Goal: Task Accomplishment & Management: Complete application form

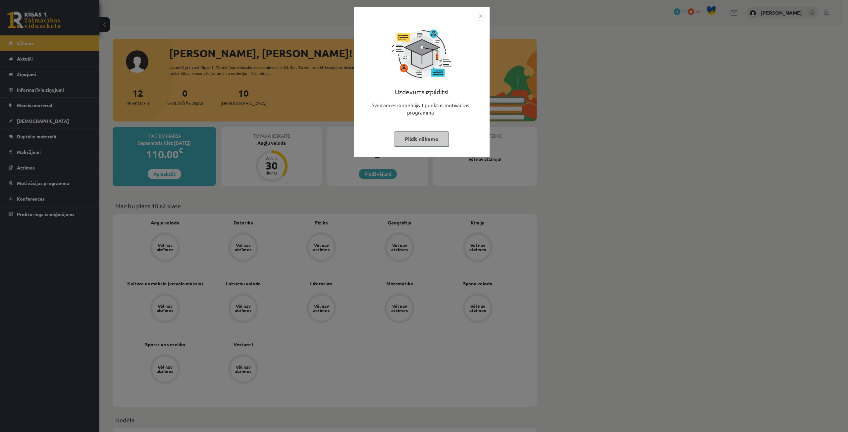
click at [422, 138] on button "Pildīt nākamo" at bounding box center [421, 138] width 54 height 15
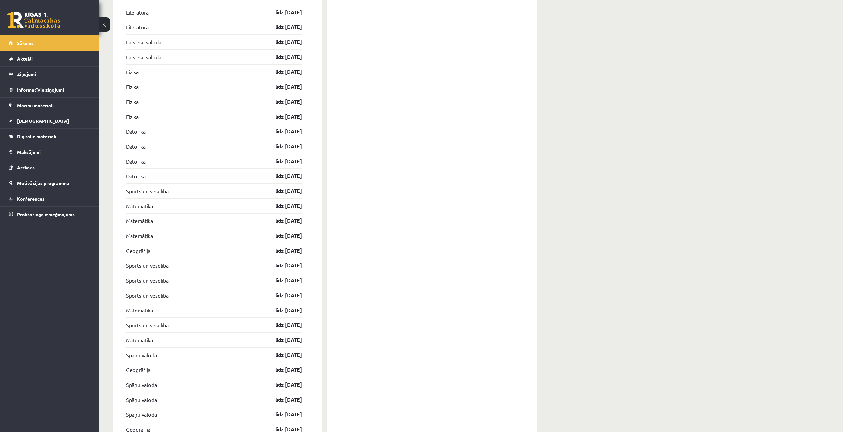
scroll to position [937, 0]
click at [44, 102] on link "Mācību materiāli" at bounding box center [50, 105] width 82 height 15
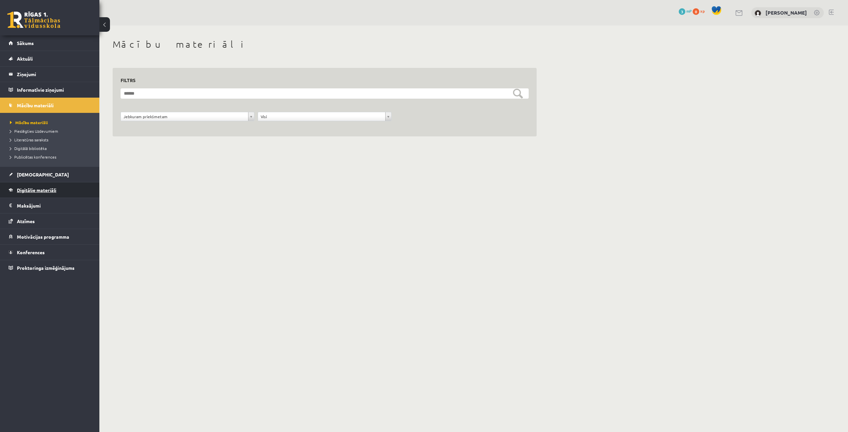
click at [30, 191] on span "Digitālie materiāli" at bounding box center [36, 190] width 39 height 6
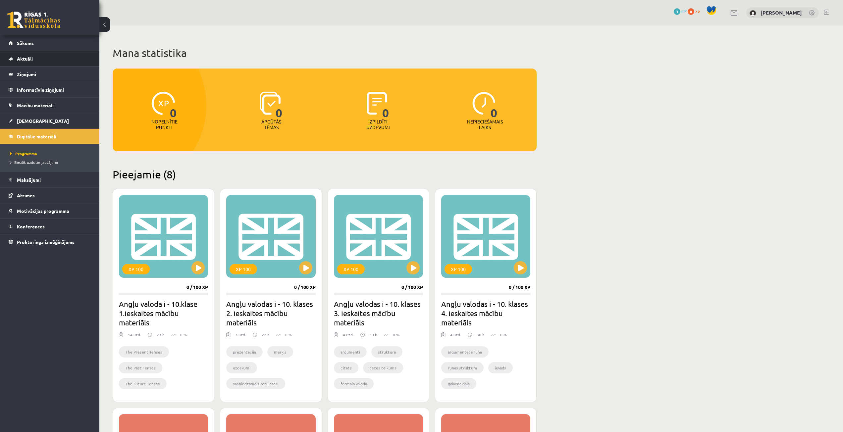
click at [68, 58] on link "Aktuāli" at bounding box center [50, 58] width 82 height 15
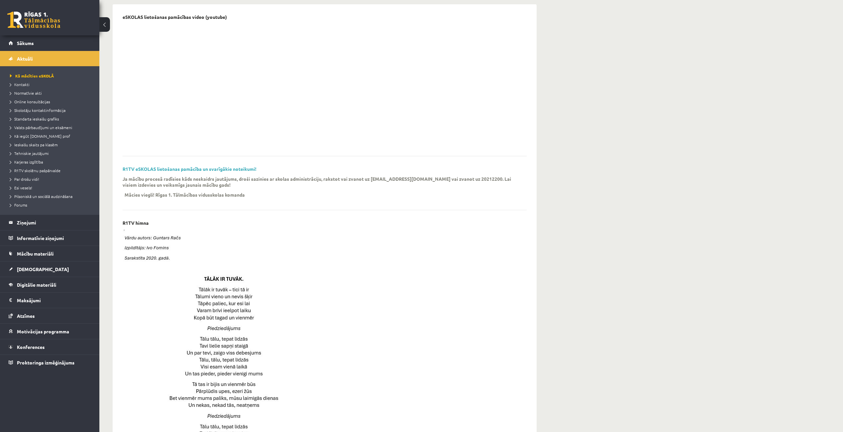
scroll to position [66, 0]
click at [54, 281] on link "Digitālie materiāli" at bounding box center [50, 284] width 82 height 15
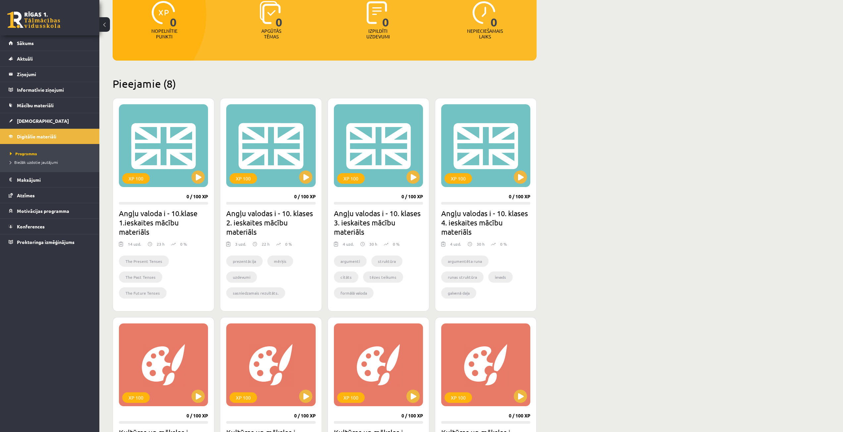
scroll to position [66, 0]
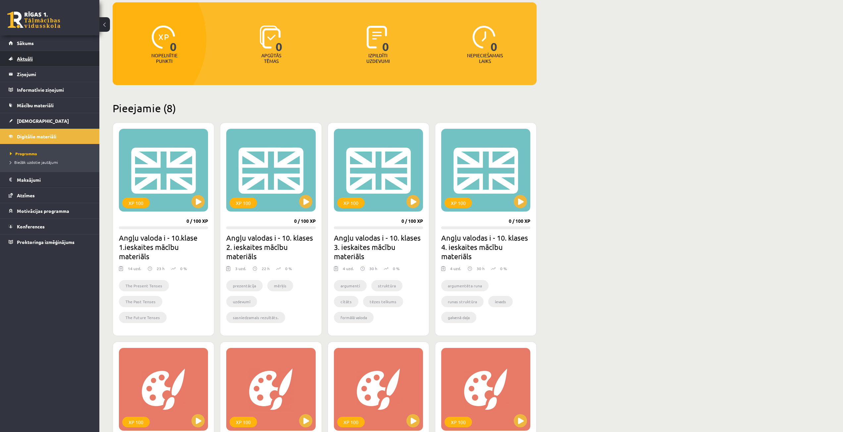
click at [41, 57] on link "Aktuāli" at bounding box center [50, 58] width 82 height 15
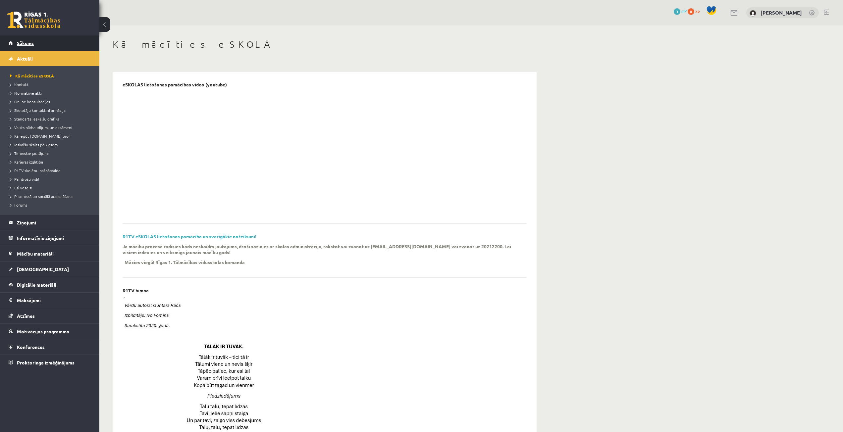
click at [51, 44] on link "Sākums" at bounding box center [50, 42] width 82 height 15
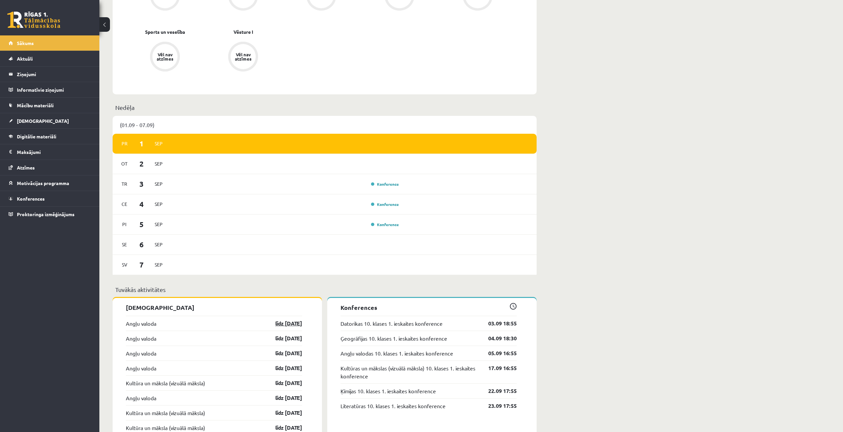
scroll to position [364, 0]
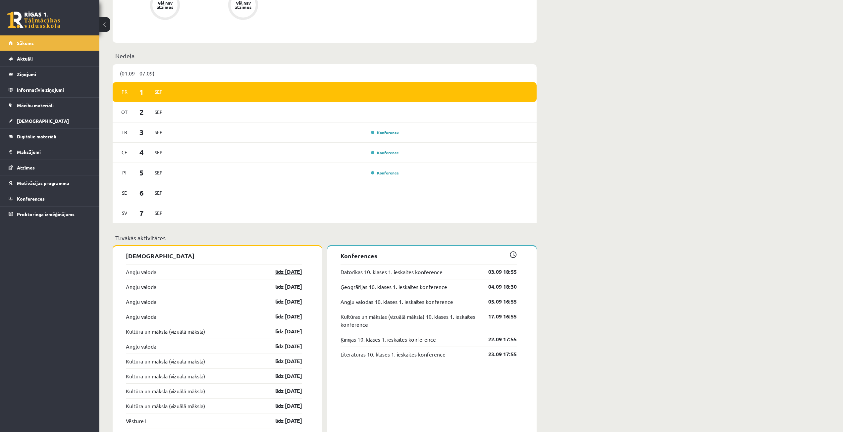
click at [271, 273] on link "līdz [DATE]" at bounding box center [283, 272] width 38 height 8
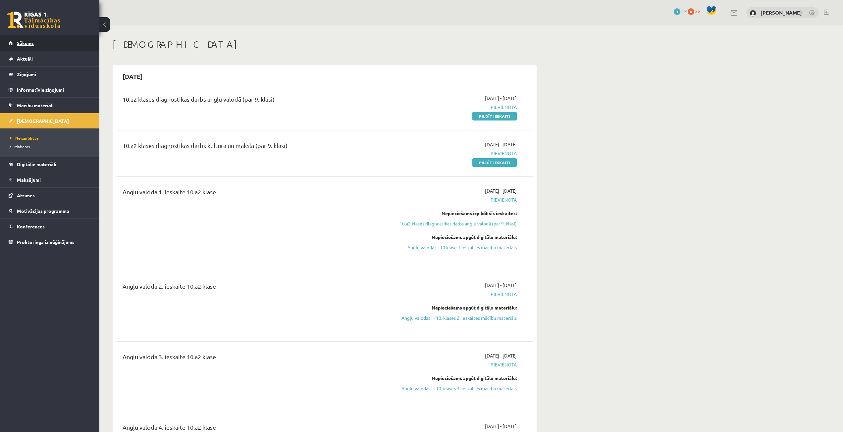
click at [70, 44] on link "Sākums" at bounding box center [50, 42] width 82 height 15
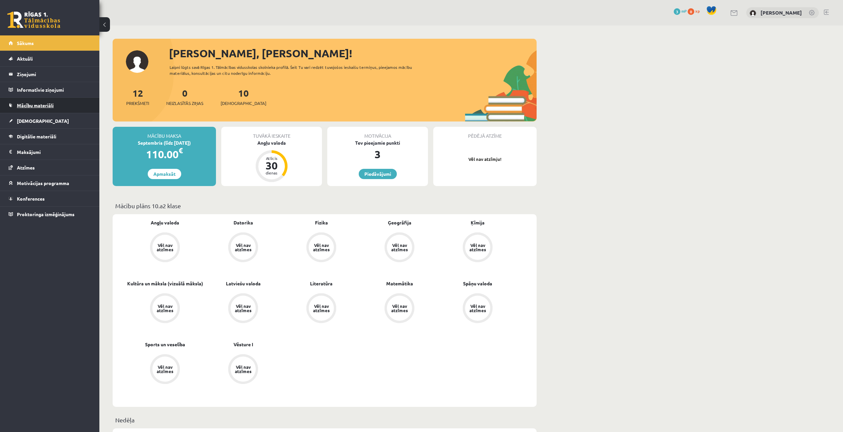
click at [39, 104] on span "Mācību materiāli" at bounding box center [35, 105] width 37 height 6
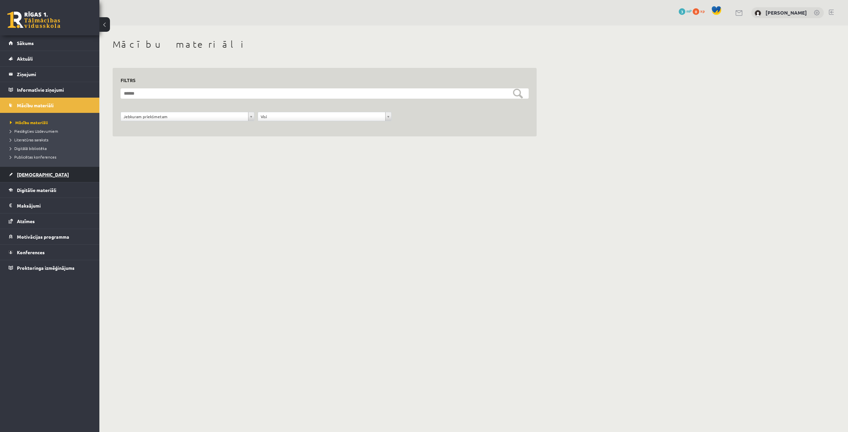
click at [31, 173] on span "[DEMOGRAPHIC_DATA]" at bounding box center [43, 175] width 52 height 6
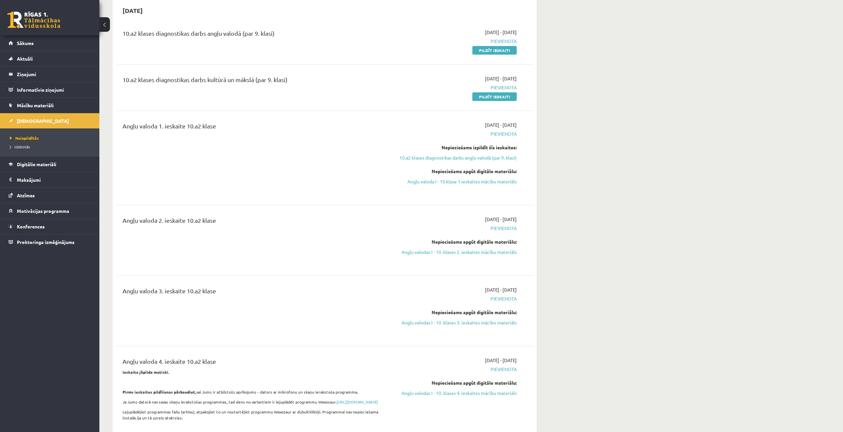
scroll to position [66, 0]
drag, startPoint x: 444, startPoint y: 182, endPoint x: 451, endPoint y: 33, distance: 149.2
click at [444, 182] on link "Angļu valoda I - 10.klase 1.ieskaites mācību materiāls" at bounding box center [454, 181] width 125 height 7
click at [454, 182] on link "Angļu valoda I - 10.klase 1.ieskaites mācību materiāls" at bounding box center [454, 181] width 125 height 7
click at [453, 178] on link "Angļu valoda I - 10.klase 1.ieskaites mācību materiāls" at bounding box center [454, 181] width 125 height 7
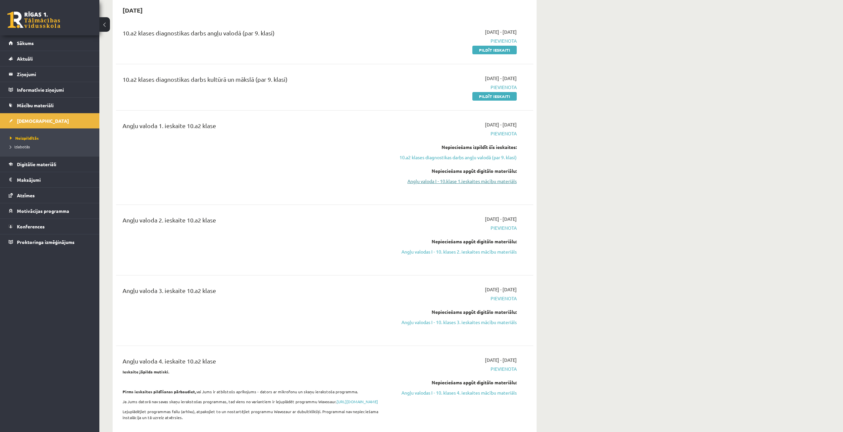
click at [451, 178] on link "Angļu valoda I - 10.klase 1.ieskaites mācību materiāls" at bounding box center [454, 181] width 125 height 7
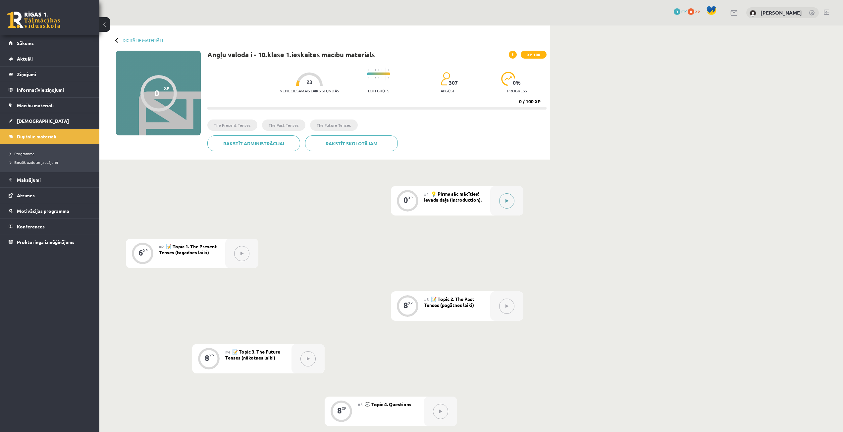
click at [505, 202] on button at bounding box center [506, 200] width 15 height 15
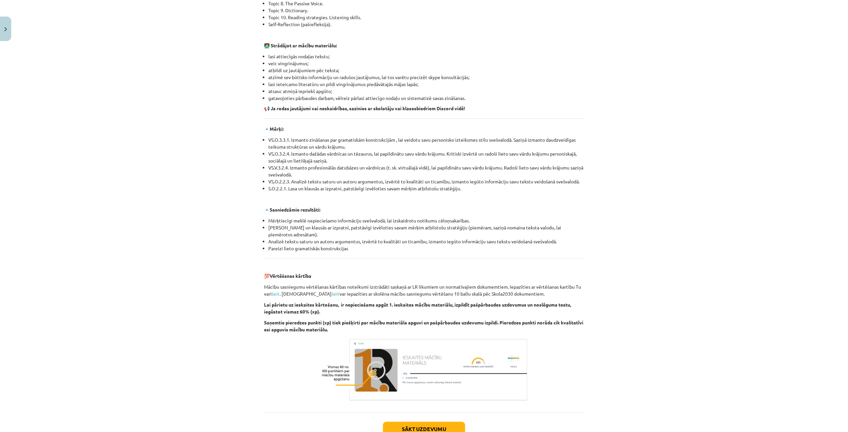
scroll to position [465, 0]
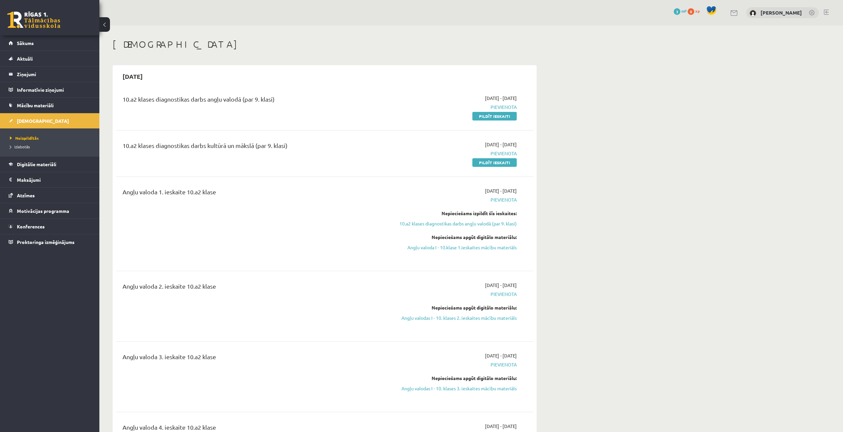
drag, startPoint x: 487, startPoint y: 247, endPoint x: 448, endPoint y: 35, distance: 215.1
click at [487, 247] on link "Angļu valoda I - 10.klase 1.ieskaites mācību materiāls" at bounding box center [454, 247] width 125 height 7
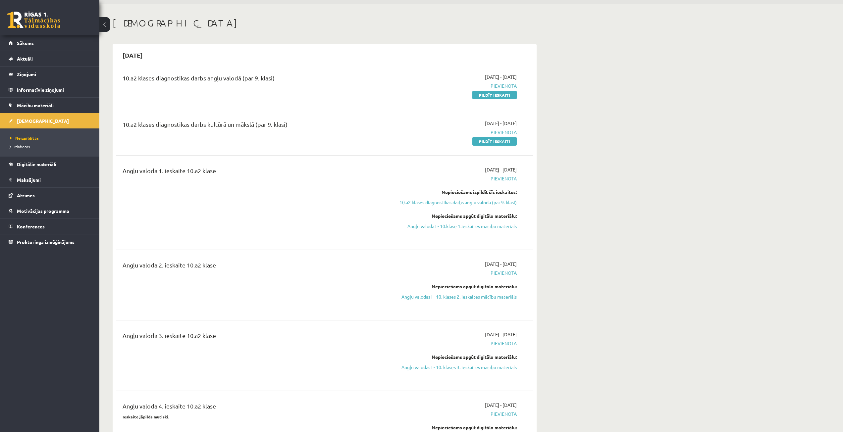
scroll to position [33, 0]
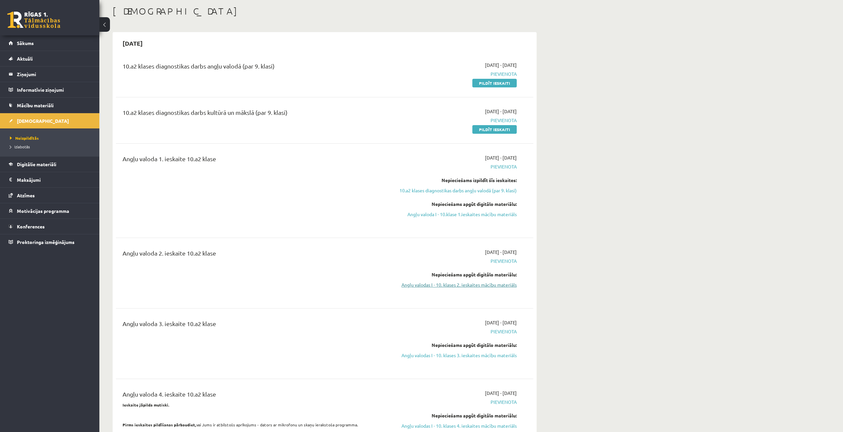
click at [458, 287] on link "Angļu valodas I - 10. klases 2. ieskaites mācību materiāls" at bounding box center [454, 284] width 125 height 7
click at [450, 287] on link "Angļu valodas I - 10. klases 2. ieskaites mācību materiāls" at bounding box center [454, 284] width 125 height 7
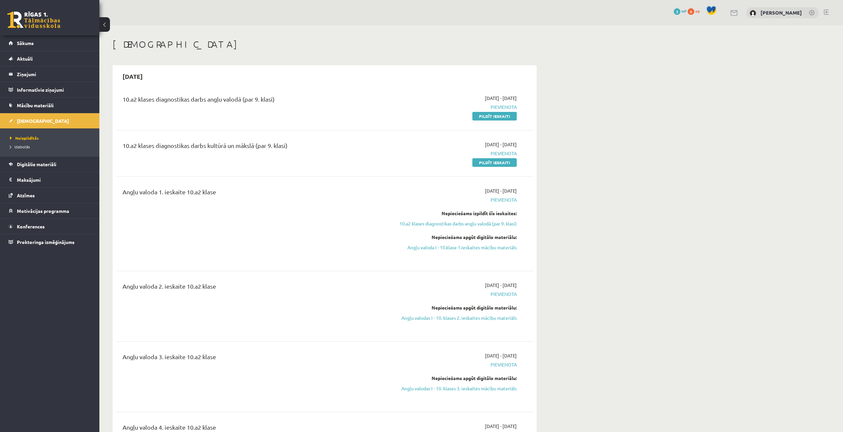
drag, startPoint x: 445, startPoint y: 249, endPoint x: 456, endPoint y: 35, distance: 214.5
click at [445, 249] on link "Angļu valoda I - 10.klase 1.ieskaites mācību materiāls" at bounding box center [454, 247] width 125 height 7
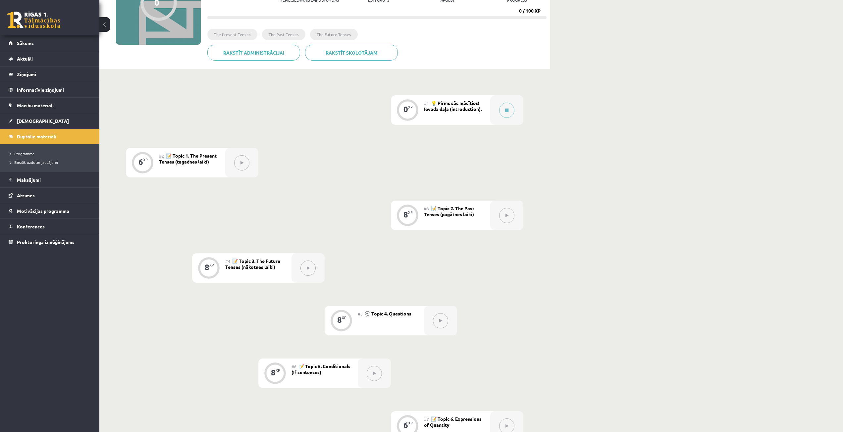
scroll to position [99, 0]
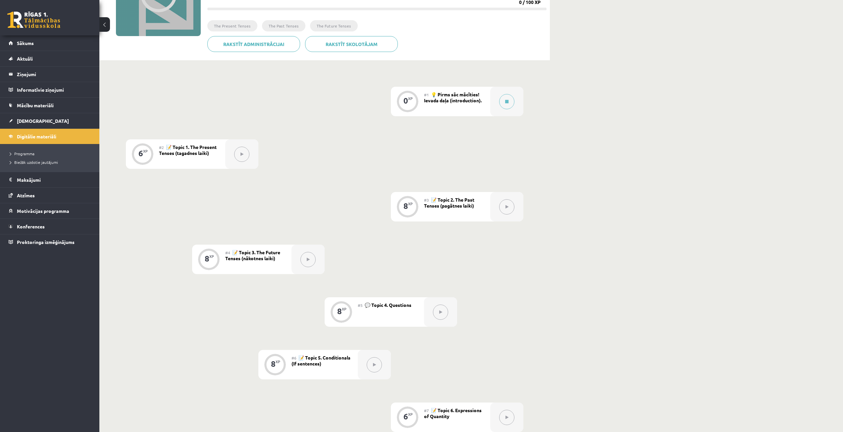
click at [244, 159] on button at bounding box center [241, 154] width 15 height 15
click at [243, 157] on button at bounding box center [241, 154] width 15 height 15
click at [237, 156] on button at bounding box center [241, 154] width 15 height 15
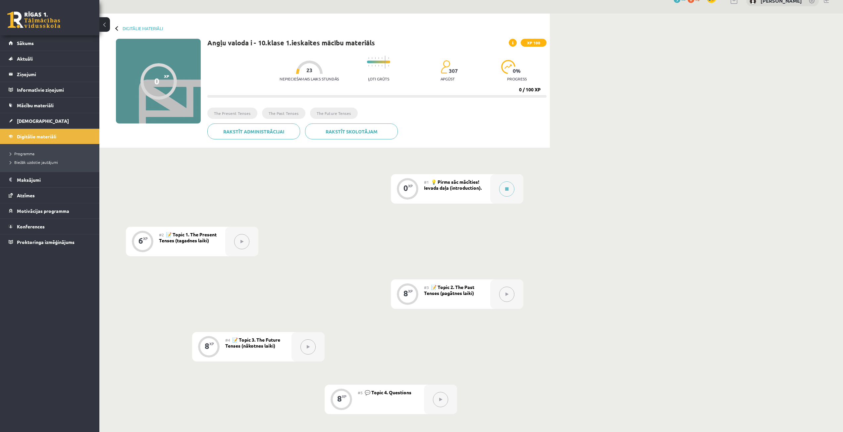
scroll to position [0, 0]
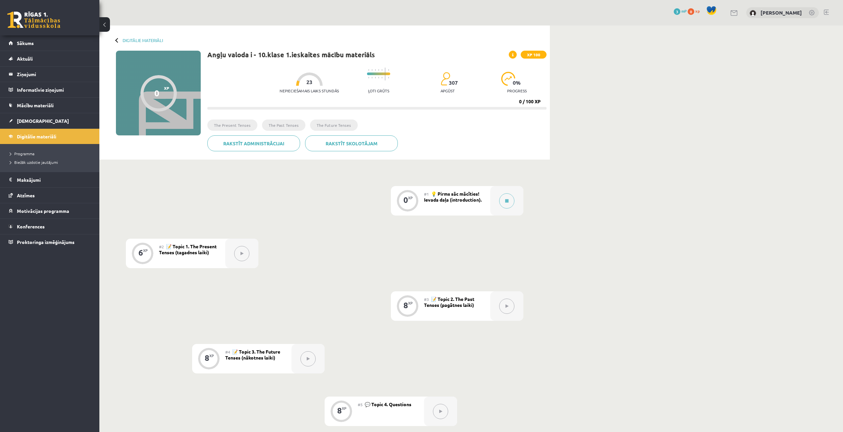
click at [241, 258] on button at bounding box center [241, 253] width 15 height 15
click at [241, 259] on button at bounding box center [241, 253] width 15 height 15
click at [241, 260] on button at bounding box center [241, 253] width 15 height 15
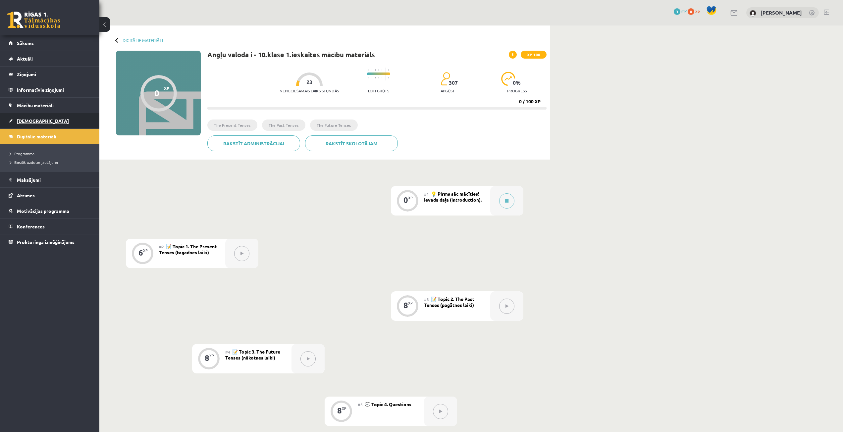
click at [27, 119] on span "[DEMOGRAPHIC_DATA]" at bounding box center [43, 121] width 52 height 6
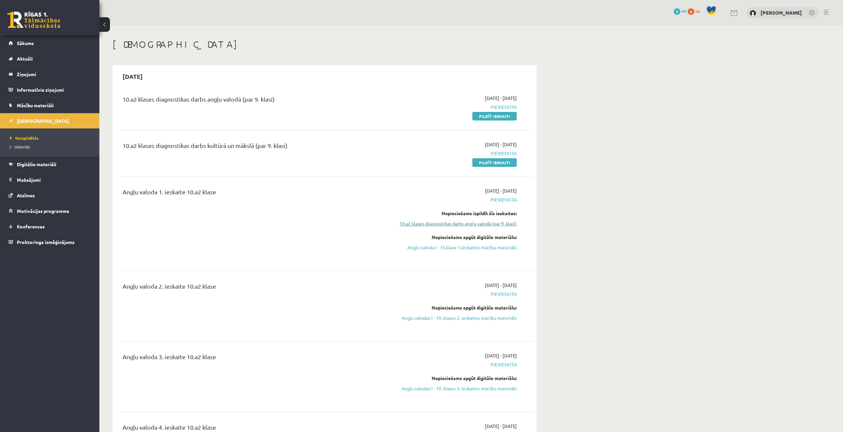
click at [471, 225] on link "10.a2 klases diagnostikas darbs angļu valodā (par 9. klasi)" at bounding box center [454, 223] width 125 height 7
click at [499, 222] on link "10.a2 klases diagnostikas darbs angļu valodā (par 9. klasi)" at bounding box center [454, 223] width 125 height 7
click at [480, 116] on link "Pildīt ieskaiti" at bounding box center [494, 116] width 44 height 9
drag, startPoint x: 489, startPoint y: 164, endPoint x: 455, endPoint y: 34, distance: 134.3
click at [489, 164] on link "Pildīt ieskaiti" at bounding box center [494, 162] width 44 height 9
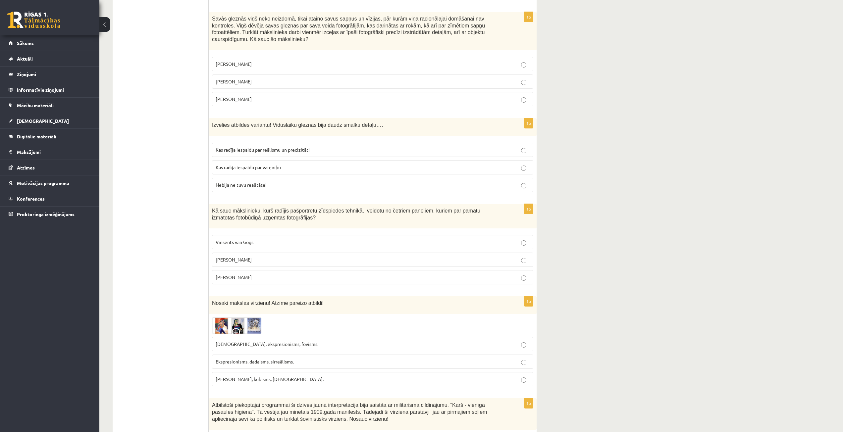
scroll to position [662, 0]
click at [515, 78] on p "Salvadors Dalī" at bounding box center [373, 81] width 314 height 7
click at [526, 146] on p "Kas radīja iespaidu par reālismu un precizitāti" at bounding box center [373, 149] width 314 height 7
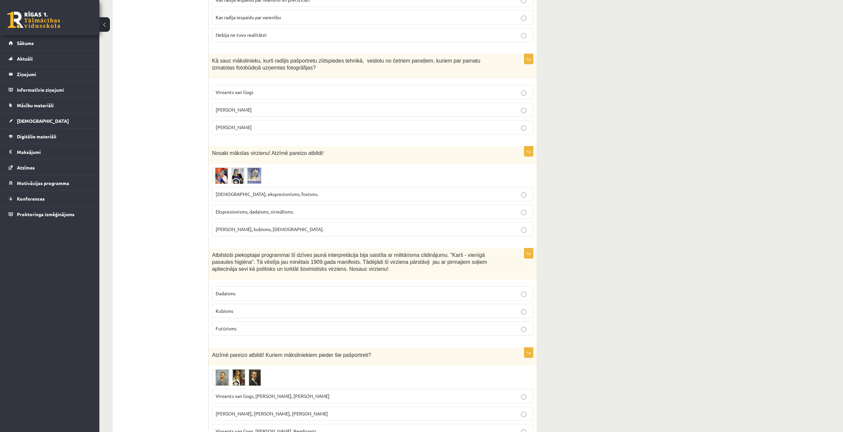
scroll to position [828, 0]
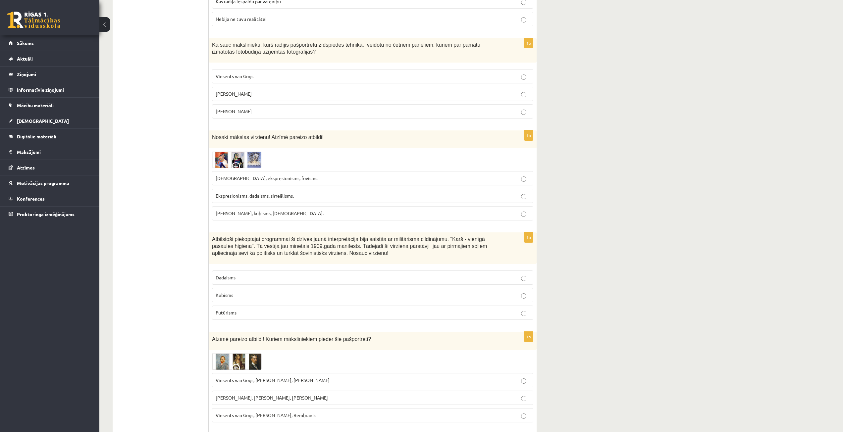
click at [528, 108] on p "[PERSON_NAME]" at bounding box center [373, 111] width 314 height 7
click at [234, 162] on span at bounding box center [237, 167] width 11 height 11
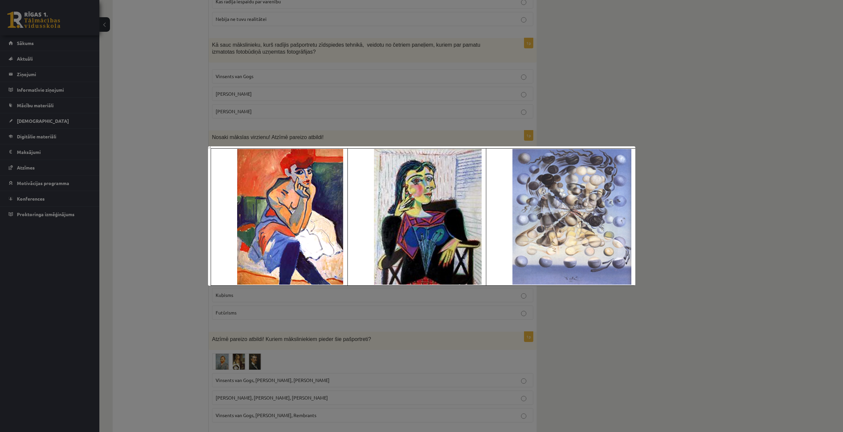
click at [680, 70] on div at bounding box center [421, 216] width 843 height 432
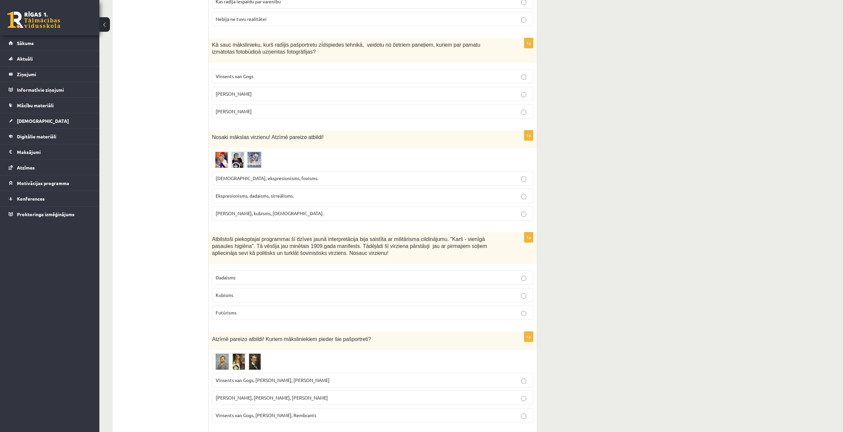
click at [238, 162] on span at bounding box center [237, 167] width 11 height 11
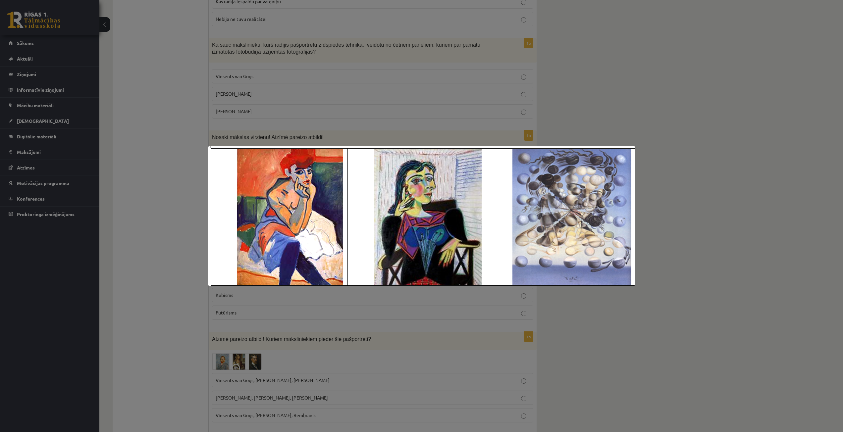
click at [677, 123] on div at bounding box center [421, 216] width 843 height 432
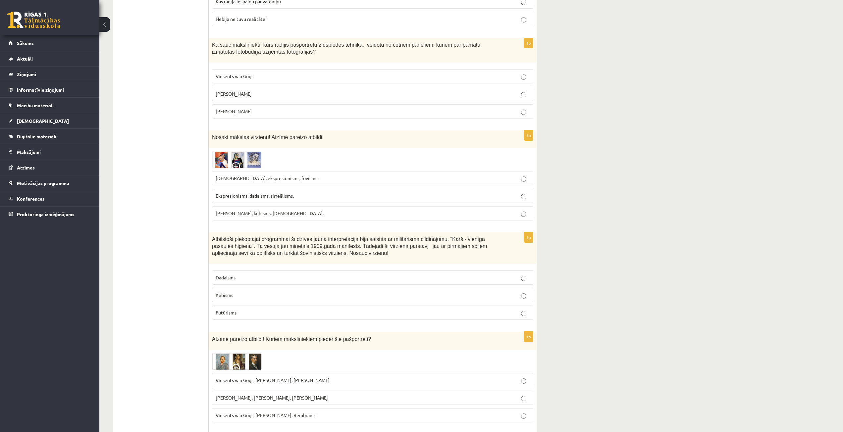
click at [234, 152] on img at bounding box center [237, 160] width 50 height 16
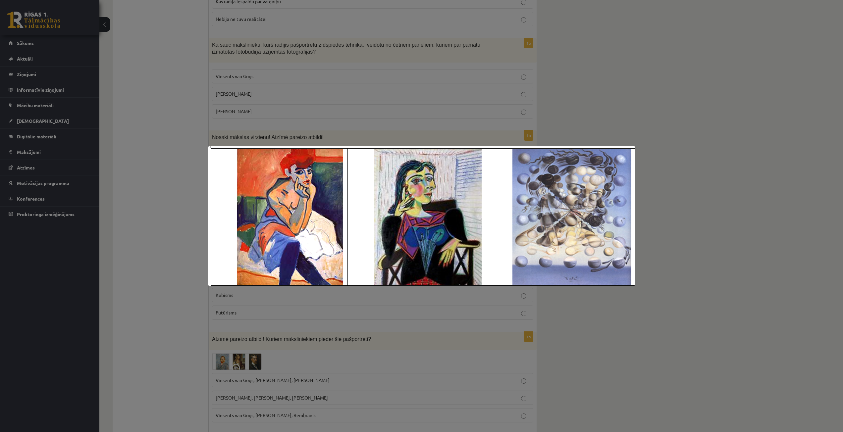
click at [695, 161] on div at bounding box center [421, 216] width 843 height 432
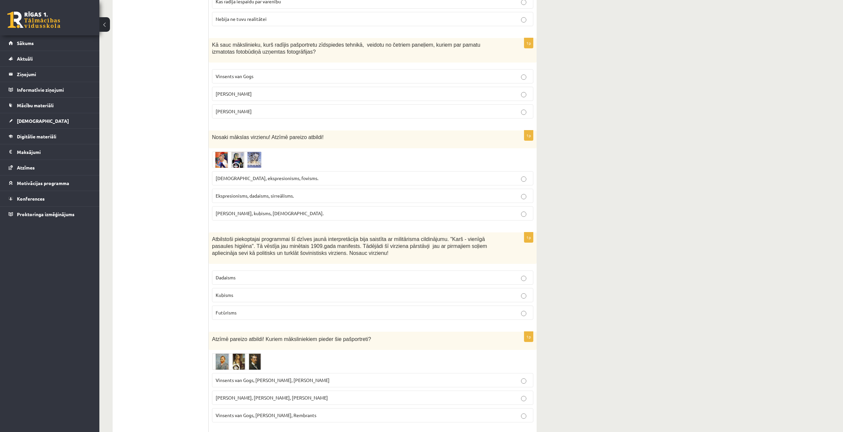
click at [235, 162] on span at bounding box center [237, 167] width 11 height 11
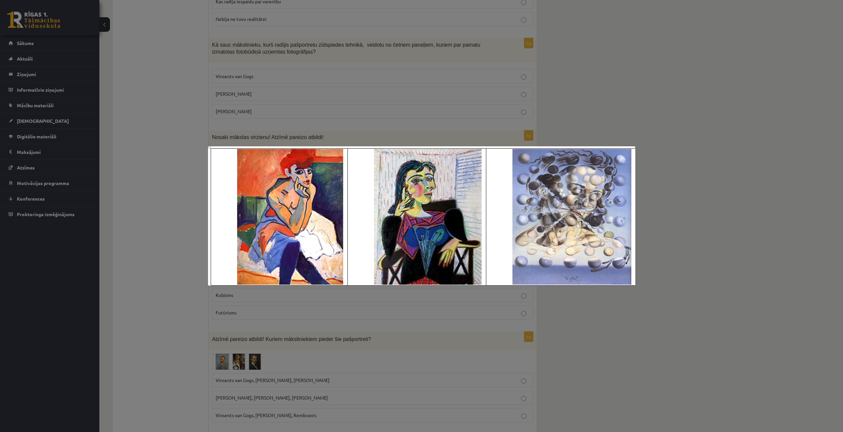
click at [637, 78] on div at bounding box center [421, 216] width 843 height 432
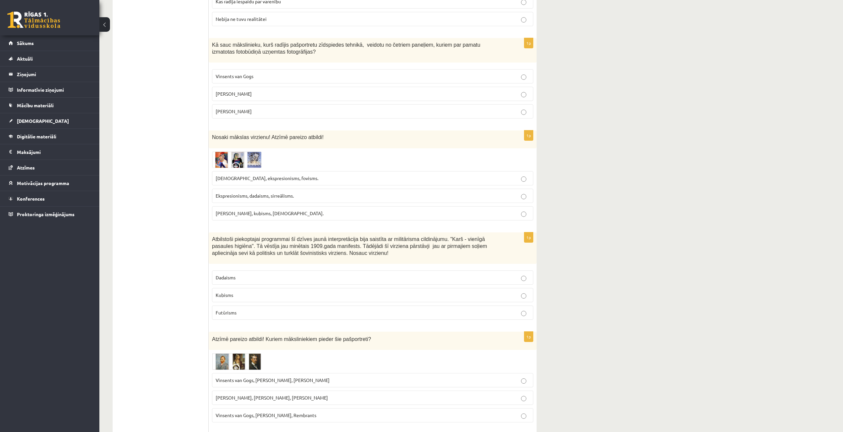
click at [528, 210] on p "Fovisms, kubisms, sirreālisms." at bounding box center [373, 213] width 314 height 7
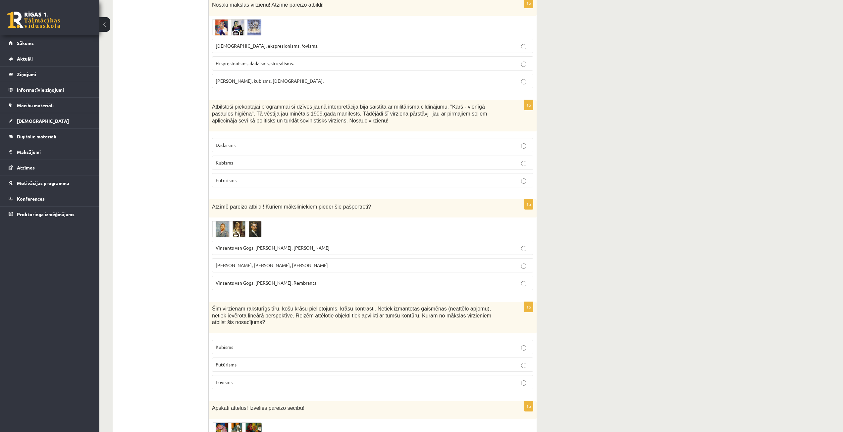
scroll to position [993, 0]
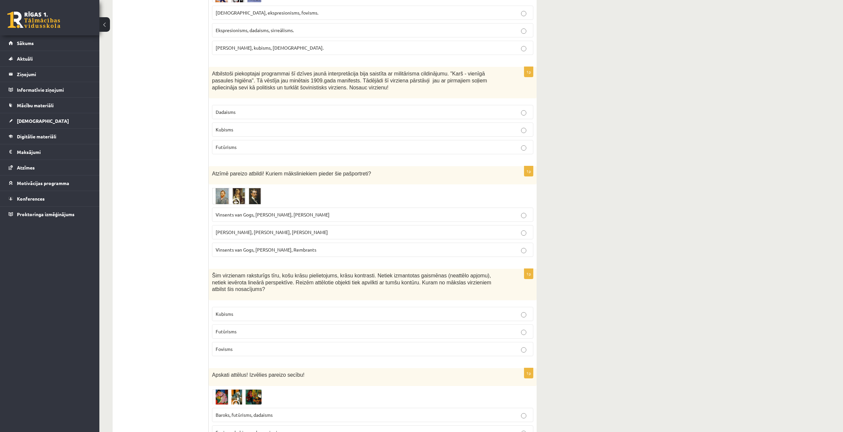
click at [229, 188] on img at bounding box center [237, 196] width 50 height 17
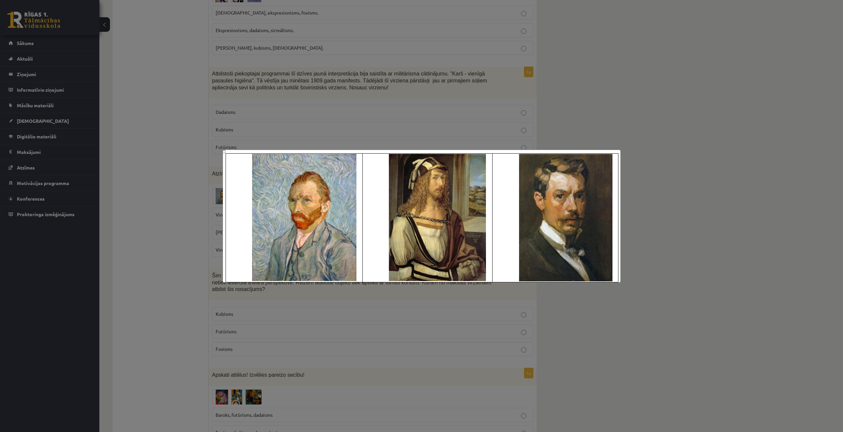
click at [597, 106] on div at bounding box center [421, 216] width 843 height 432
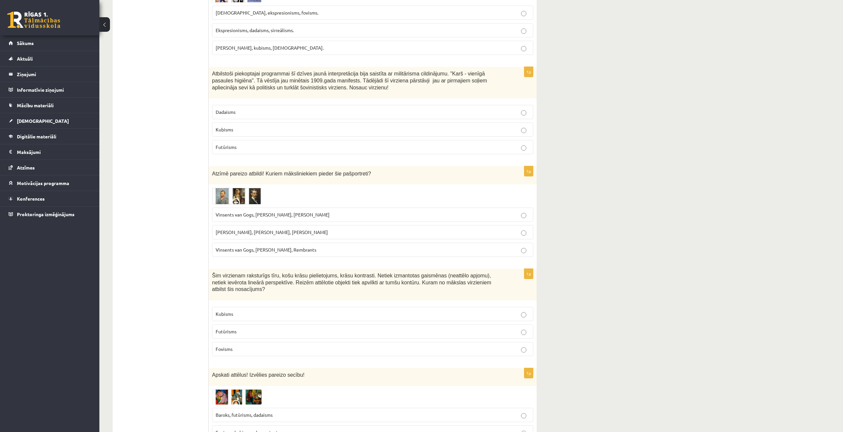
click at [236, 198] on span at bounding box center [237, 203] width 11 height 11
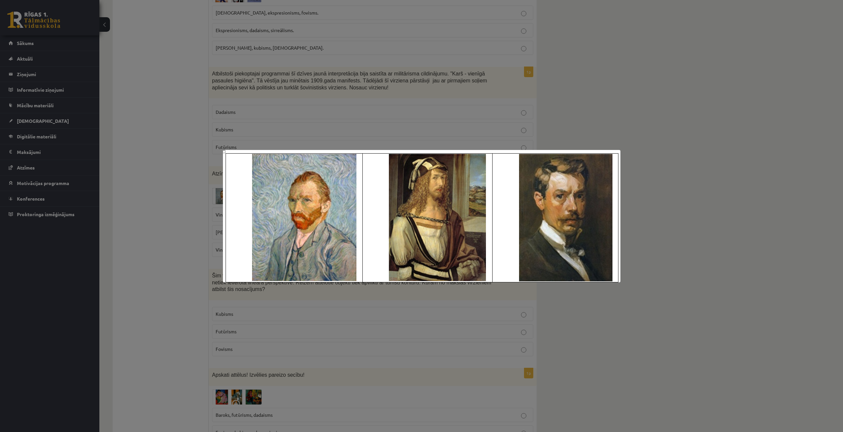
drag, startPoint x: 766, startPoint y: 147, endPoint x: 760, endPoint y: 149, distance: 6.2
click at [766, 147] on div at bounding box center [421, 216] width 843 height 432
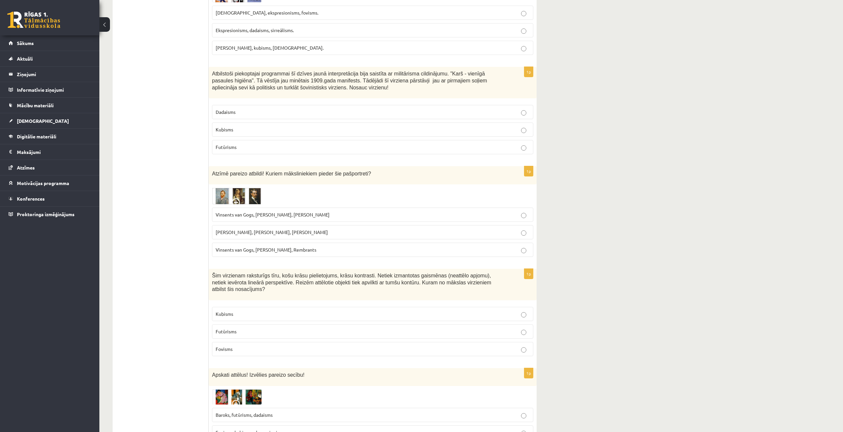
click at [242, 198] on span at bounding box center [237, 203] width 11 height 11
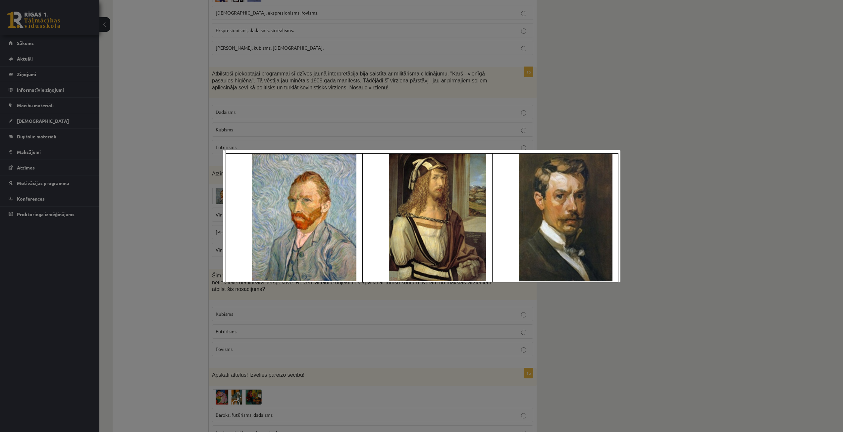
click at [661, 140] on div at bounding box center [421, 216] width 843 height 432
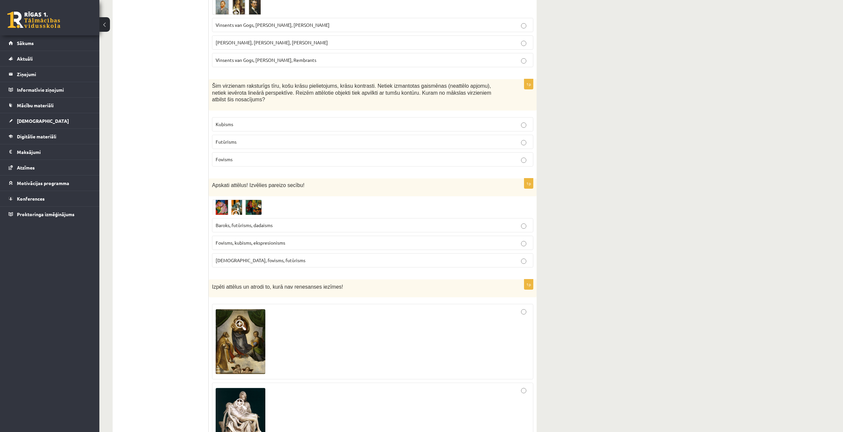
scroll to position [1192, 0]
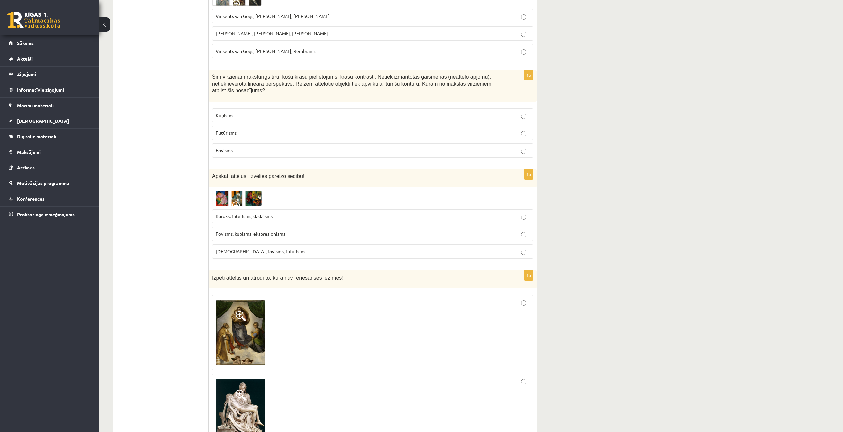
click at [242, 201] on span at bounding box center [237, 206] width 11 height 11
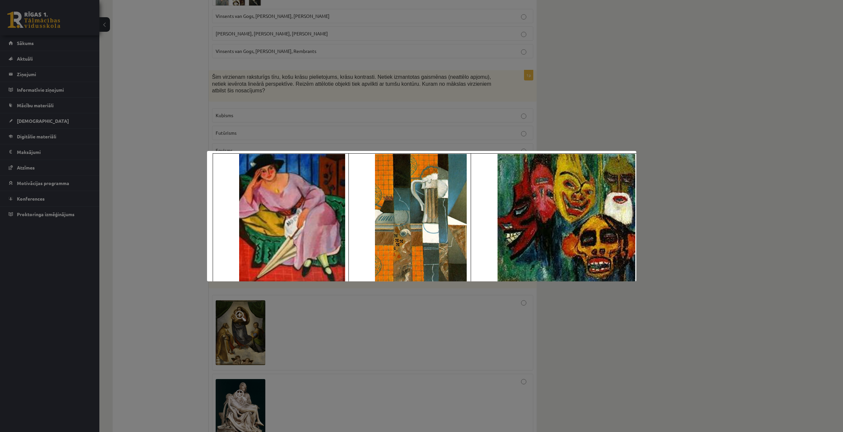
drag, startPoint x: 28, startPoint y: 185, endPoint x: 31, endPoint y: 183, distance: 3.6
drag, startPoint x: 31, startPoint y: 183, endPoint x: 716, endPoint y: 94, distance: 690.6
click at [746, 92] on div at bounding box center [421, 216] width 843 height 432
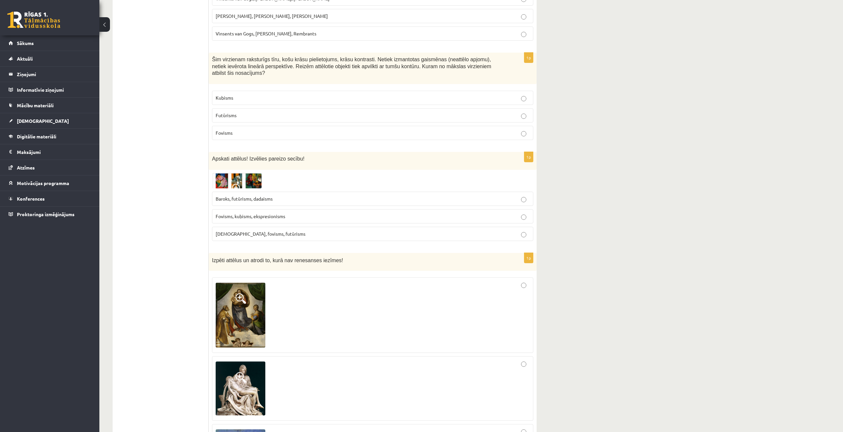
scroll to position [1225, 0]
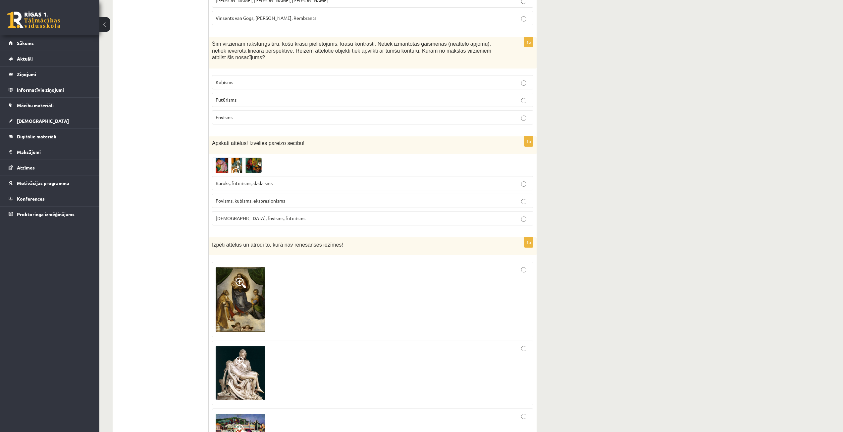
click at [243, 158] on img at bounding box center [237, 165] width 50 height 15
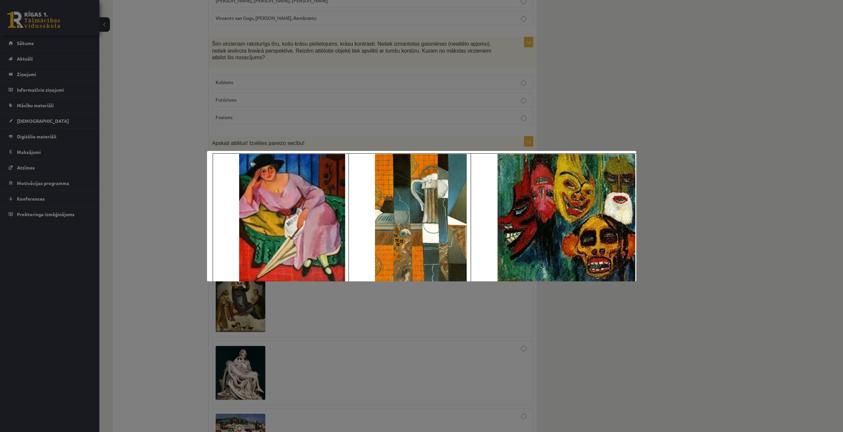
click at [635, 125] on div at bounding box center [421, 216] width 843 height 432
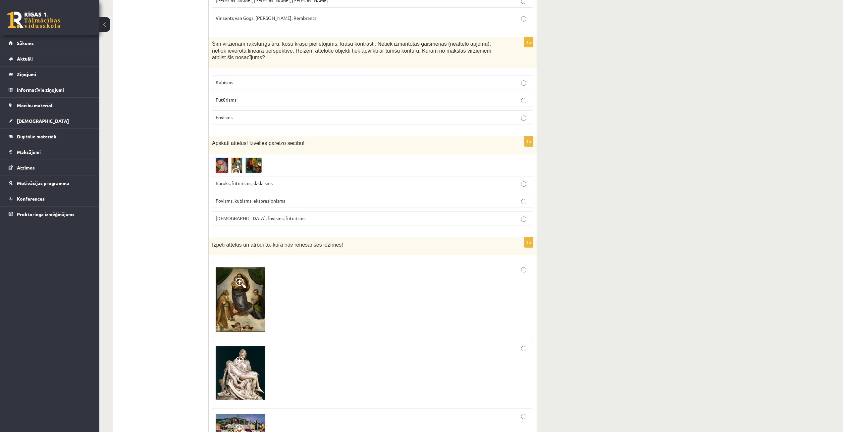
click at [234, 158] on img at bounding box center [237, 165] width 50 height 15
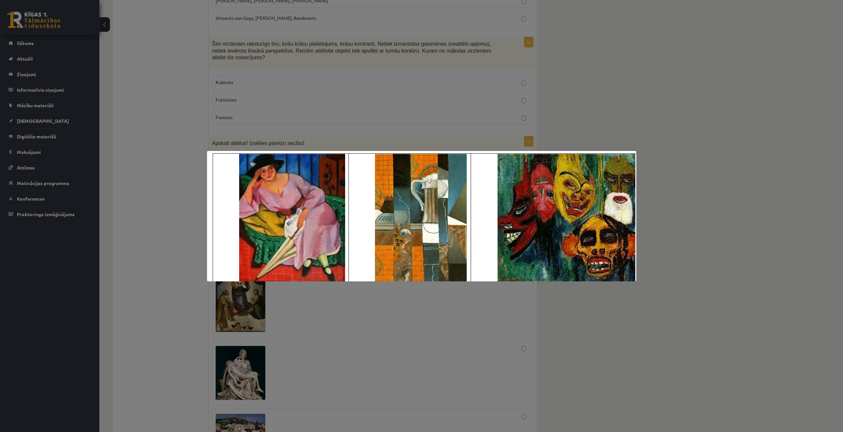
click at [633, 126] on div at bounding box center [421, 216] width 843 height 432
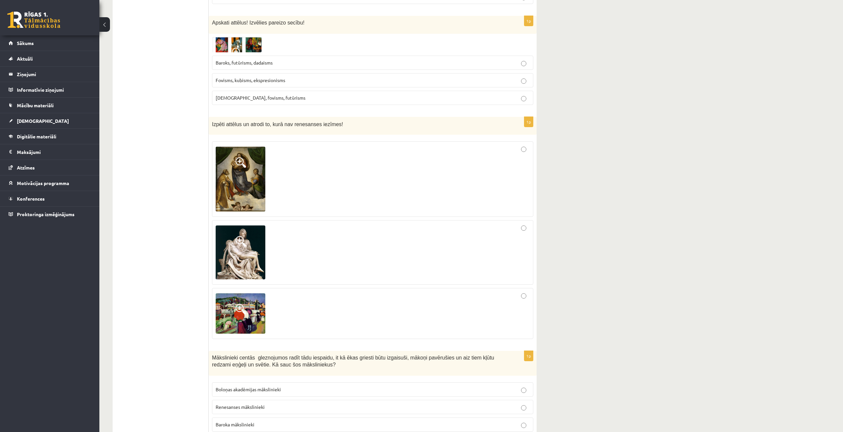
scroll to position [1358, 0]
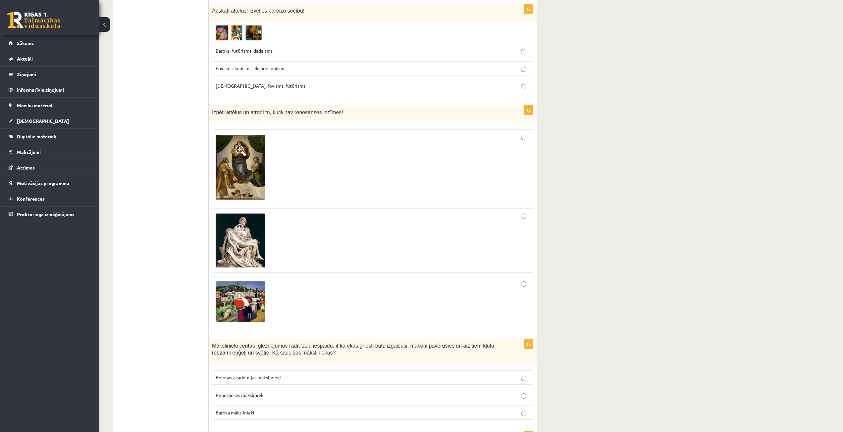
click at [236, 135] on img at bounding box center [241, 167] width 50 height 65
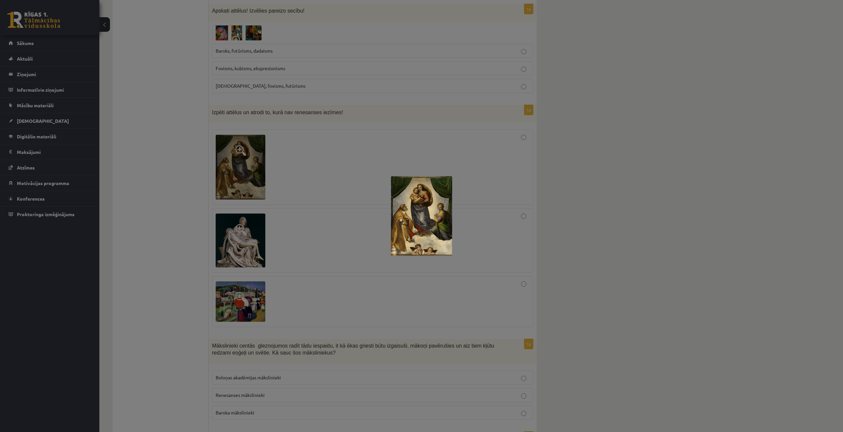
drag, startPoint x: 370, startPoint y: 125, endPoint x: 352, endPoint y: 120, distance: 18.7
click at [371, 125] on div at bounding box center [421, 216] width 843 height 432
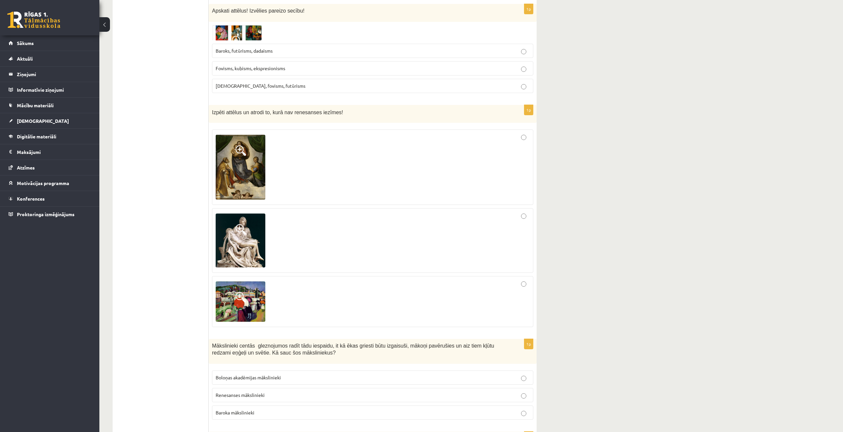
click at [236, 224] on span at bounding box center [240, 229] width 11 height 11
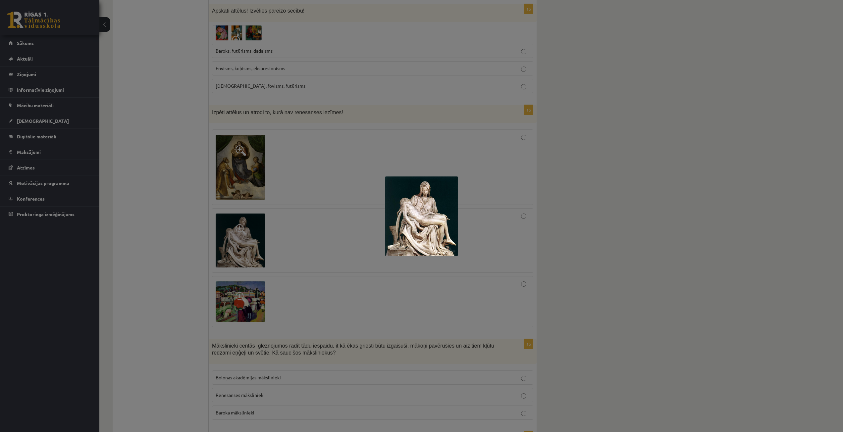
drag, startPoint x: 372, startPoint y: 140, endPoint x: 307, endPoint y: 188, distance: 81.0
click at [371, 142] on div at bounding box center [421, 216] width 843 height 432
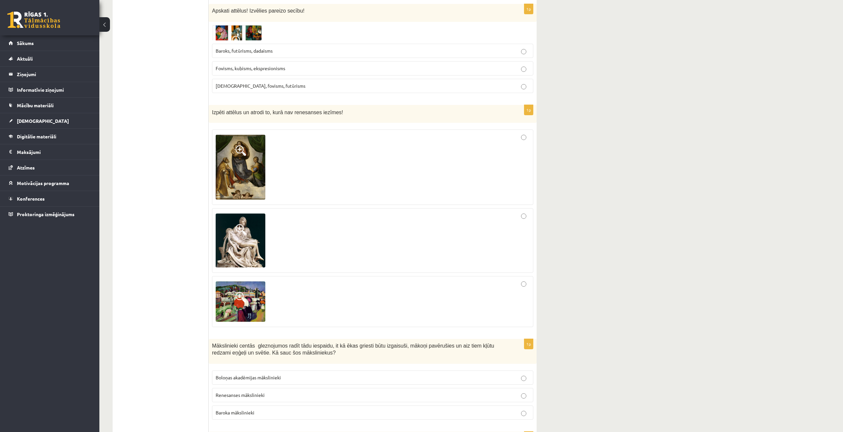
click at [243, 281] on img at bounding box center [241, 301] width 50 height 41
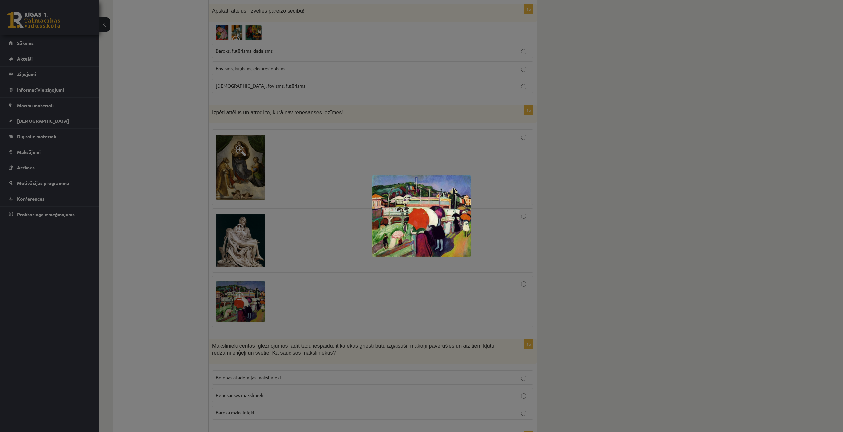
click at [395, 144] on div at bounding box center [421, 216] width 843 height 432
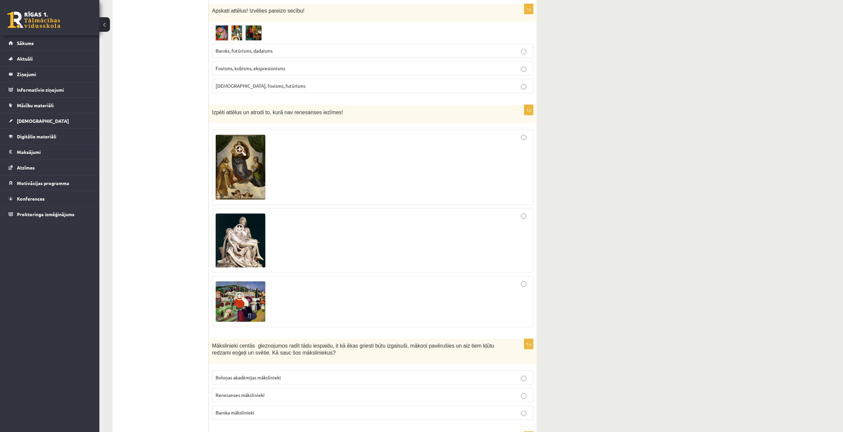
click at [228, 283] on img at bounding box center [241, 301] width 50 height 41
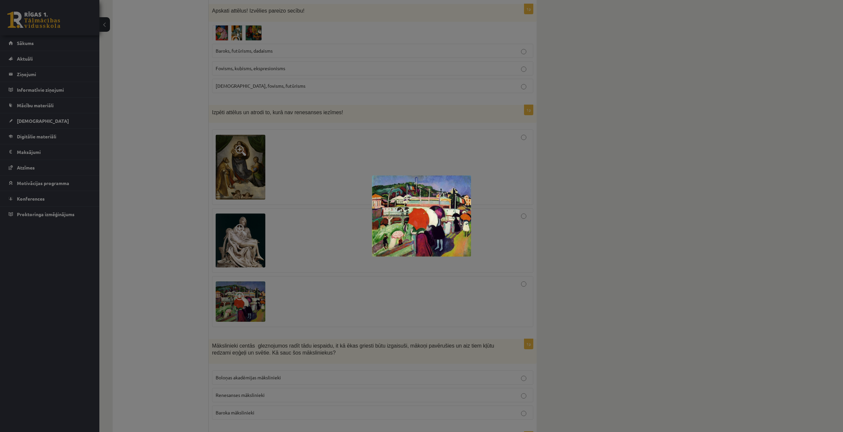
click at [476, 131] on div at bounding box center [421, 216] width 843 height 432
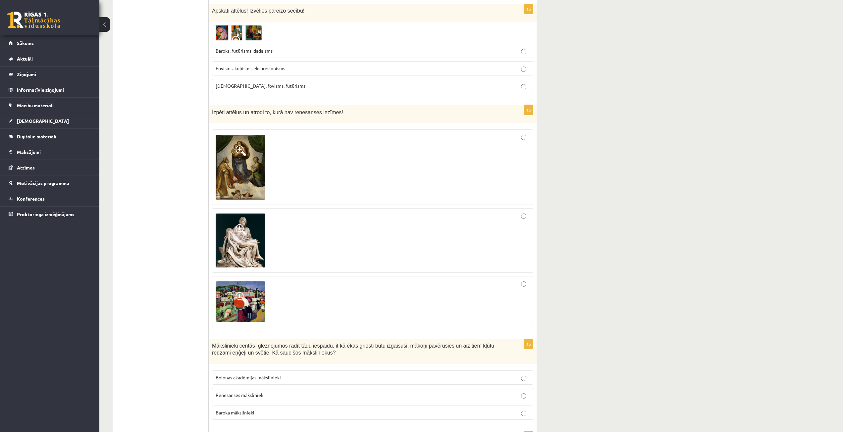
click at [235, 214] on img at bounding box center [241, 241] width 50 height 54
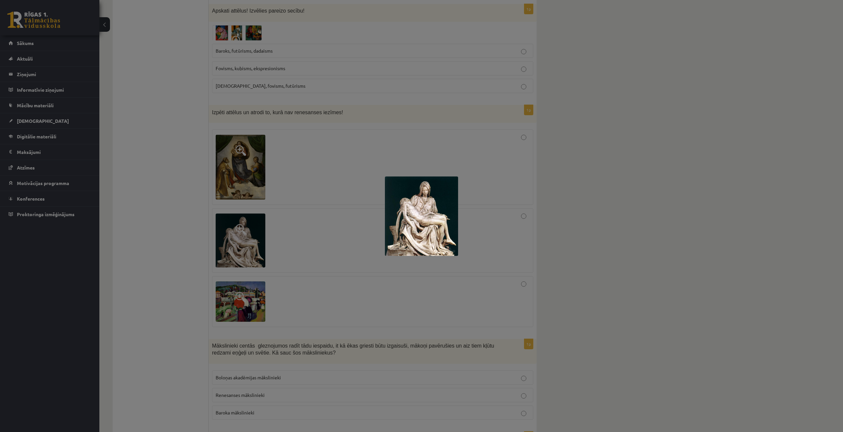
click at [411, 126] on div at bounding box center [421, 216] width 843 height 432
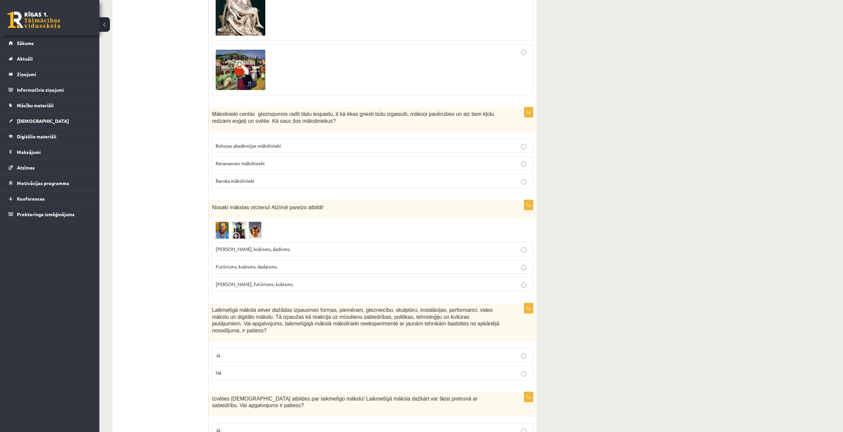
scroll to position [1623, 0]
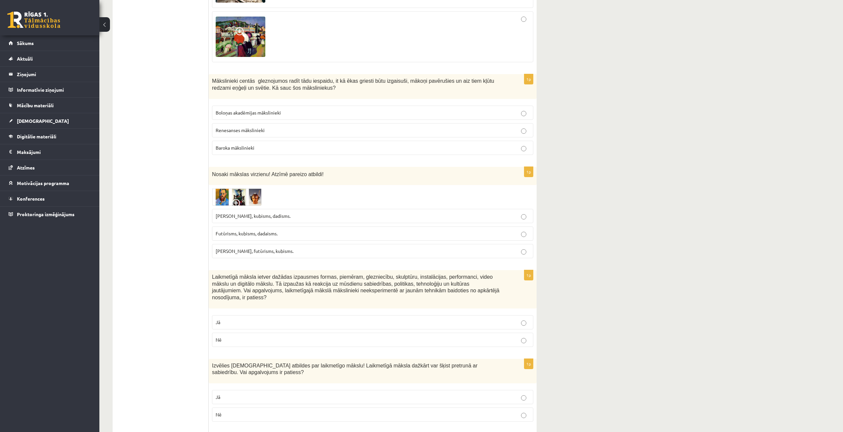
click at [236, 199] on span at bounding box center [237, 204] width 11 height 11
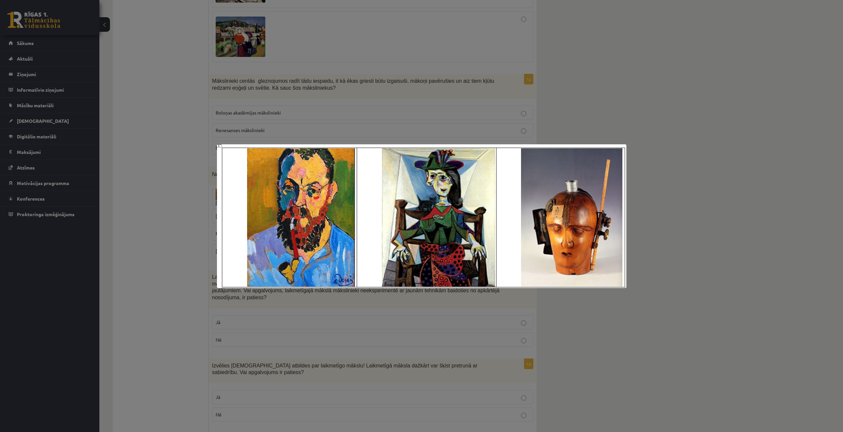
click at [587, 97] on div at bounding box center [421, 216] width 843 height 432
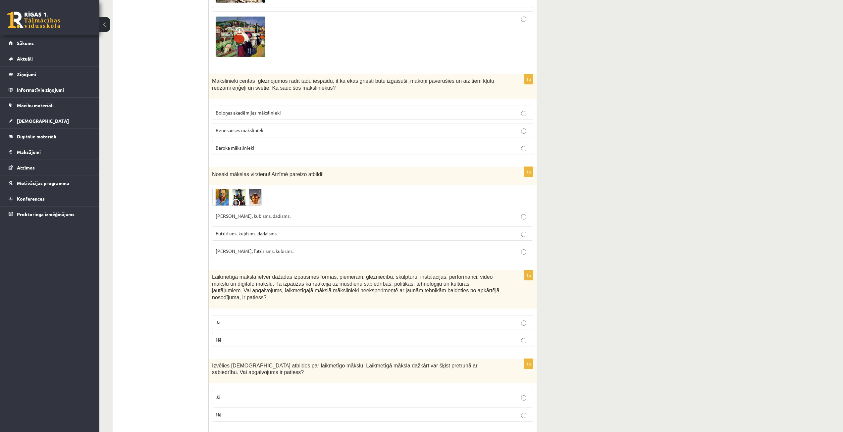
click at [249, 188] on img at bounding box center [237, 197] width 50 height 18
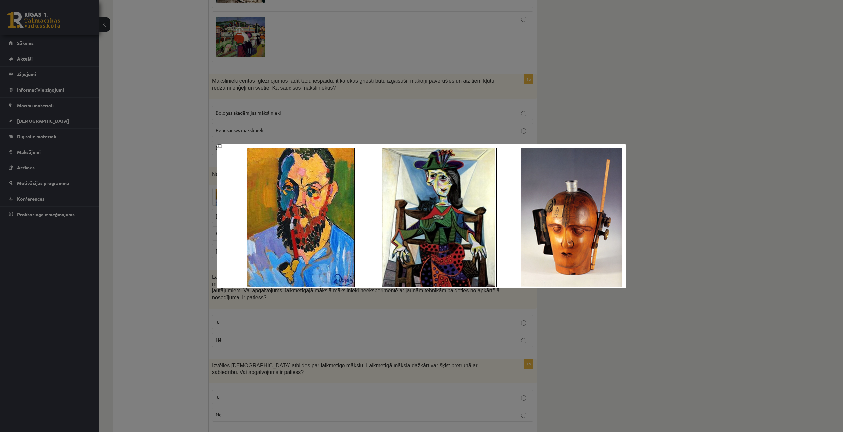
click at [644, 110] on div at bounding box center [421, 216] width 843 height 432
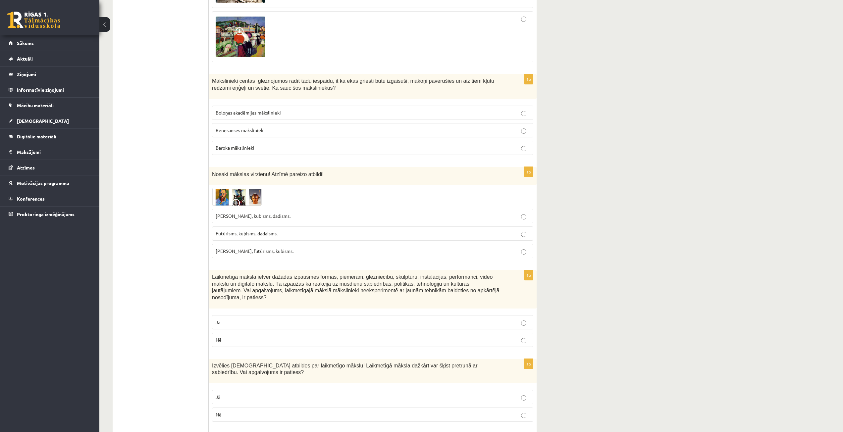
click at [242, 188] on img at bounding box center [237, 197] width 50 height 18
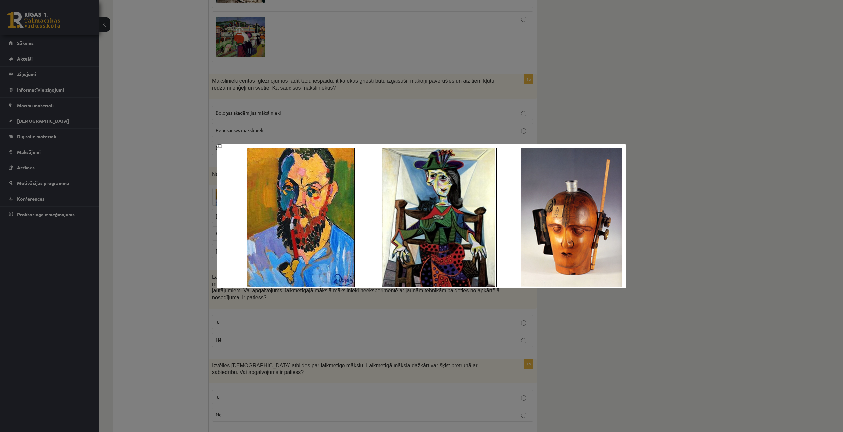
drag, startPoint x: 674, startPoint y: 199, endPoint x: 677, endPoint y: 194, distance: 6.0
click at [677, 195] on div at bounding box center [421, 216] width 843 height 432
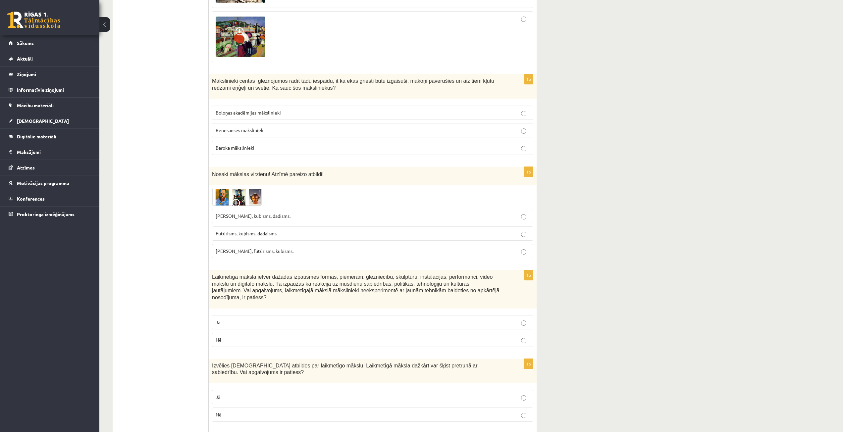
click at [233, 199] on span at bounding box center [237, 204] width 11 height 11
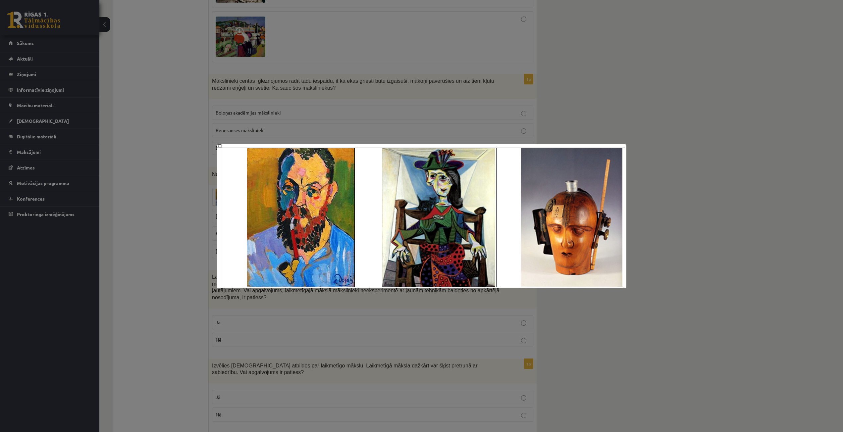
drag, startPoint x: 818, startPoint y: 132, endPoint x: 791, endPoint y: 131, distance: 26.8
click at [814, 133] on div at bounding box center [421, 216] width 843 height 432
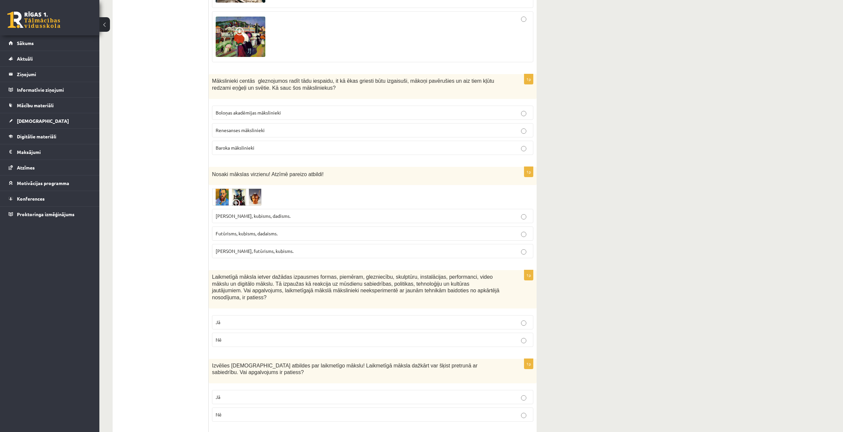
click at [234, 188] on img at bounding box center [237, 197] width 50 height 18
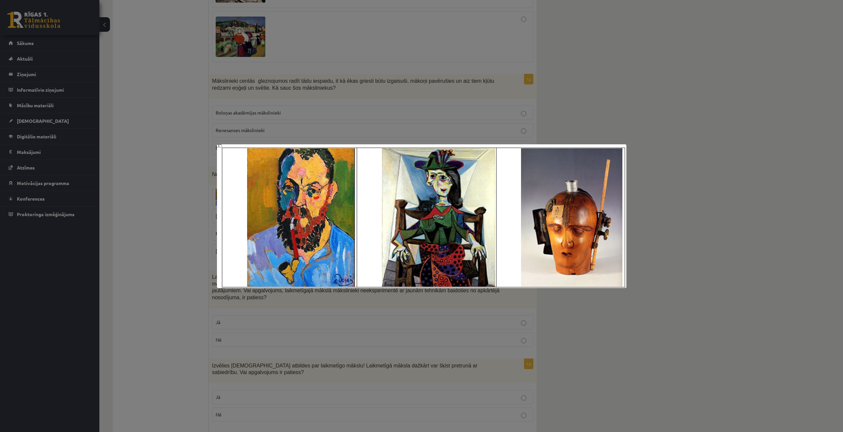
click at [580, 126] on div at bounding box center [421, 216] width 843 height 432
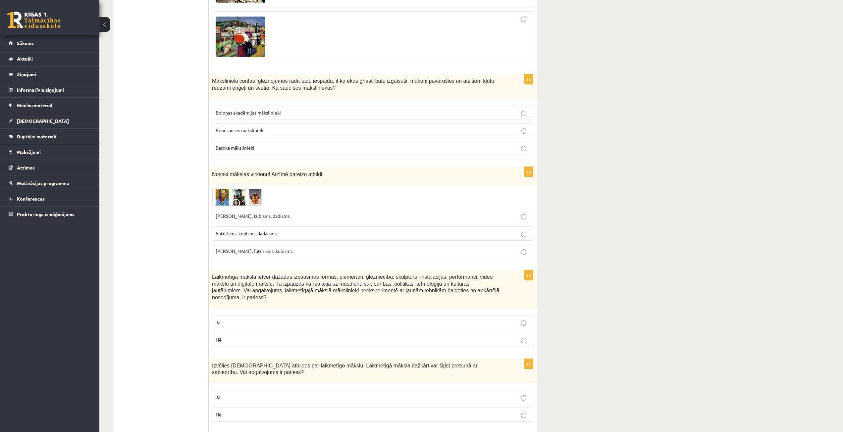
click at [253, 188] on img at bounding box center [237, 197] width 50 height 18
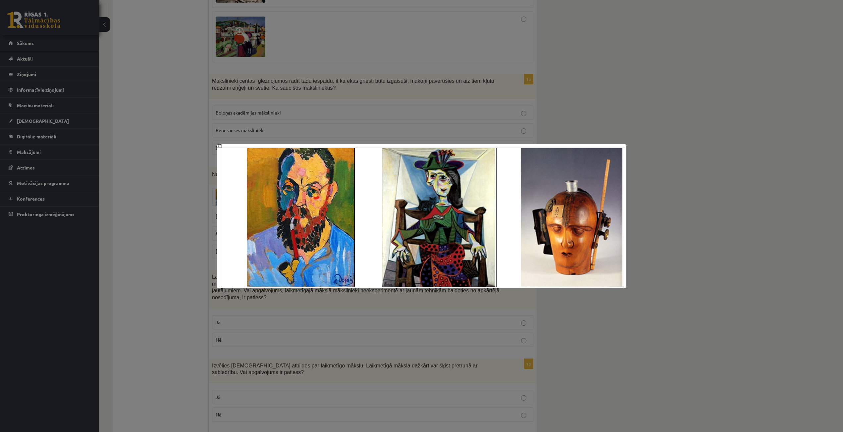
click at [574, 104] on div at bounding box center [421, 216] width 843 height 432
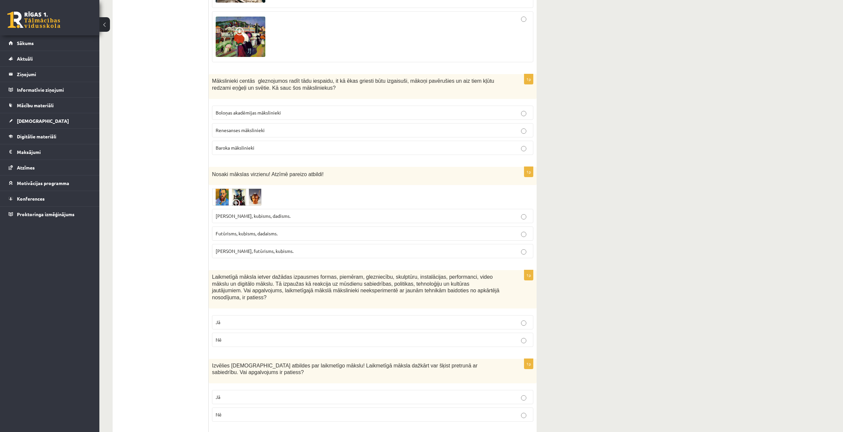
click at [526, 213] on p "Fovisms, kubisms, dadisms." at bounding box center [373, 216] width 314 height 7
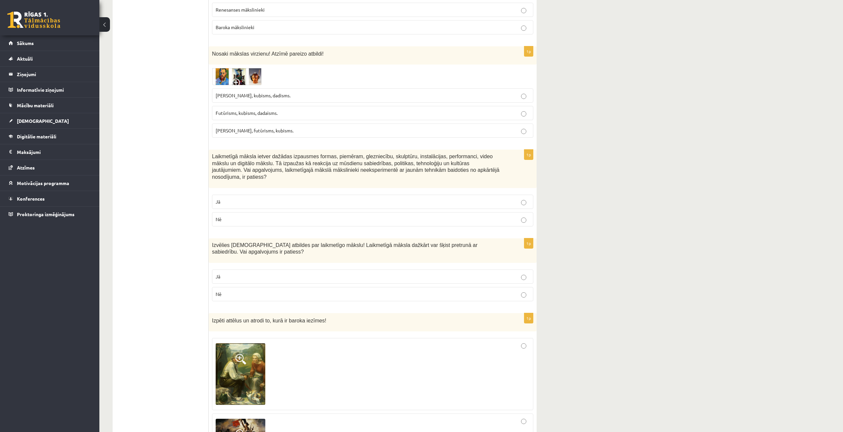
scroll to position [1755, 0]
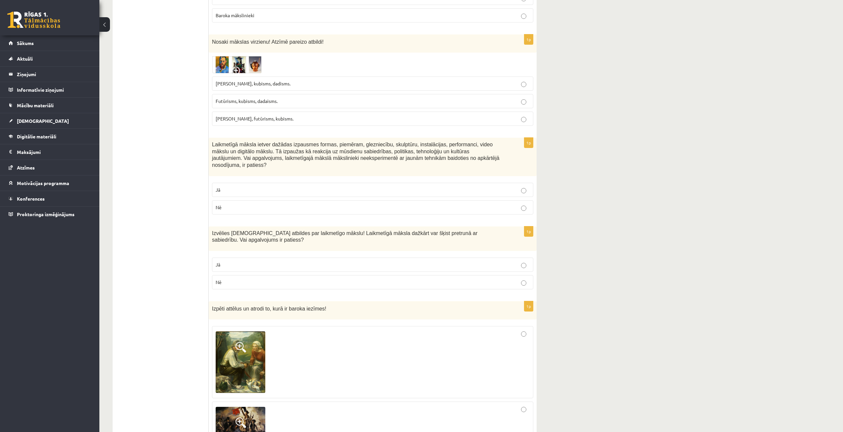
click at [525, 258] on label "Jā" at bounding box center [372, 265] width 321 height 14
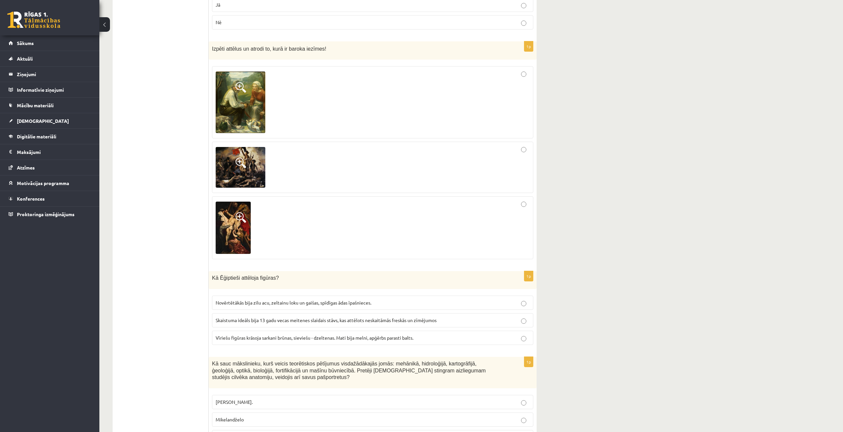
scroll to position [1978, 0]
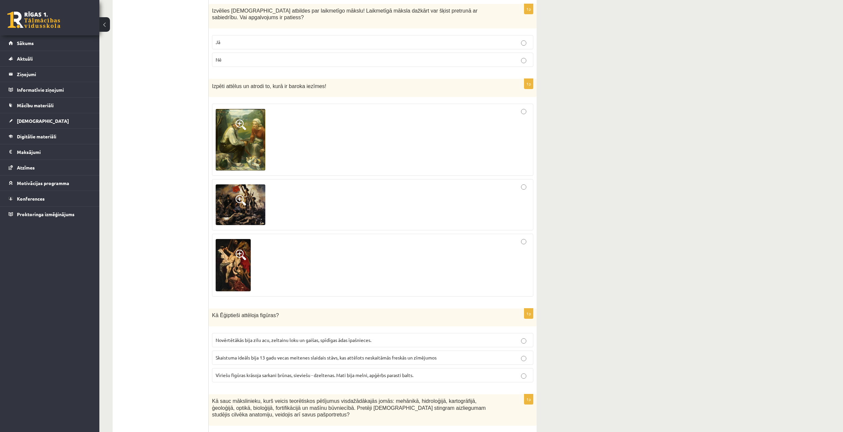
drag, startPoint x: 241, startPoint y: 224, endPoint x: 238, endPoint y: 224, distance: 3.7
click at [241, 250] on span at bounding box center [240, 255] width 11 height 11
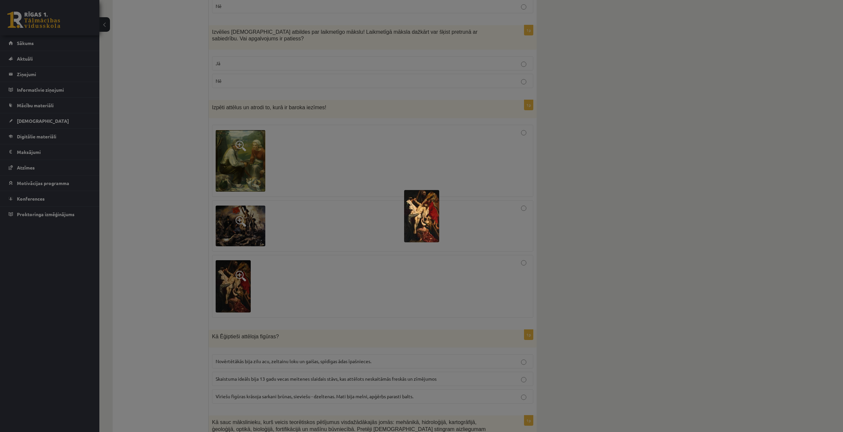
scroll to position [1945, 0]
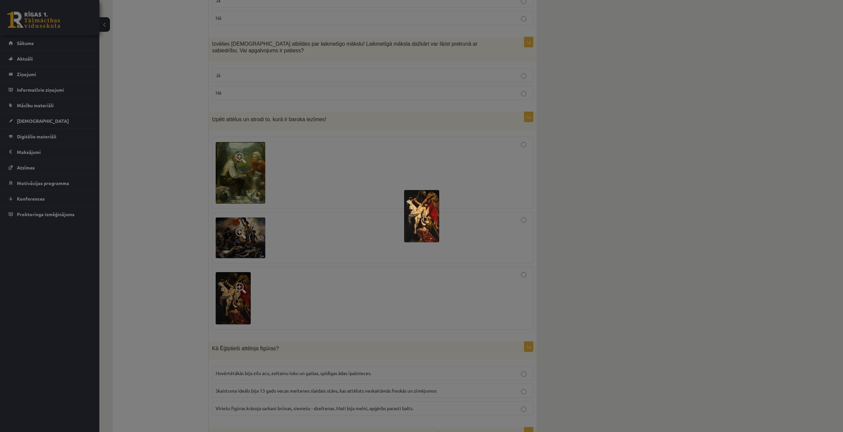
click at [364, 177] on div at bounding box center [421, 216] width 843 height 432
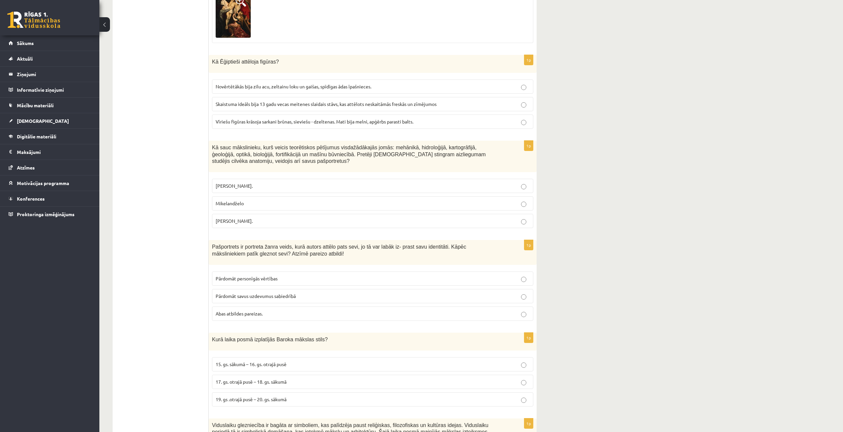
scroll to position [2243, 0]
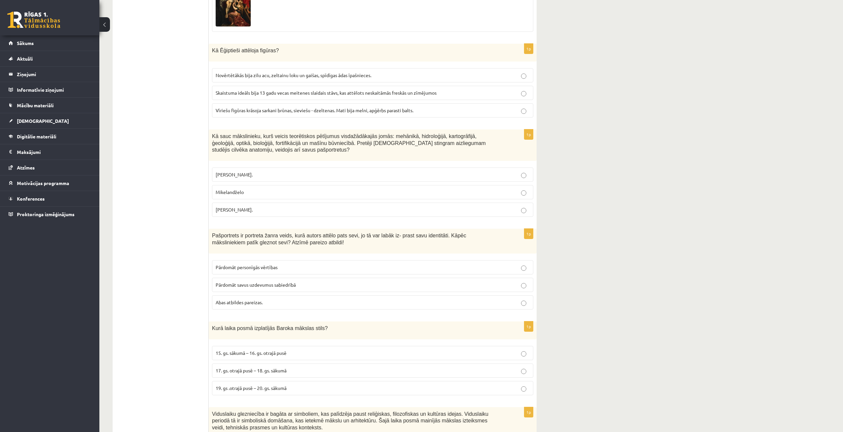
click at [520, 206] on p "Leonardo da Vinči." at bounding box center [373, 209] width 314 height 7
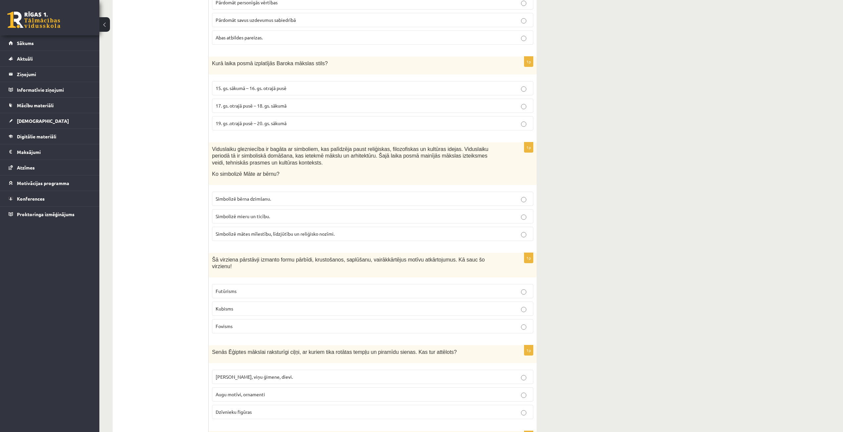
scroll to position [2541, 0]
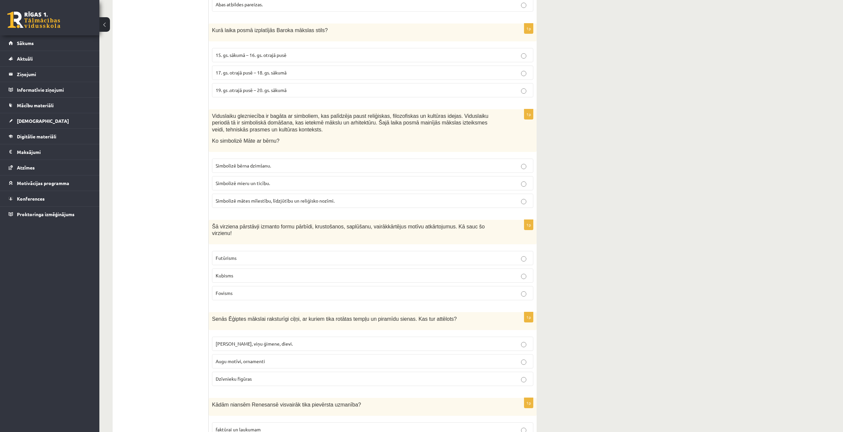
click at [526, 69] on p "17. gs. otrajā pusē – 18. gs. sākumā" at bounding box center [373, 72] width 314 height 7
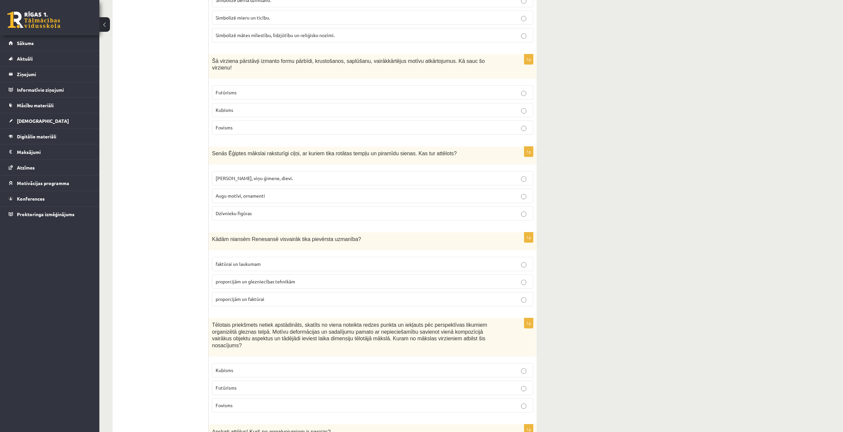
scroll to position [2772, 0]
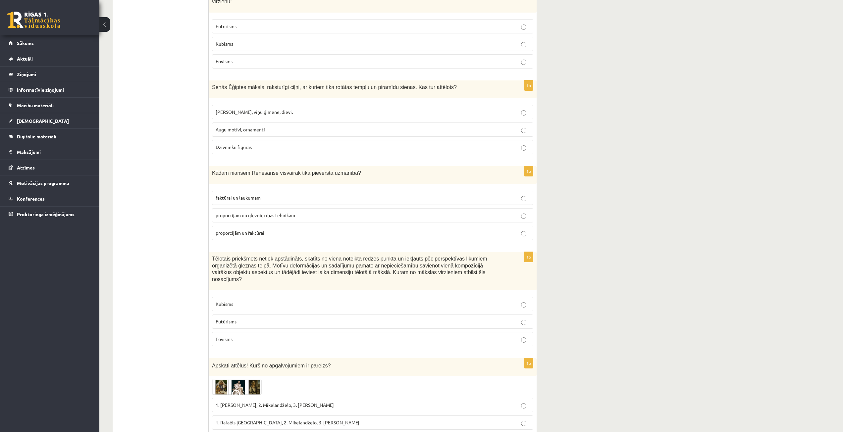
click at [520, 212] on p "proporcijām un glezniecības tehnikām" at bounding box center [373, 215] width 314 height 7
click at [256, 379] on img at bounding box center [237, 386] width 50 height 15
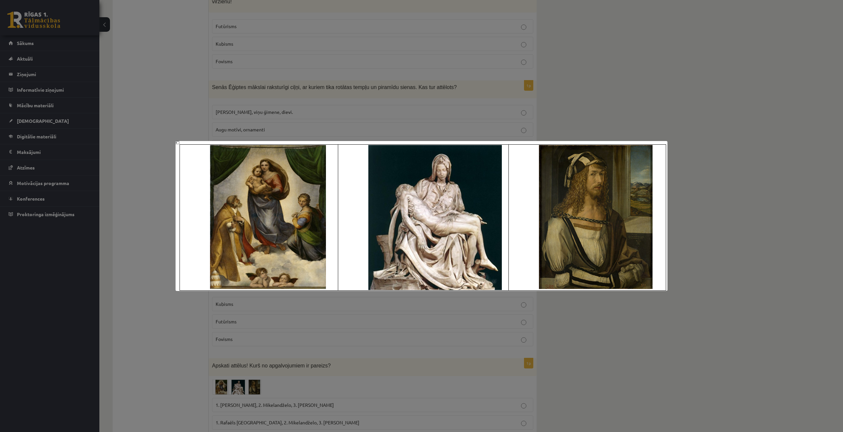
click at [573, 344] on div at bounding box center [421, 216] width 843 height 432
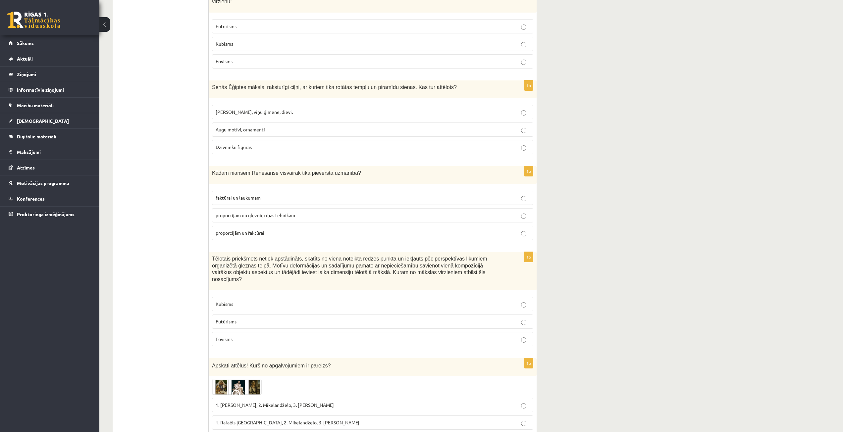
click at [256, 379] on img at bounding box center [237, 386] width 50 height 15
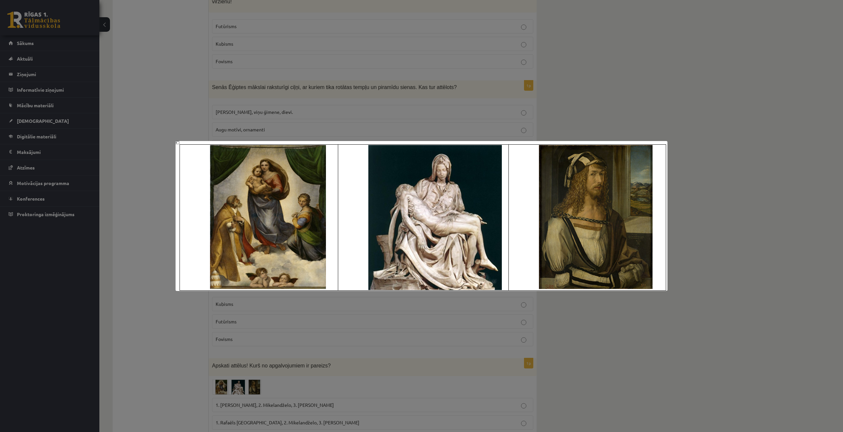
click at [597, 339] on div at bounding box center [421, 216] width 843 height 432
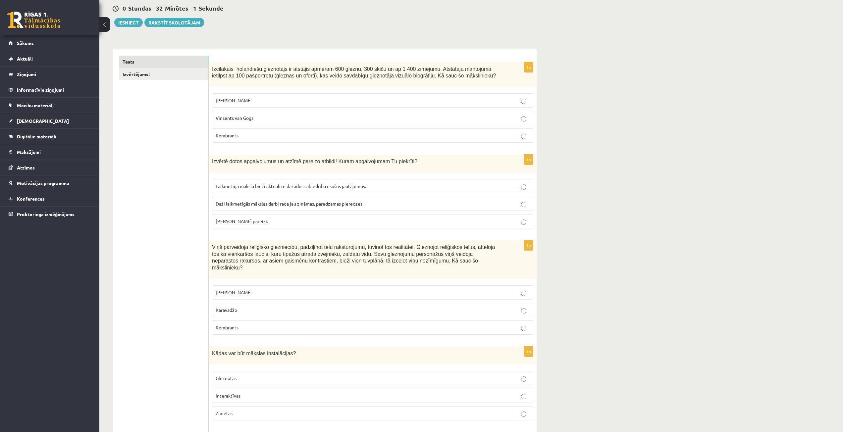
scroll to position [0, 0]
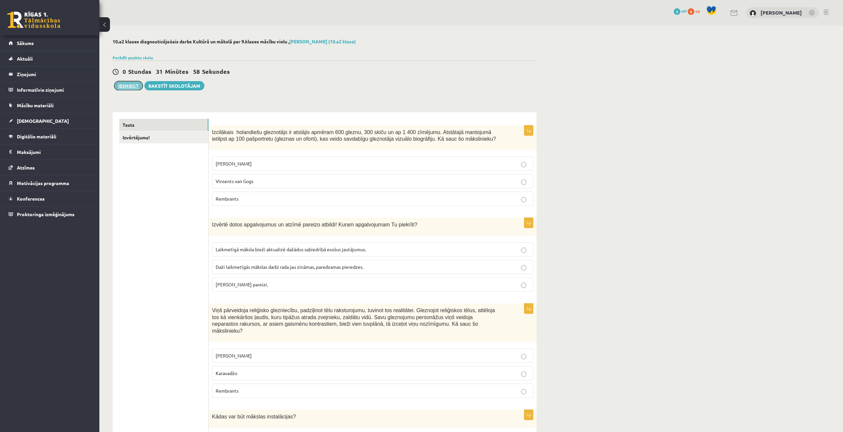
click at [130, 88] on button "Iesniegt" at bounding box center [128, 85] width 28 height 9
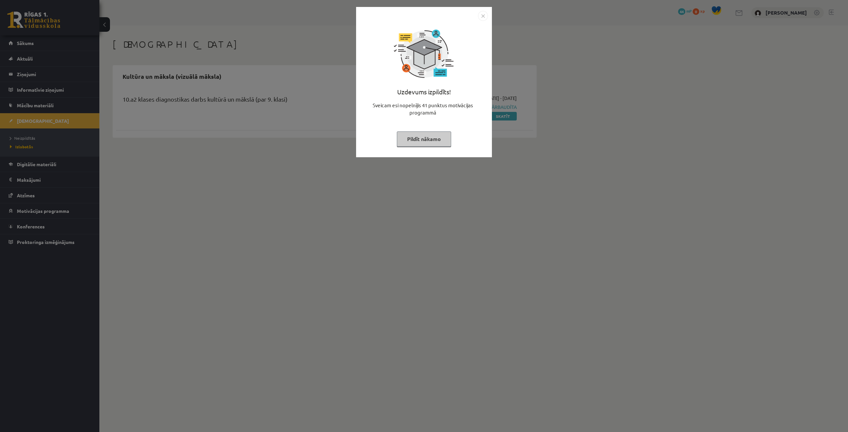
click at [482, 19] on img "Close" at bounding box center [483, 16] width 10 height 10
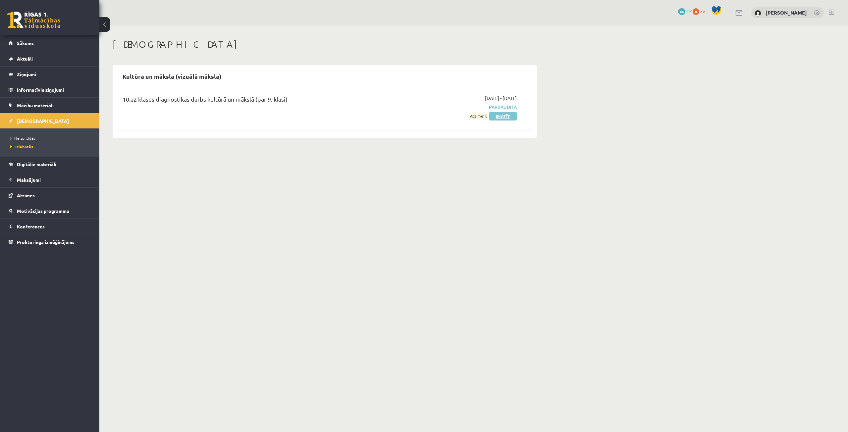
click at [508, 117] on link "Skatīt" at bounding box center [502, 116] width 27 height 9
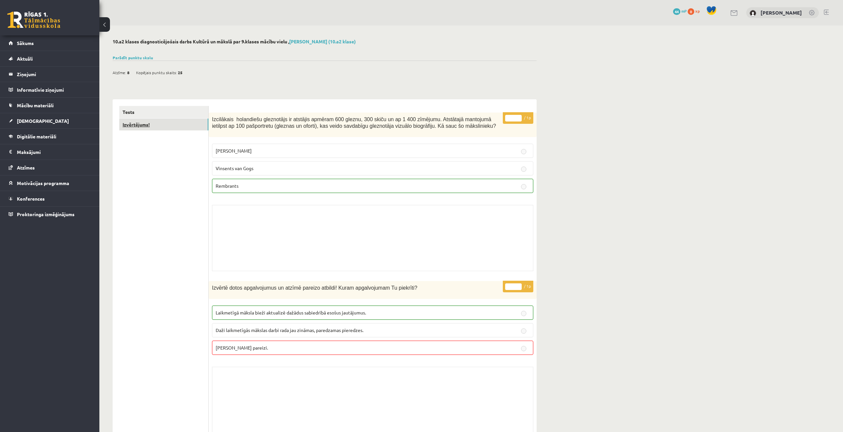
click at [172, 125] on link "Izvērtējums!" at bounding box center [163, 125] width 89 height 12
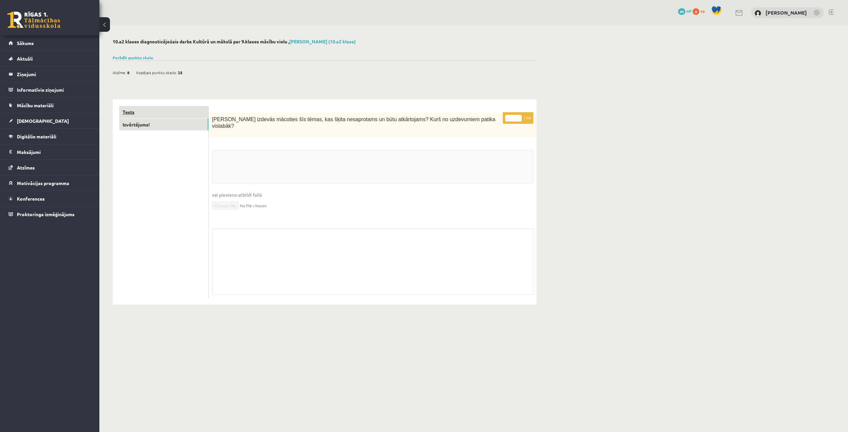
click at [172, 114] on link "Tests" at bounding box center [163, 112] width 89 height 12
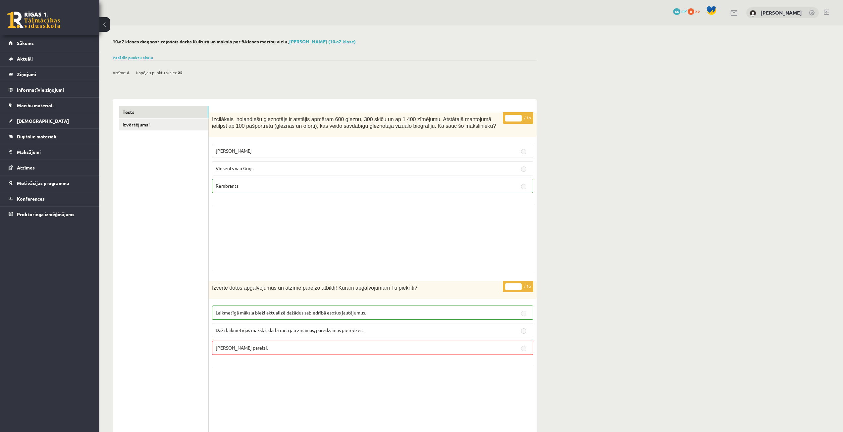
click at [104, 25] on button at bounding box center [104, 24] width 11 height 15
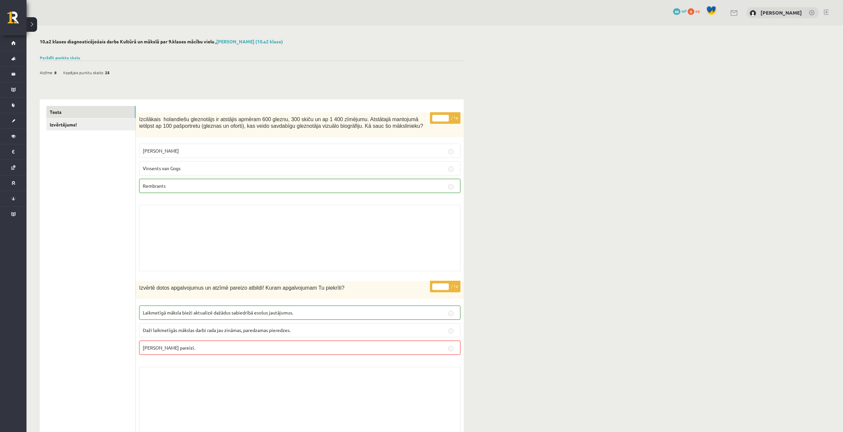
click at [28, 26] on button at bounding box center [31, 24] width 11 height 15
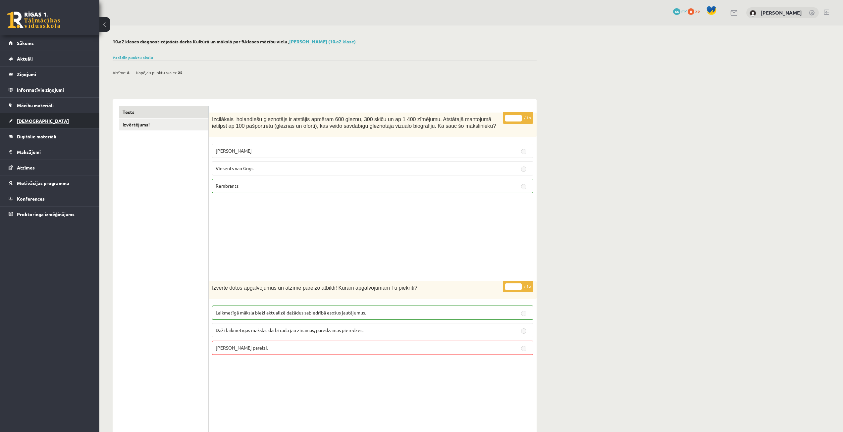
click at [28, 119] on span "[DEMOGRAPHIC_DATA]" at bounding box center [43, 121] width 52 height 6
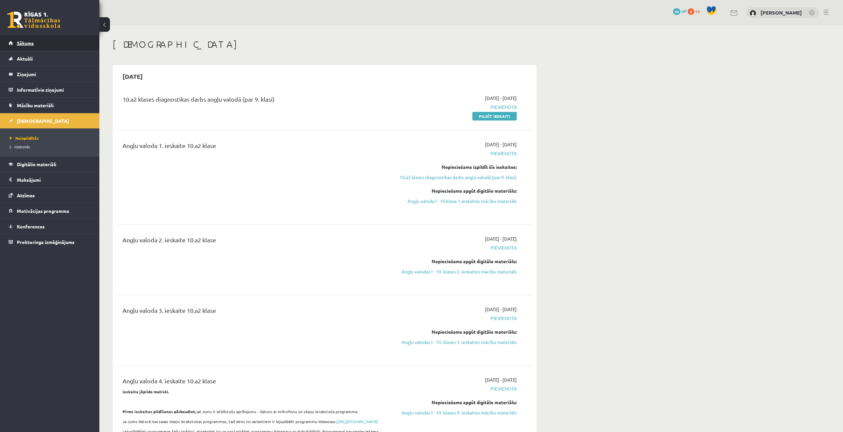
click at [57, 43] on link "Sākums" at bounding box center [50, 42] width 82 height 15
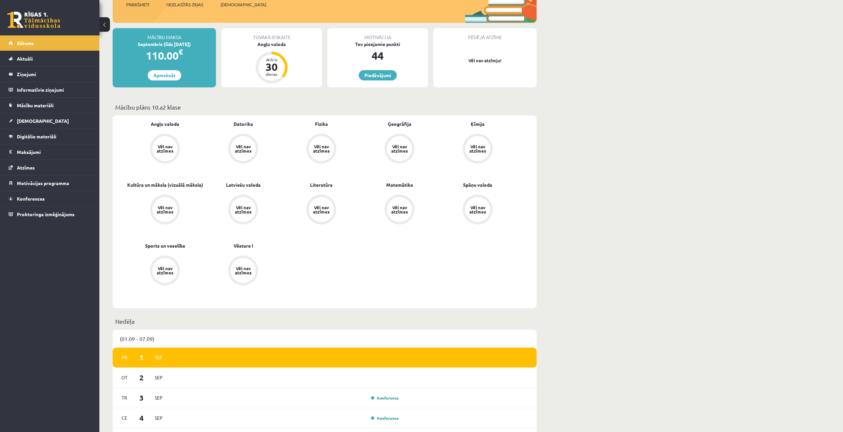
scroll to position [99, 0]
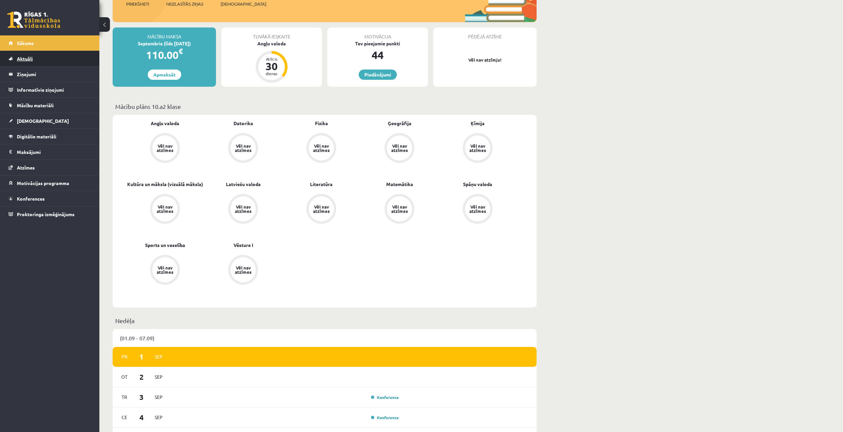
click at [39, 58] on link "Aktuāli" at bounding box center [50, 58] width 82 height 15
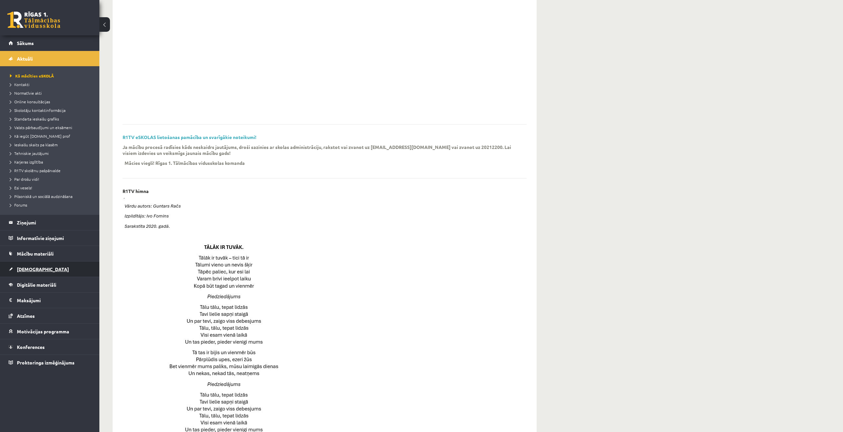
click at [34, 272] on link "[DEMOGRAPHIC_DATA]" at bounding box center [50, 269] width 82 height 15
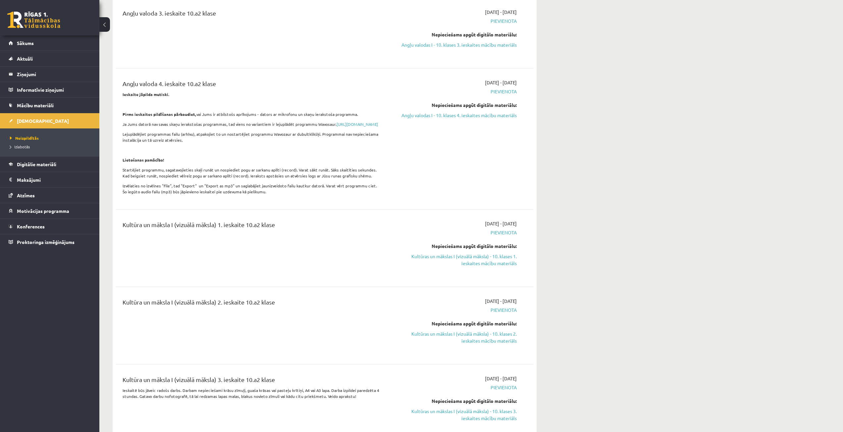
scroll to position [298, 0]
drag, startPoint x: 842, startPoint y: 38, endPoint x: 847, endPoint y: 55, distance: 17.6
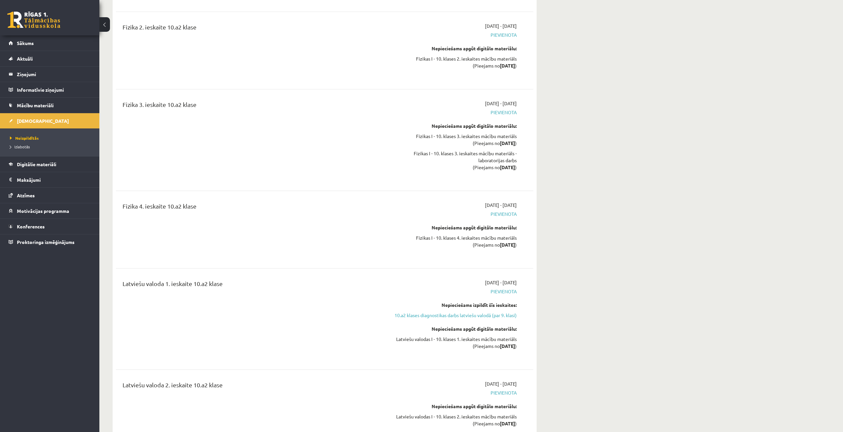
scroll to position [1671, 0]
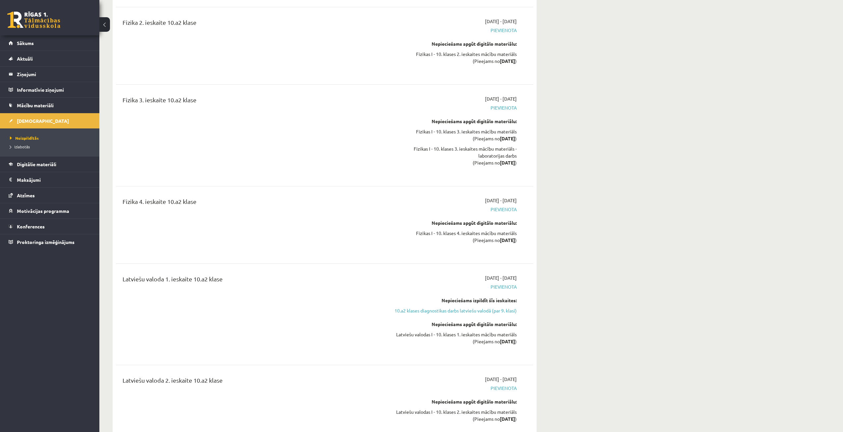
drag, startPoint x: 841, startPoint y: 146, endPoint x: 847, endPoint y: 133, distance: 13.9
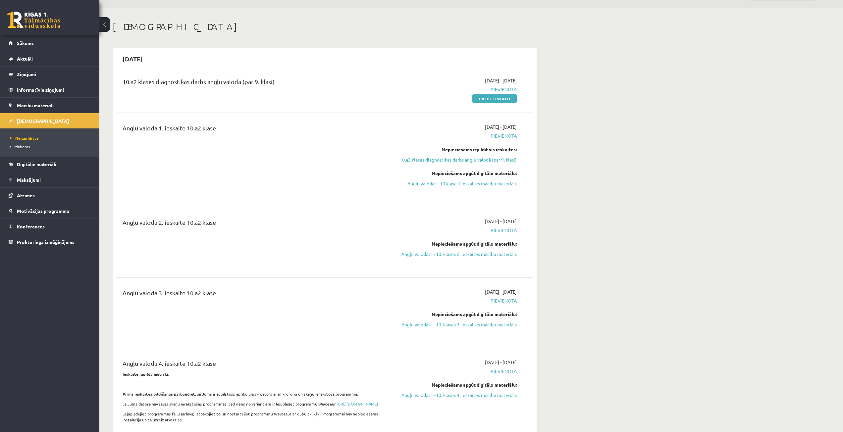
scroll to position [0, 0]
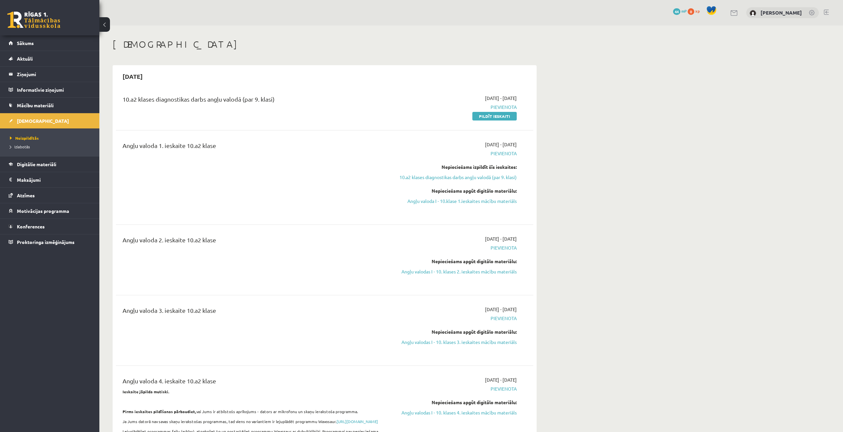
drag, startPoint x: 489, startPoint y: 116, endPoint x: 448, endPoint y: 35, distance: 90.6
click at [489, 116] on link "Pildīt ieskaiti" at bounding box center [494, 116] width 44 height 9
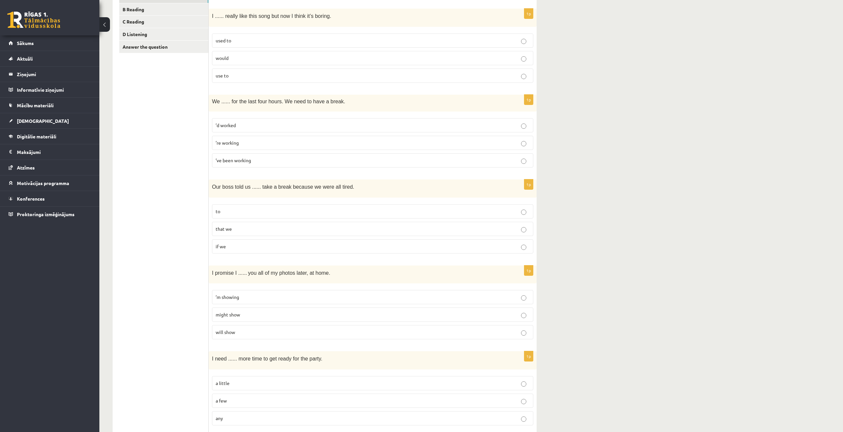
scroll to position [166, 0]
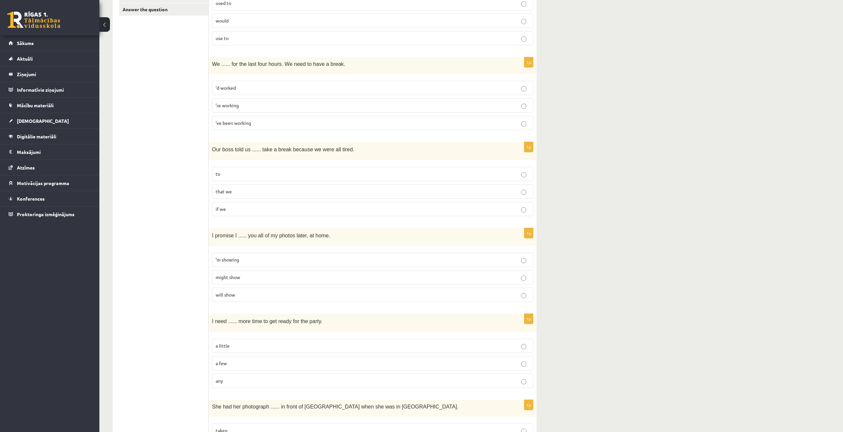
click at [520, 125] on p "’ve been working" at bounding box center [373, 123] width 314 height 7
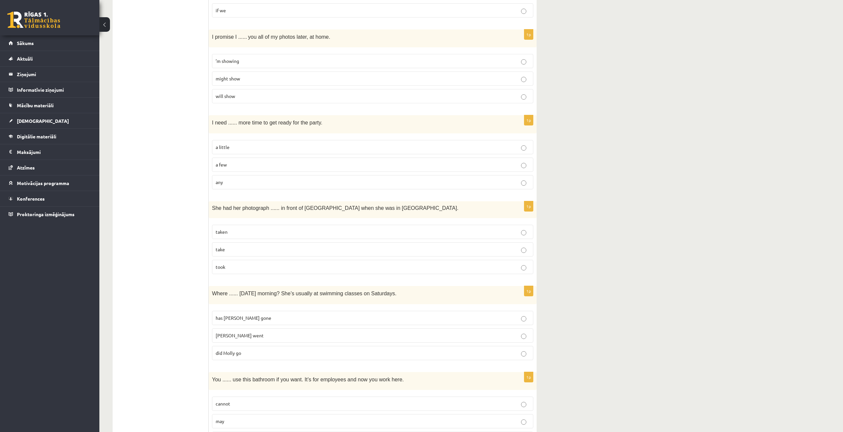
scroll to position [397, 0]
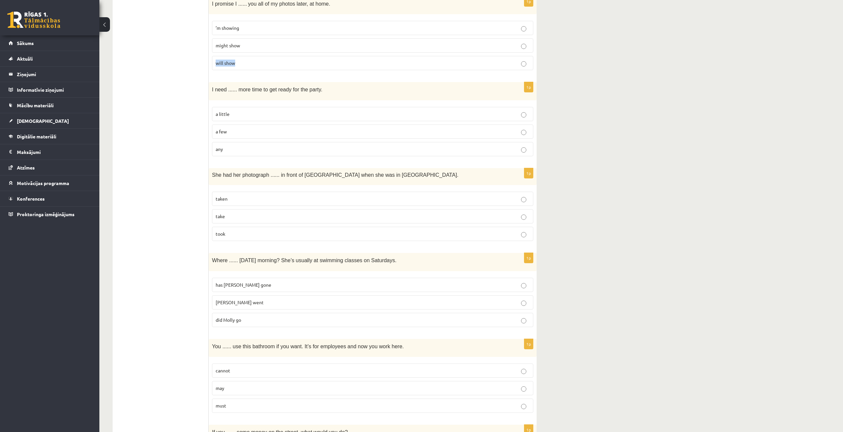
click at [521, 64] on label "will show" at bounding box center [372, 63] width 321 height 14
click at [517, 115] on p "a little" at bounding box center [373, 114] width 314 height 7
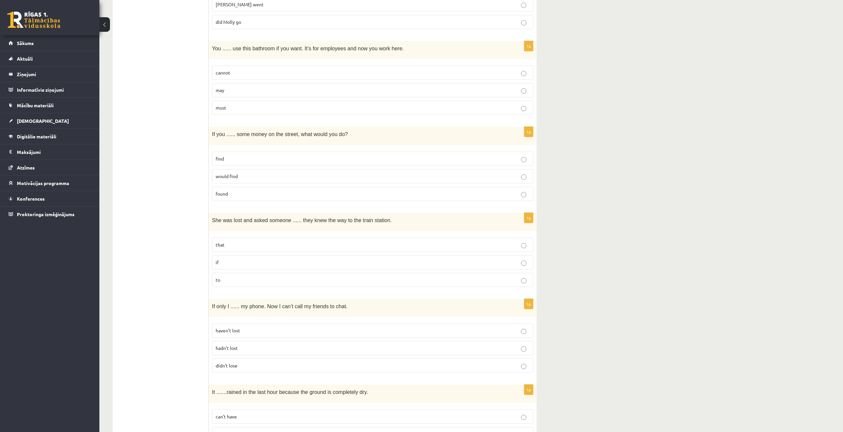
scroll to position [729, 0]
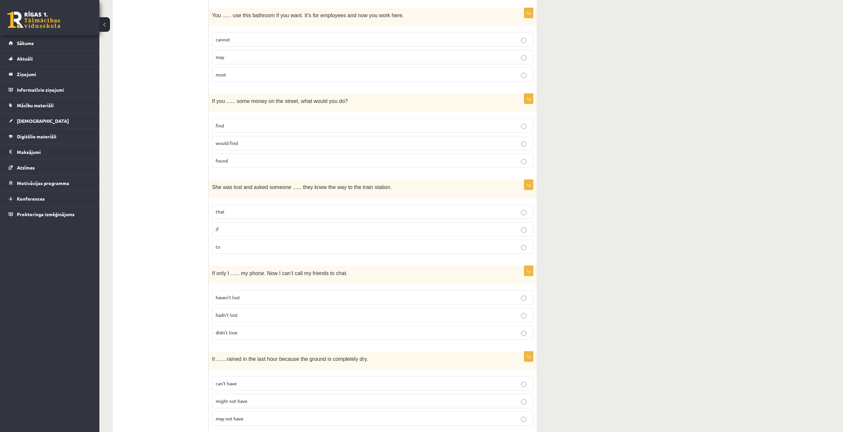
click at [518, 57] on p "may" at bounding box center [373, 57] width 314 height 7
click at [527, 314] on p "hadn’t lost" at bounding box center [373, 315] width 314 height 7
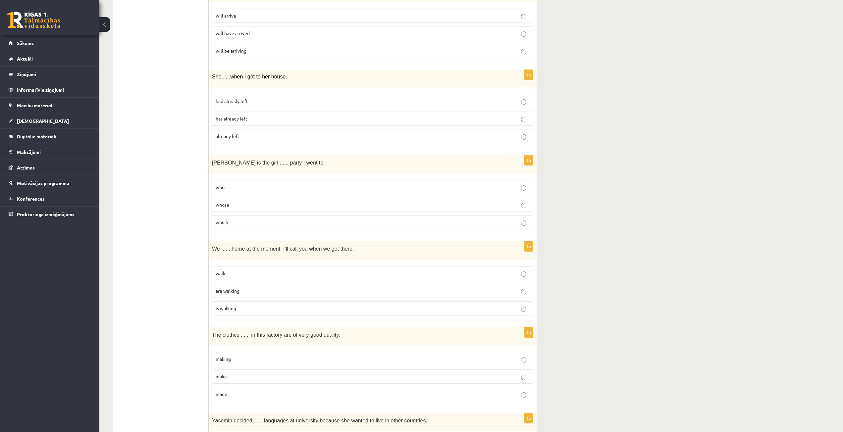
scroll to position [1192, 0]
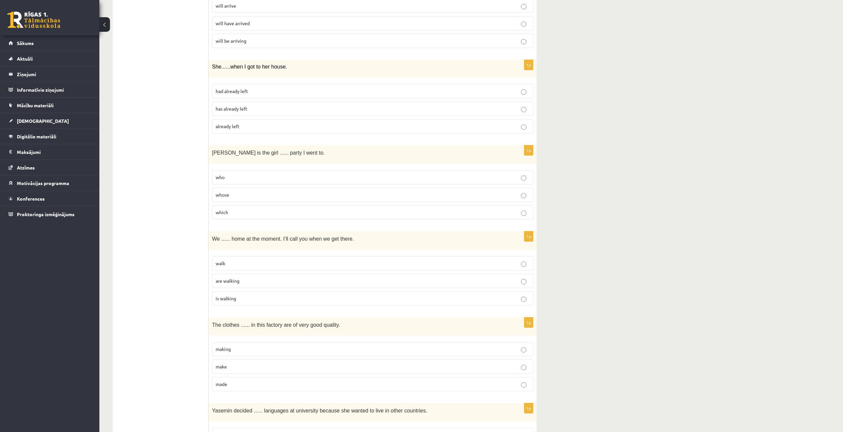
click at [520, 90] on p "had already left" at bounding box center [373, 91] width 314 height 7
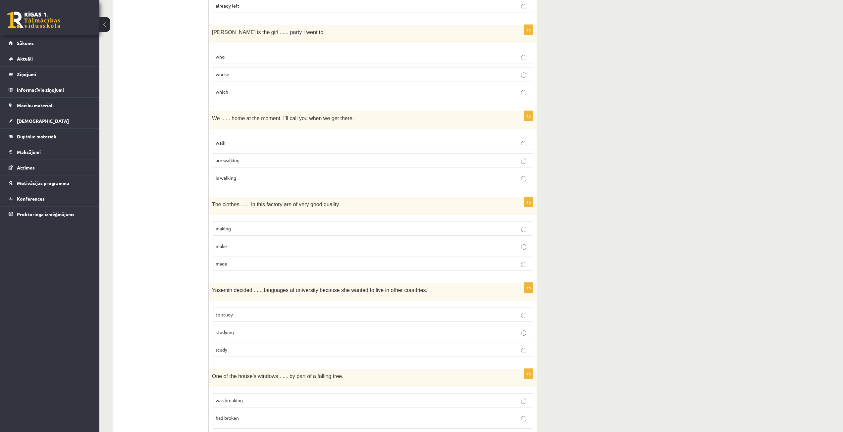
scroll to position [1325, 0]
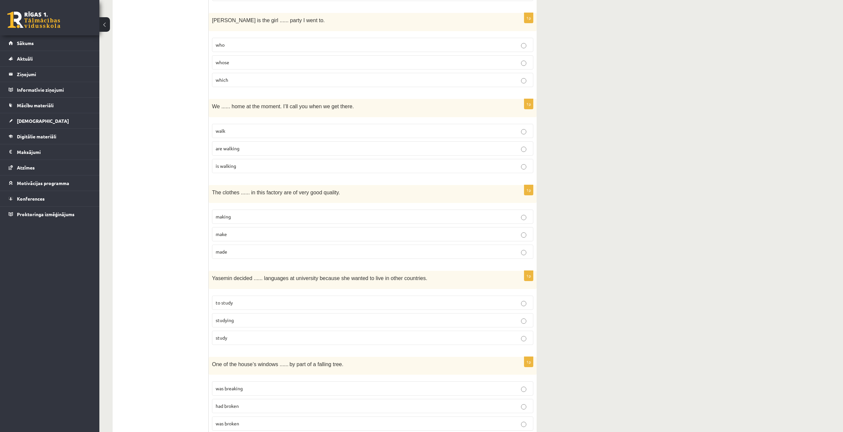
click at [519, 148] on p "are walking" at bounding box center [373, 148] width 314 height 7
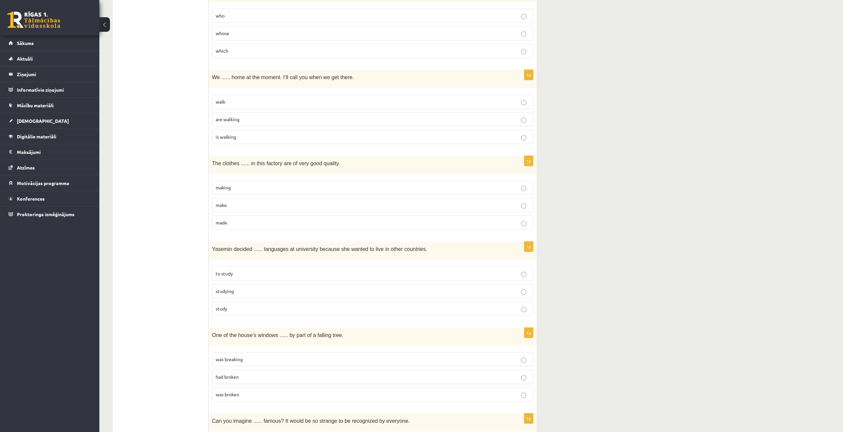
scroll to position [1391, 0]
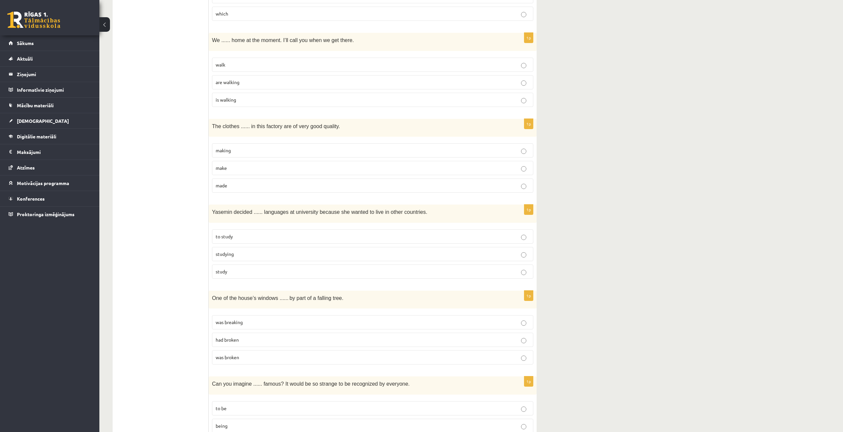
click at [527, 186] on p "made" at bounding box center [373, 185] width 314 height 7
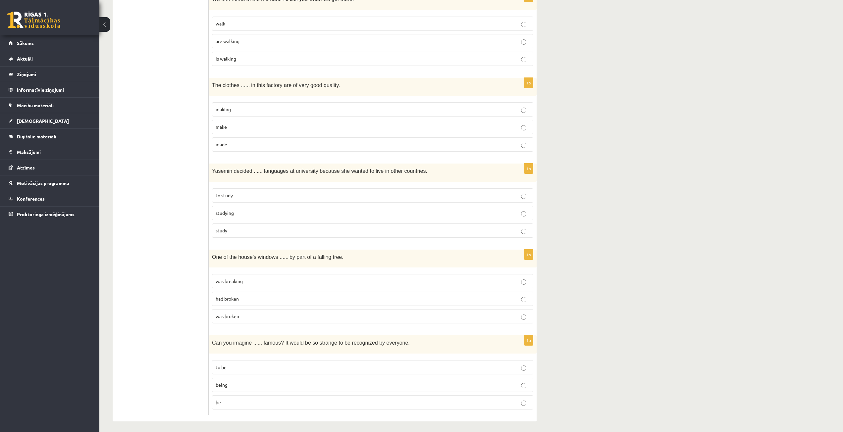
scroll to position [1435, 0]
click at [521, 311] on p "was broken" at bounding box center [373, 313] width 314 height 7
click at [526, 380] on p "being" at bounding box center [373, 382] width 314 height 7
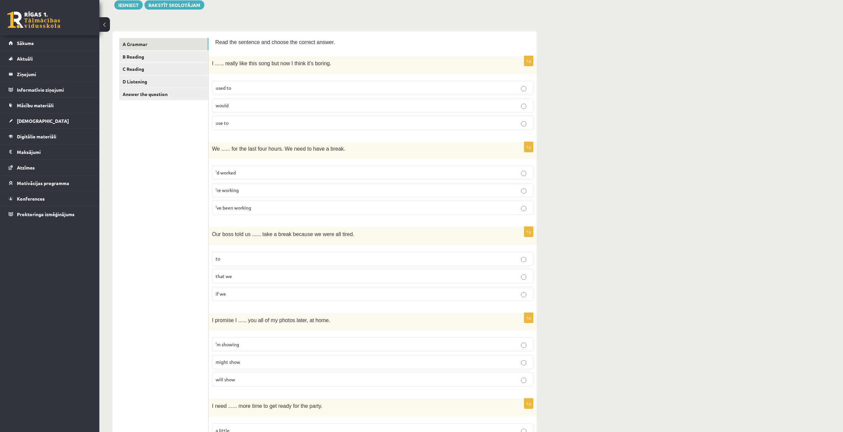
scroll to position [11, 0]
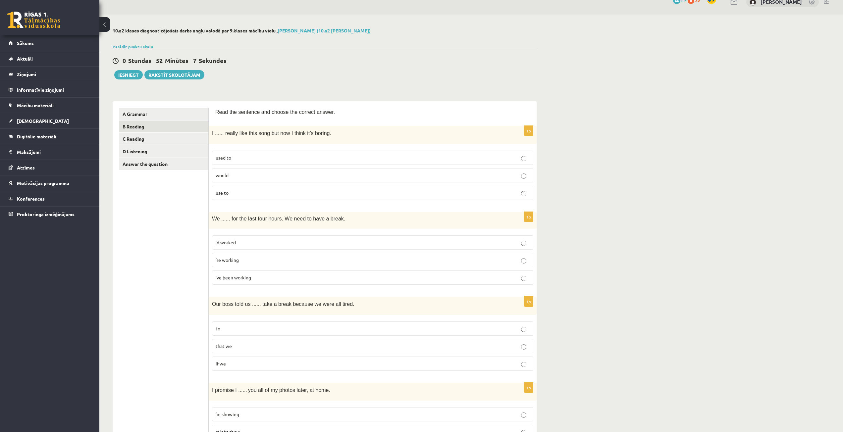
click at [146, 125] on link "B Reading" at bounding box center [163, 127] width 89 height 12
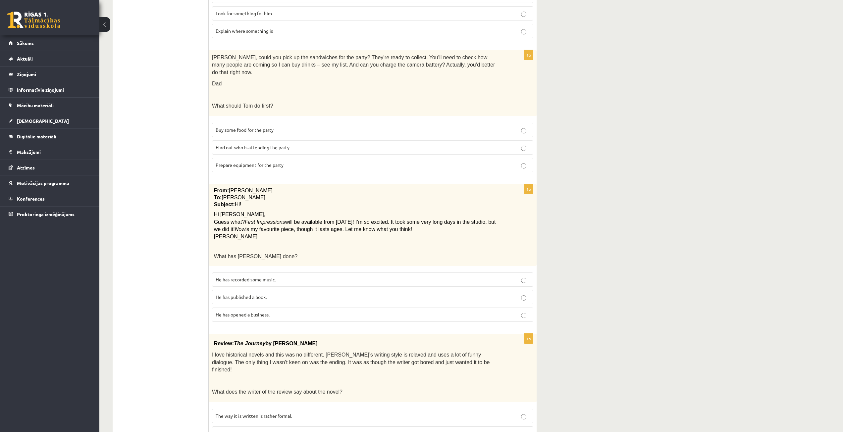
scroll to position [497, 0]
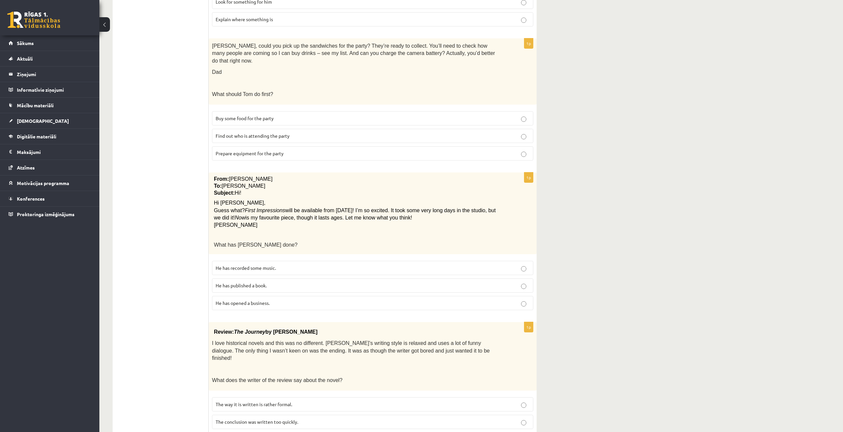
click at [520, 150] on p "Prepare equipment for the party" at bounding box center [373, 153] width 314 height 7
click at [526, 265] on p "He has recorded some music." at bounding box center [373, 268] width 314 height 7
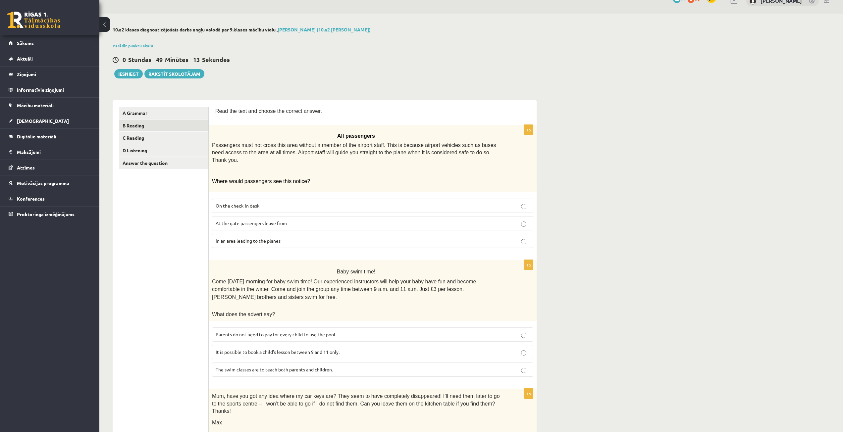
scroll to position [0, 0]
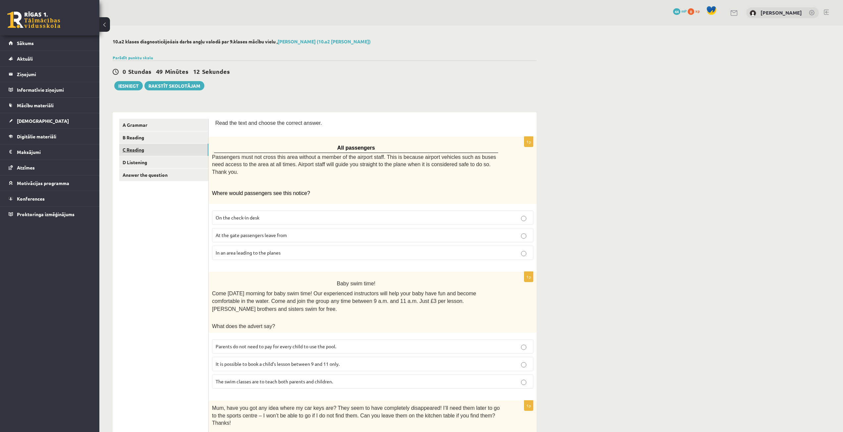
click at [183, 148] on link "C Reading" at bounding box center [163, 150] width 89 height 12
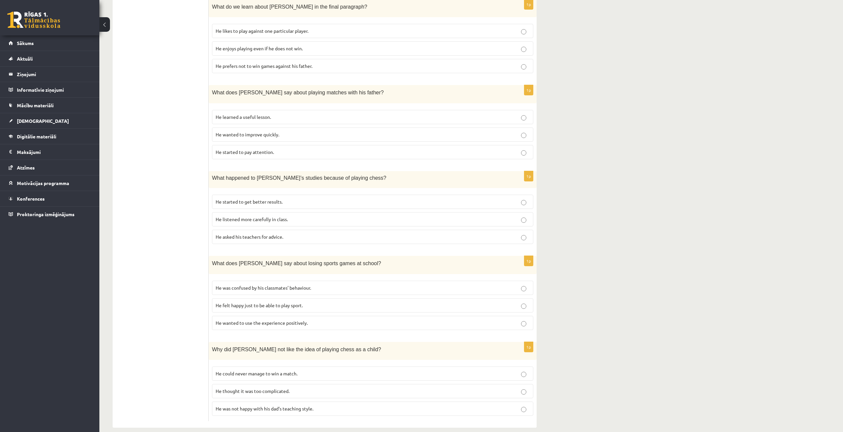
scroll to position [364, 0]
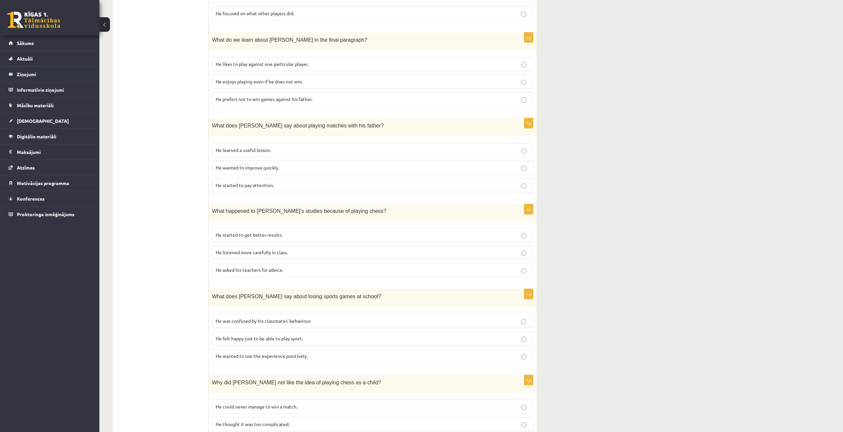
click at [523, 231] on p "He started to get better results." at bounding box center [373, 234] width 314 height 7
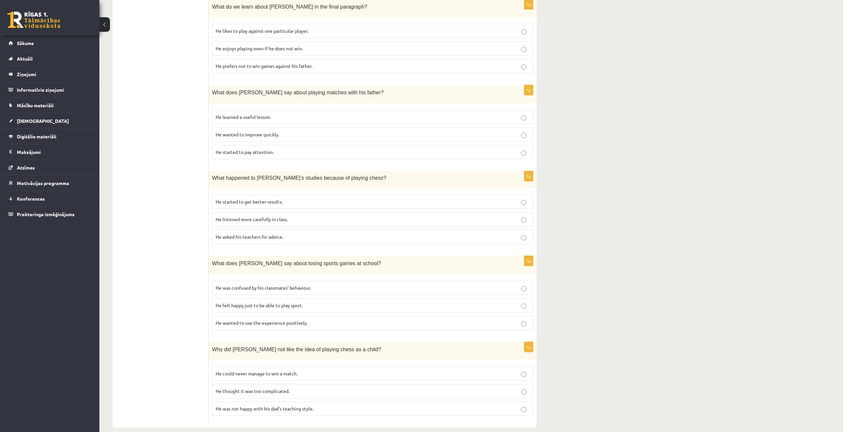
scroll to position [399, 0]
click at [526, 386] on p "He thought it was too complicated." at bounding box center [373, 389] width 314 height 7
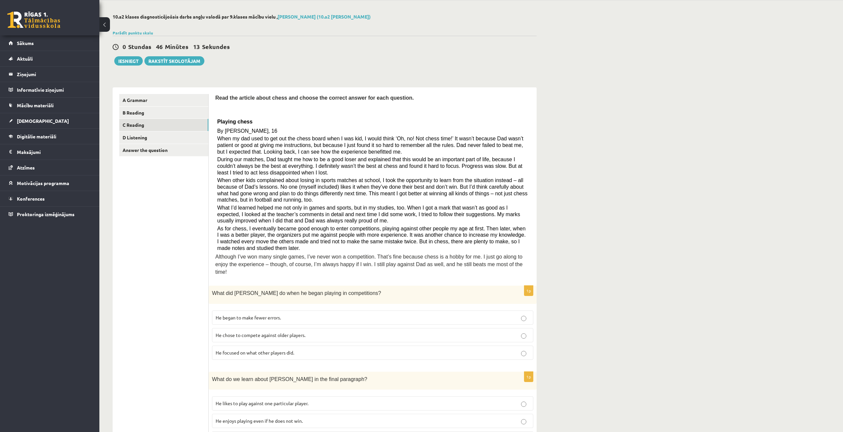
scroll to position [0, 0]
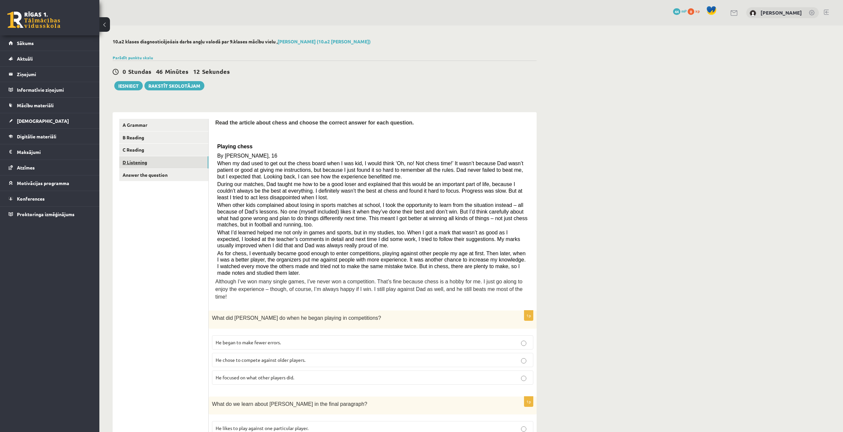
click at [165, 159] on link "D Listening" at bounding box center [163, 162] width 89 height 12
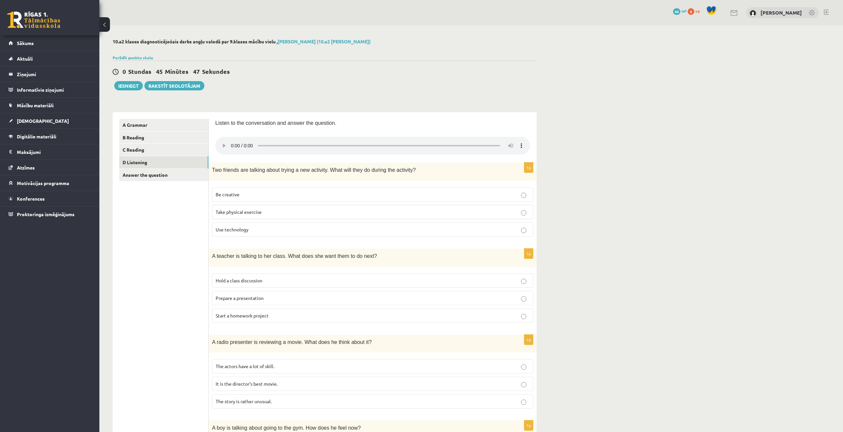
click at [577, 157] on div "10.a2 klases diagnosticējošais darbs angļu valodā par 9.klases mācību vielu , V…" at bounding box center [470, 358] width 743 height 666
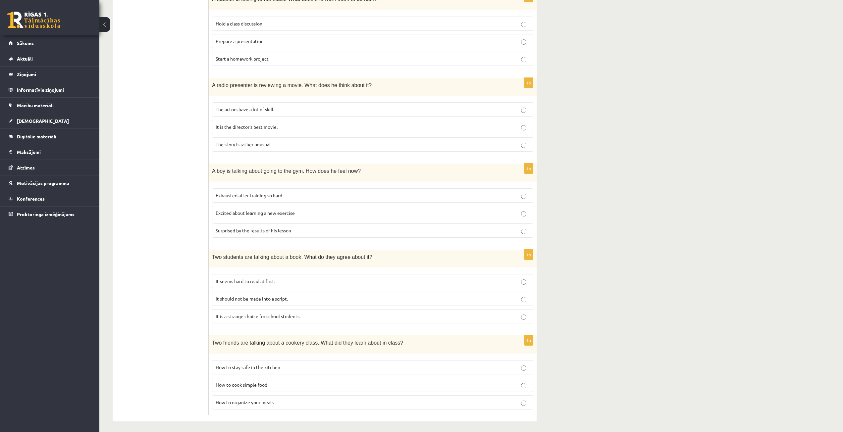
scroll to position [260, 0]
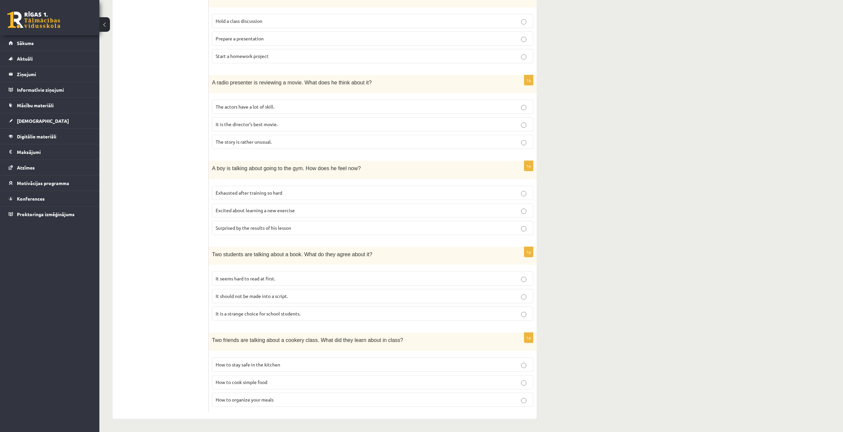
click at [525, 293] on p "It should not be made into a script." at bounding box center [373, 296] width 314 height 7
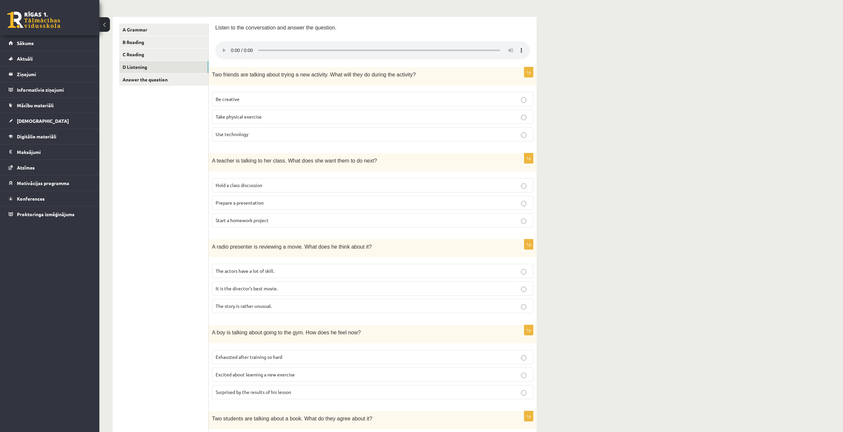
scroll to position [95, 0]
click at [145, 80] on link "Answer the question" at bounding box center [163, 80] width 89 height 12
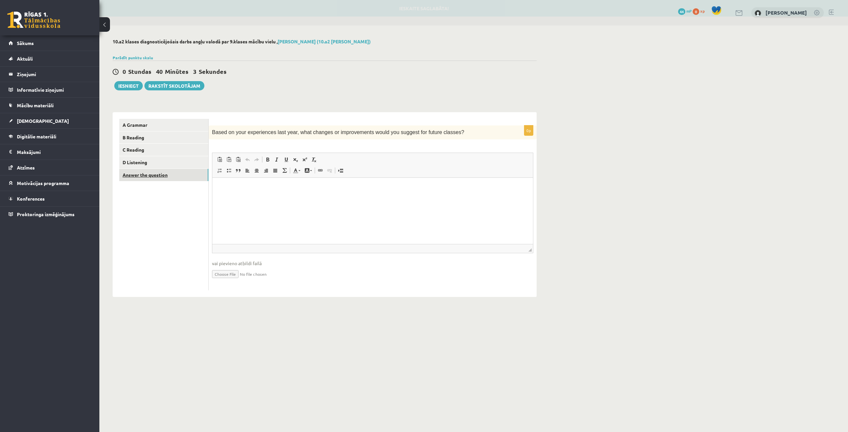
scroll to position [0, 0]
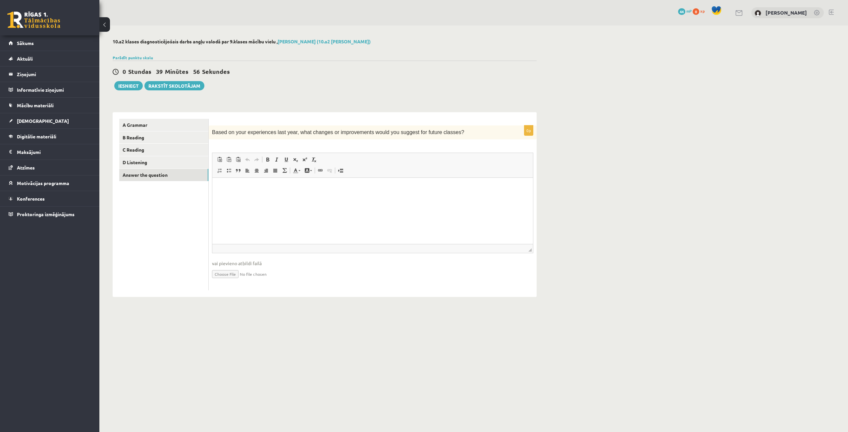
click at [229, 186] on p "Визуальный текстовый редактор, wiswyg-editor-user-answer-47364036415300" at bounding box center [372, 187] width 307 height 7
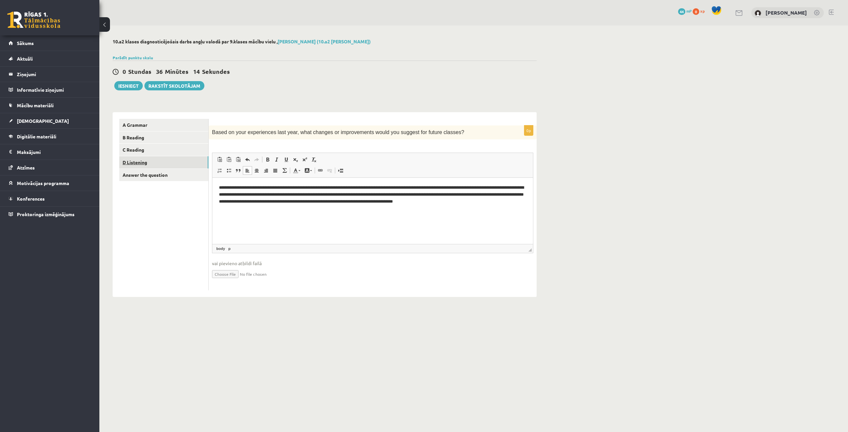
click at [170, 159] on link "D Listening" at bounding box center [163, 162] width 89 height 12
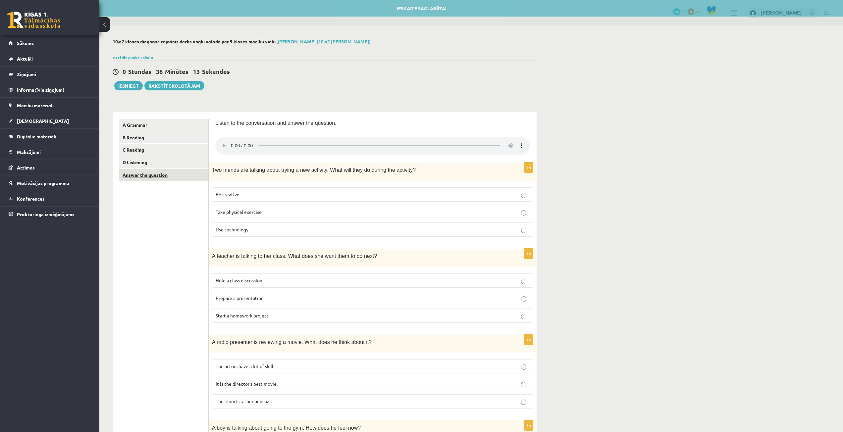
click at [164, 171] on link "Answer the question" at bounding box center [163, 175] width 89 height 12
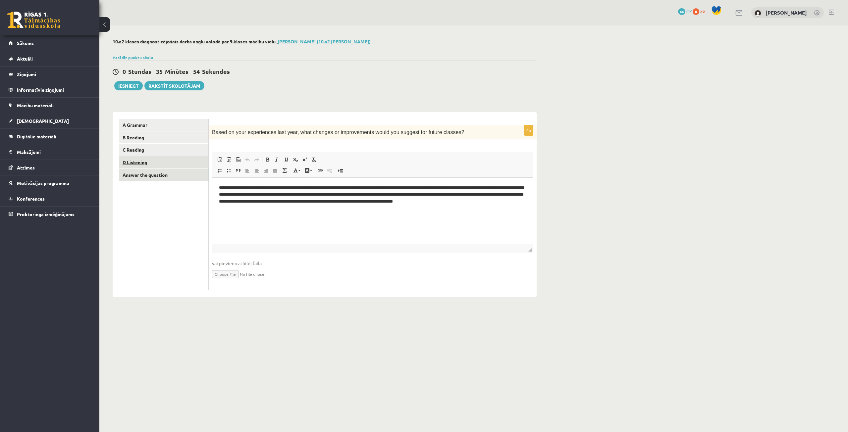
click at [149, 162] on link "D Listening" at bounding box center [163, 162] width 89 height 12
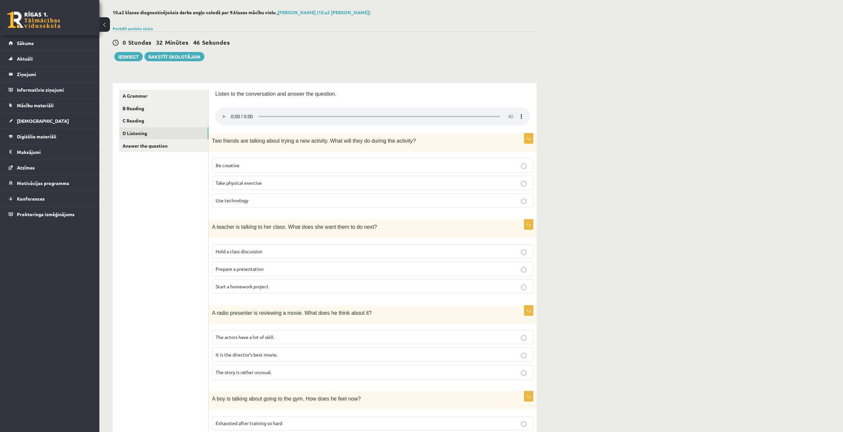
scroll to position [29, 0]
click at [125, 28] on link "Parādīt punktu skalu" at bounding box center [133, 28] width 40 height 5
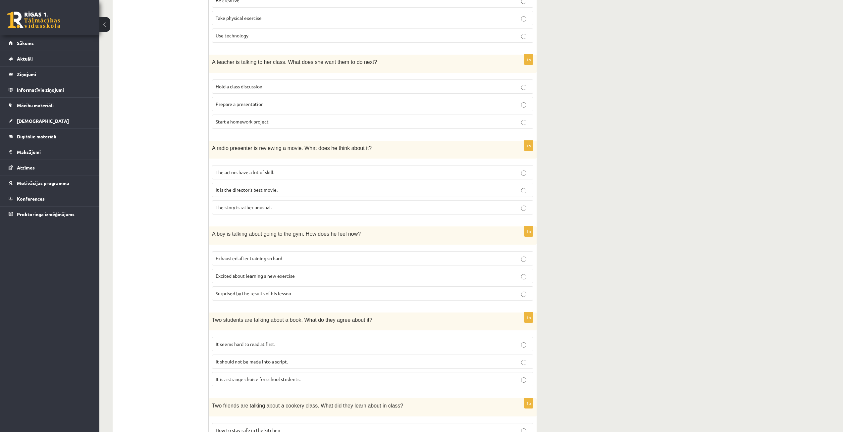
scroll to position [416, 0]
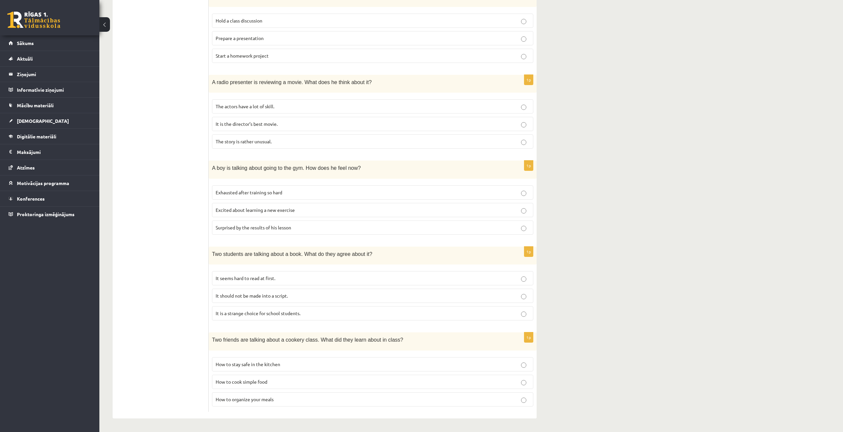
click at [521, 293] on p "It should not be made into a script." at bounding box center [373, 295] width 314 height 7
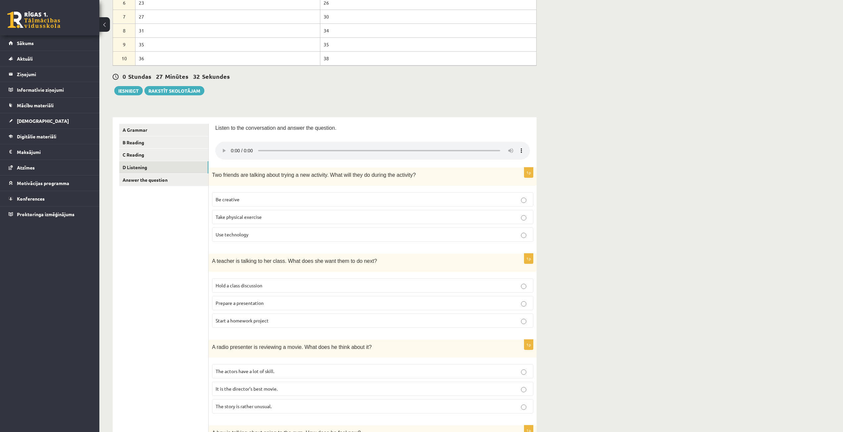
scroll to position [118, 0]
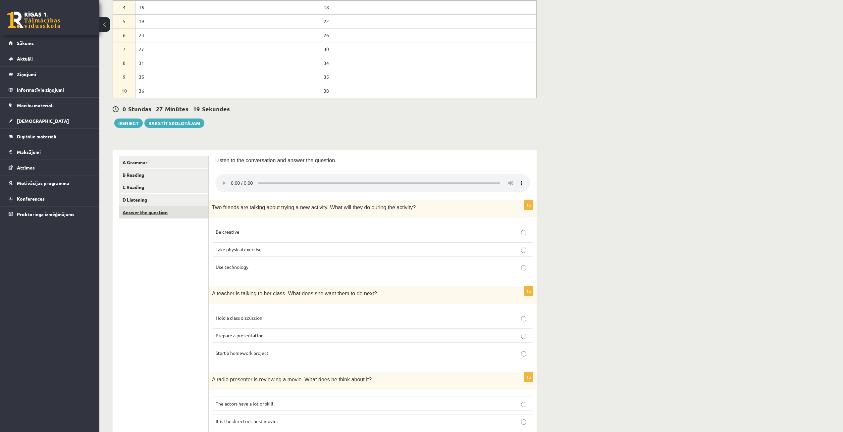
click at [144, 210] on link "Answer the question" at bounding box center [163, 212] width 89 height 12
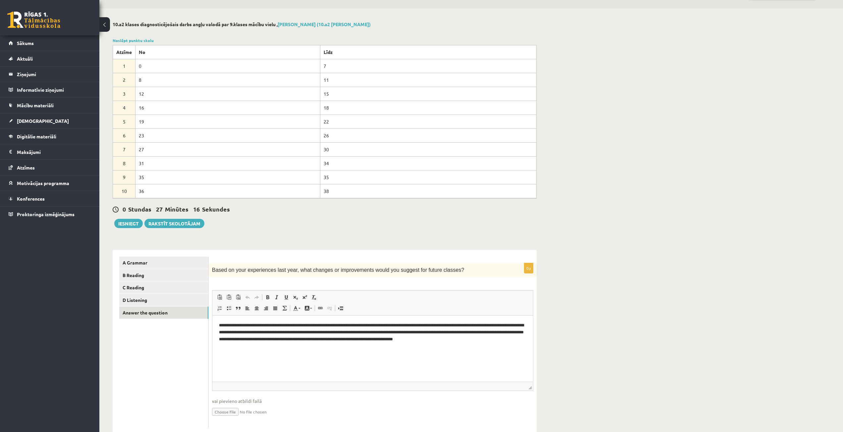
scroll to position [34, 0]
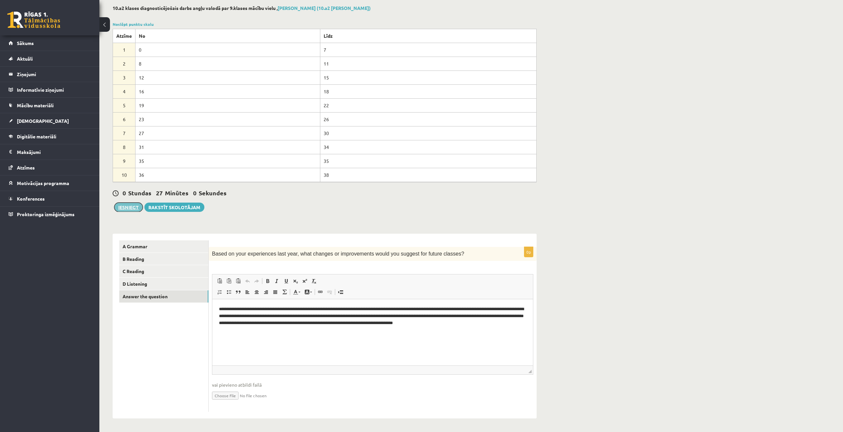
click at [120, 208] on button "Iesniegt" at bounding box center [128, 207] width 28 height 9
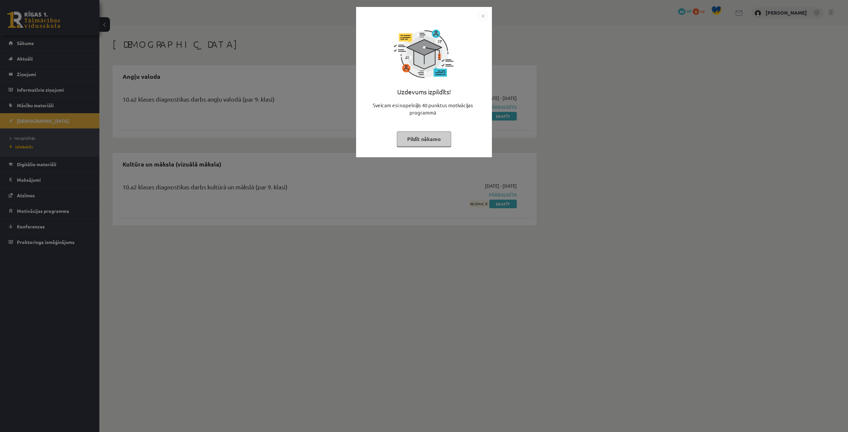
click at [482, 17] on img "Close" at bounding box center [483, 16] width 10 height 10
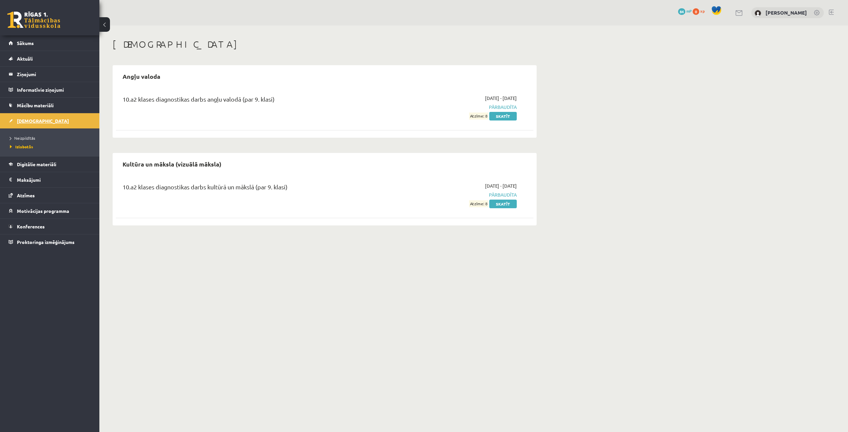
click at [27, 125] on link "[DEMOGRAPHIC_DATA]" at bounding box center [50, 120] width 82 height 15
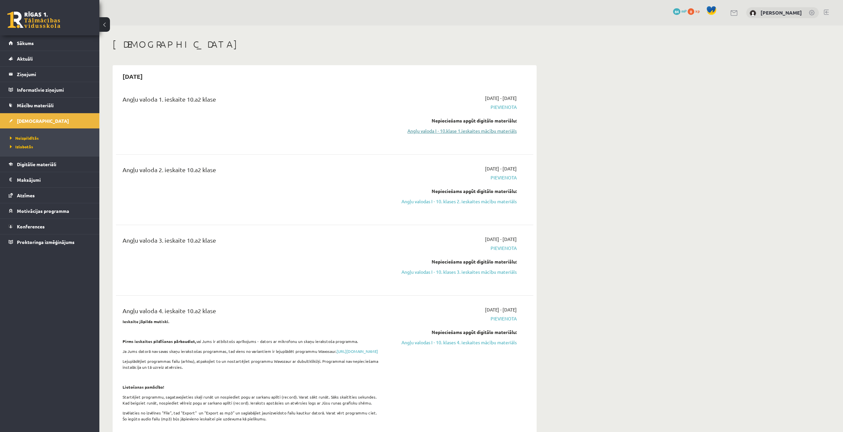
click at [469, 132] on link "Angļu valoda I - 10.klase 1.ieskaites mācību materiāls" at bounding box center [454, 130] width 125 height 7
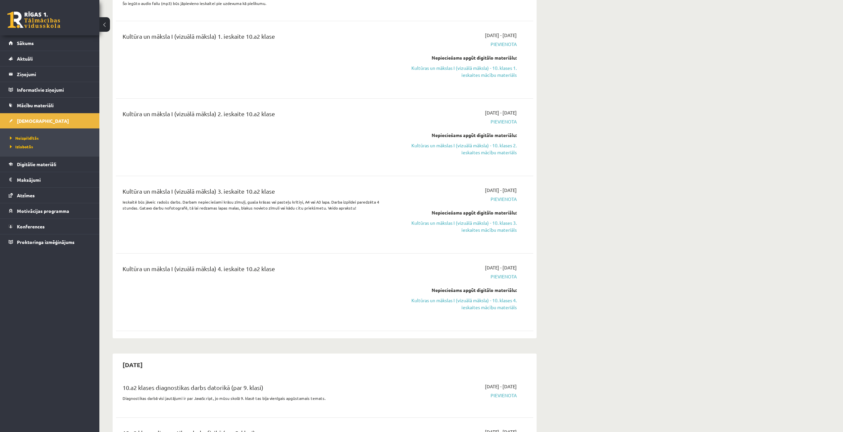
scroll to position [430, 0]
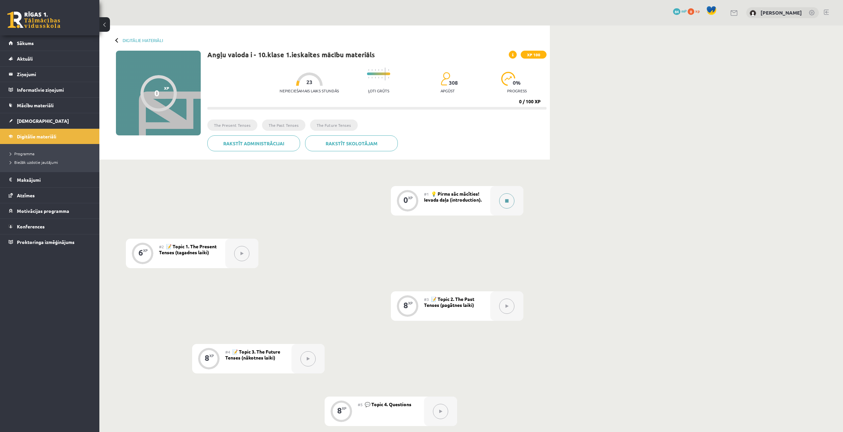
click at [509, 202] on button at bounding box center [506, 200] width 15 height 15
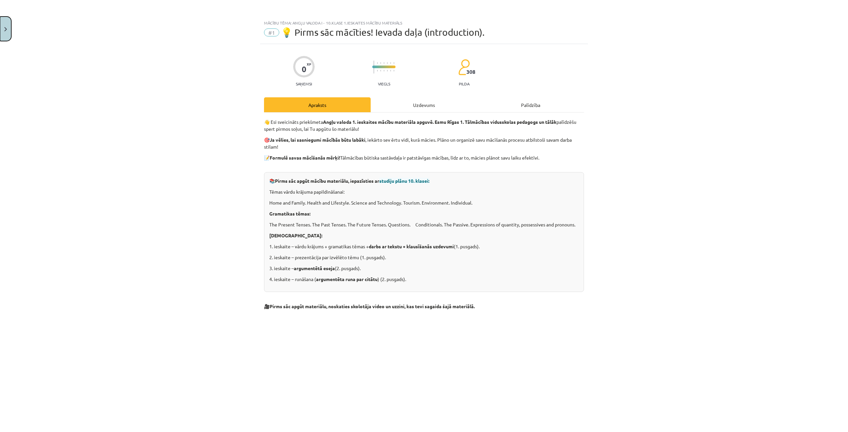
click at [4, 26] on button "Close" at bounding box center [5, 29] width 11 height 25
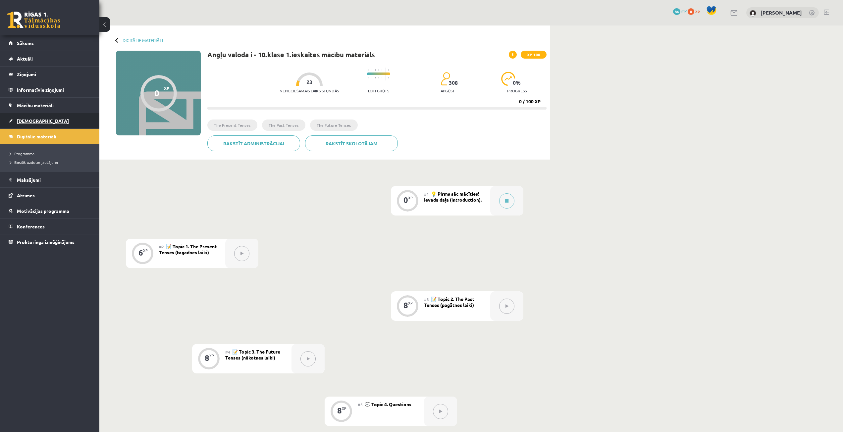
click at [52, 115] on link "[DEMOGRAPHIC_DATA]" at bounding box center [50, 120] width 82 height 15
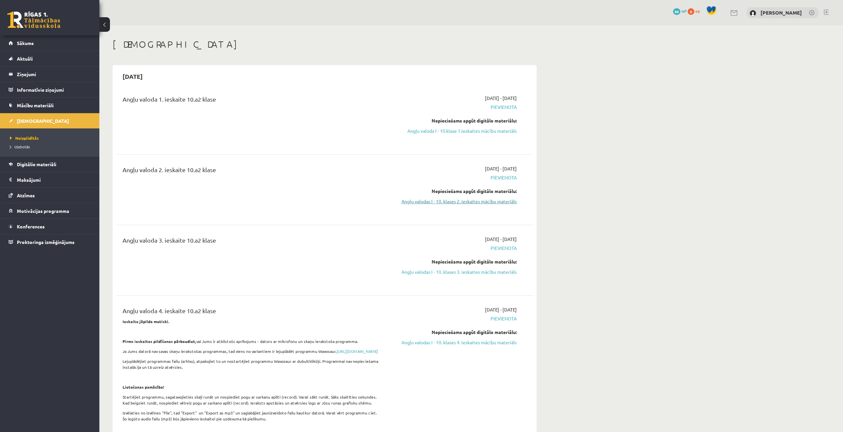
click at [489, 203] on link "Angļu valodas I - 10. klases 2. ieskaites mācību materiāls" at bounding box center [454, 201] width 125 height 7
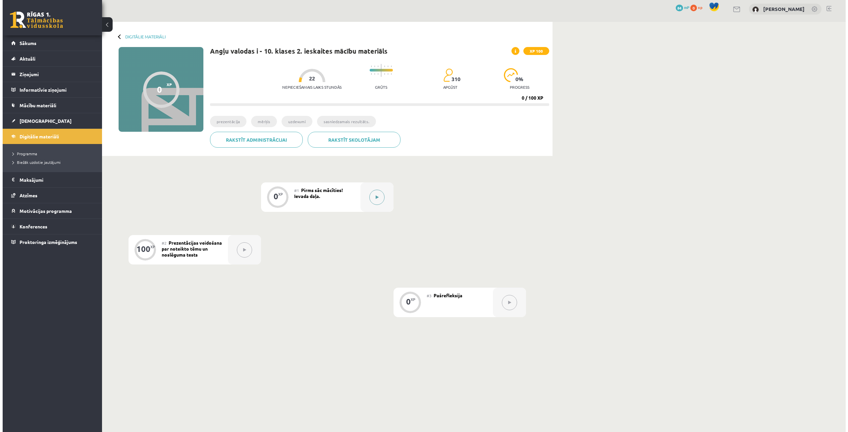
scroll to position [5, 0]
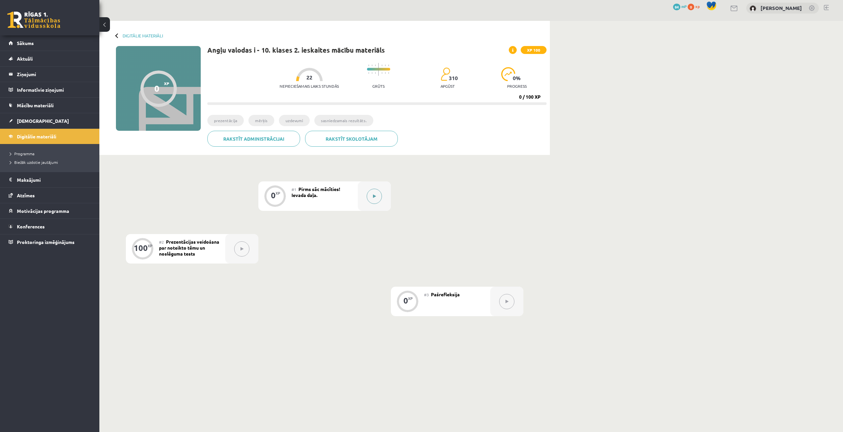
click at [372, 197] on button at bounding box center [374, 196] width 15 height 15
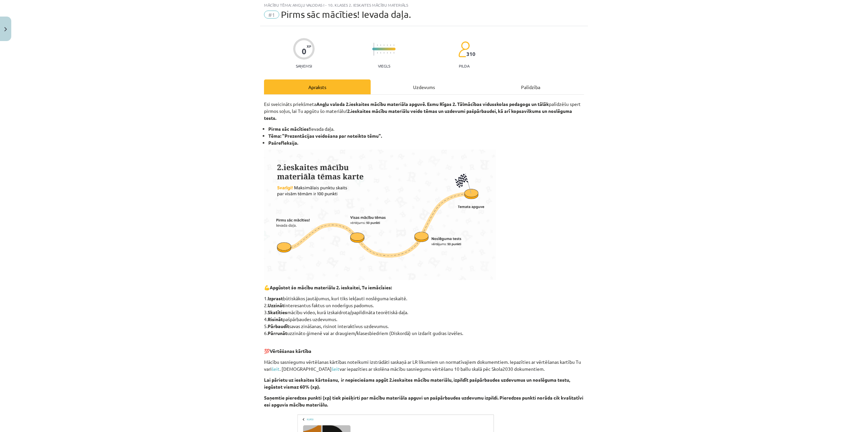
scroll to position [33, 0]
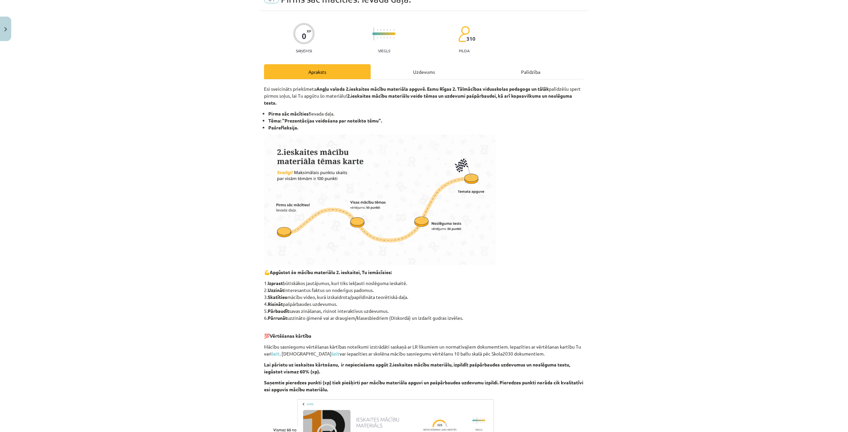
click at [429, 72] on div "Uzdevums" at bounding box center [424, 71] width 107 height 15
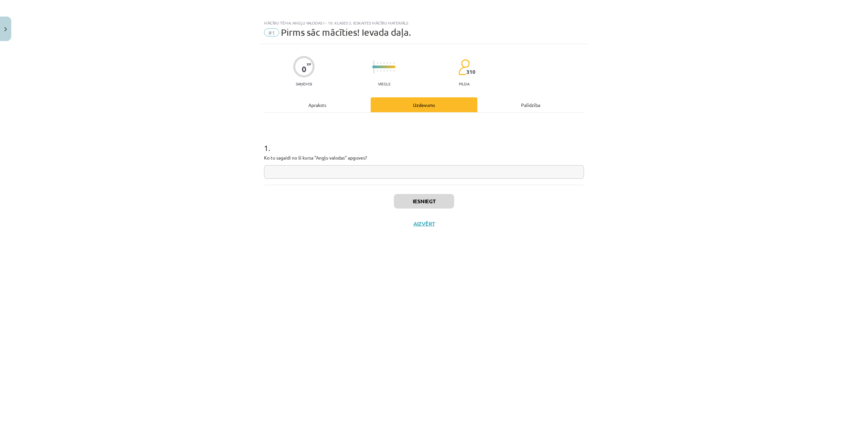
scroll to position [0, 0]
click at [311, 102] on div "Apraksts" at bounding box center [317, 104] width 107 height 15
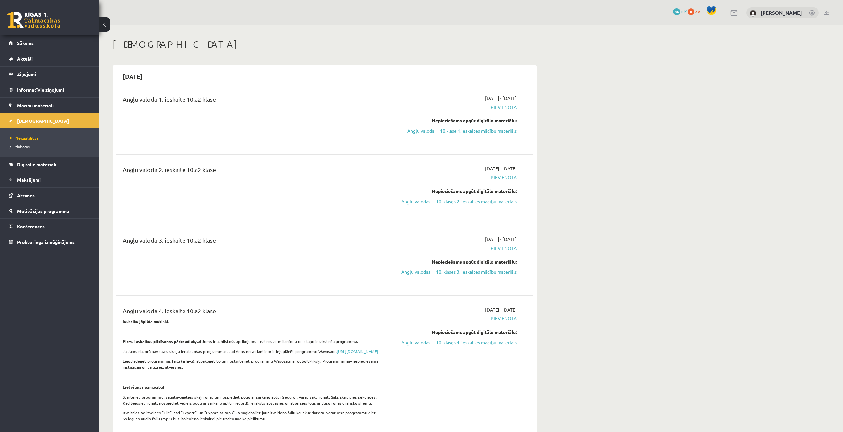
drag, startPoint x: 445, startPoint y: 129, endPoint x: 457, endPoint y: 35, distance: 94.8
click at [445, 129] on link "Angļu valoda I - 10.klase 1.ieskaites mācību materiāls" at bounding box center [454, 130] width 125 height 7
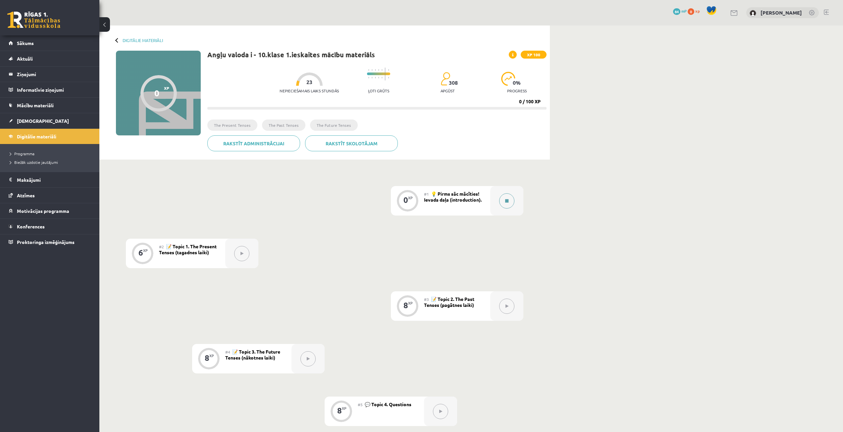
click at [508, 204] on button at bounding box center [506, 200] width 15 height 15
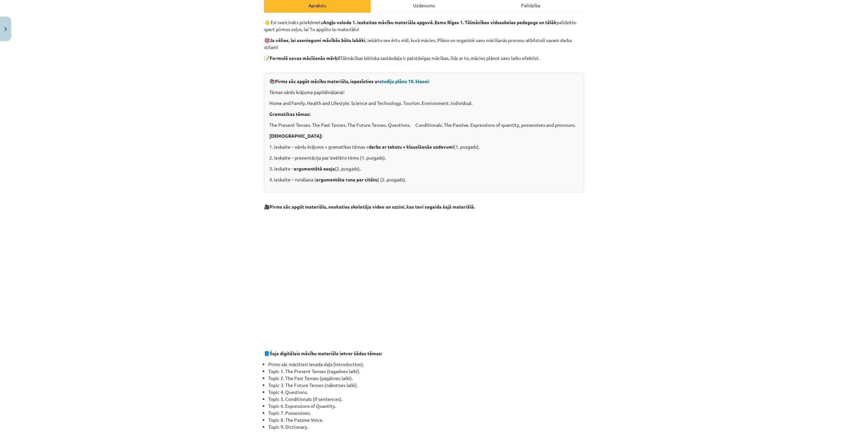
scroll to position [33, 0]
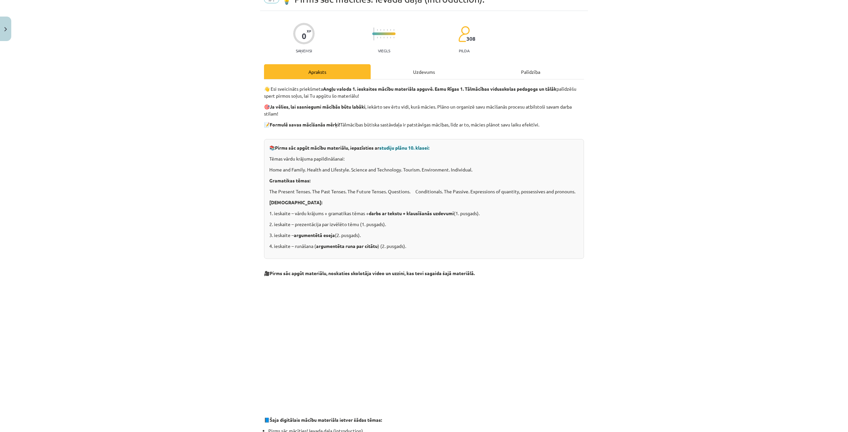
click at [414, 71] on div "Uzdevums" at bounding box center [424, 71] width 107 height 15
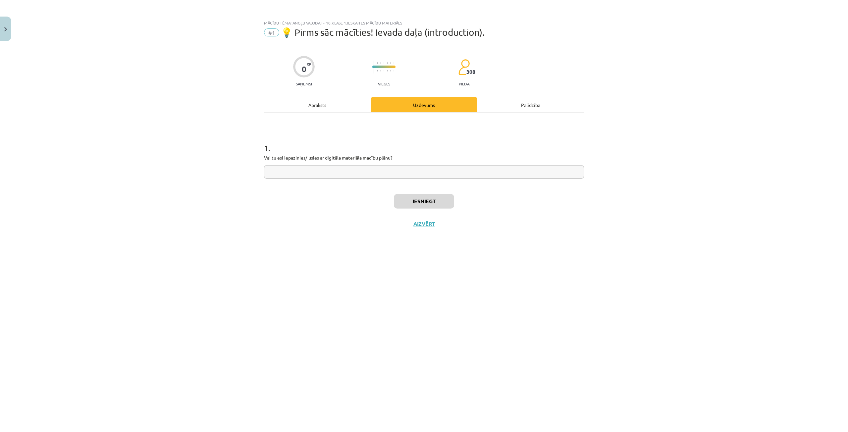
click at [398, 177] on input "text" at bounding box center [424, 172] width 320 height 14
type input "**"
click at [527, 102] on div "Palīdzība" at bounding box center [530, 104] width 107 height 15
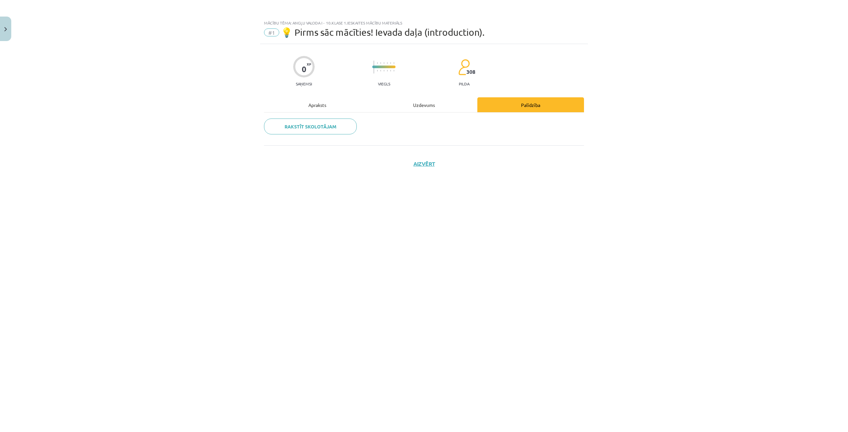
click at [415, 105] on div "Uzdevums" at bounding box center [424, 104] width 107 height 15
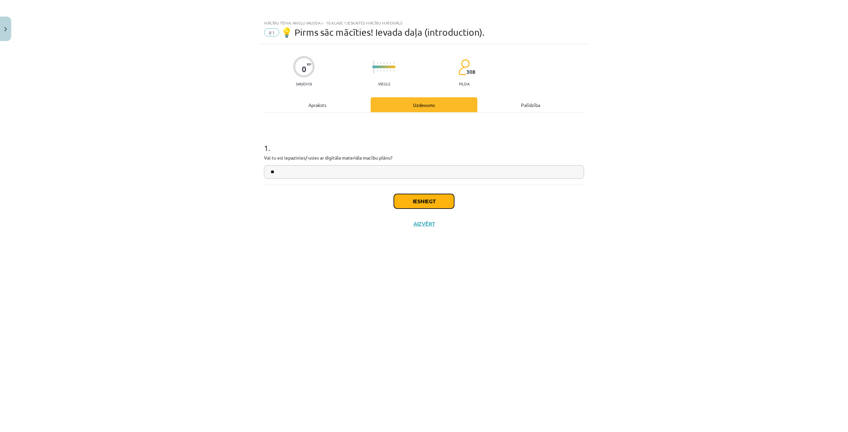
click at [427, 200] on button "Iesniegt" at bounding box center [424, 201] width 60 height 15
click at [312, 102] on div "Apraksts" at bounding box center [317, 104] width 107 height 15
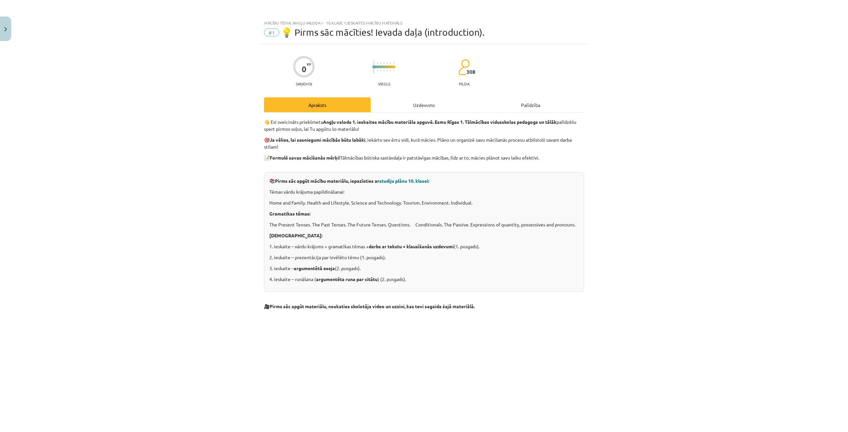
click at [415, 102] on div "Uzdevums" at bounding box center [424, 104] width 107 height 15
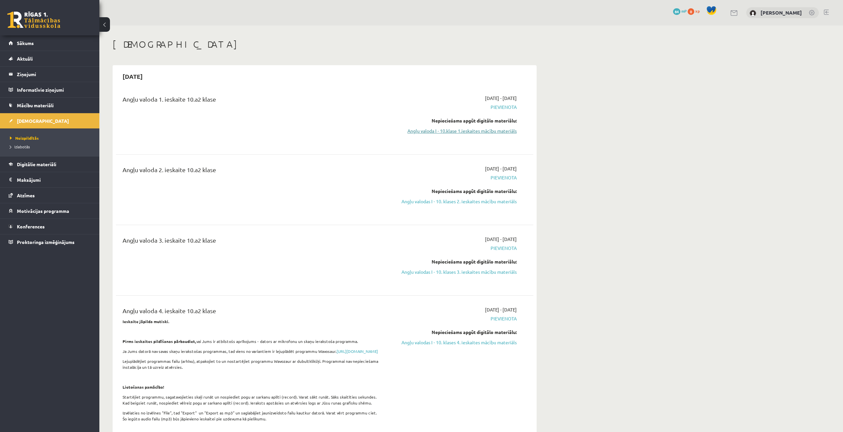
click at [496, 132] on link "Angļu valoda I - 10.klase 1.ieskaites mācību materiāls" at bounding box center [454, 130] width 125 height 7
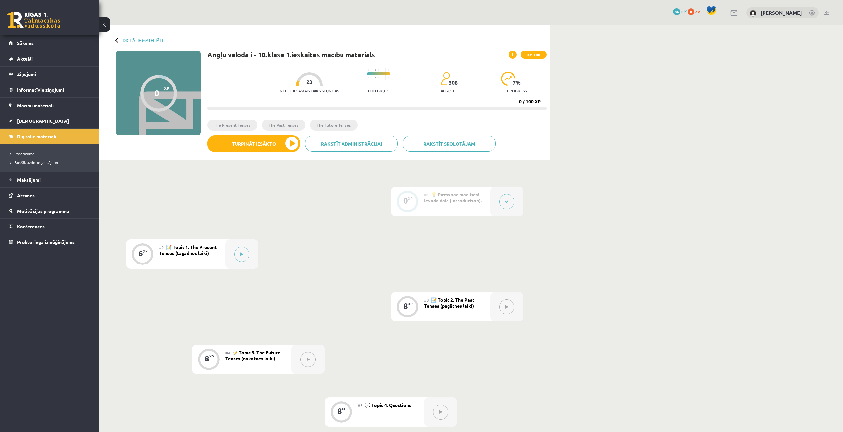
click at [117, 39] on div at bounding box center [117, 40] width 5 height 5
click at [116, 37] on div "Digitālie materiāli 0 XP XP 100 0 / 100 XP Angļu valoda i - 10.klase 1.ieskaite…" at bounding box center [324, 92] width 450 height 135
click at [59, 118] on link "[DEMOGRAPHIC_DATA]" at bounding box center [50, 120] width 82 height 15
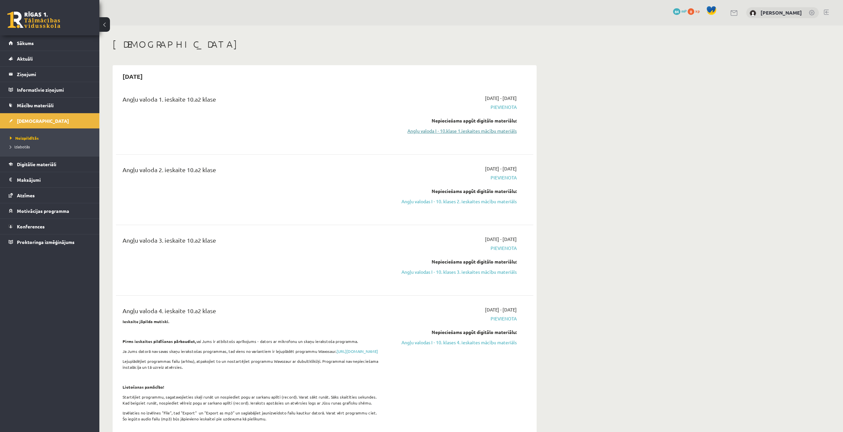
click at [482, 132] on link "Angļu valoda I - 10.klase 1.ieskaites mācību materiāls" at bounding box center [454, 130] width 125 height 7
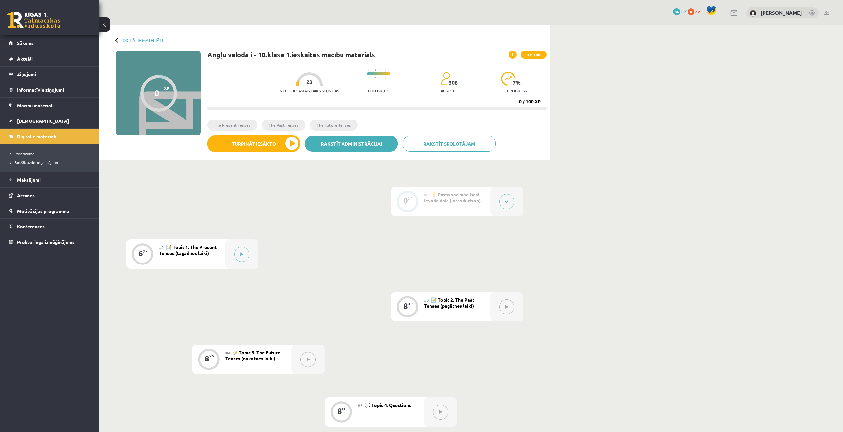
click at [334, 140] on link "Rakstīt administrācijai" at bounding box center [351, 144] width 93 height 16
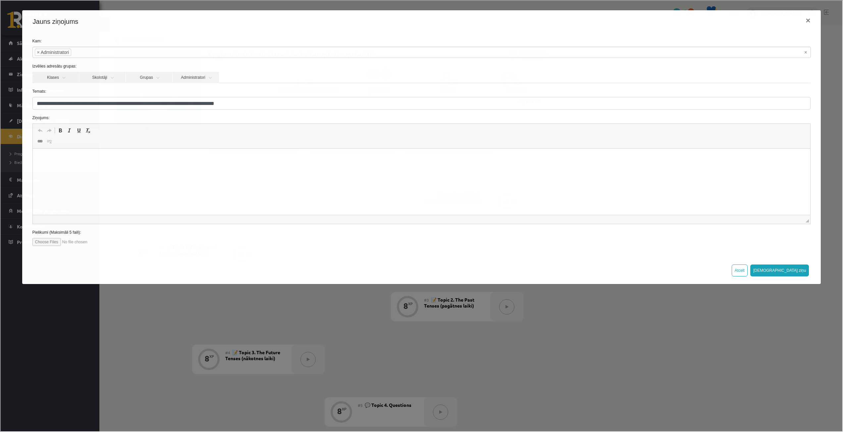
click at [719, 335] on div "**********" at bounding box center [420, 215] width 841 height 431
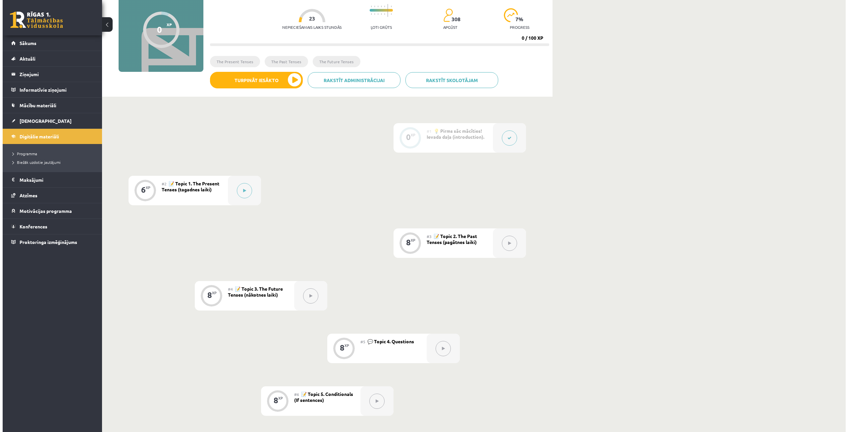
scroll to position [66, 0]
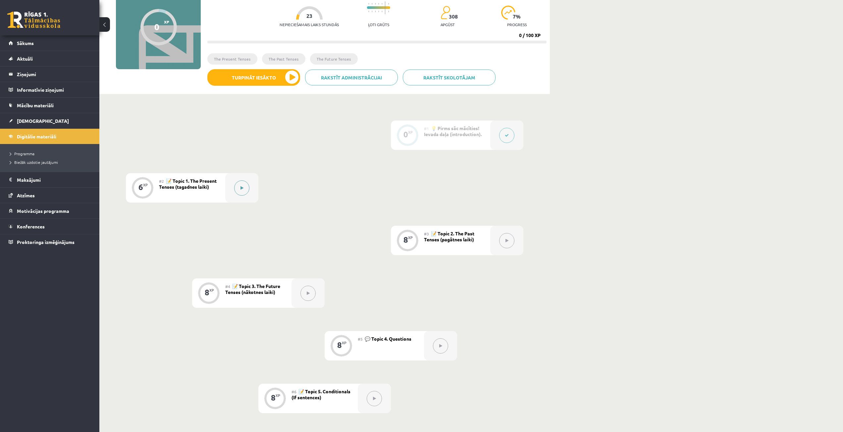
click at [236, 190] on button at bounding box center [241, 187] width 15 height 15
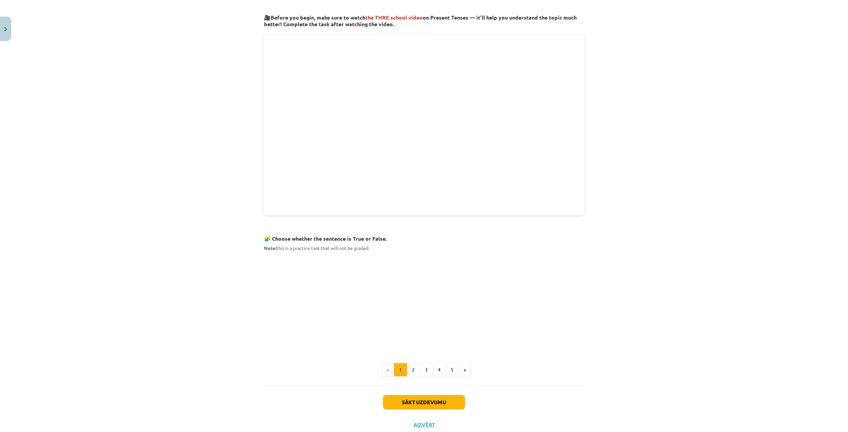
scroll to position [232, 0]
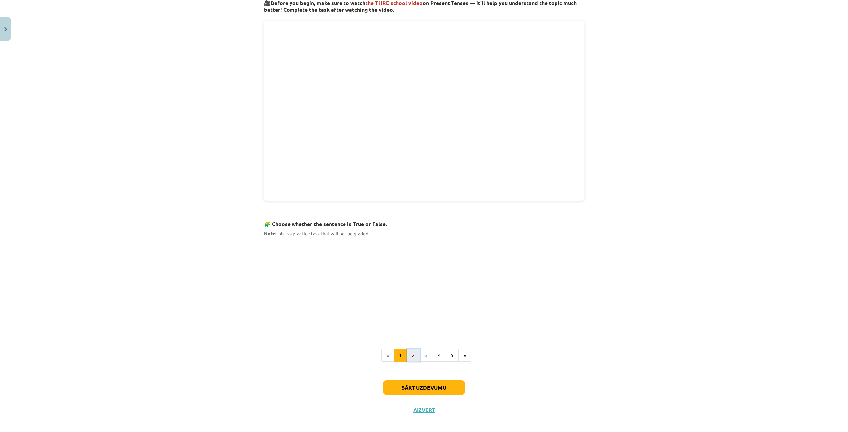
click at [411, 352] on button "2" at bounding box center [413, 355] width 13 height 13
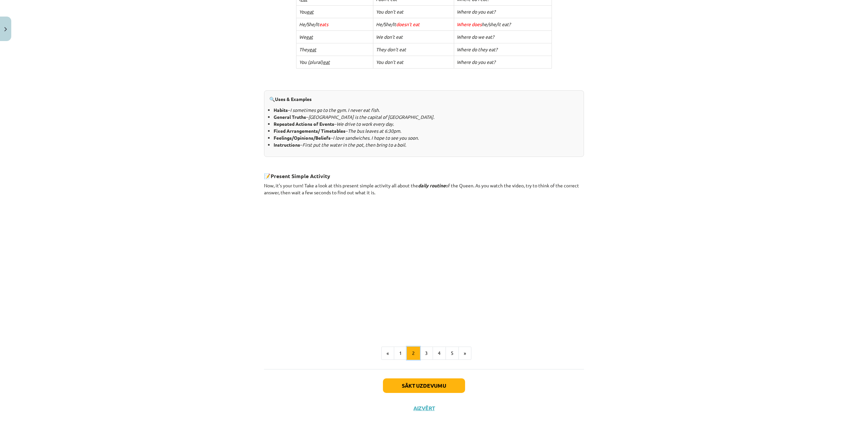
scroll to position [218, 0]
click at [394, 350] on button "1" at bounding box center [400, 352] width 13 height 13
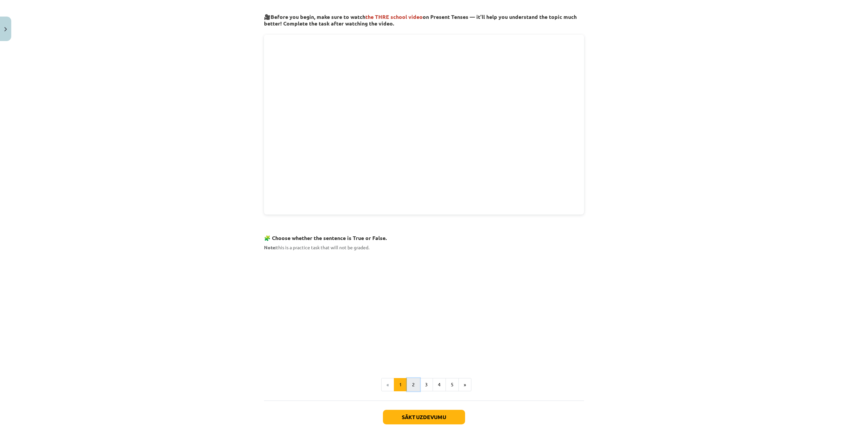
click at [409, 381] on button "2" at bounding box center [413, 384] width 13 height 13
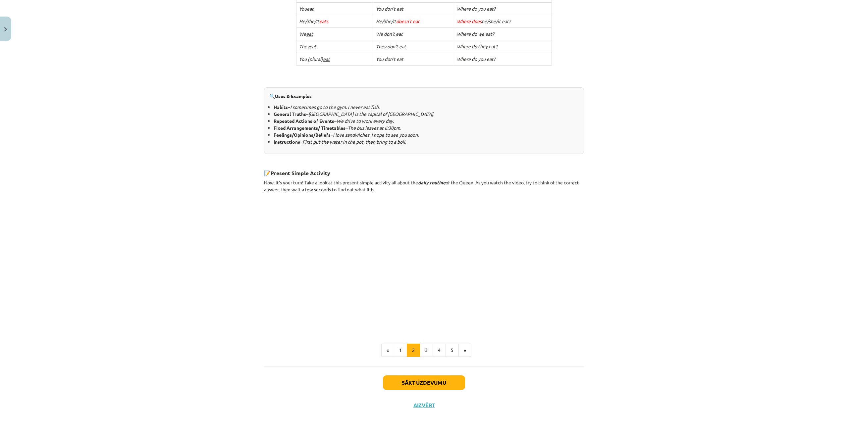
scroll to position [221, 0]
click at [417, 381] on button "Sākt uzdevumu" at bounding box center [424, 382] width 82 height 15
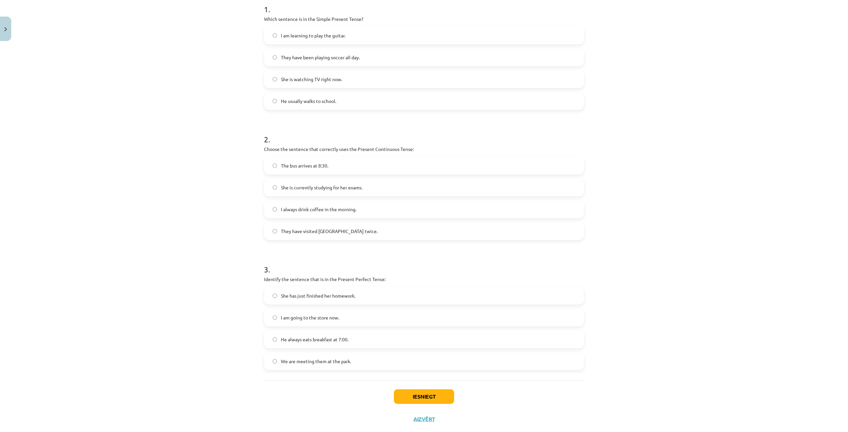
scroll to position [154, 0]
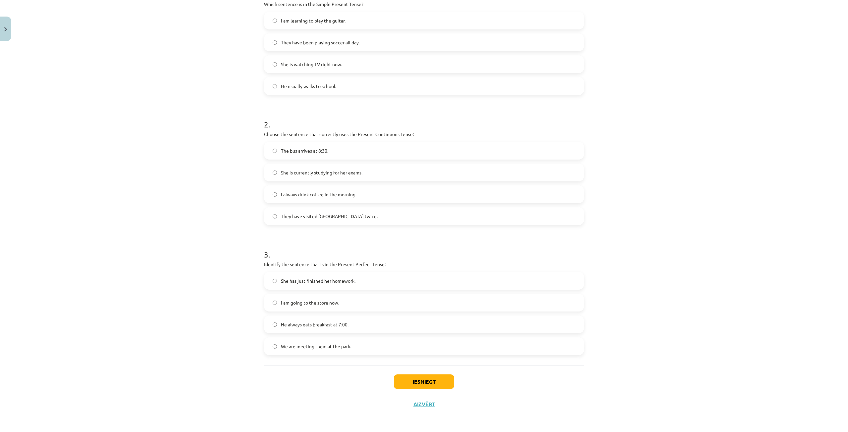
click at [269, 281] on label "She has just finished her homework." at bounding box center [424, 281] width 319 height 17
click at [411, 379] on button "Iesniegt" at bounding box center [424, 382] width 60 height 15
click at [421, 385] on button "Iesniegt" at bounding box center [424, 382] width 60 height 15
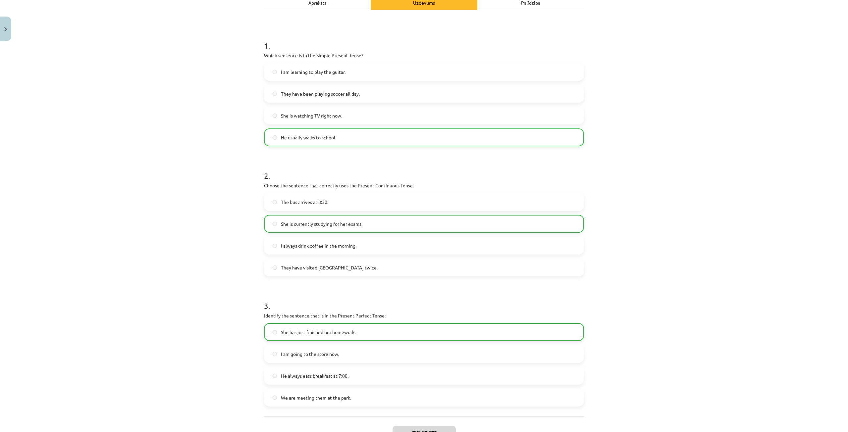
scroll to position [175, 0]
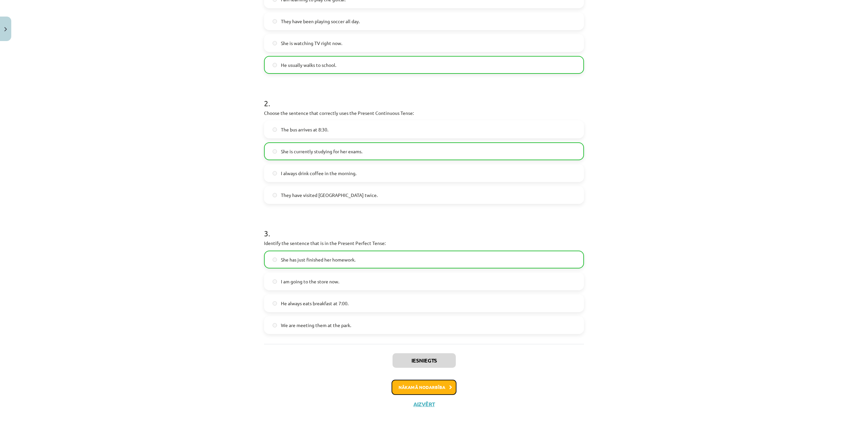
click at [440, 385] on button "Nākamā nodarbība" at bounding box center [423, 387] width 65 height 15
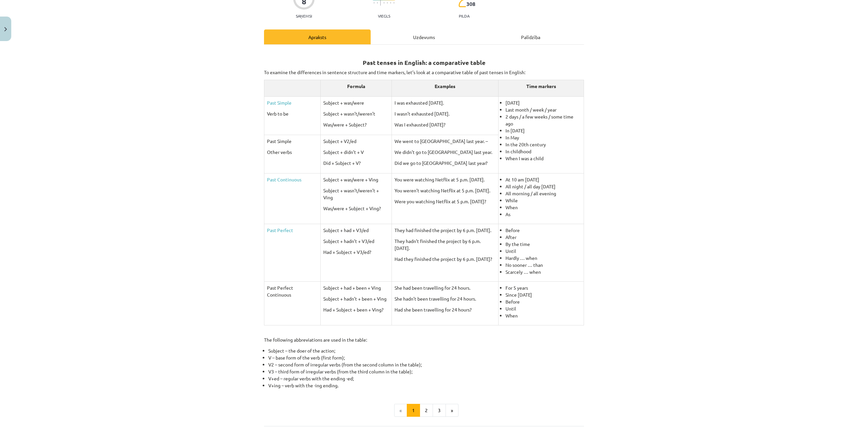
scroll to position [129, 0]
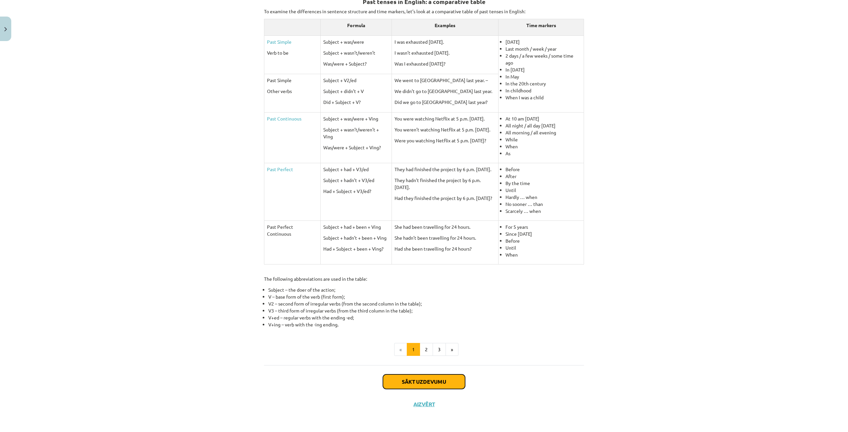
click at [411, 380] on button "Sākt uzdevumu" at bounding box center [424, 382] width 82 height 15
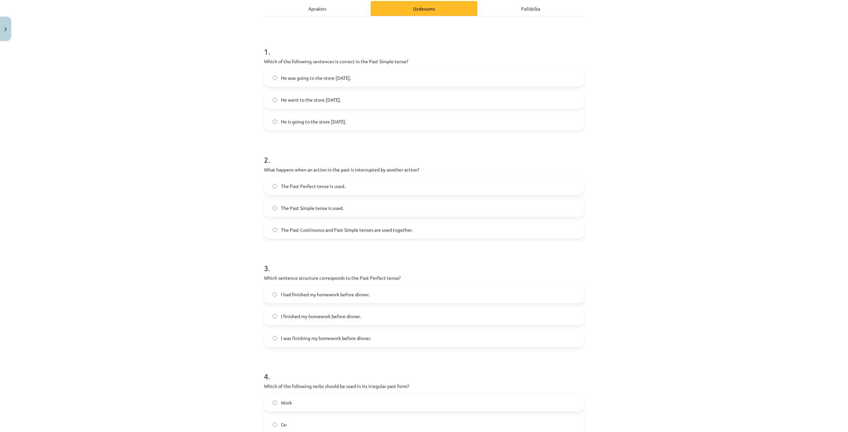
scroll to position [64, 0]
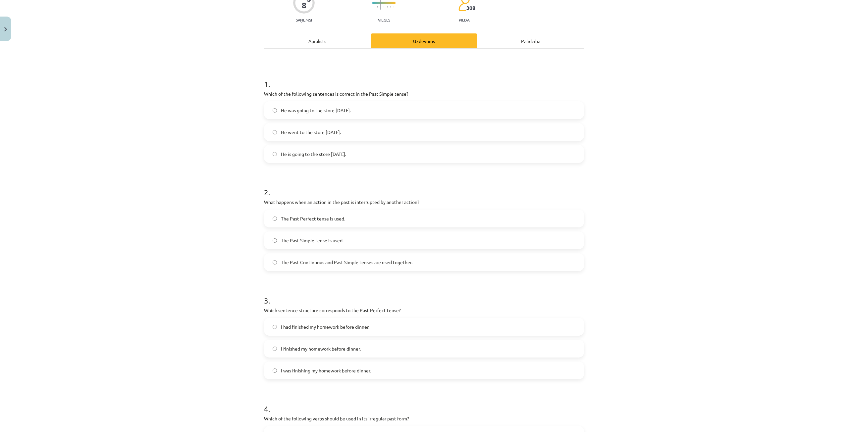
click at [371, 127] on label "He went to the store yesterday." at bounding box center [424, 132] width 319 height 17
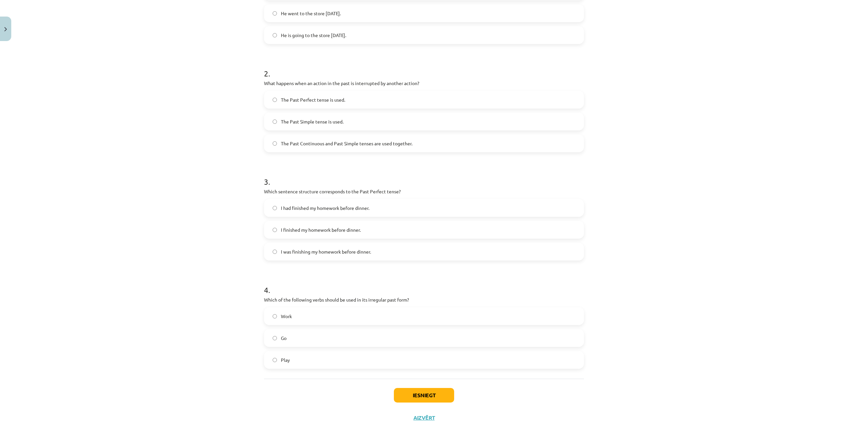
scroll to position [196, 0]
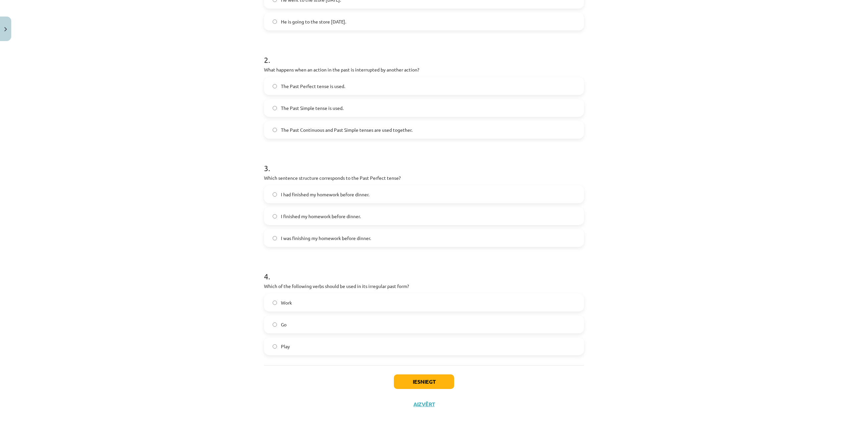
drag, startPoint x: 414, startPoint y: 128, endPoint x: 411, endPoint y: 139, distance: 11.5
click at [415, 127] on label "The Past Continuous and Past Simple tenses are used together." at bounding box center [424, 130] width 319 height 17
click at [363, 195] on span "I had finished my homework before dinner." at bounding box center [325, 194] width 88 height 7
click at [354, 315] on div "Work Go Play" at bounding box center [424, 325] width 320 height 62
click at [354, 323] on label "Go" at bounding box center [424, 324] width 319 height 17
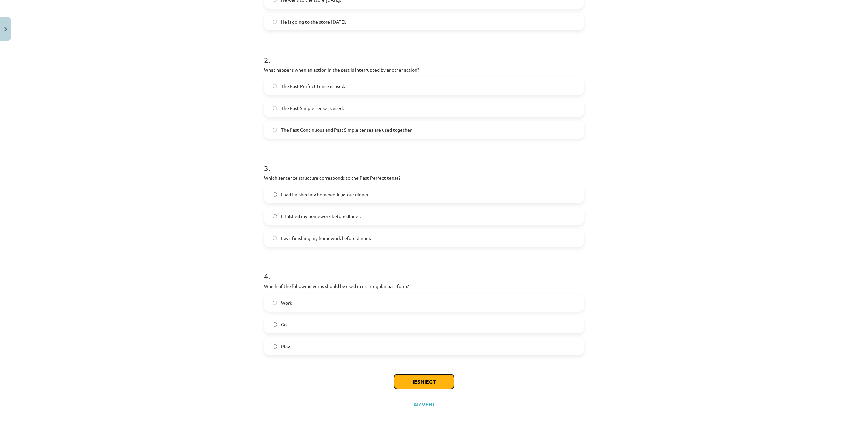
click at [410, 381] on button "Iesniegt" at bounding box center [424, 382] width 60 height 15
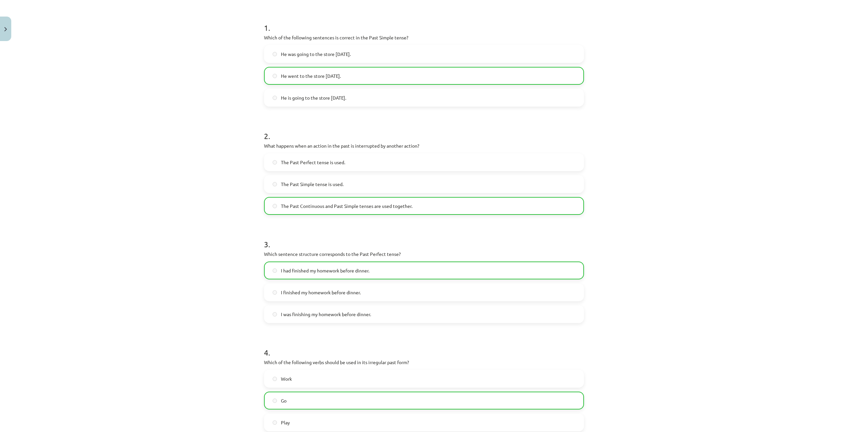
scroll to position [218, 0]
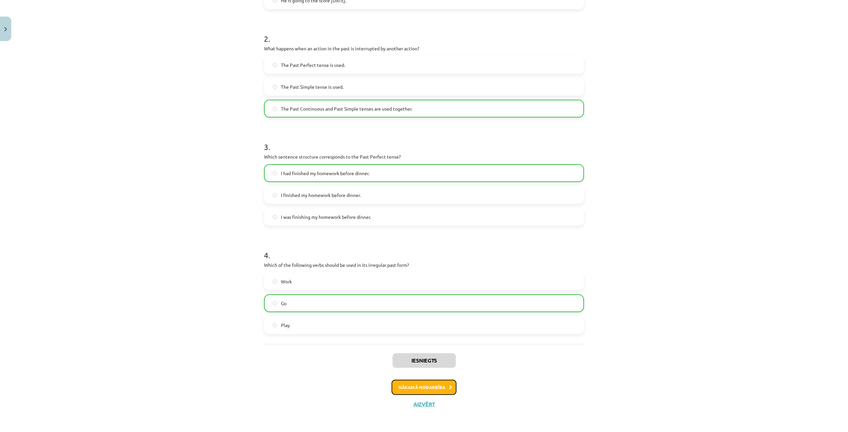
click at [437, 386] on button "Nākamā nodarbība" at bounding box center [423, 387] width 65 height 15
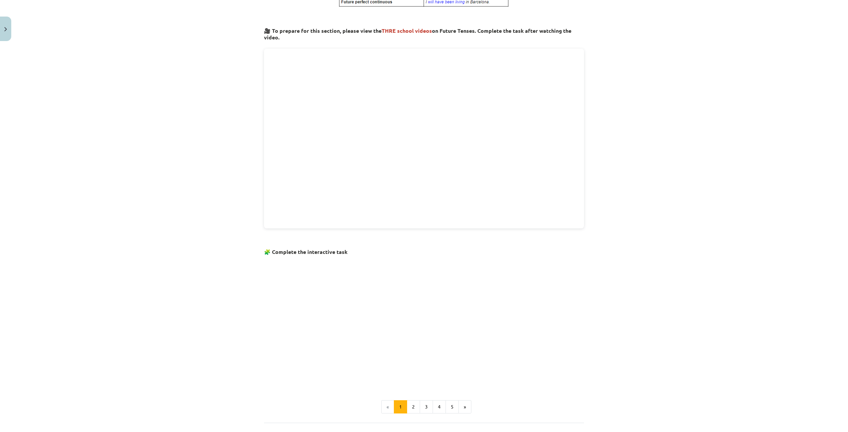
scroll to position [215, 0]
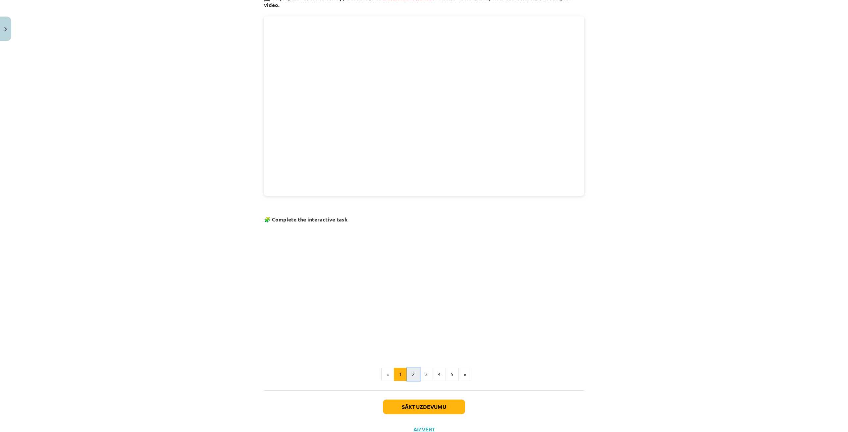
click at [412, 373] on button "2" at bounding box center [413, 374] width 13 height 13
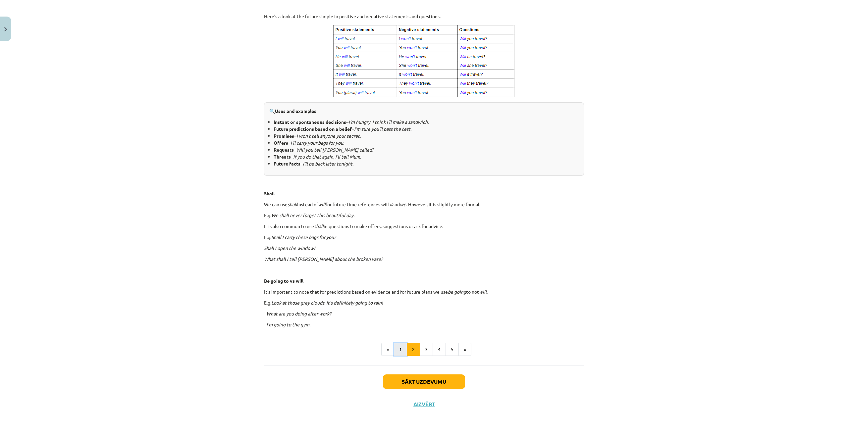
click at [396, 352] on button "1" at bounding box center [400, 349] width 13 height 13
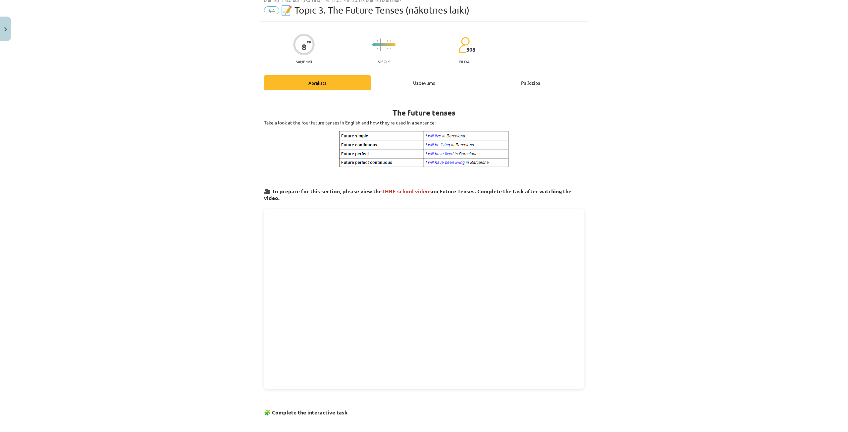
scroll to position [19, 0]
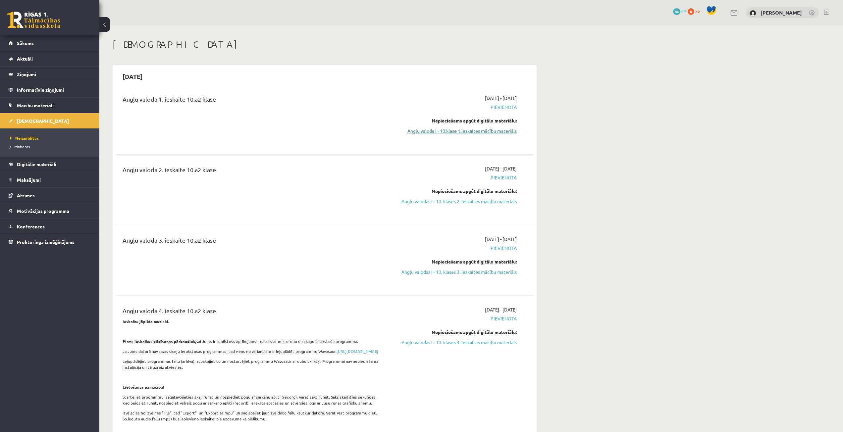
click at [475, 131] on link "Angļu valoda I - 10.klase 1.ieskaites mācību materiāls" at bounding box center [454, 130] width 125 height 7
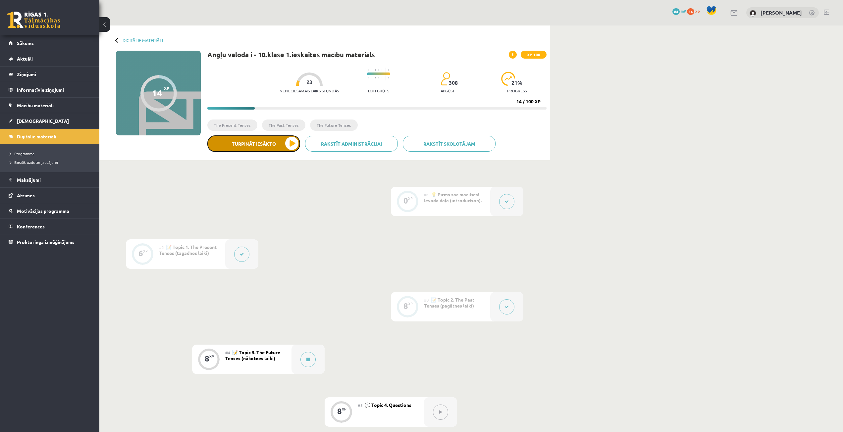
click at [285, 144] on button "Turpināt iesākto" at bounding box center [253, 143] width 93 height 17
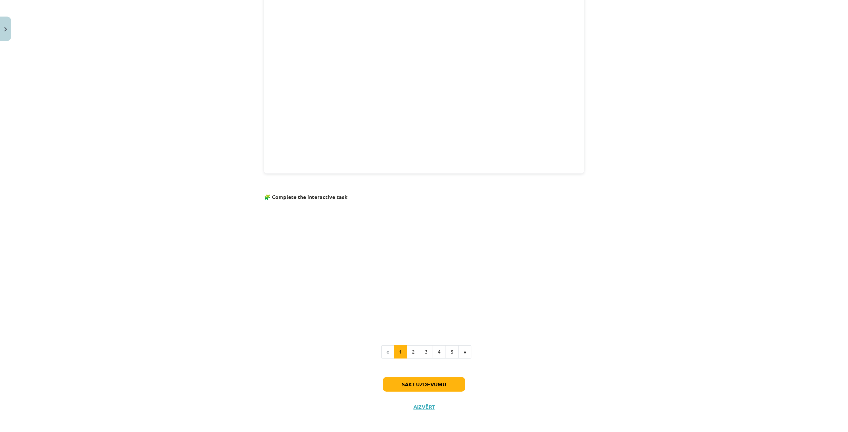
scroll to position [239, 0]
click at [407, 382] on button "Sākt uzdevumu" at bounding box center [424, 383] width 82 height 15
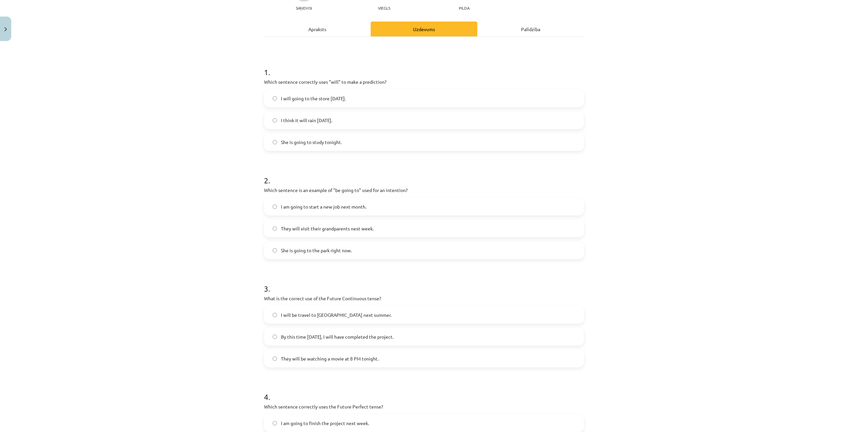
scroll to position [64, 0]
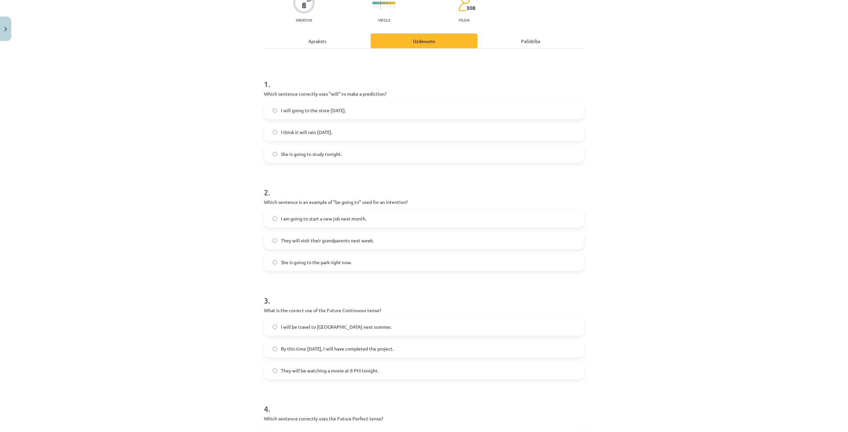
click at [343, 128] on label "I think it will rain [DATE]." at bounding box center [424, 132] width 319 height 17
click at [378, 218] on label "I am going to start a new job next month." at bounding box center [424, 218] width 319 height 17
click at [386, 377] on label "They will be watching a movie at 8 PM tonight." at bounding box center [424, 370] width 319 height 17
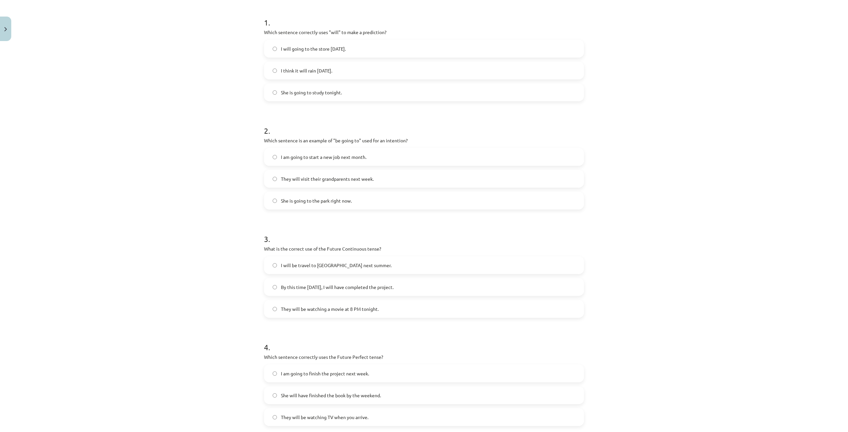
scroll to position [130, 0]
drag, startPoint x: 370, startPoint y: 390, endPoint x: 377, endPoint y: 387, distance: 7.3
click at [370, 390] on span "She will have finished the book by the weekend." at bounding box center [331, 390] width 100 height 7
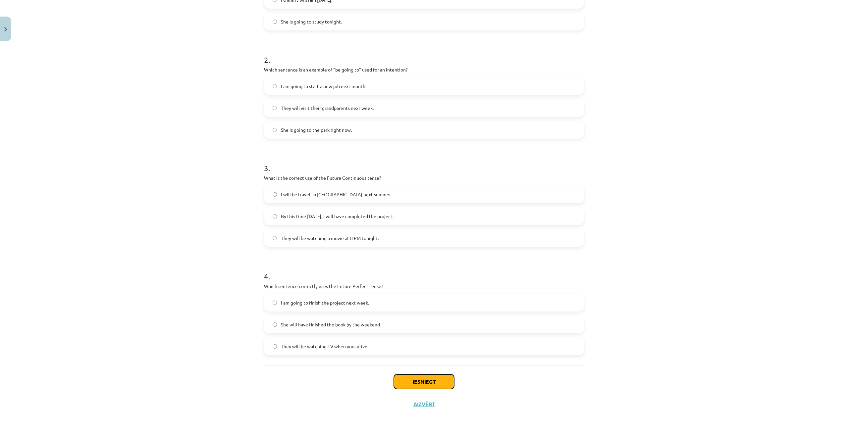
click at [424, 381] on button "Iesniegt" at bounding box center [424, 382] width 60 height 15
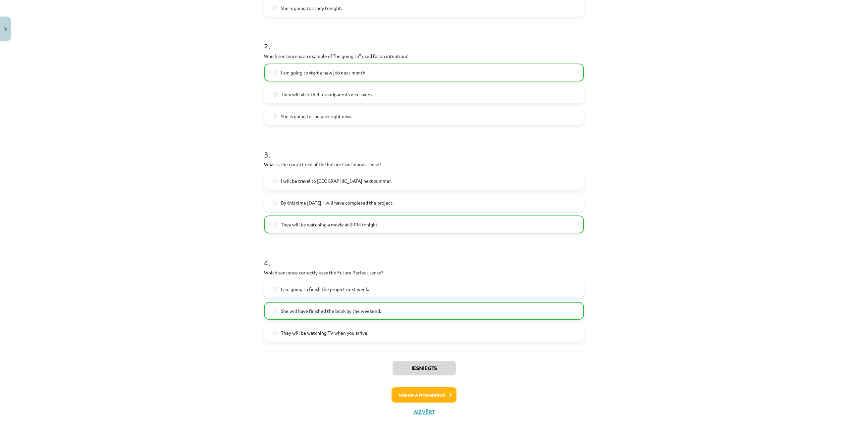
scroll to position [218, 0]
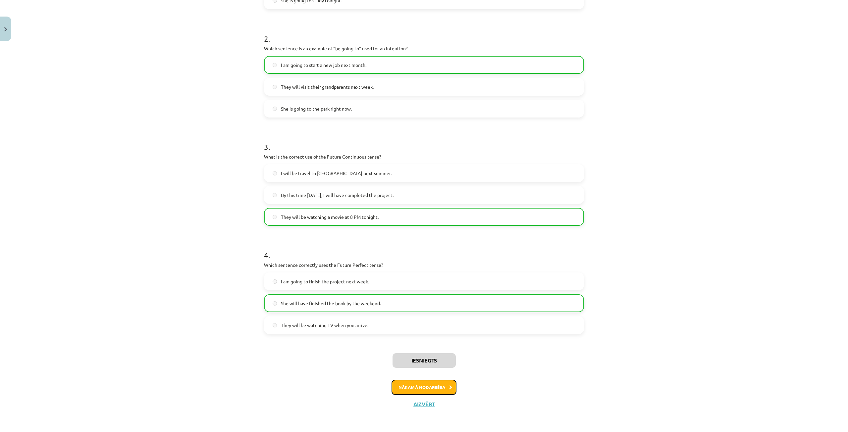
click at [438, 386] on button "Nākamā nodarbība" at bounding box center [423, 387] width 65 height 15
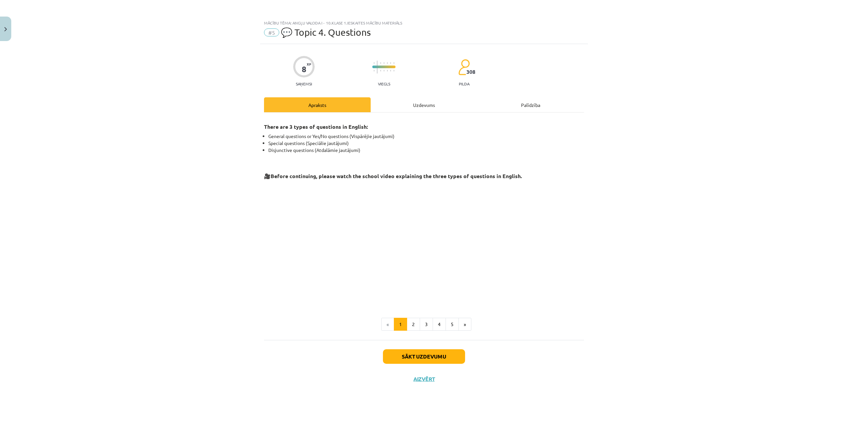
scroll to position [0, 0]
click at [451, 323] on button "5" at bounding box center [451, 324] width 13 height 13
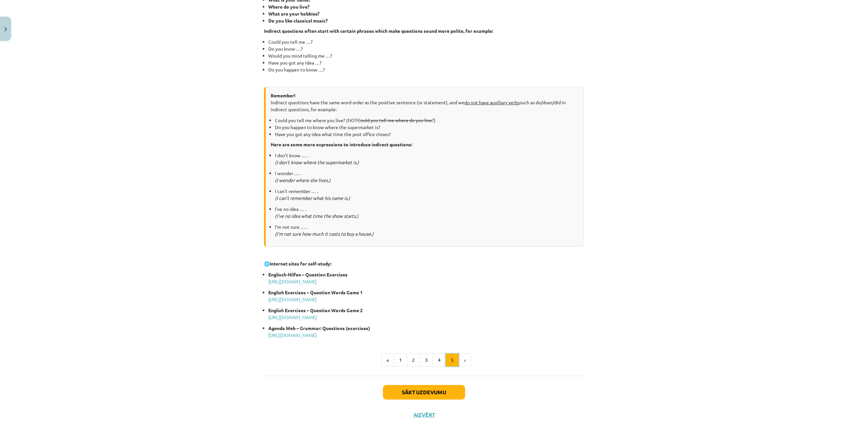
scroll to position [162, 0]
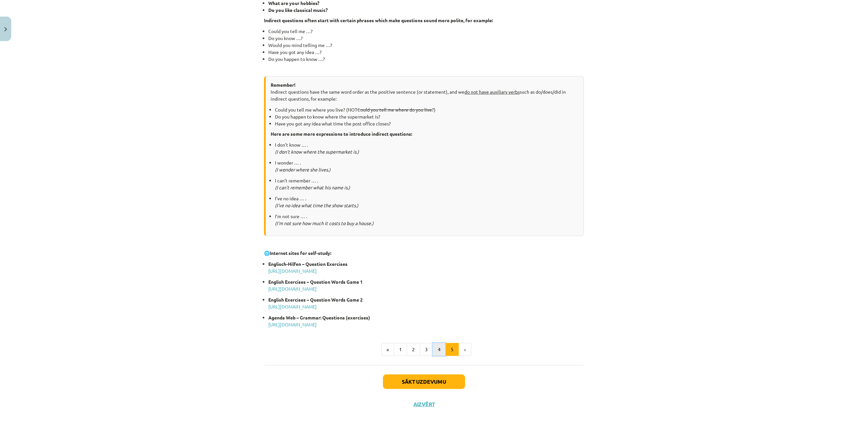
click at [436, 348] on button "4" at bounding box center [438, 349] width 13 height 13
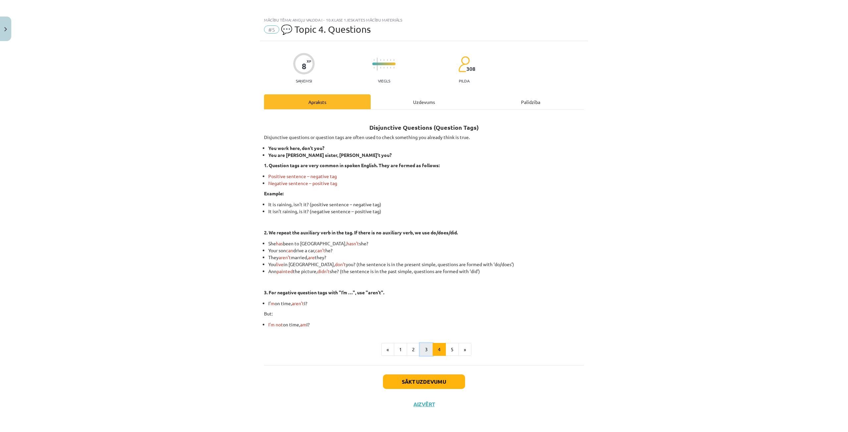
click at [421, 346] on button "3" at bounding box center [426, 349] width 13 height 13
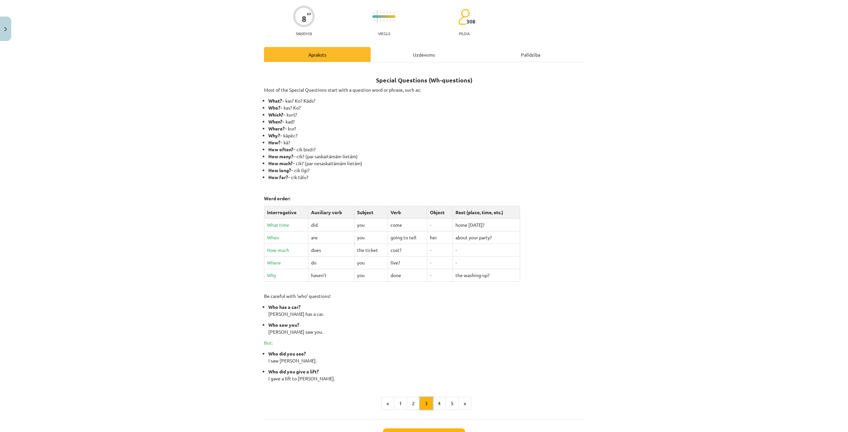
scroll to position [104, 0]
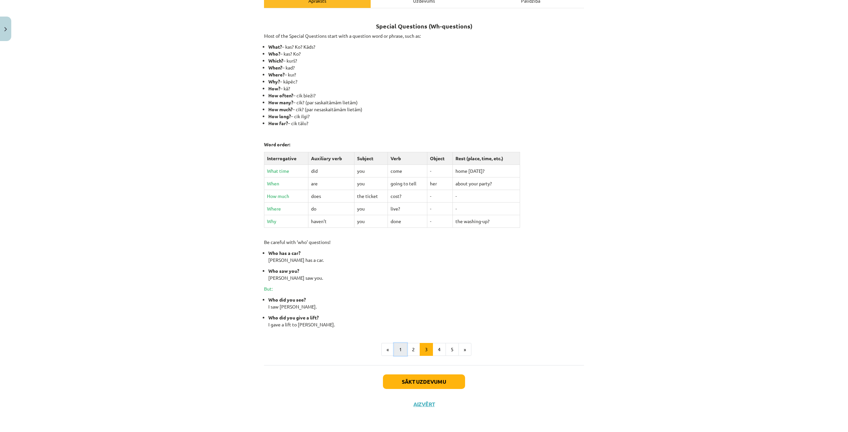
click at [399, 350] on button "1" at bounding box center [400, 349] width 13 height 13
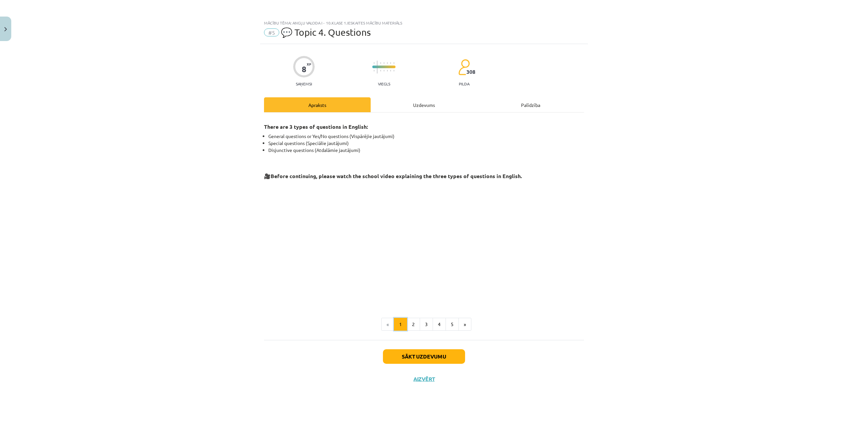
scroll to position [0, 0]
click at [415, 325] on button "2" at bounding box center [413, 324] width 13 height 13
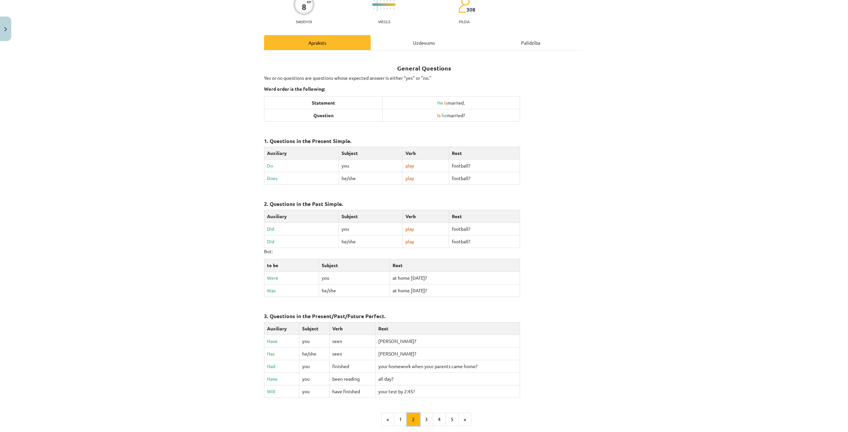
scroll to position [131, 0]
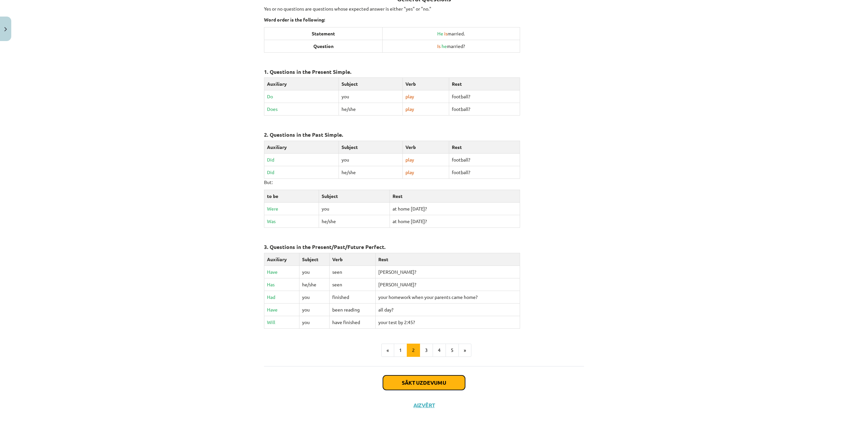
click at [423, 379] on button "Sākt uzdevumu" at bounding box center [424, 383] width 82 height 15
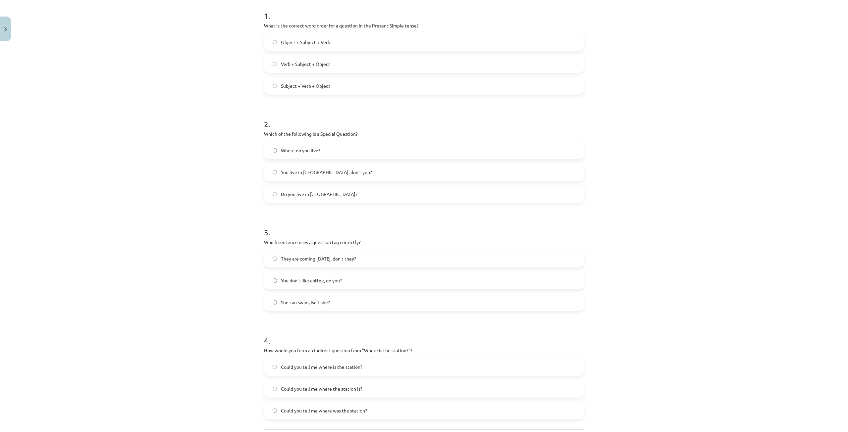
scroll to position [116, 0]
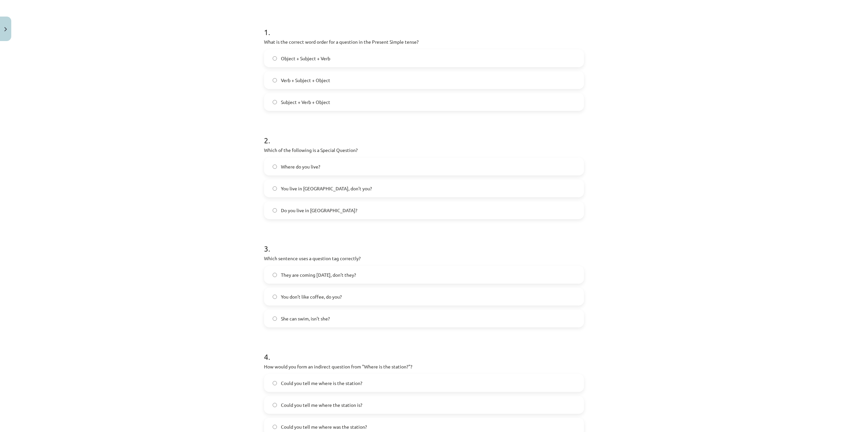
click at [348, 78] on label "Verb + Subject + Object" at bounding box center [424, 80] width 319 height 17
click at [327, 164] on label "Where do you live?" at bounding box center [424, 166] width 319 height 17
click at [348, 296] on label "You don’t like coffee, do you?" at bounding box center [424, 296] width 319 height 17
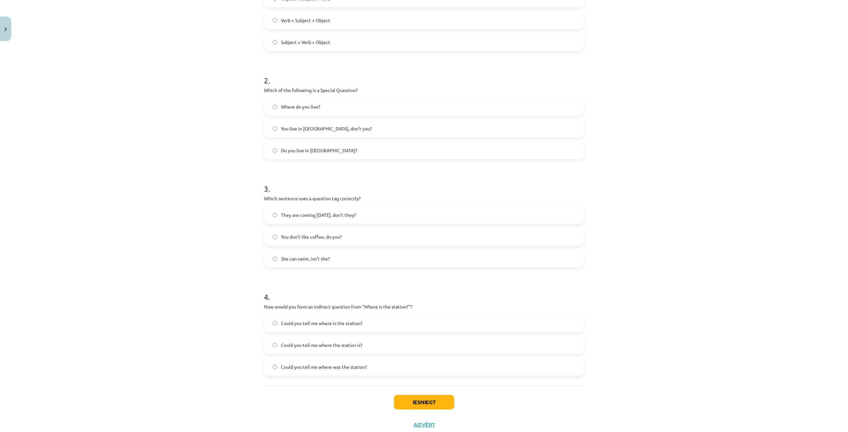
scroll to position [182, 0]
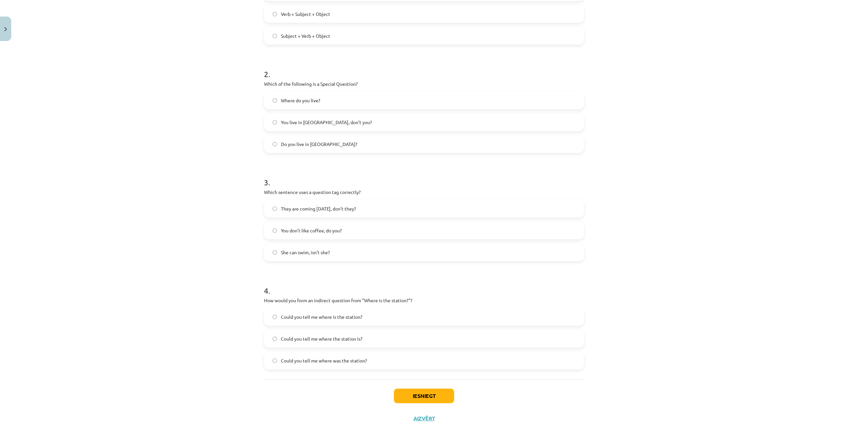
click at [373, 337] on label "Could you tell me where the station is?" at bounding box center [424, 338] width 319 height 17
click at [405, 398] on button "Iesniegt" at bounding box center [424, 396] width 60 height 15
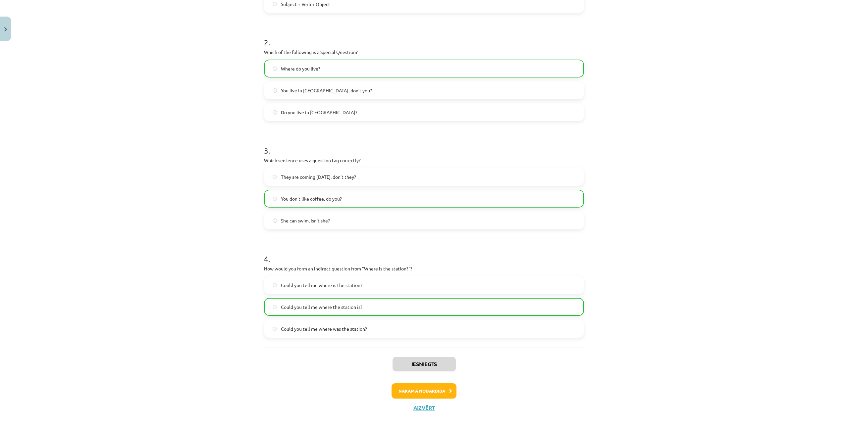
scroll to position [218, 0]
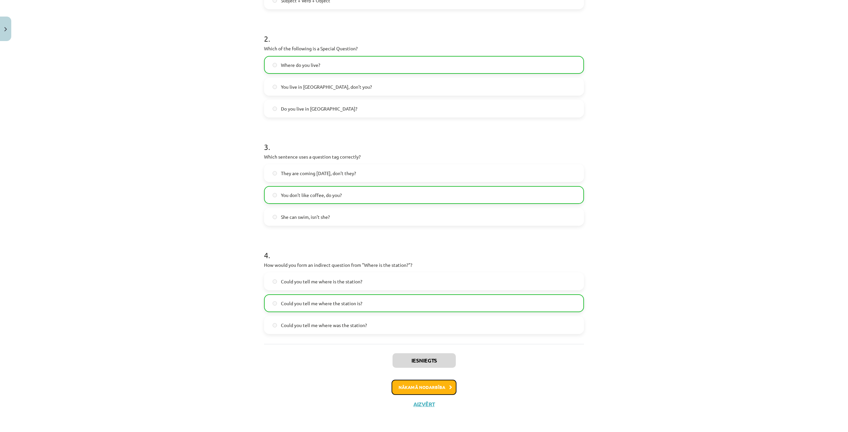
click at [436, 385] on button "Nākamā nodarbība" at bounding box center [423, 387] width 65 height 15
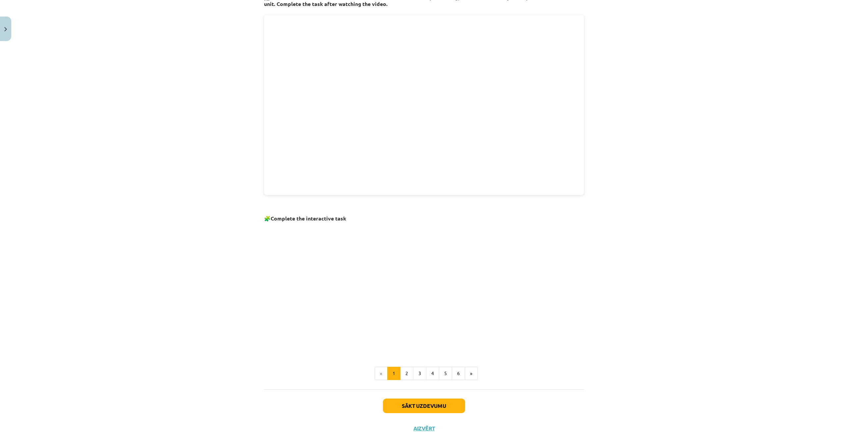
scroll to position [261, 0]
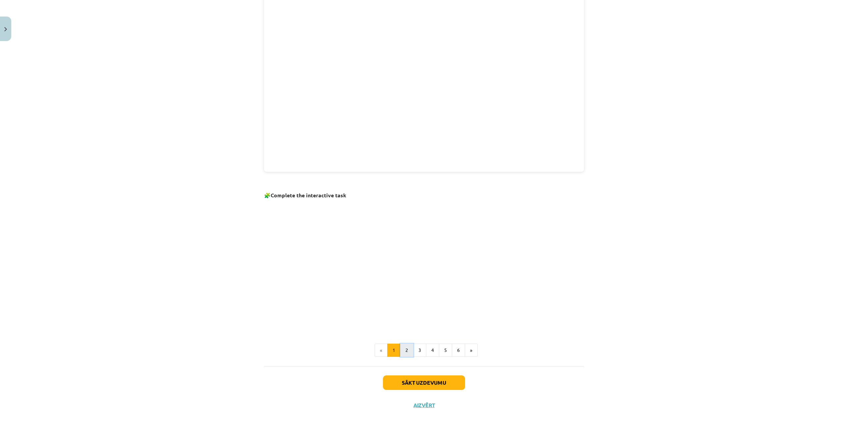
click at [404, 348] on button "2" at bounding box center [406, 350] width 13 height 13
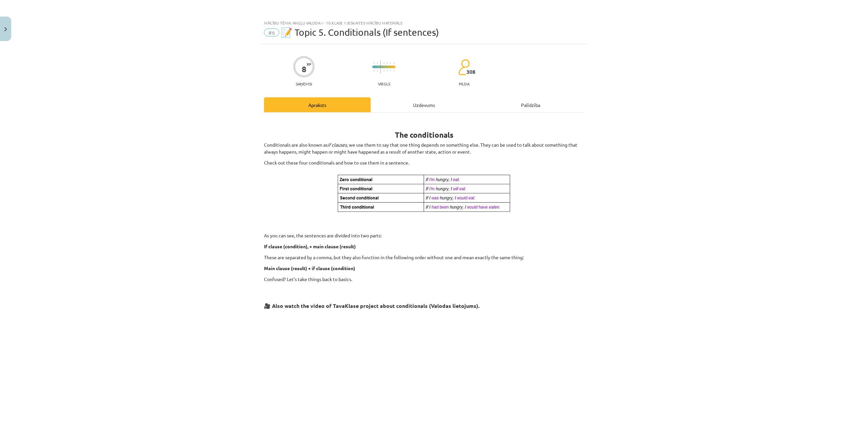
scroll to position [104, 0]
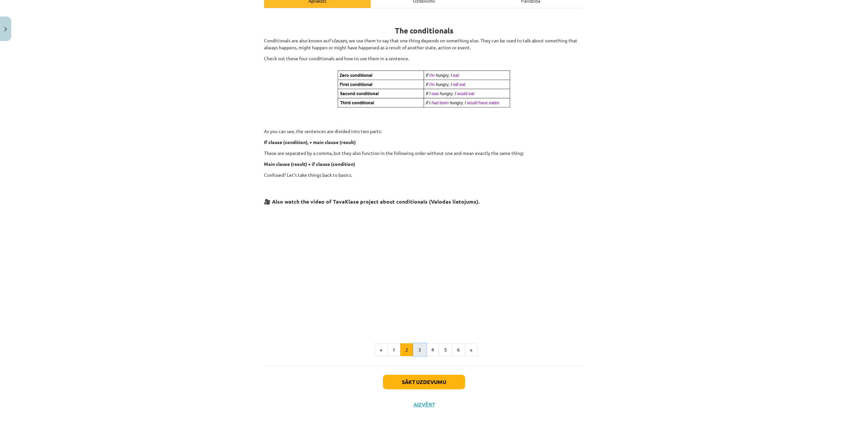
click at [413, 347] on button "3" at bounding box center [419, 349] width 13 height 13
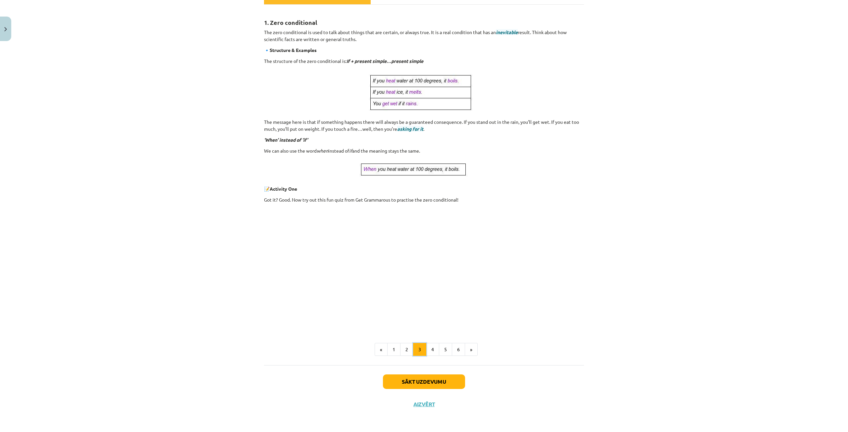
scroll to position [108, 0]
click at [434, 351] on button "4" at bounding box center [432, 349] width 13 height 13
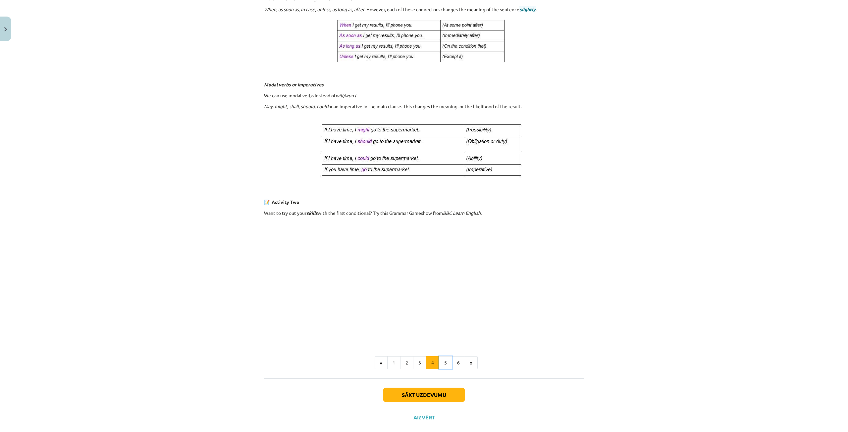
click at [446, 364] on button "5" at bounding box center [445, 362] width 13 height 13
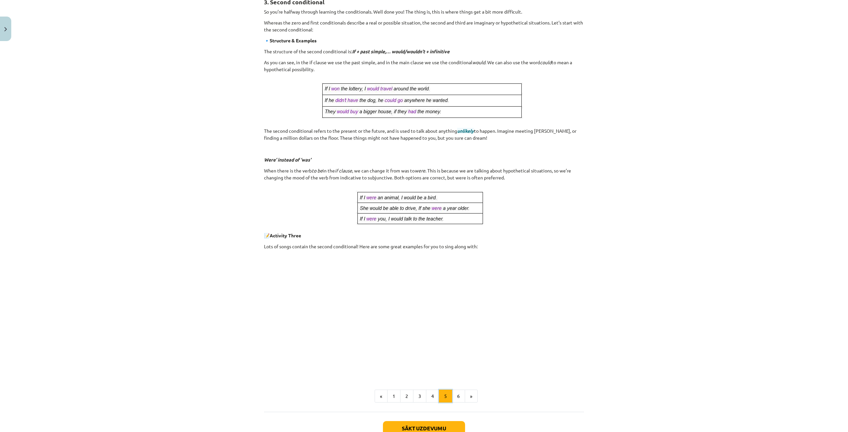
scroll to position [119, 0]
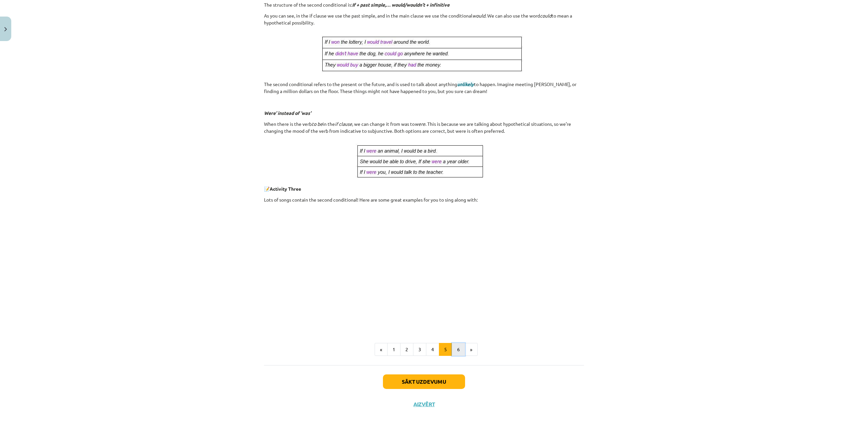
click at [453, 349] on button "6" at bounding box center [458, 349] width 13 height 13
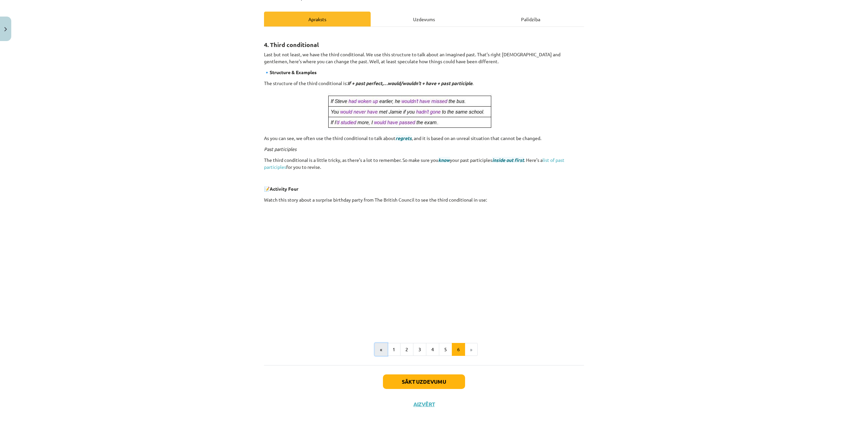
click at [382, 353] on button "«" at bounding box center [381, 349] width 13 height 13
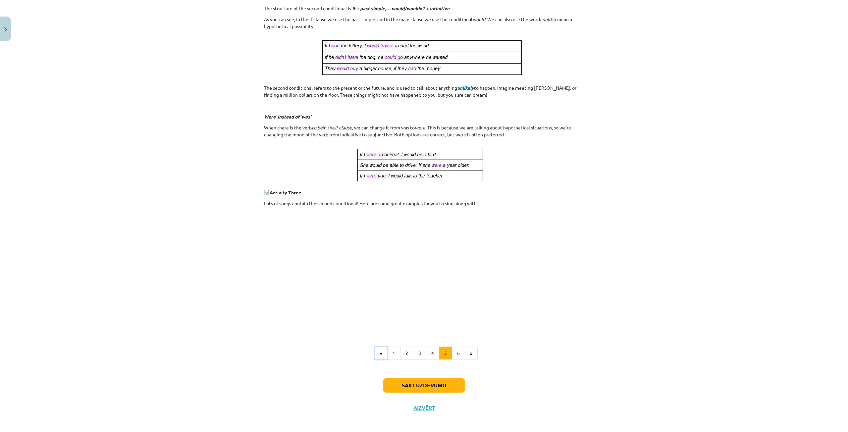
scroll to position [176, 0]
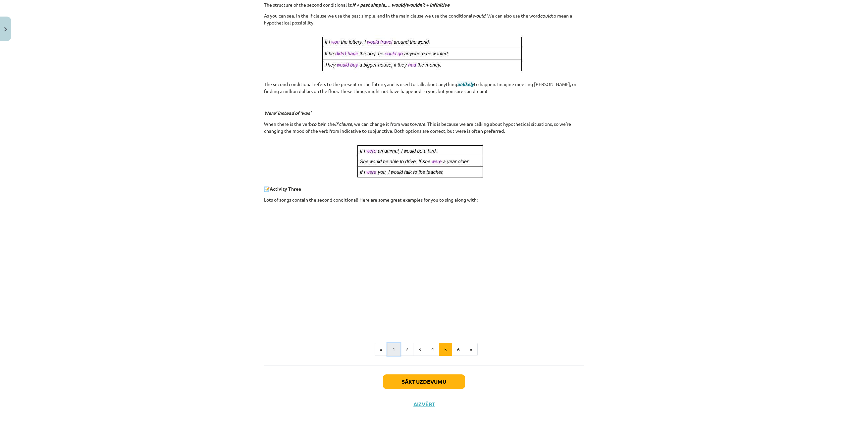
click at [390, 348] on button "1" at bounding box center [393, 349] width 13 height 13
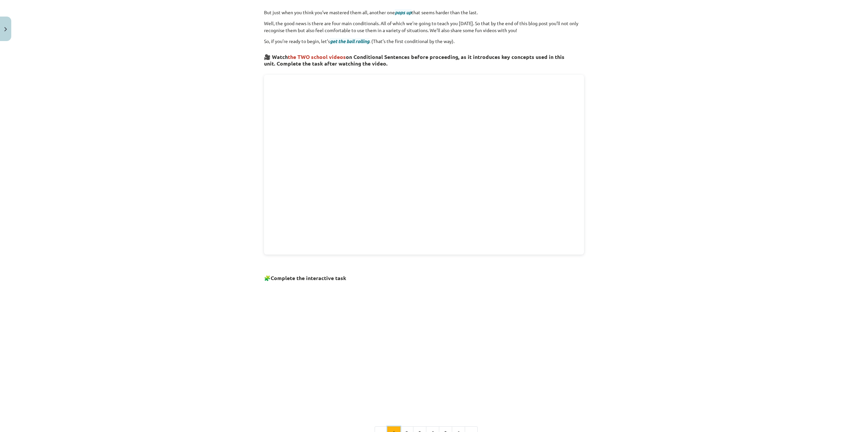
scroll to position [251, 0]
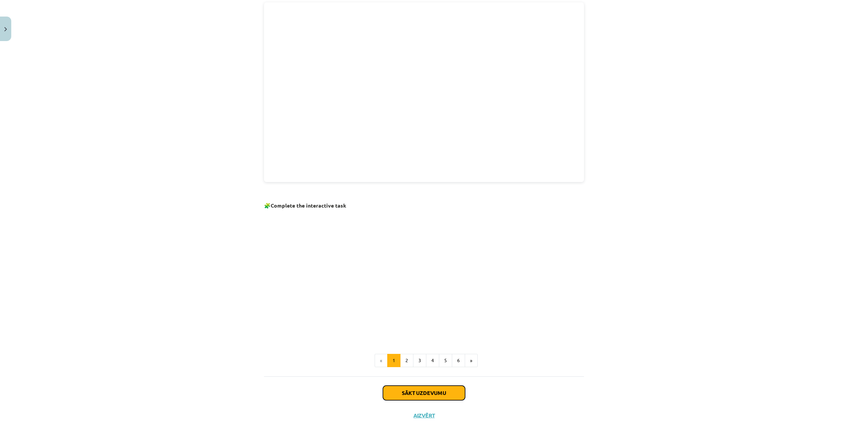
click at [417, 390] on button "Sākt uzdevumu" at bounding box center [424, 393] width 82 height 15
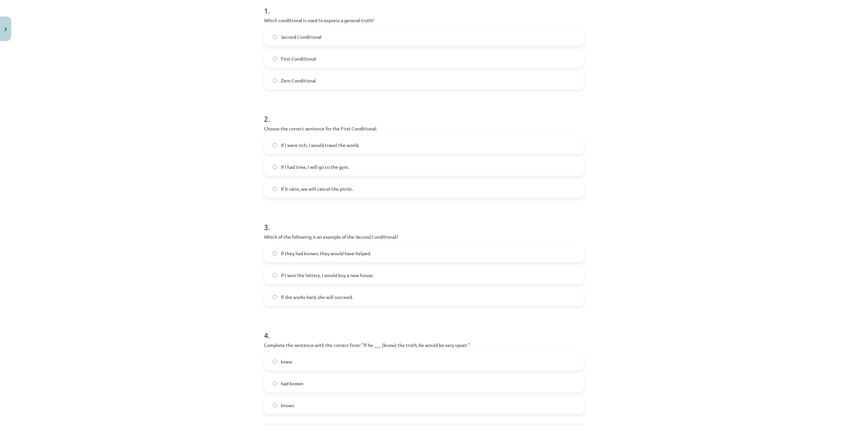
scroll to position [149, 0]
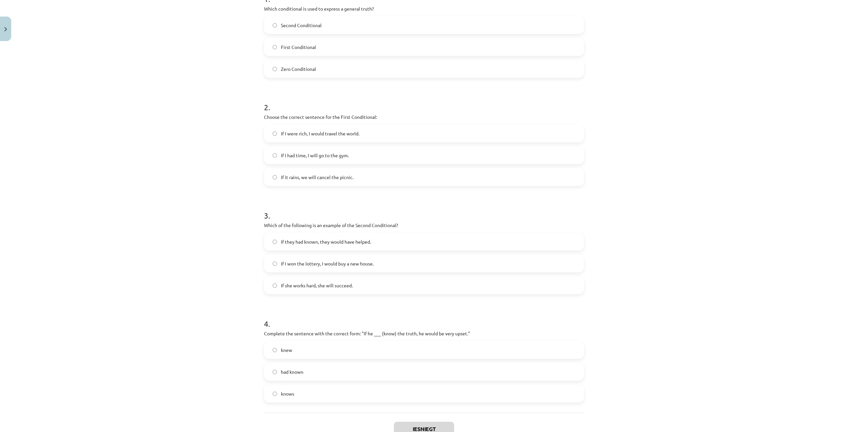
click at [375, 73] on label "Zero Conditional" at bounding box center [424, 69] width 319 height 17
click at [364, 178] on label "If it rains, we will cancel the picnic." at bounding box center [424, 177] width 319 height 17
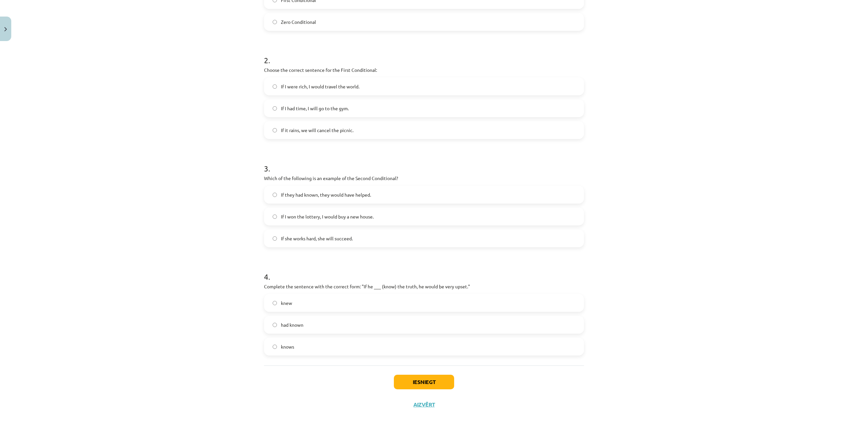
scroll to position [196, 0]
click at [390, 216] on label "If I won the lottery, I would buy a new house." at bounding box center [424, 216] width 319 height 17
click at [304, 303] on label "knew" at bounding box center [424, 302] width 319 height 17
click at [426, 383] on button "Iesniegt" at bounding box center [424, 382] width 60 height 15
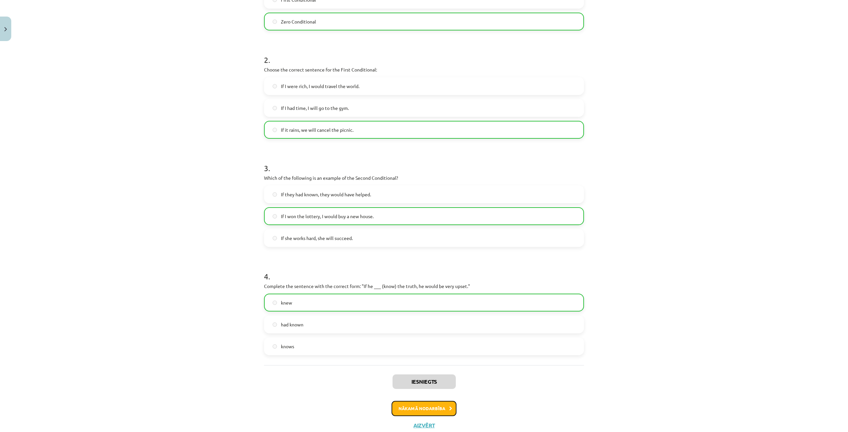
click at [437, 405] on button "Nākamā nodarbība" at bounding box center [423, 408] width 65 height 15
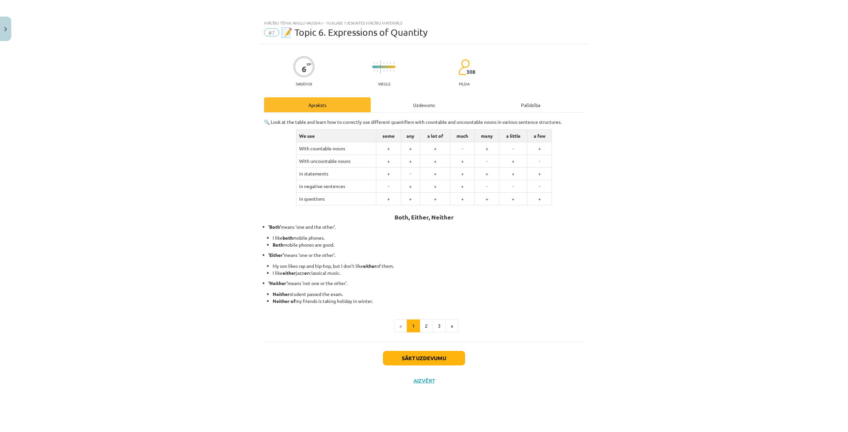
scroll to position [0, 0]
click at [427, 325] on button "2" at bounding box center [426, 326] width 13 height 13
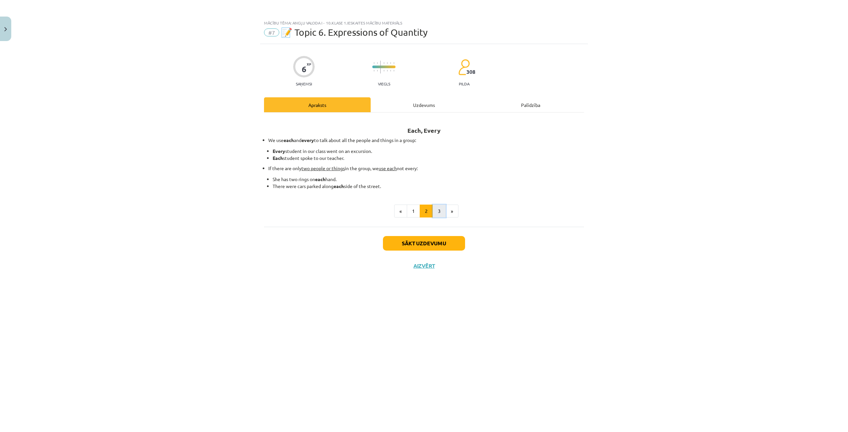
click at [438, 209] on button "3" at bounding box center [438, 211] width 13 height 13
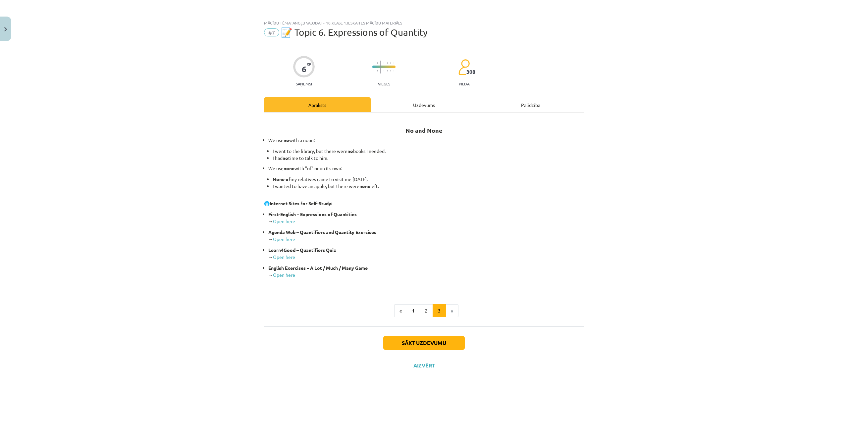
click at [272, 29] on span "#7" at bounding box center [271, 32] width 15 height 8
click at [434, 343] on button "Sākt uzdevumu" at bounding box center [424, 343] width 82 height 15
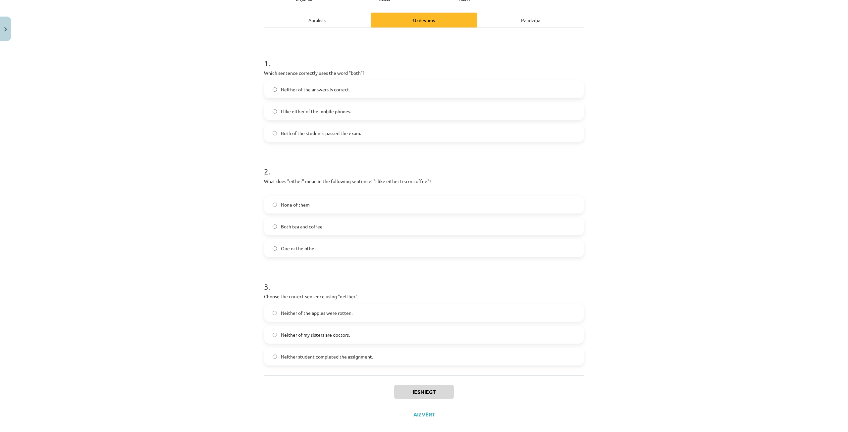
scroll to position [95, 0]
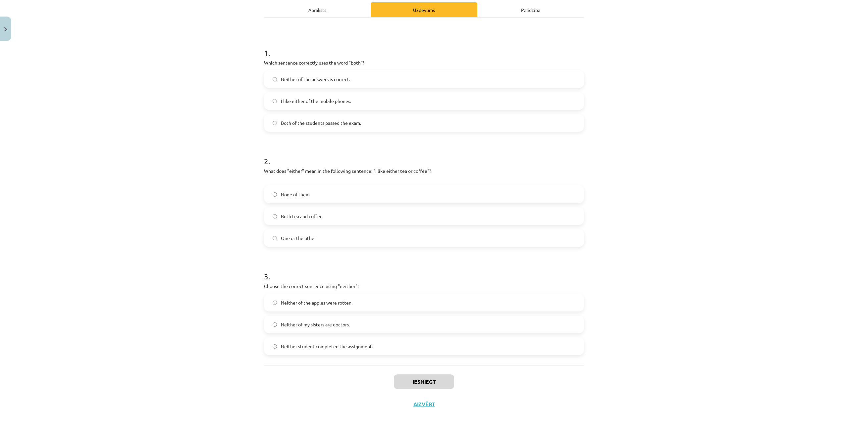
click at [390, 123] on label "Both of the students passed the exam." at bounding box center [424, 123] width 319 height 17
click at [327, 237] on label "One or the other" at bounding box center [424, 238] width 319 height 17
click at [370, 348] on span "Neither student completed the assignment." at bounding box center [327, 346] width 92 height 7
click at [421, 385] on button "Iesniegt" at bounding box center [424, 382] width 60 height 15
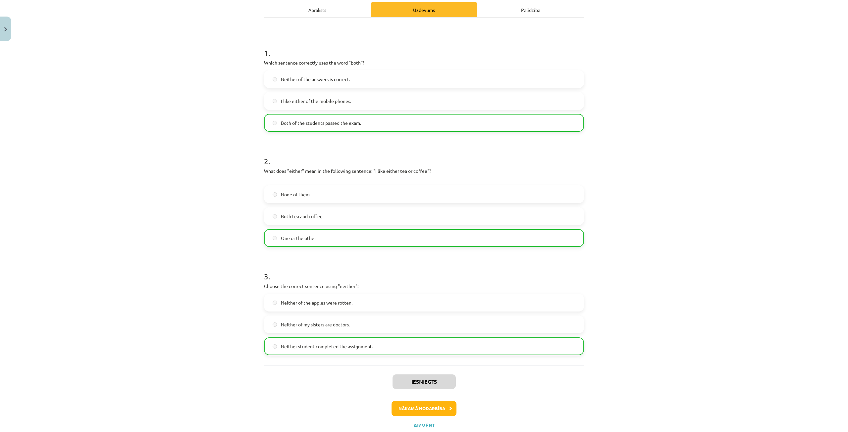
scroll to position [116, 0]
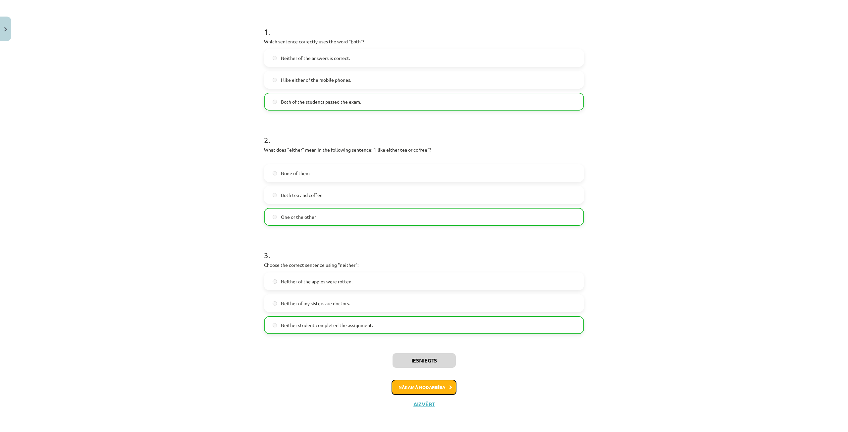
click at [434, 385] on button "Nākamā nodarbība" at bounding box center [423, 387] width 65 height 15
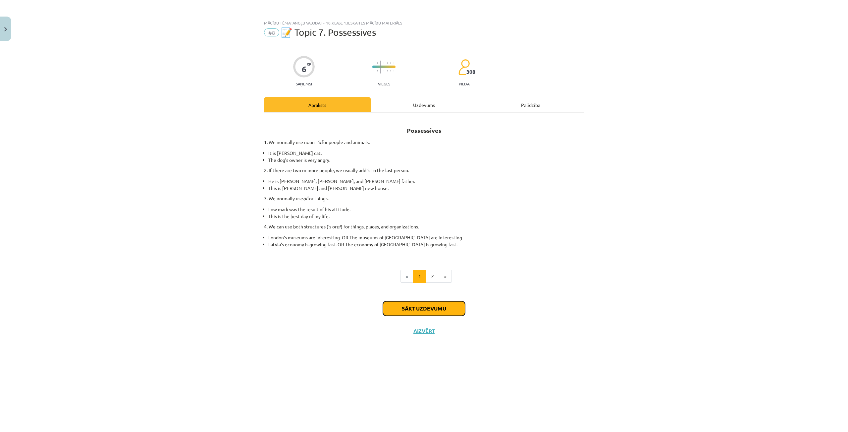
click at [430, 306] on button "Sākt uzdevumu" at bounding box center [424, 308] width 82 height 15
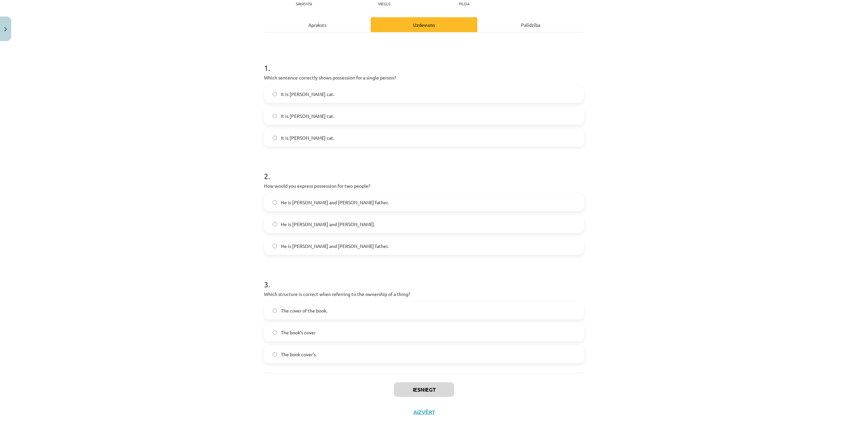
scroll to position [88, 0]
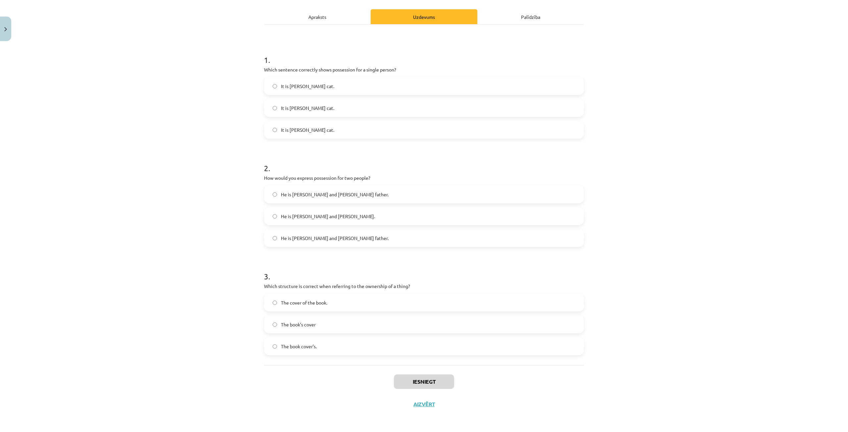
click at [476, 134] on label "It is Jane’s cat." at bounding box center [424, 130] width 319 height 17
click at [372, 237] on label "He is Alice and James’s father." at bounding box center [424, 238] width 319 height 17
click at [316, 322] on label "The book’s cover" at bounding box center [424, 324] width 319 height 17
click at [423, 379] on button "Iesniegt" at bounding box center [424, 382] width 60 height 15
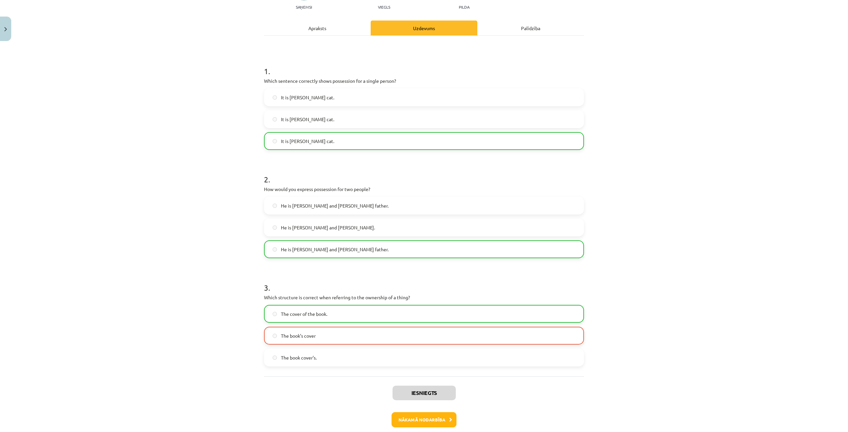
scroll to position [109, 0]
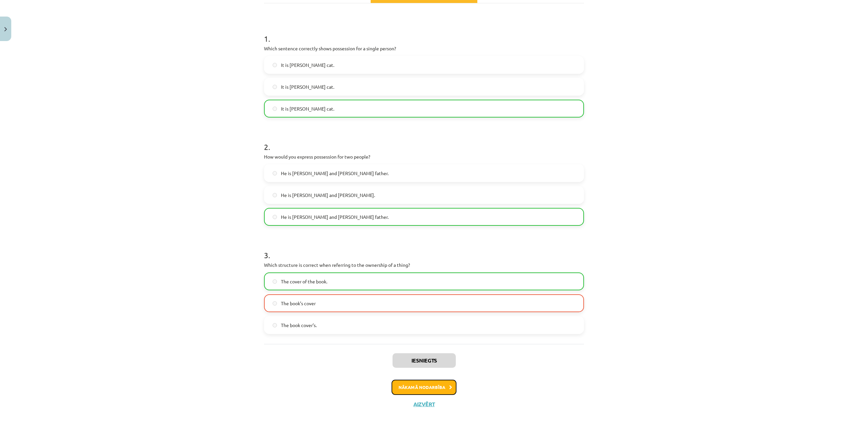
click at [419, 387] on button "Nākamā nodarbība" at bounding box center [423, 387] width 65 height 15
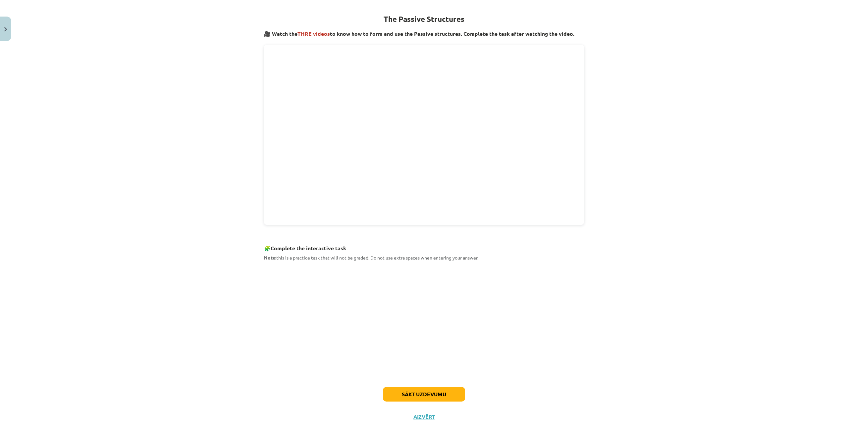
scroll to position [128, 0]
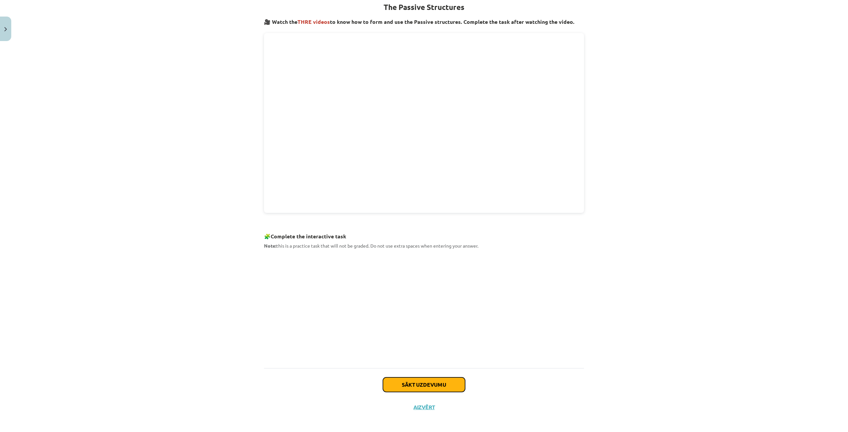
click at [432, 383] on button "Sākt uzdevumu" at bounding box center [424, 385] width 82 height 15
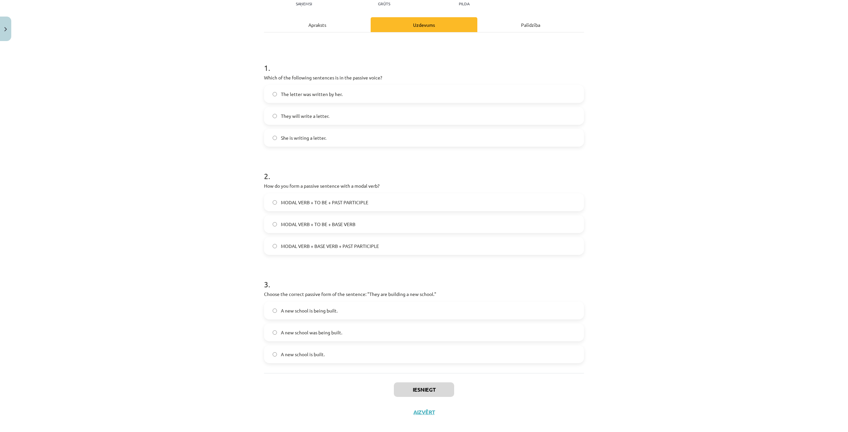
scroll to position [88, 0]
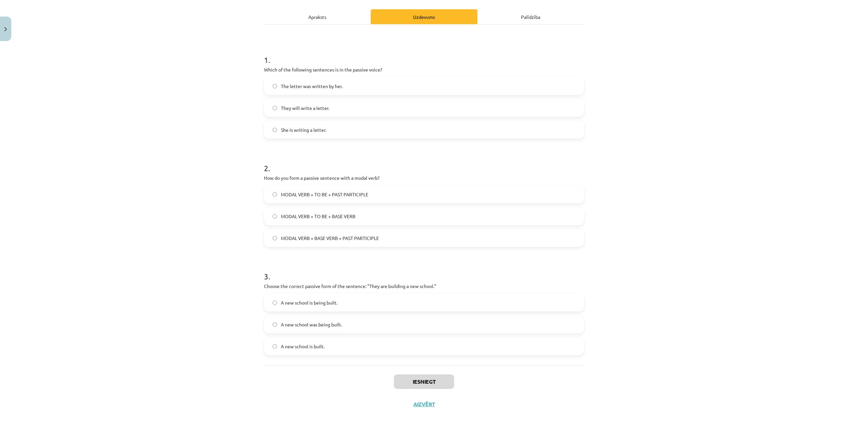
click at [357, 83] on label "The letter was written by her." at bounding box center [424, 86] width 319 height 17
click at [368, 192] on label "MODAL VERB + TO BE + PAST PARTICIPLE" at bounding box center [424, 194] width 319 height 17
click at [338, 303] on label "A new school is being built." at bounding box center [424, 302] width 319 height 17
click at [413, 383] on button "Iesniegt" at bounding box center [424, 382] width 60 height 15
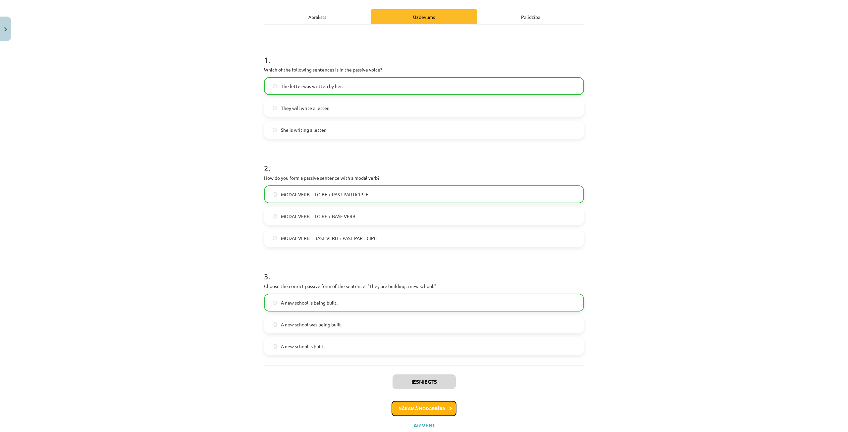
click at [421, 404] on button "Nākamā nodarbība" at bounding box center [423, 408] width 65 height 15
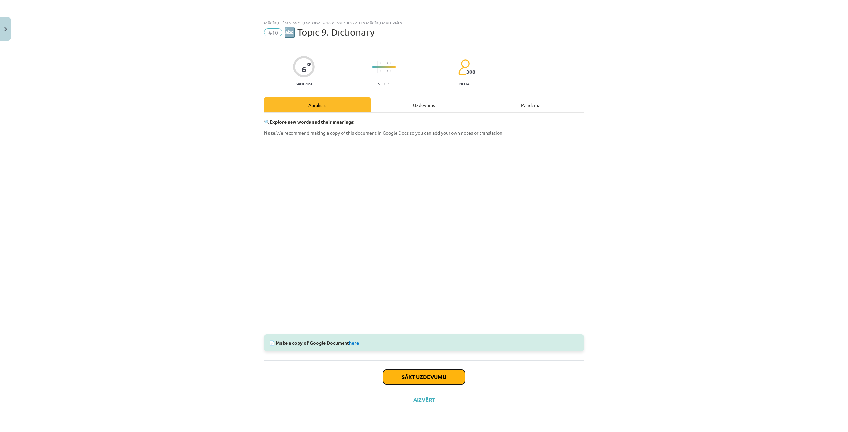
click at [408, 376] on button "Sākt uzdevumu" at bounding box center [424, 377] width 82 height 15
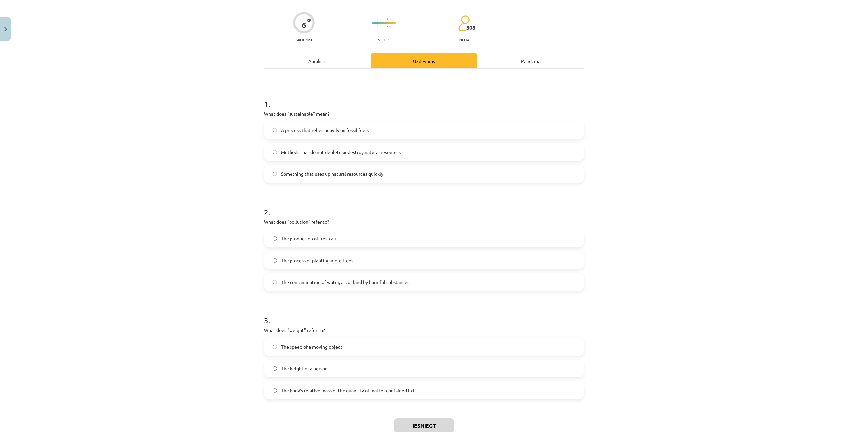
scroll to position [88, 0]
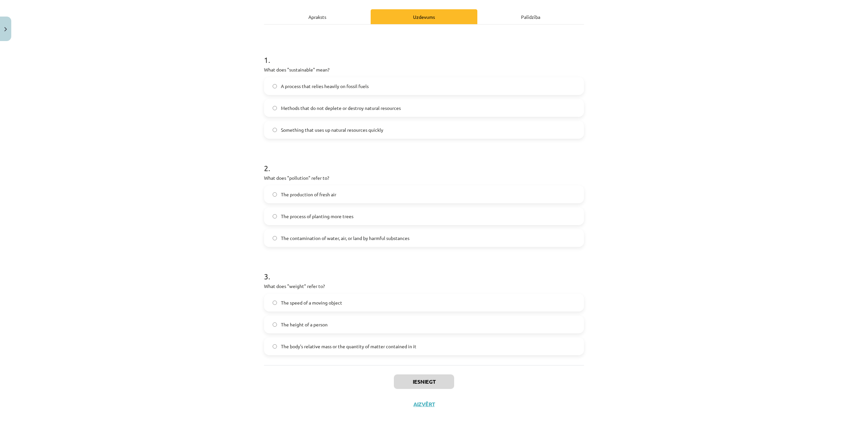
click at [445, 118] on div "A process that relies heavily on fossil fuels Methods that do not deplete or de…" at bounding box center [424, 108] width 320 height 62
click at [444, 109] on label "Methods that do not deplete or destroy natural resources" at bounding box center [424, 108] width 319 height 17
click at [423, 241] on label "The contamination of water, air, or land by harmful substances" at bounding box center [424, 238] width 319 height 17
drag, startPoint x: 436, startPoint y: 347, endPoint x: 430, endPoint y: 347, distance: 6.0
click at [436, 347] on label "The body's relative mass or the quantity of matter contained in it" at bounding box center [424, 346] width 319 height 17
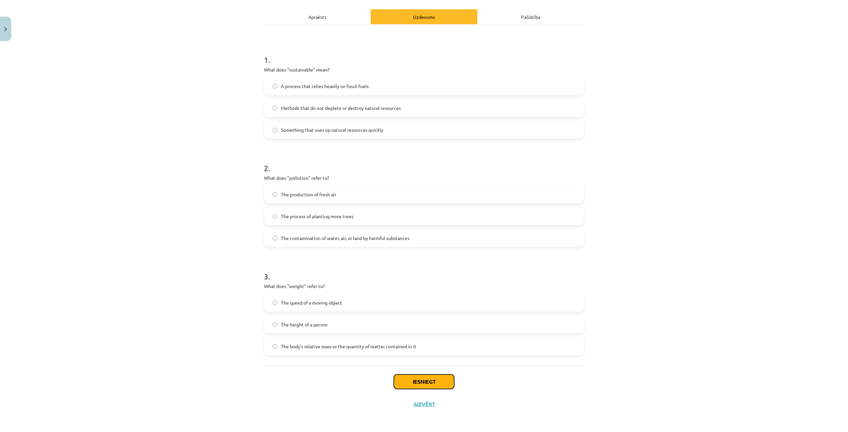
click at [427, 381] on button "Iesniegt" at bounding box center [424, 382] width 60 height 15
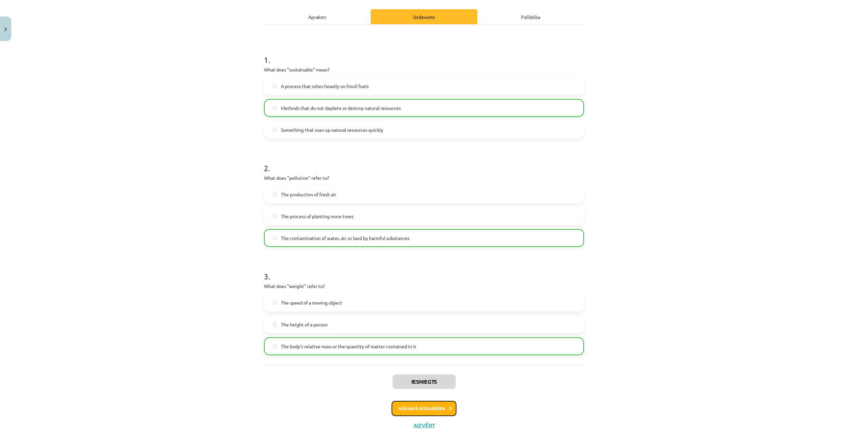
click at [411, 405] on button "Nākamā nodarbība" at bounding box center [423, 408] width 65 height 15
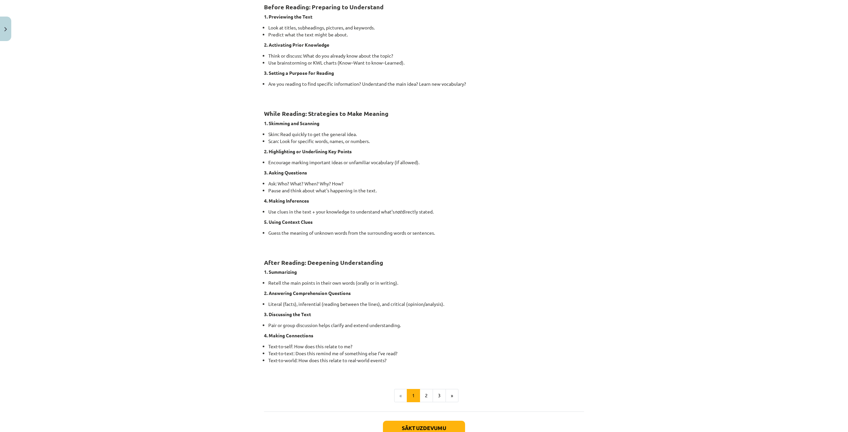
scroll to position [333, 0]
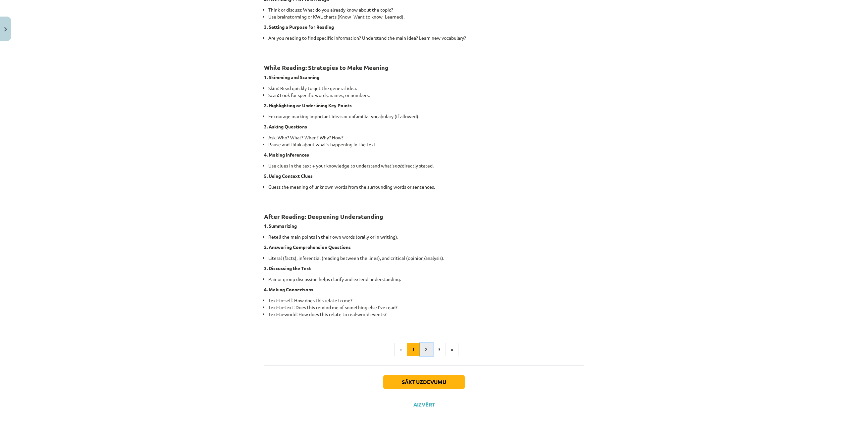
click at [423, 353] on button "2" at bounding box center [426, 349] width 13 height 13
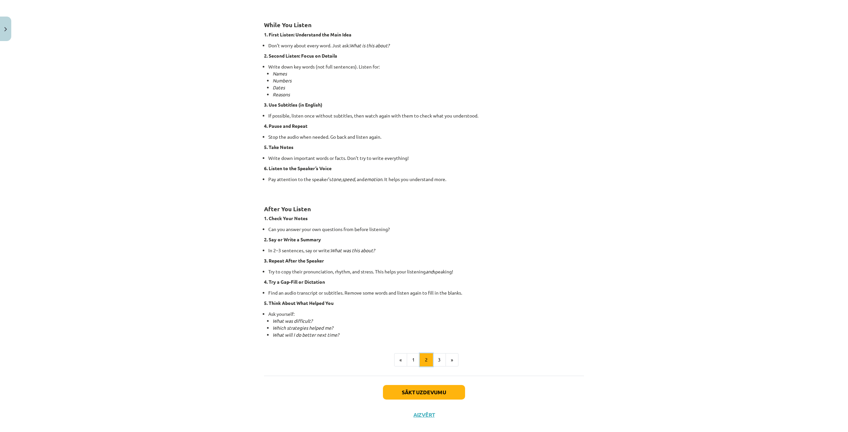
scroll to position [281, 0]
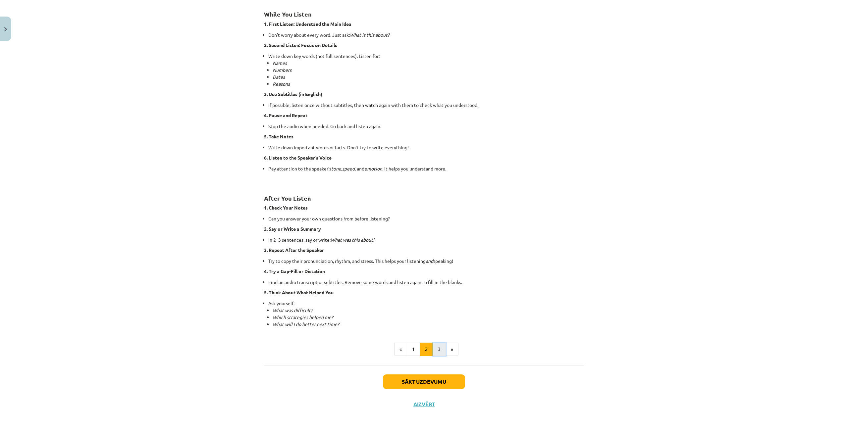
click at [435, 349] on button "3" at bounding box center [438, 349] width 13 height 13
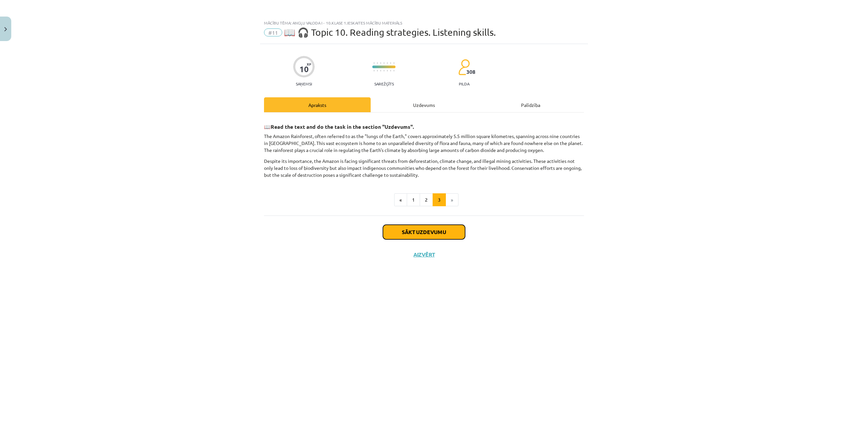
click at [426, 230] on button "Sākt uzdevumu" at bounding box center [424, 232] width 82 height 15
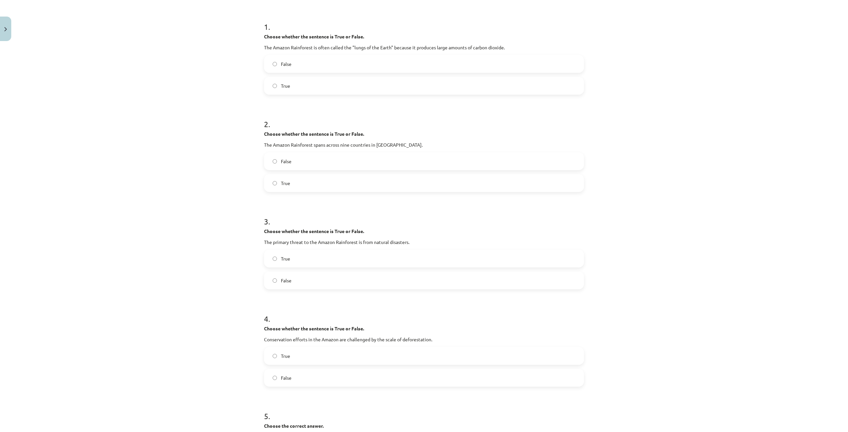
scroll to position [132, 0]
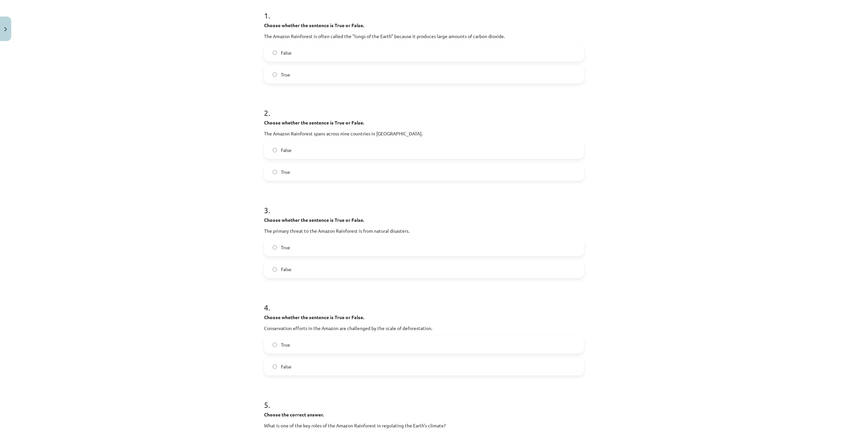
click at [281, 51] on span "False" at bounding box center [286, 52] width 11 height 7
click at [296, 172] on label "True" at bounding box center [424, 172] width 319 height 17
click at [290, 269] on label "False" at bounding box center [424, 269] width 319 height 17
click at [307, 344] on label "True" at bounding box center [424, 344] width 319 height 17
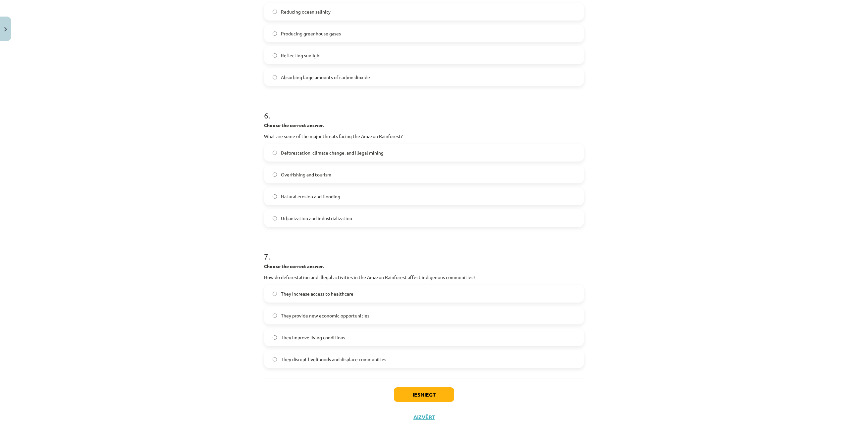
scroll to position [530, 0]
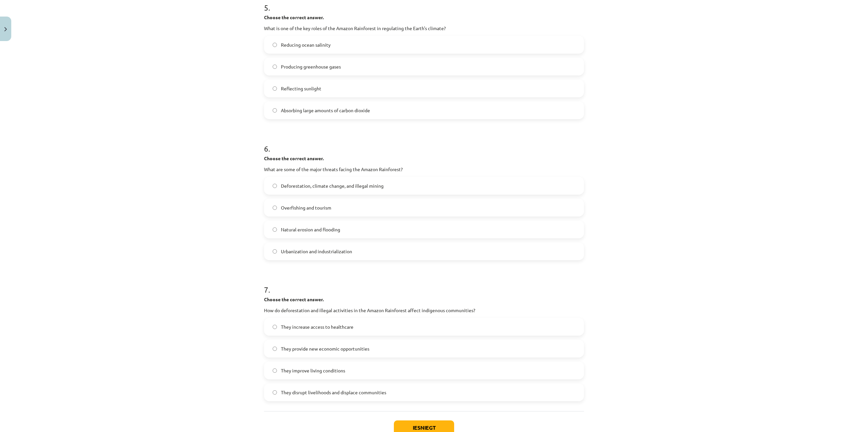
click at [382, 108] on label "Absorbing large amounts of carbon dioxide" at bounding box center [424, 110] width 319 height 17
click at [392, 183] on label "Deforestation, climate change, and illegal mining" at bounding box center [424, 185] width 319 height 17
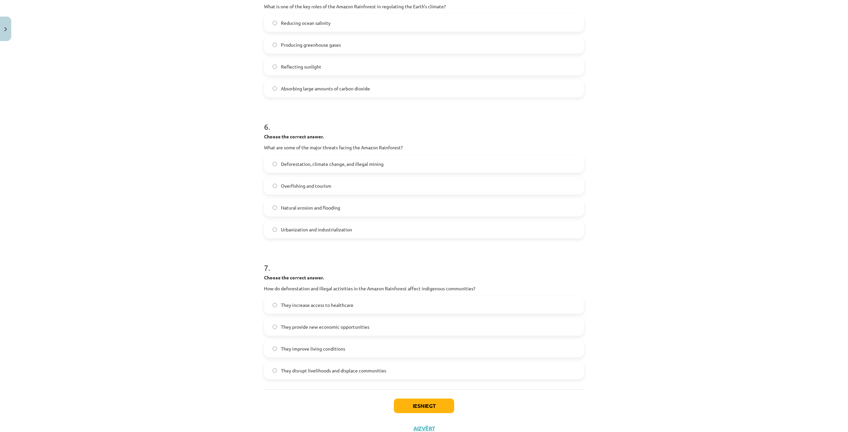
scroll to position [576, 0]
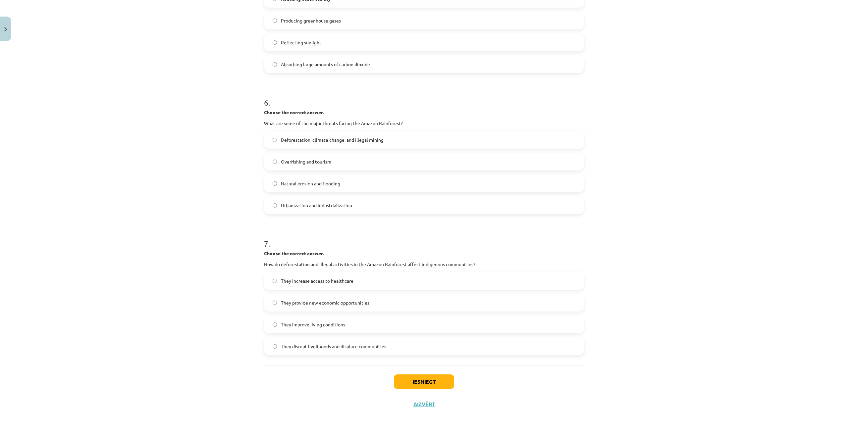
click at [411, 345] on label "They disrupt livelihoods and displace communities" at bounding box center [424, 346] width 319 height 17
click at [400, 379] on button "Iesniegt" at bounding box center [424, 382] width 60 height 15
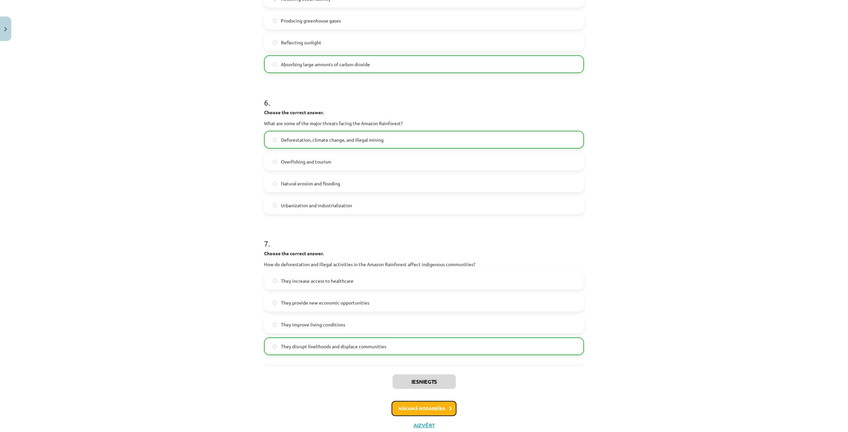
click at [414, 409] on button "Nākamā nodarbība" at bounding box center [423, 408] width 65 height 15
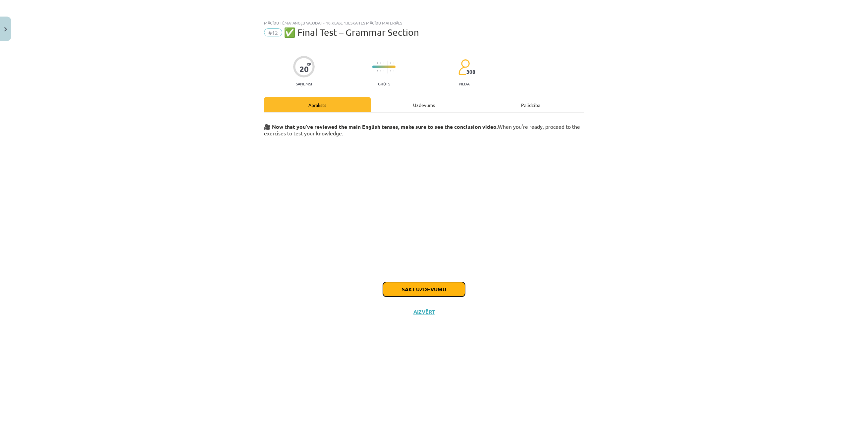
click at [438, 290] on button "Sākt uzdevumu" at bounding box center [424, 289] width 82 height 15
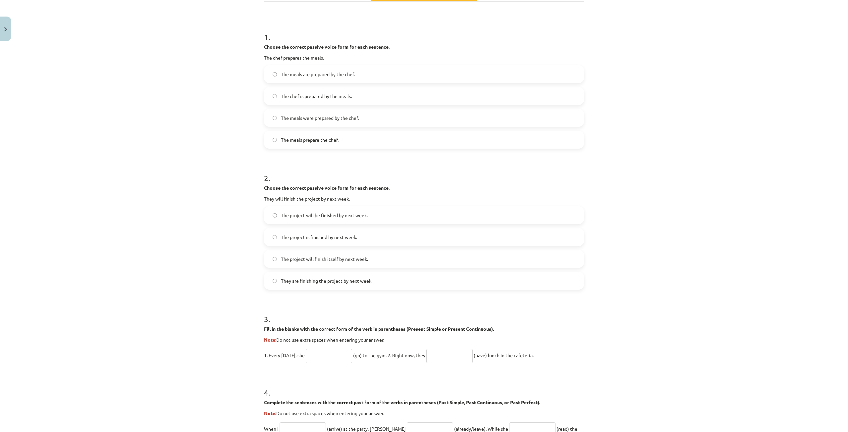
scroll to position [116, 0]
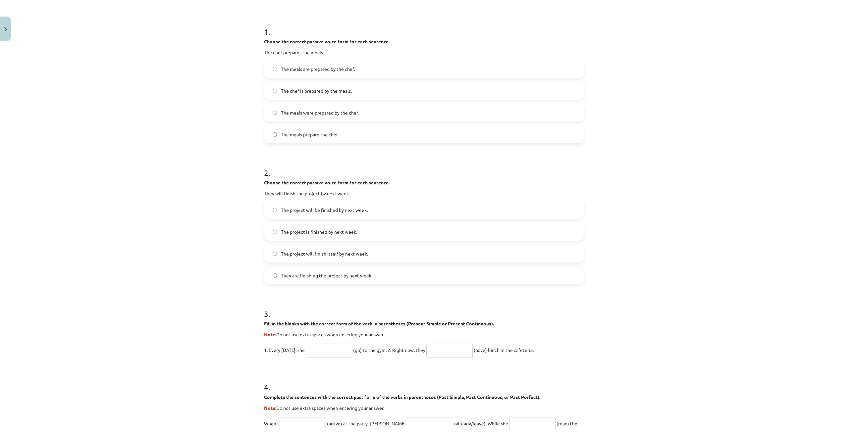
click at [365, 68] on label "The meals are prepared by the chef." at bounding box center [424, 69] width 319 height 17
click at [365, 211] on span "The project will be finished by next week." at bounding box center [324, 210] width 87 height 7
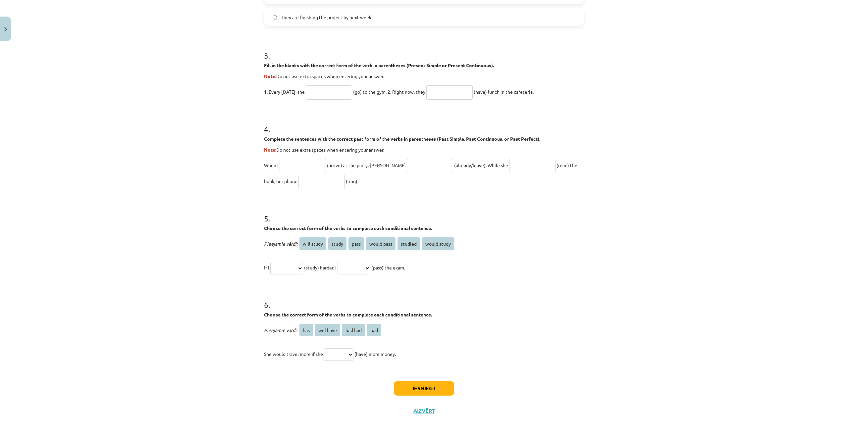
scroll to position [381, 0]
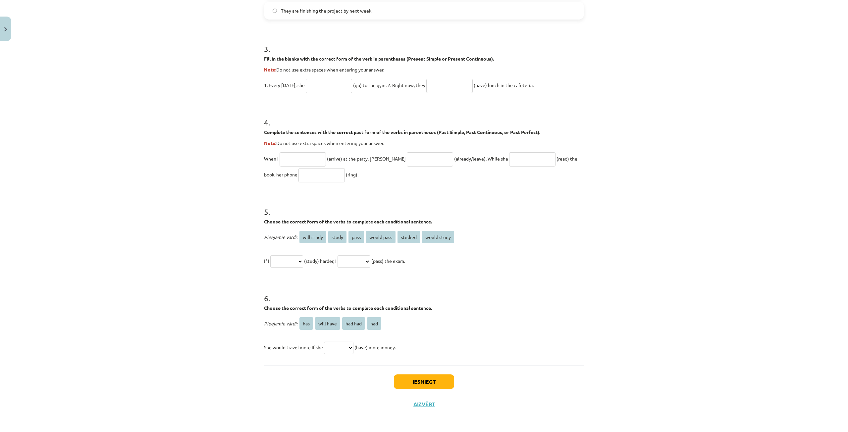
click at [323, 84] on input "text" at bounding box center [329, 86] width 46 height 14
type input "****"
click at [457, 84] on input "text" at bounding box center [449, 86] width 46 height 14
click at [445, 87] on input "**********" at bounding box center [449, 86] width 46 height 14
type input "**********"
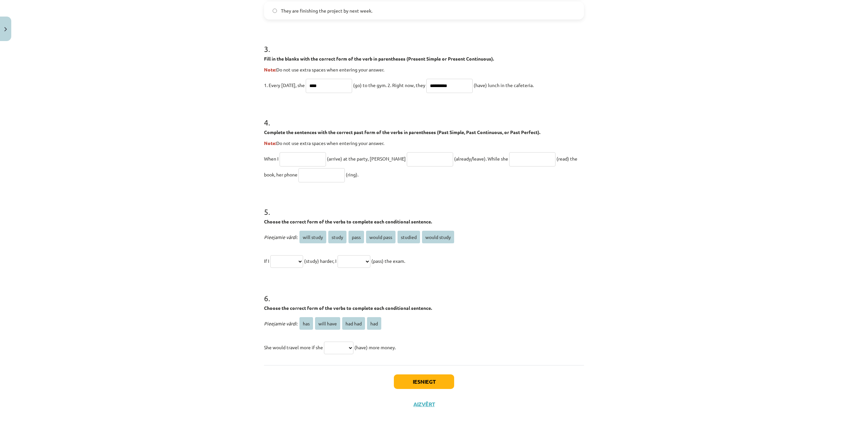
click at [317, 152] on input "text" at bounding box center [302, 159] width 46 height 14
type input "*******"
click at [407, 152] on input "text" at bounding box center [430, 159] width 46 height 14
type input "**********"
click at [509, 159] on input "text" at bounding box center [532, 159] width 46 height 14
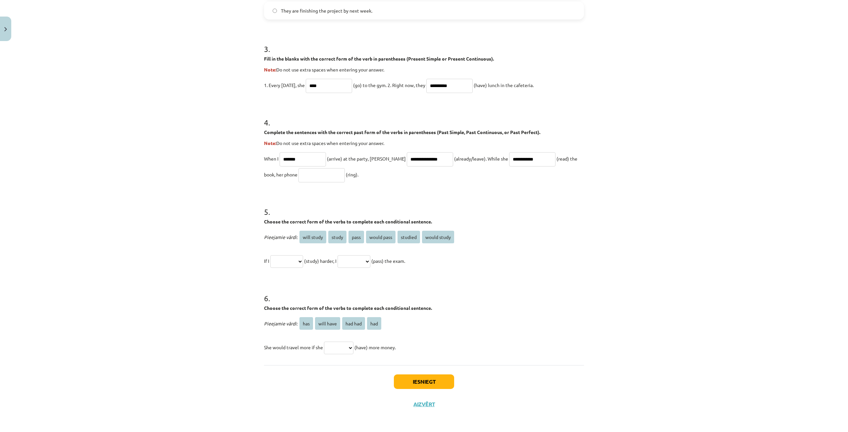
type input "**********"
click at [298, 179] on input "text" at bounding box center [321, 175] width 46 height 14
type input "****"
click at [407, 235] on span "studied" at bounding box center [408, 237] width 23 height 13
click at [303, 259] on select "**********" at bounding box center [286, 261] width 33 height 13
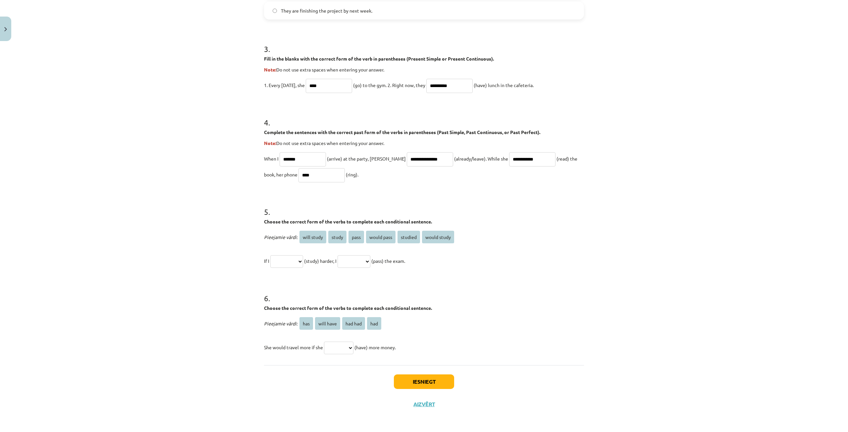
select select "*******"
click at [270, 255] on select "**********" at bounding box center [286, 261] width 33 height 13
click at [370, 260] on select "**********" at bounding box center [353, 261] width 33 height 13
select select "**********"
click at [345, 255] on select "**********" at bounding box center [353, 261] width 33 height 13
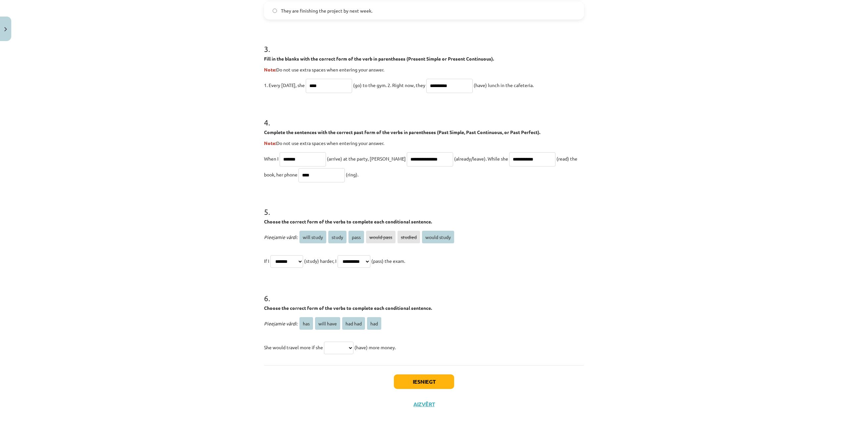
click at [352, 346] on select "*** ********* ******* ***" at bounding box center [338, 348] width 29 height 13
select select "***"
click at [324, 342] on select "*** ********* ******* ***" at bounding box center [338, 348] width 29 height 13
click at [401, 380] on button "Iesniegt" at bounding box center [424, 382] width 60 height 15
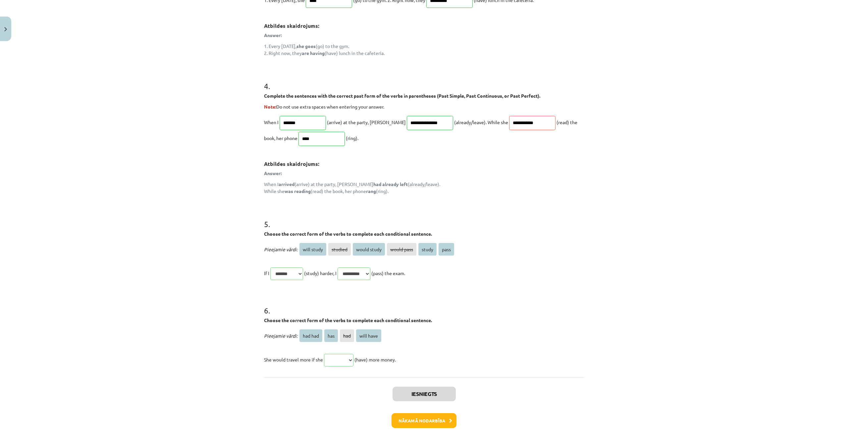
scroll to position [499, 0]
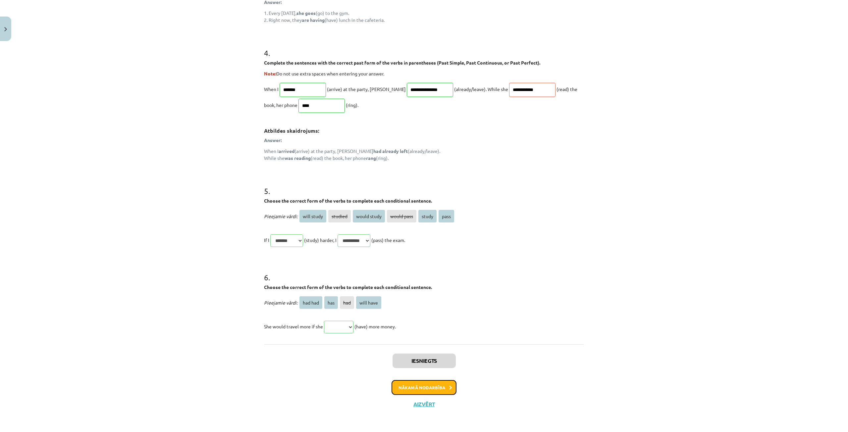
click at [424, 383] on button "Nākamā nodarbība" at bounding box center [423, 387] width 65 height 15
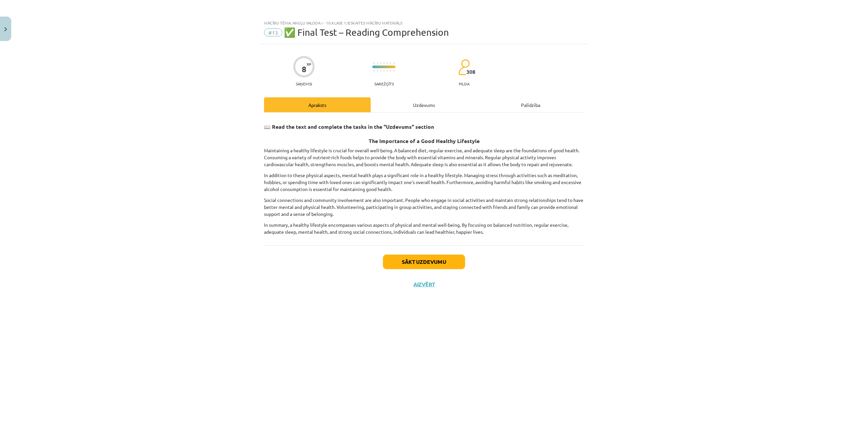
click at [426, 103] on div "Uzdevums" at bounding box center [424, 104] width 107 height 15
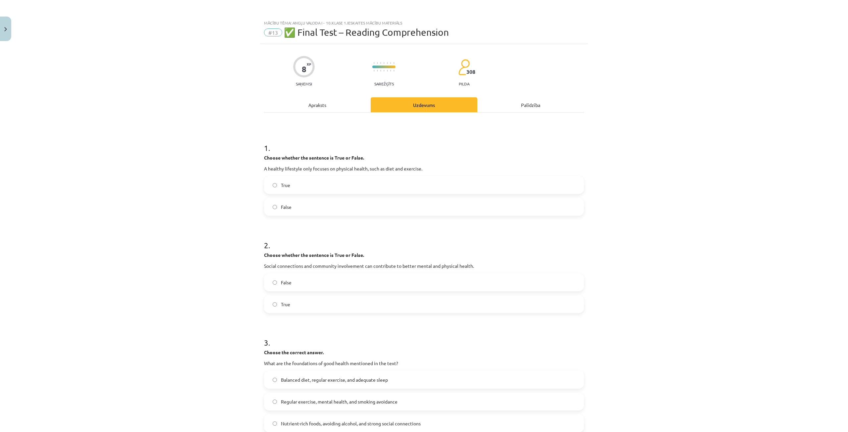
click at [323, 107] on div "Apraksts" at bounding box center [317, 104] width 107 height 15
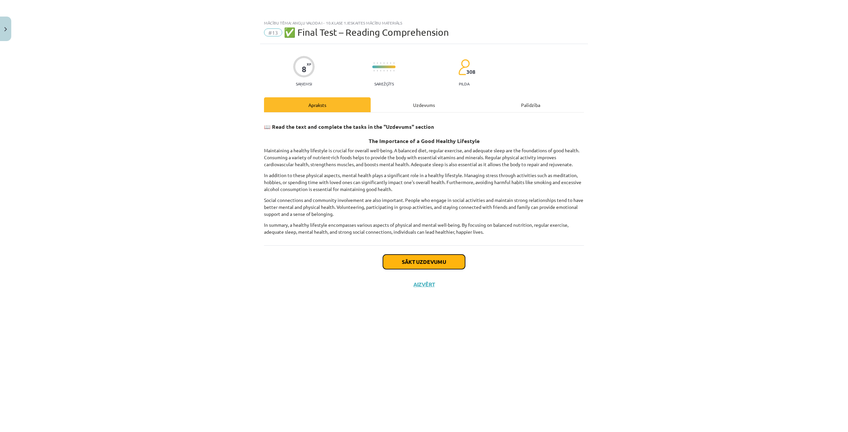
click at [441, 261] on button "Sākt uzdevumu" at bounding box center [424, 262] width 82 height 15
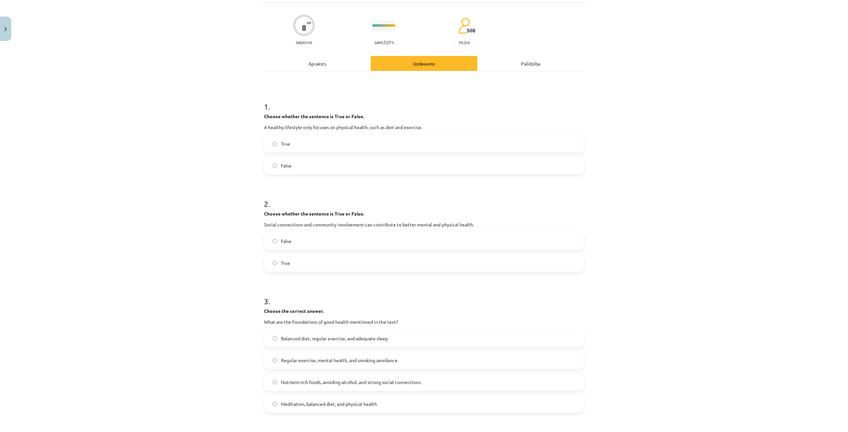
scroll to position [108, 0]
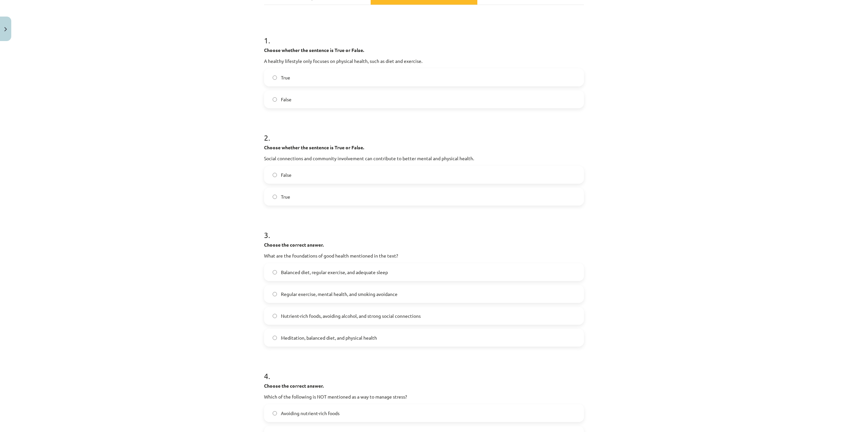
click at [328, 100] on label "False" at bounding box center [424, 99] width 319 height 17
drag, startPoint x: 334, startPoint y: 192, endPoint x: 335, endPoint y: 196, distance: 3.5
click at [335, 194] on label "True" at bounding box center [424, 196] width 319 height 17
click at [405, 271] on label "Balanced diet, regular exercise, and adequate sleep" at bounding box center [424, 272] width 319 height 17
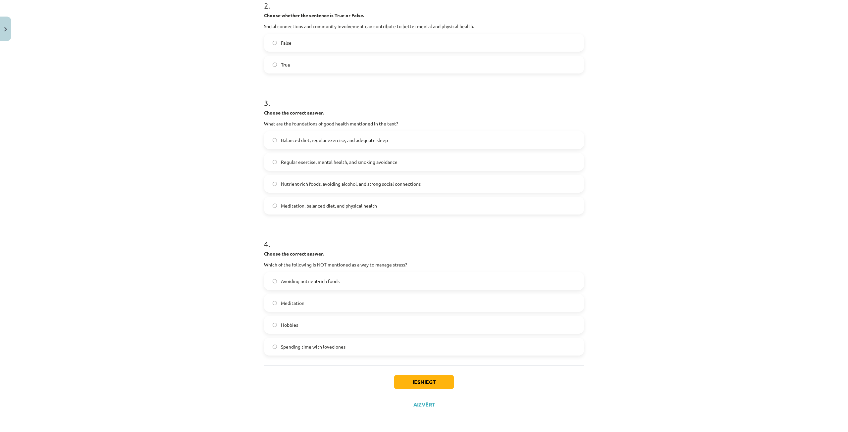
scroll to position [240, 0]
click at [359, 280] on label "Avoiding nutrient-rich foods" at bounding box center [424, 281] width 319 height 17
click at [423, 383] on button "Iesniegt" at bounding box center [424, 382] width 60 height 15
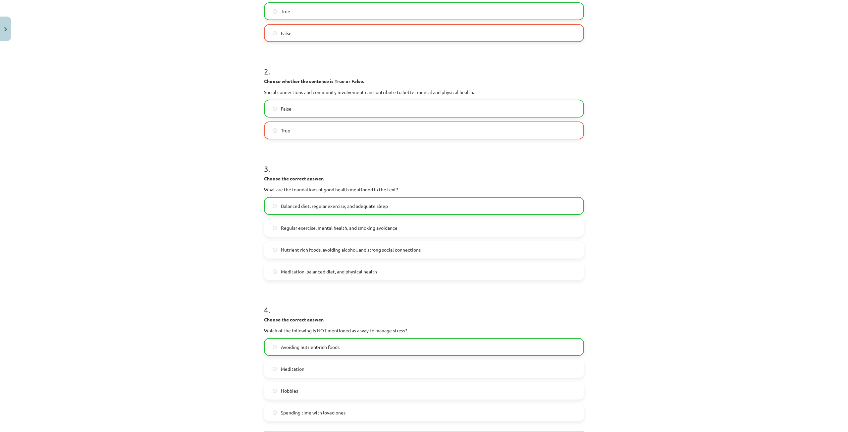
scroll to position [261, 0]
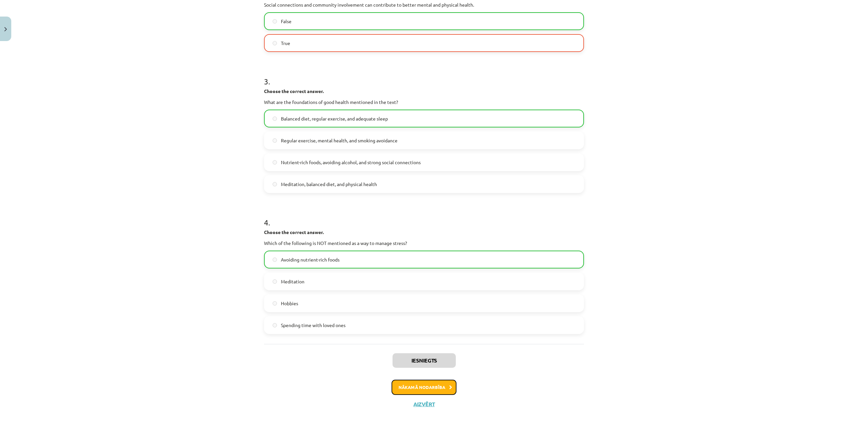
click at [430, 382] on button "Nākamā nodarbība" at bounding box center [423, 387] width 65 height 15
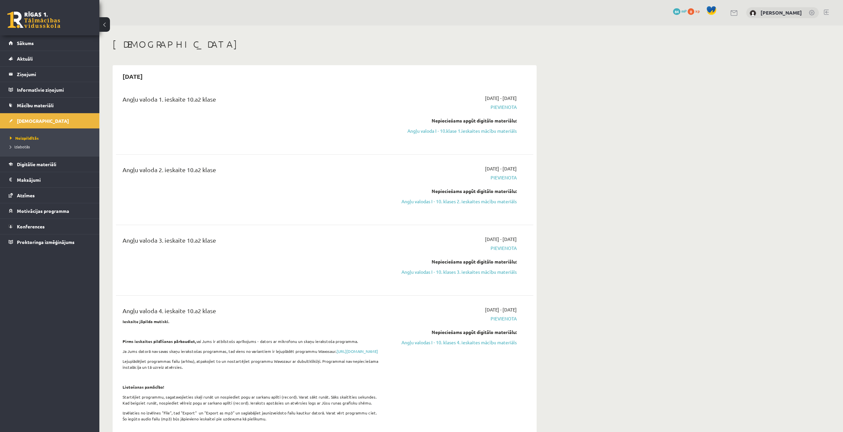
drag, startPoint x: 510, startPoint y: 132, endPoint x: 449, endPoint y: 36, distance: 112.8
click at [510, 132] on link "Angļu valoda I - 10.klase 1.ieskaites mācību materiāls" at bounding box center [454, 130] width 125 height 7
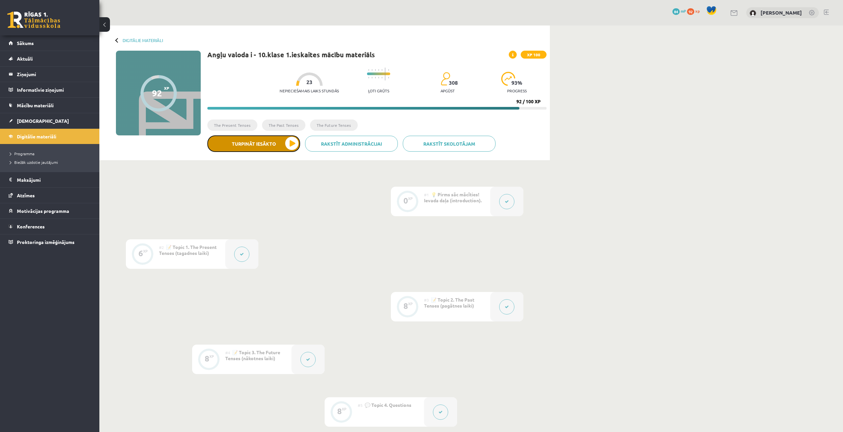
click at [259, 142] on button "Turpināt iesākto" at bounding box center [253, 143] width 93 height 17
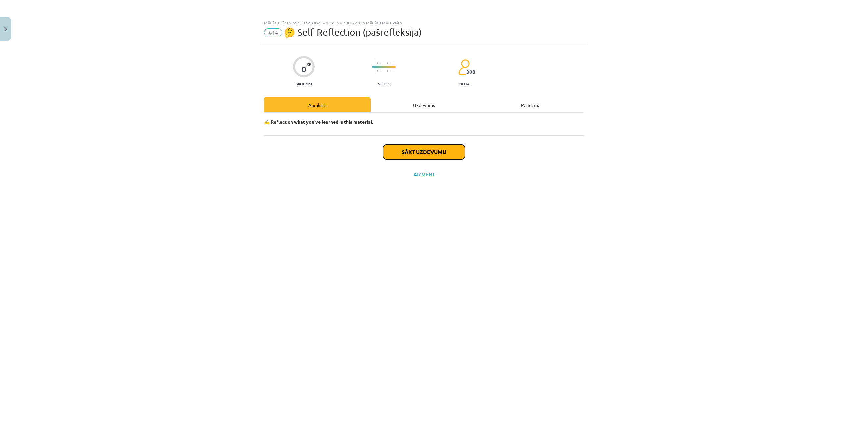
click at [448, 146] on button "Sākt uzdevumu" at bounding box center [424, 152] width 82 height 15
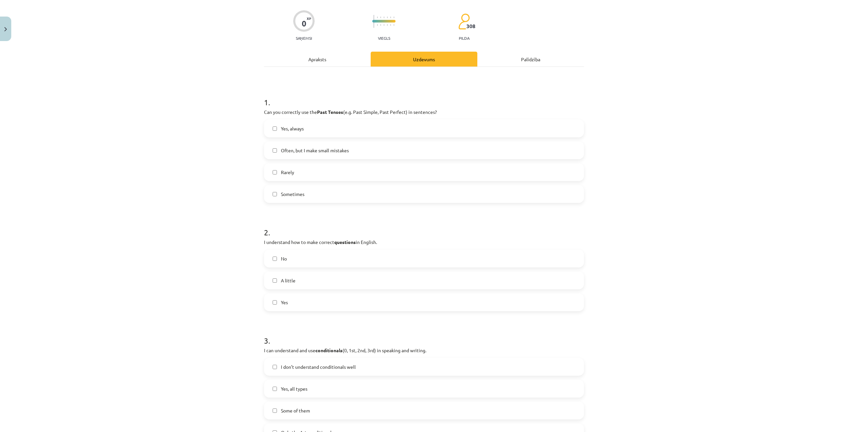
scroll to position [132, 0]
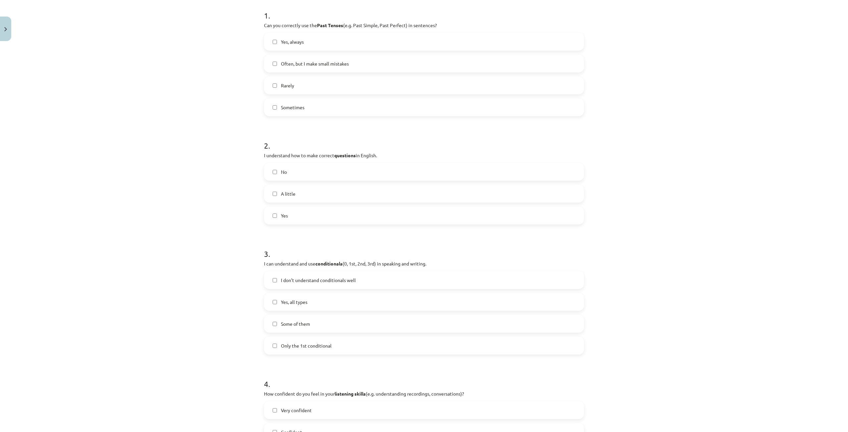
click at [359, 45] on label "Yes, always" at bounding box center [424, 41] width 319 height 17
click at [329, 207] on label "Yes" at bounding box center [424, 215] width 319 height 17
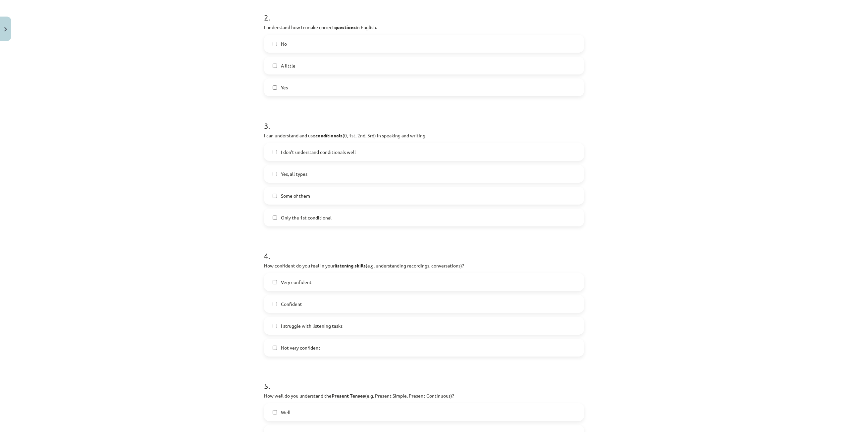
scroll to position [265, 0]
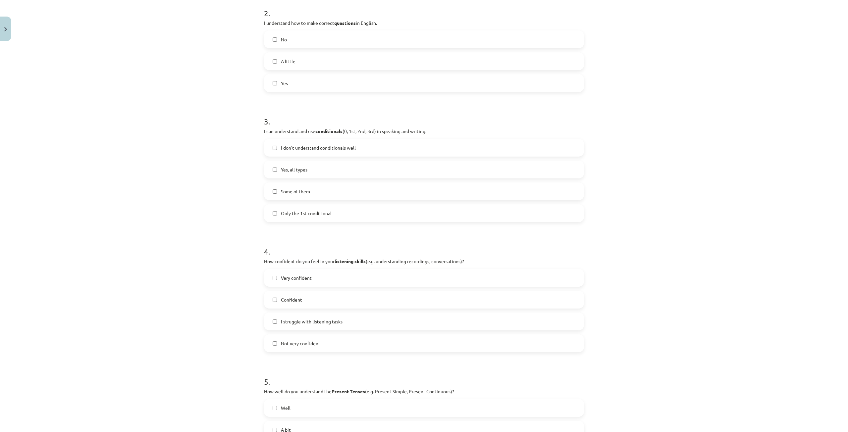
click at [346, 170] on label "Yes, all types" at bounding box center [424, 169] width 319 height 17
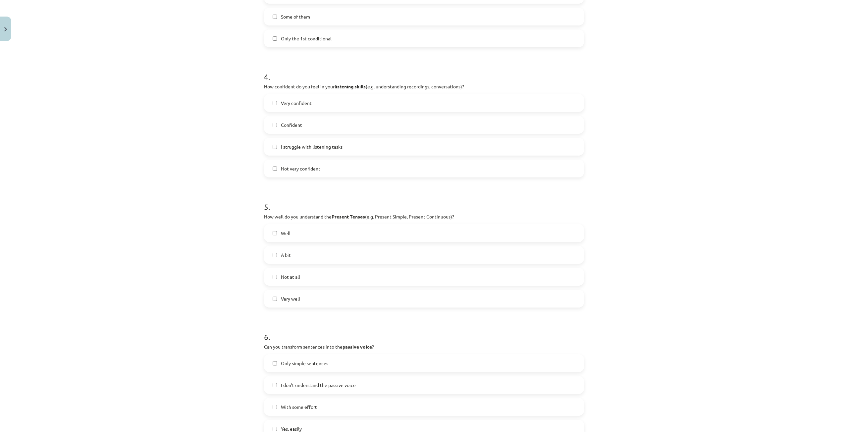
scroll to position [497, 0]
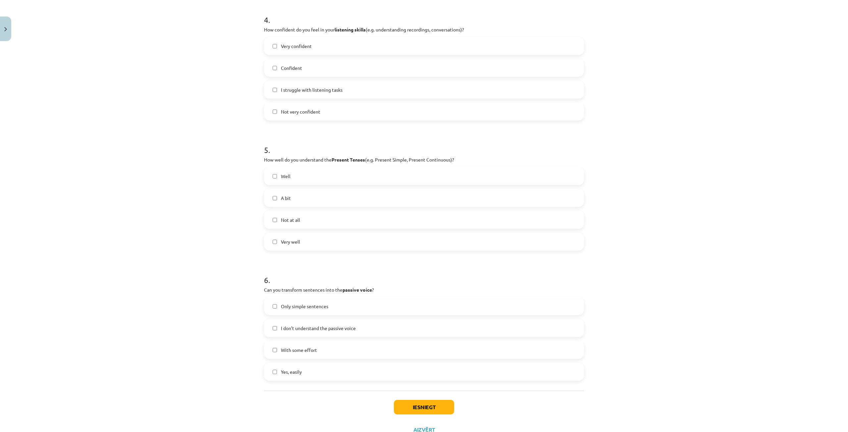
click at [313, 47] on label "Very confident" at bounding box center [424, 46] width 319 height 17
click at [306, 239] on label "Very well" at bounding box center [424, 241] width 319 height 17
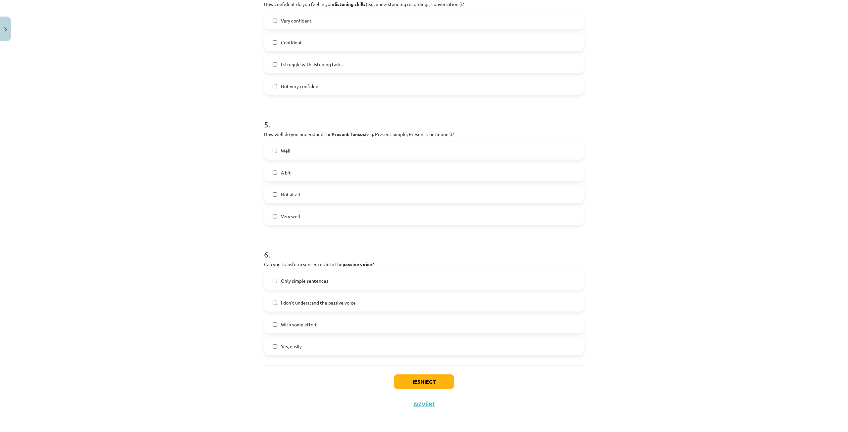
click at [313, 349] on label "Yes, easily" at bounding box center [424, 346] width 319 height 17
click at [407, 381] on button "Iesniegt" at bounding box center [424, 382] width 60 height 15
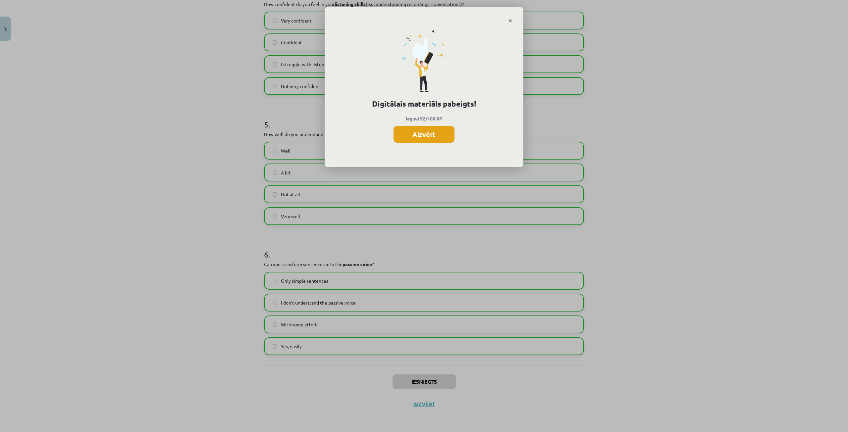
click at [436, 128] on button "Aizvērt" at bounding box center [423, 134] width 61 height 17
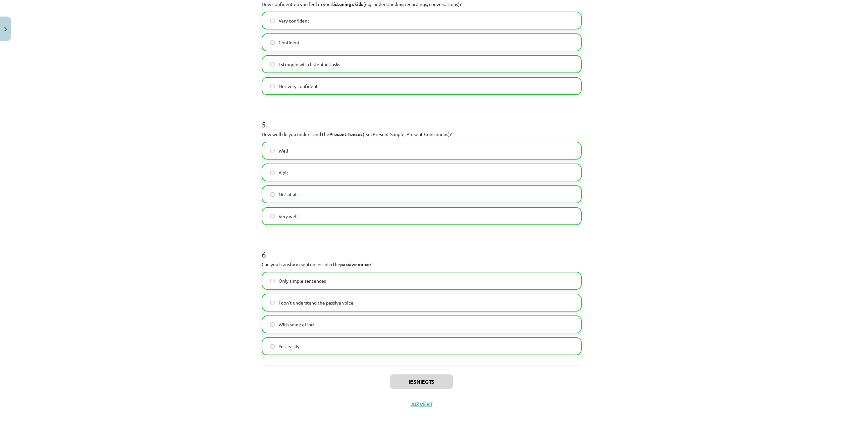
scroll to position [66, 0]
click at [418, 404] on button "Aizvērt" at bounding box center [421, 404] width 25 height 7
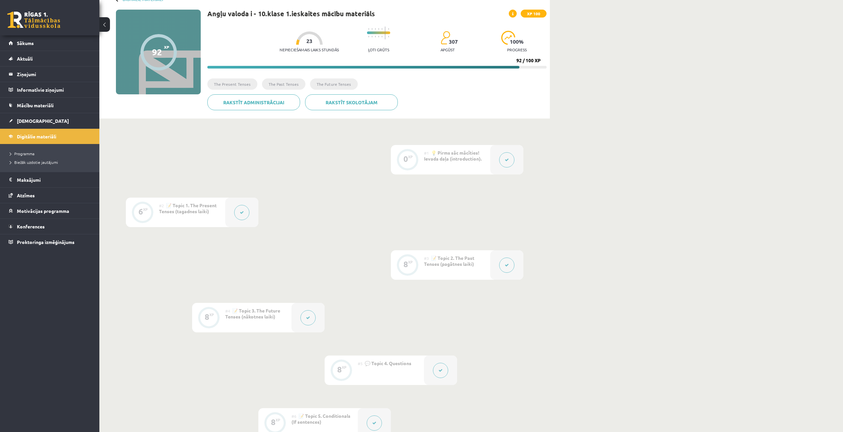
scroll to position [0, 0]
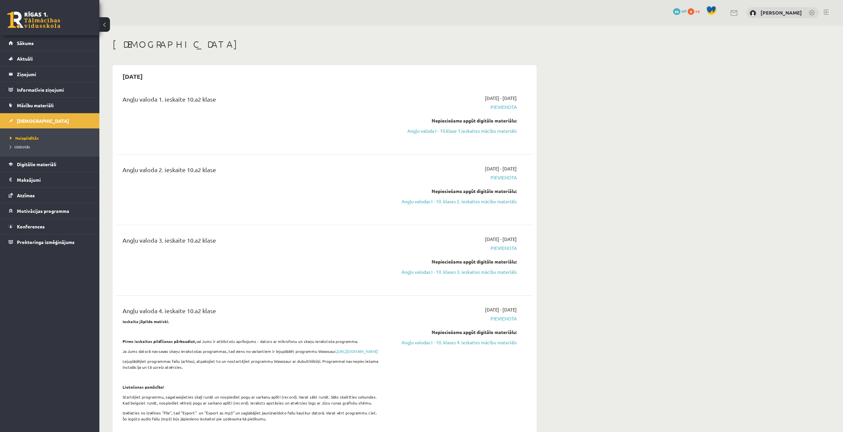
drag, startPoint x: 452, startPoint y: 131, endPoint x: 448, endPoint y: 34, distance: 97.8
click at [452, 131] on link "Angļu valoda I - 10.klase 1.ieskaites mācību materiāls" at bounding box center [454, 130] width 125 height 7
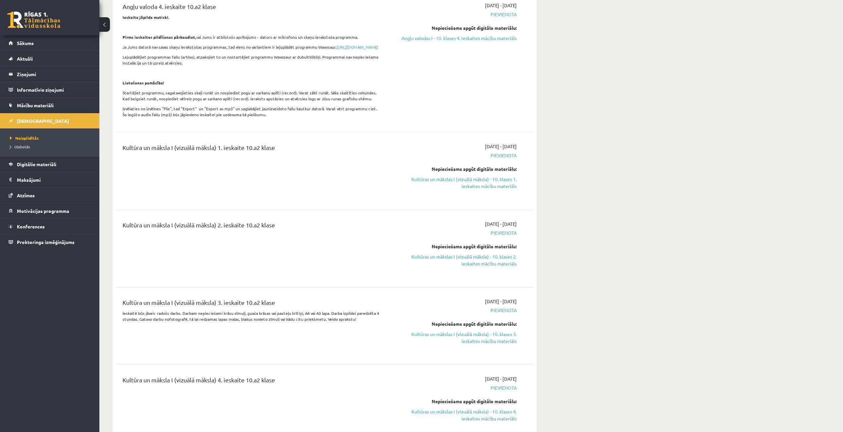
scroll to position [364, 0]
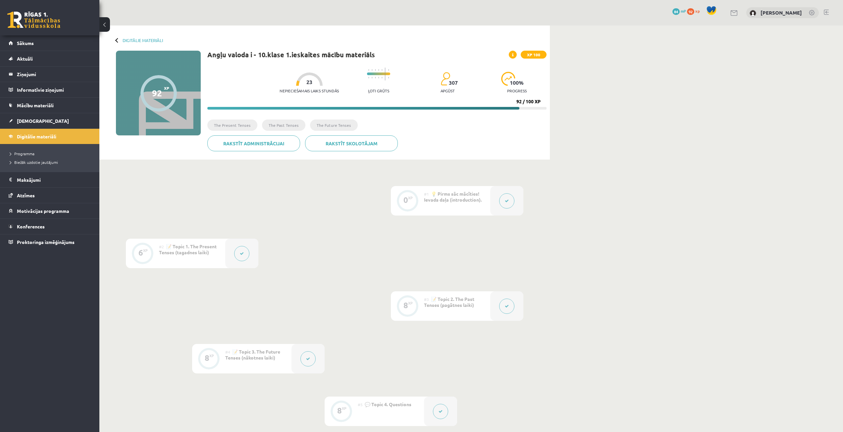
click at [102, 22] on button at bounding box center [104, 24] width 11 height 15
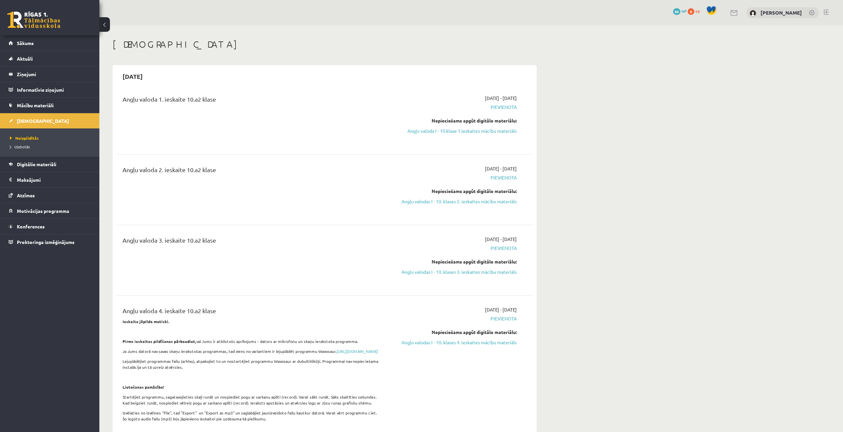
drag, startPoint x: 481, startPoint y: 203, endPoint x: 457, endPoint y: 33, distance: 171.2
click at [481, 203] on link "Angļu valodas I - 10. klases 2. ieskaites mācību materiāls" at bounding box center [454, 201] width 125 height 7
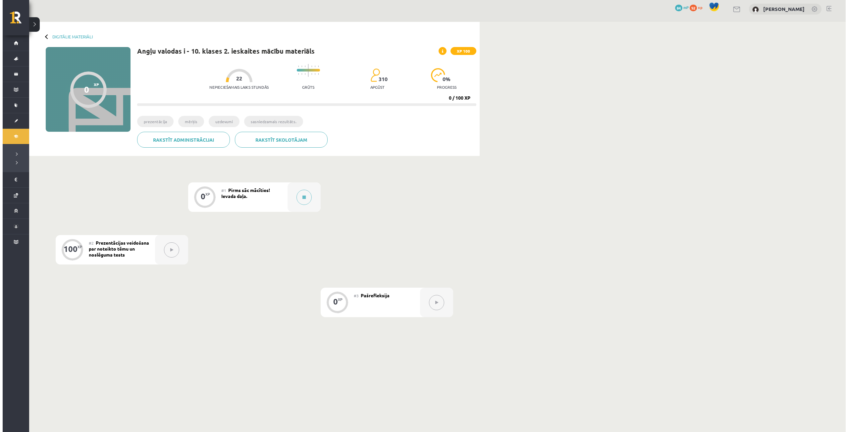
scroll to position [5, 0]
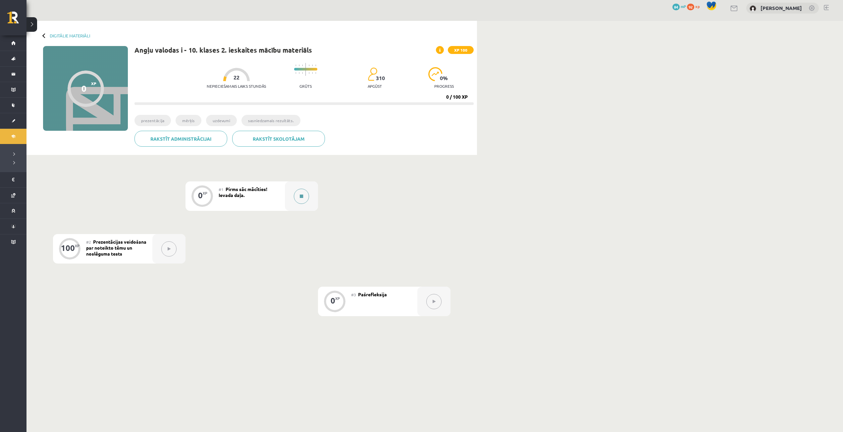
click at [297, 195] on button at bounding box center [301, 196] width 15 height 15
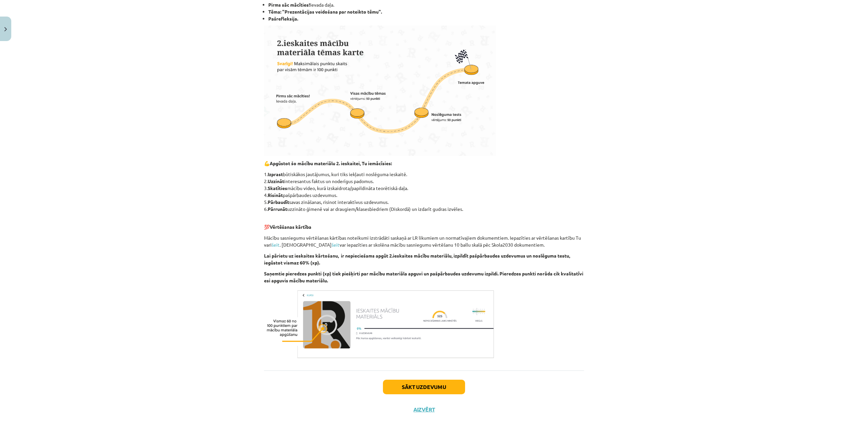
scroll to position [147, 0]
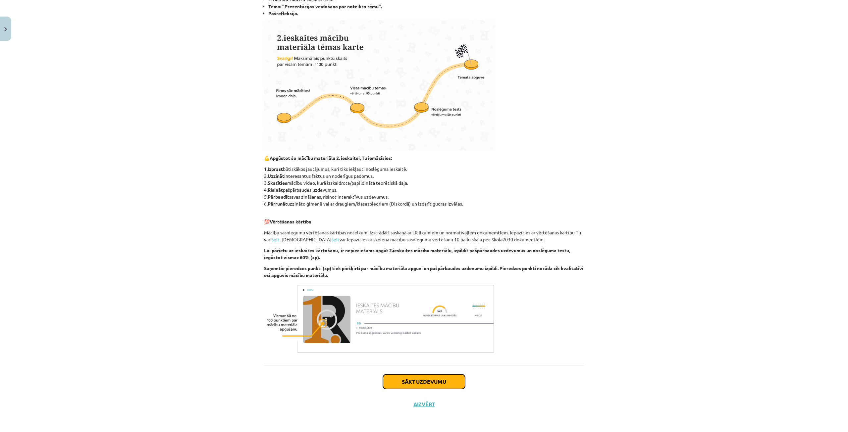
click at [423, 380] on button "Sākt uzdevumu" at bounding box center [424, 382] width 82 height 15
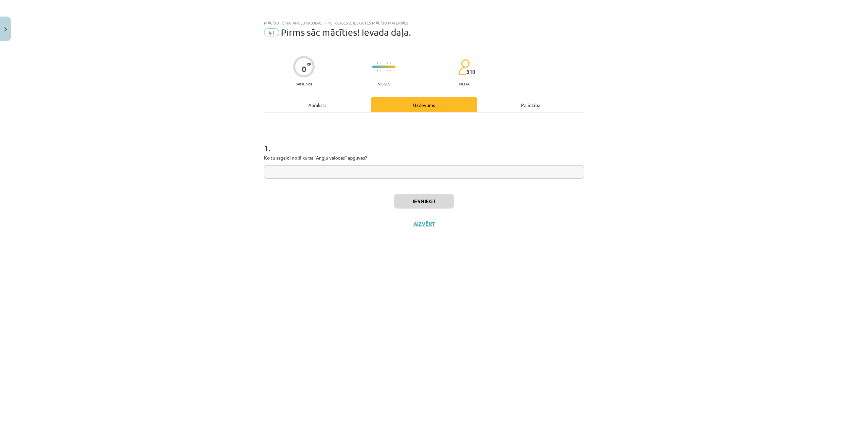
scroll to position [0, 0]
click at [311, 106] on div "Apraksts" at bounding box center [317, 104] width 107 height 15
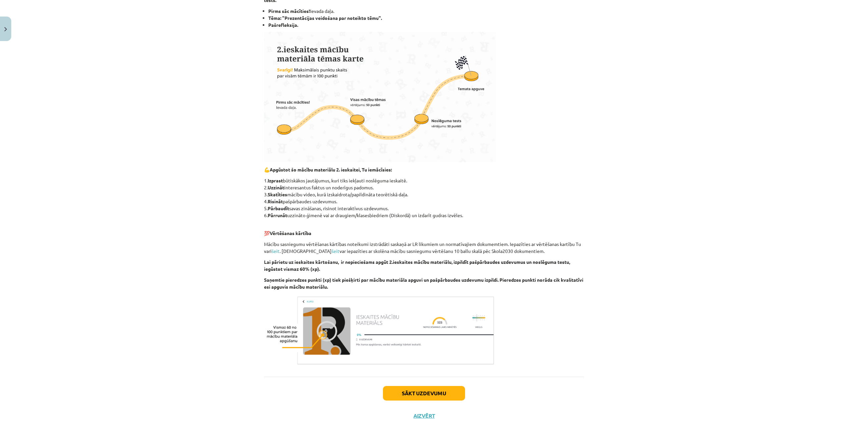
scroll to position [147, 0]
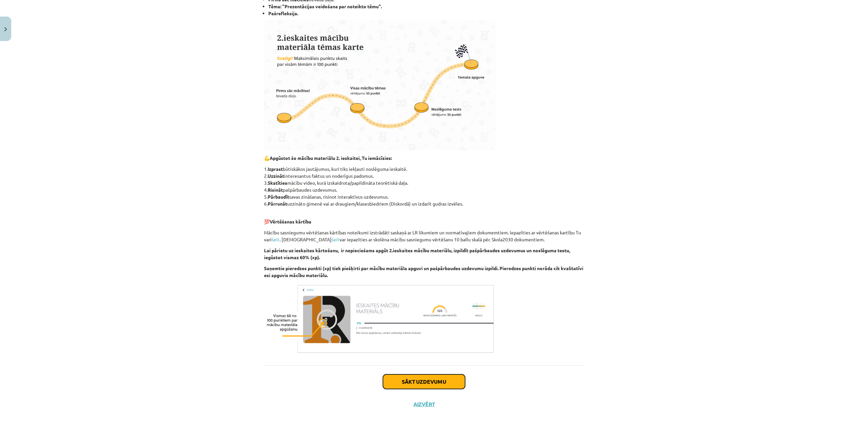
click at [417, 385] on button "Sākt uzdevumu" at bounding box center [424, 382] width 82 height 15
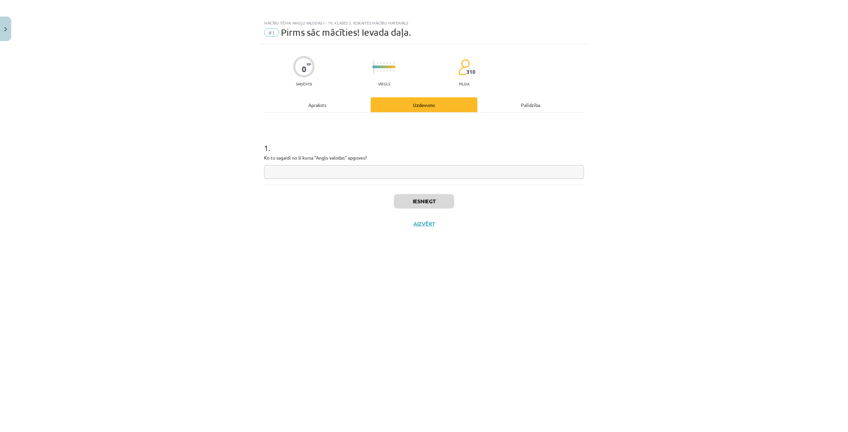
click at [326, 171] on input "text" at bounding box center [424, 172] width 320 height 14
type input "**********"
click at [415, 200] on button "Iesniegt" at bounding box center [424, 201] width 60 height 15
click at [421, 229] on button "Nākamā nodarbība" at bounding box center [423, 228] width 65 height 15
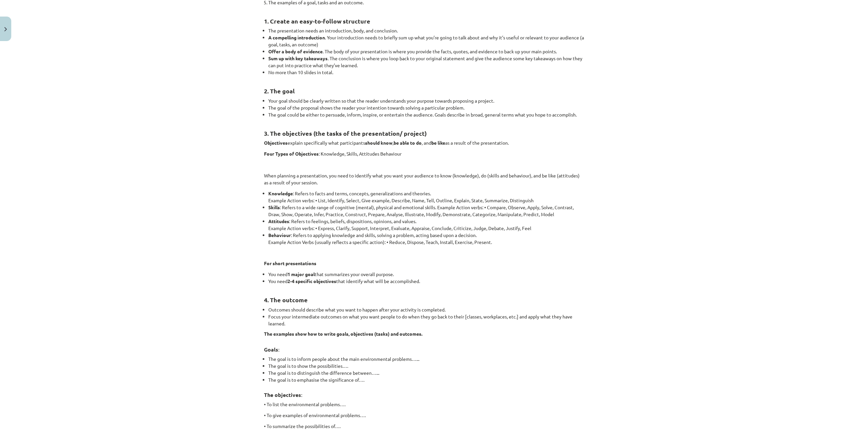
scroll to position [725, 0]
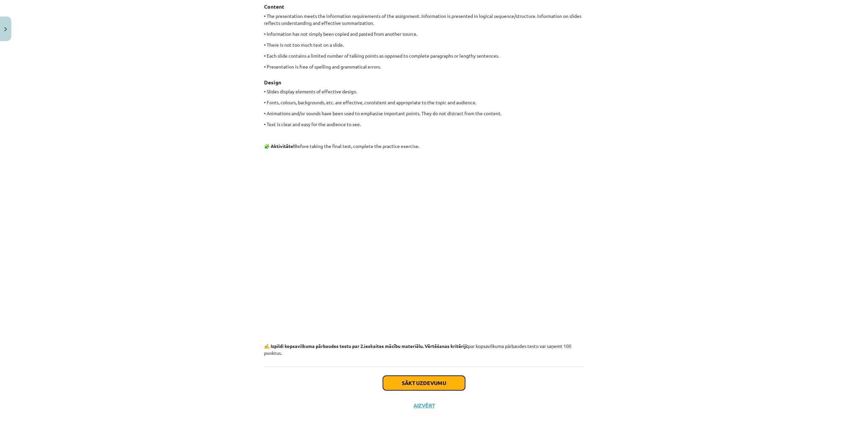
click at [434, 385] on button "Sākt uzdevumu" at bounding box center [424, 383] width 82 height 15
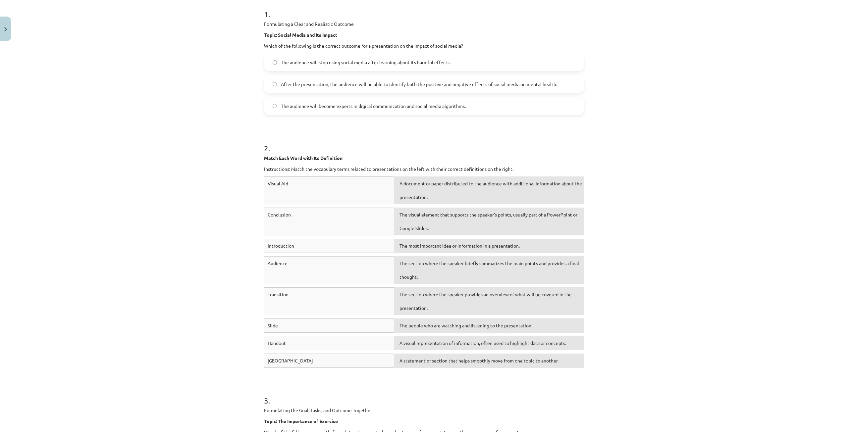
scroll to position [149, 0]
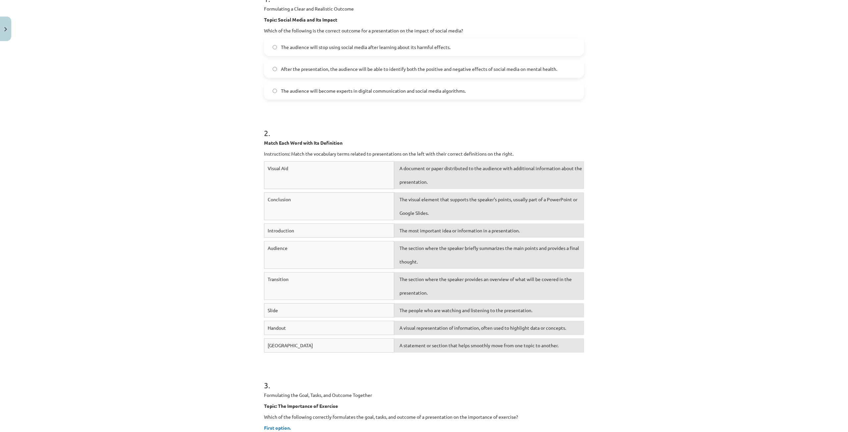
click at [562, 70] on label "After the presentation, the audience will be able to identify both the positive…" at bounding box center [424, 69] width 319 height 17
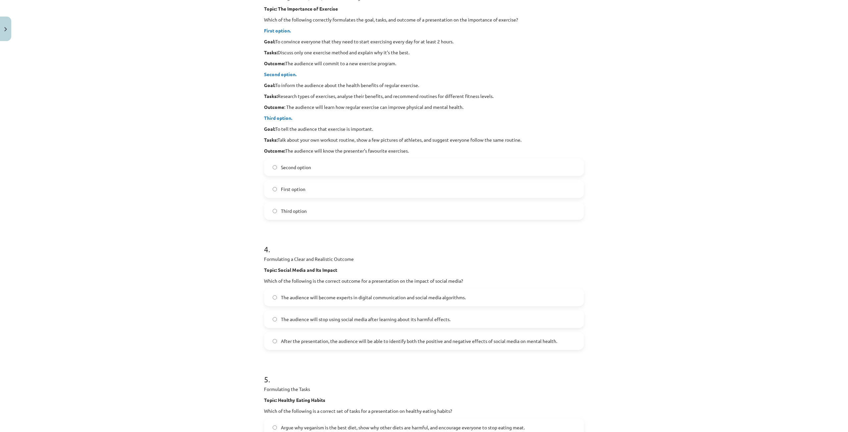
scroll to position [513, 0]
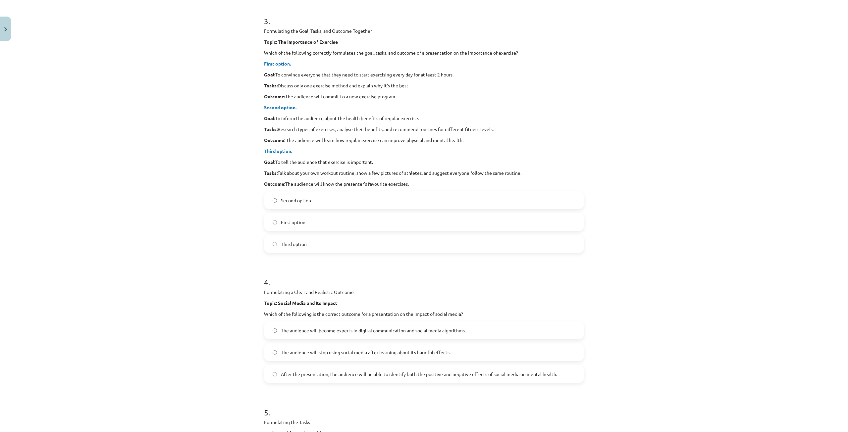
click at [332, 200] on label "Second option" at bounding box center [424, 200] width 319 height 17
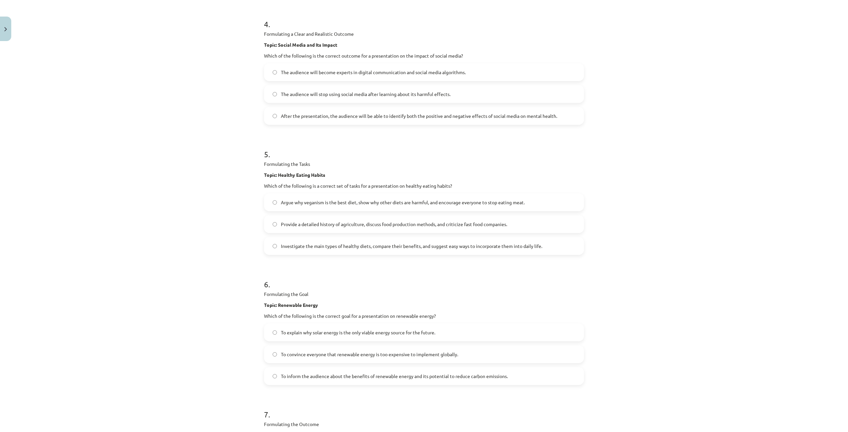
scroll to position [778, 0]
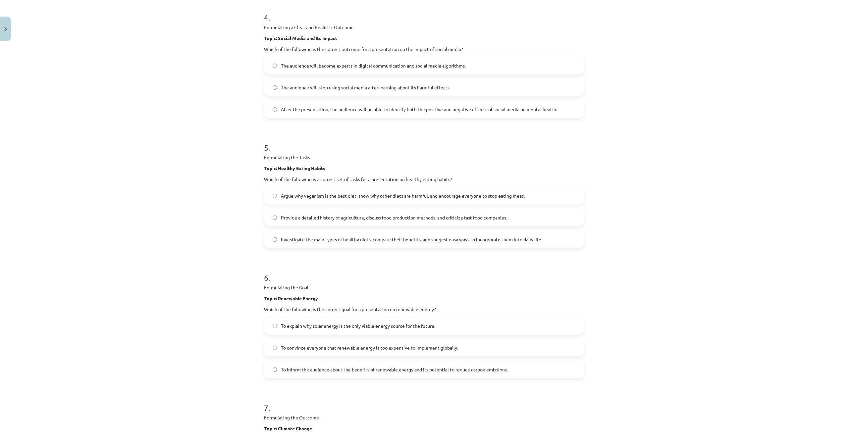
click at [330, 110] on span "After the presentation, the audience will be able to identify both the positive…" at bounding box center [419, 109] width 276 height 7
click at [338, 235] on label "Investigate the main types of healthy diets, compare their benefits, and sugges…" at bounding box center [424, 239] width 319 height 17
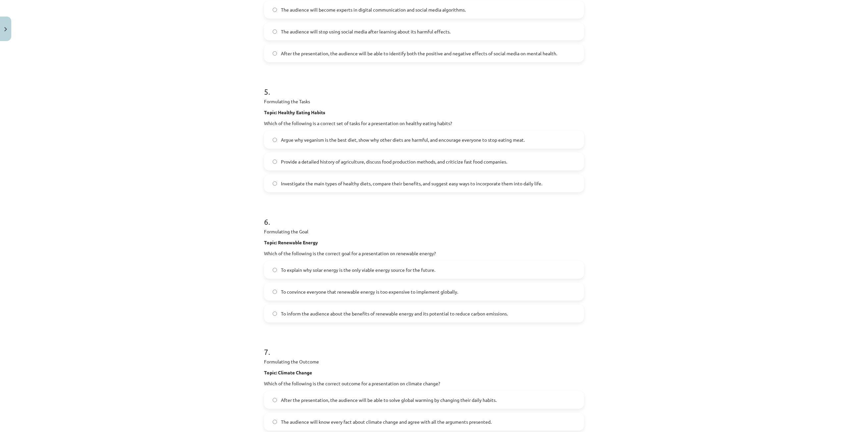
scroll to position [844, 0]
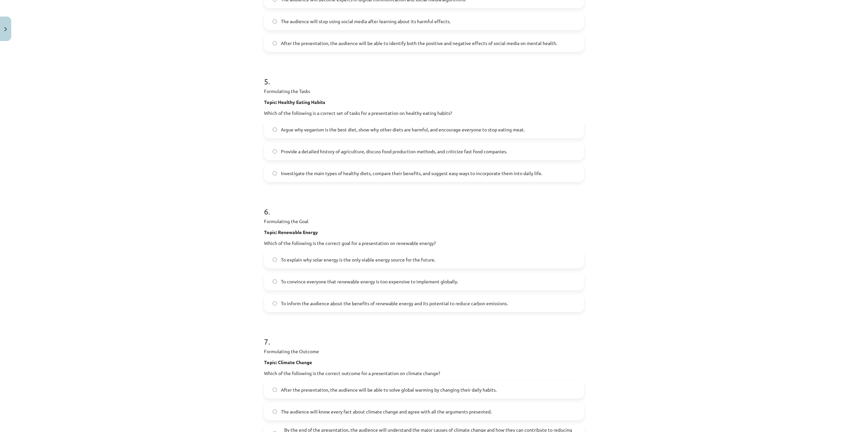
click at [425, 299] on label "To inform the audience about the benefits of renewable energy and its potential…" at bounding box center [424, 303] width 319 height 17
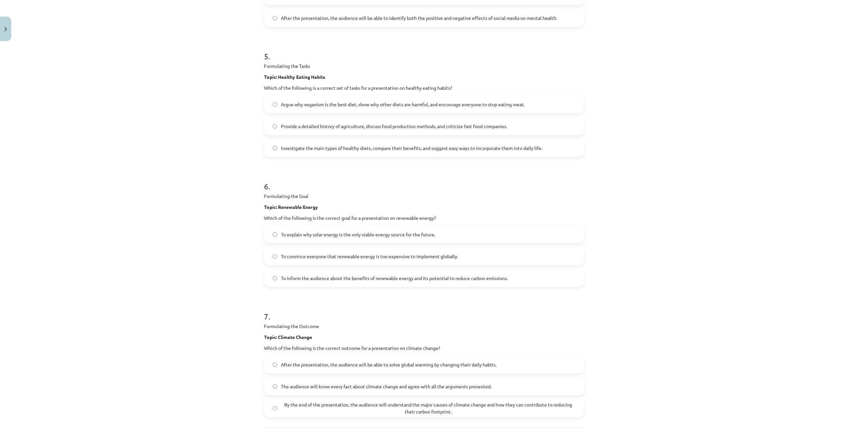
scroll to position [932, 0]
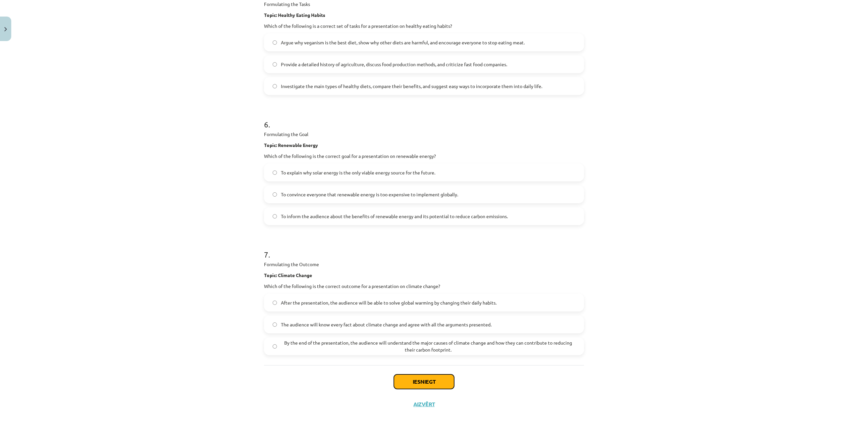
click at [420, 381] on button "Iesniegt" at bounding box center [424, 382] width 60 height 15
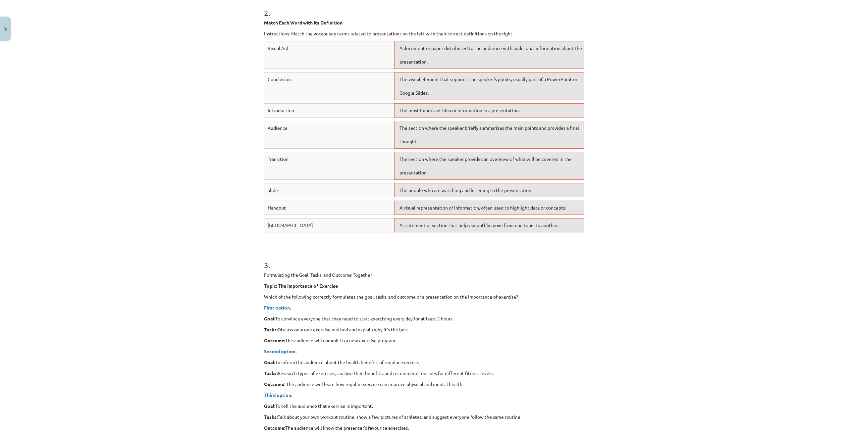
scroll to position [170, 0]
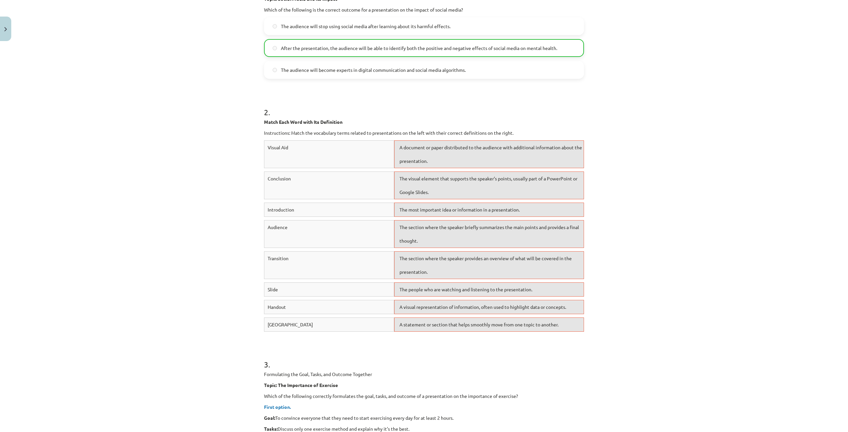
click at [445, 160] on div "A document or paper distributed to the audience with additional information abo…" at bounding box center [489, 154] width 190 height 28
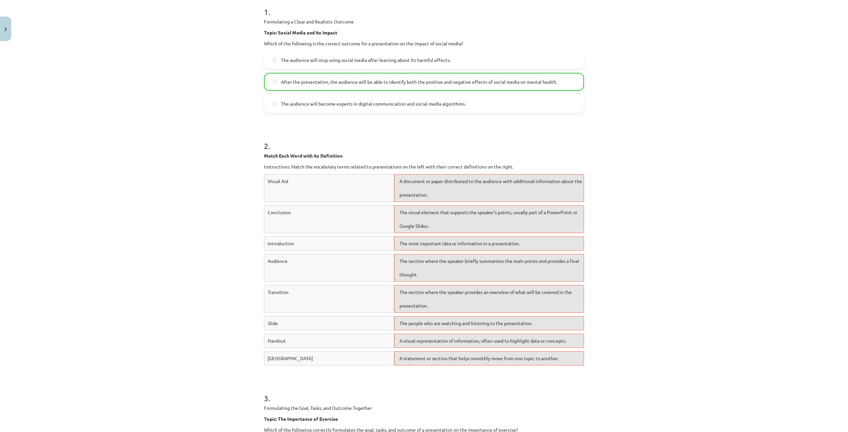
scroll to position [104, 0]
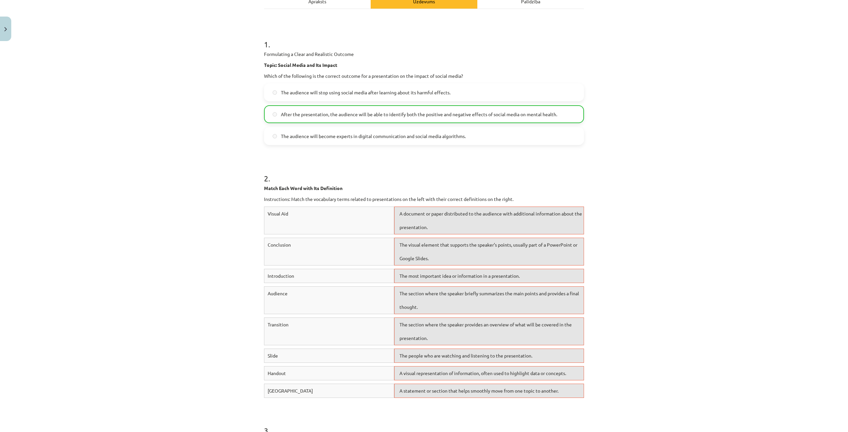
drag, startPoint x: 359, startPoint y: 213, endPoint x: 368, endPoint y: 218, distance: 10.5
click at [361, 215] on div "Visual Aid" at bounding box center [329, 221] width 130 height 28
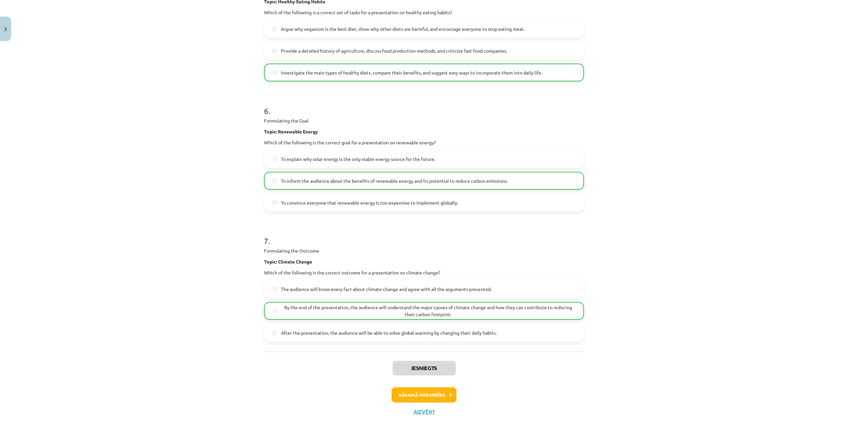
scroll to position [953, 0]
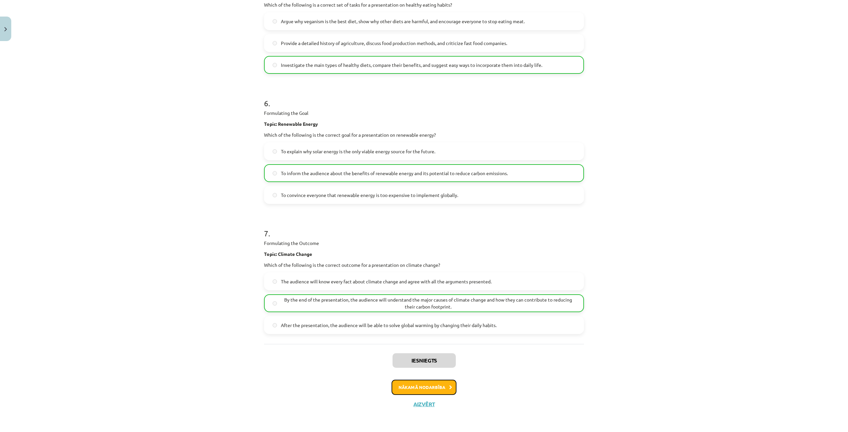
click at [436, 387] on button "Nākamā nodarbība" at bounding box center [423, 387] width 65 height 15
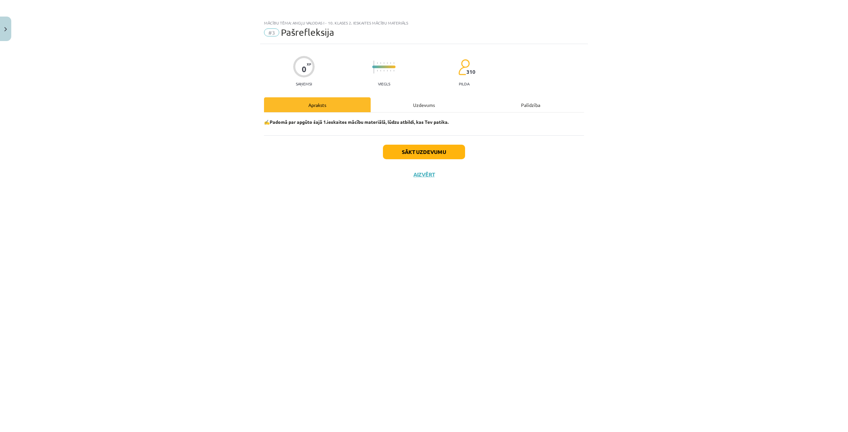
scroll to position [0, 0]
drag, startPoint x: 434, startPoint y: 155, endPoint x: 436, endPoint y: 151, distance: 4.4
click at [436, 151] on button "Sākt uzdevumu" at bounding box center [424, 152] width 82 height 15
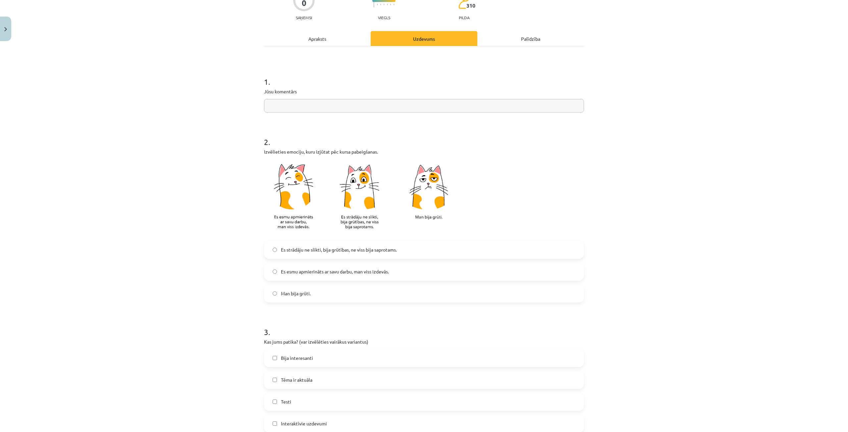
scroll to position [99, 0]
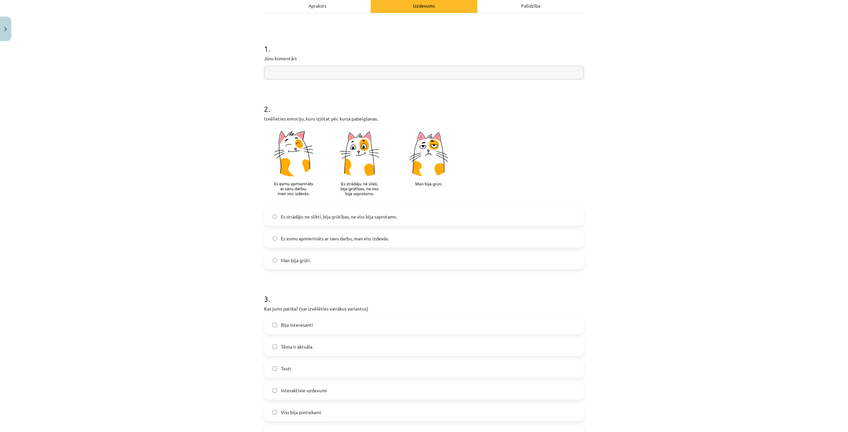
click at [269, 218] on label "Es strādāju ne slikti, bija grūtības, ne viss bija saprotams." at bounding box center [424, 217] width 319 height 17
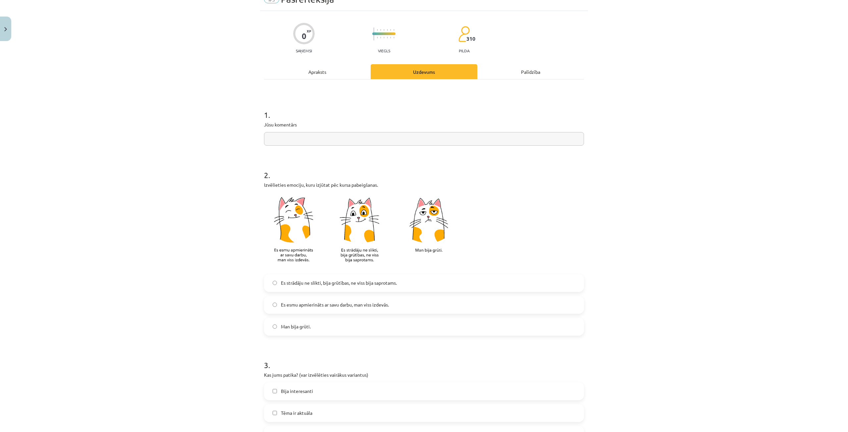
scroll to position [66, 0]
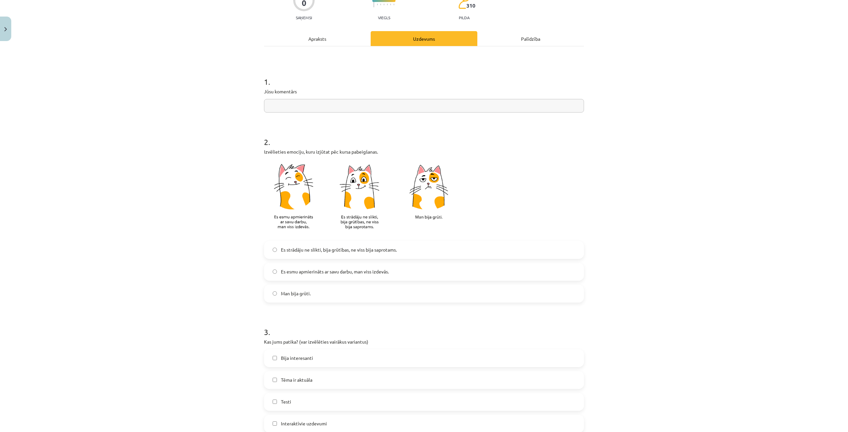
click at [308, 105] on input "text" at bounding box center [424, 106] width 320 height 14
type input "*"
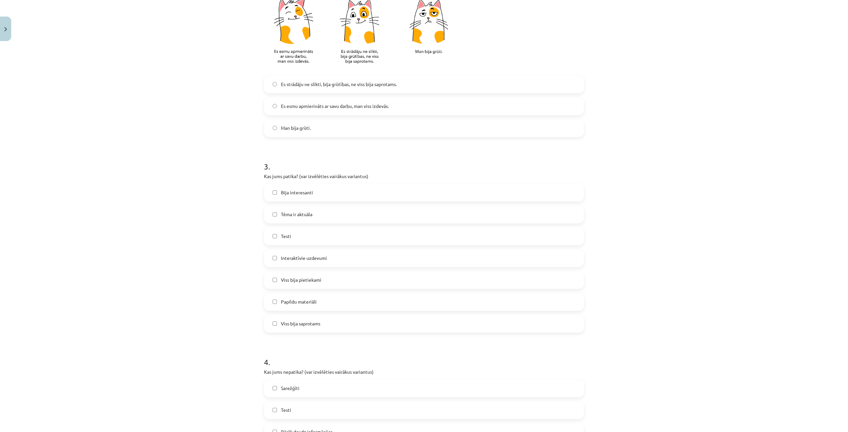
scroll to position [298, 0]
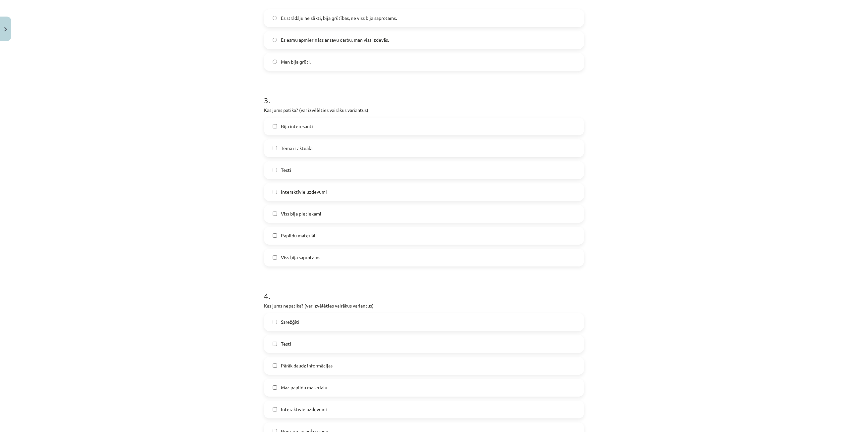
type input "**"
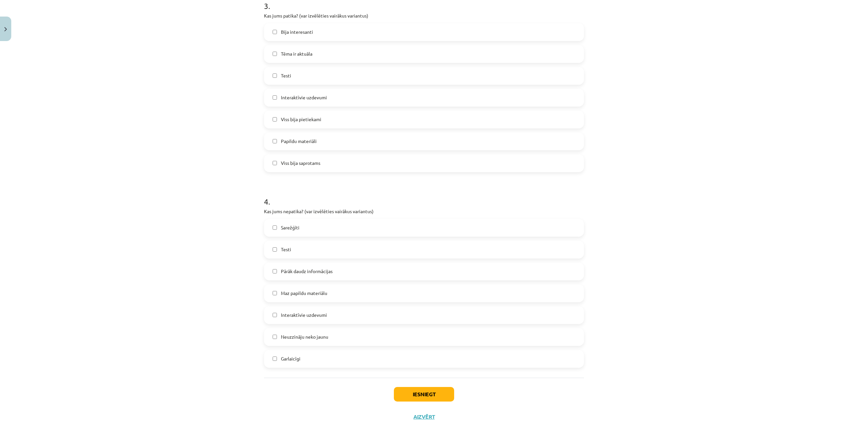
scroll to position [405, 0]
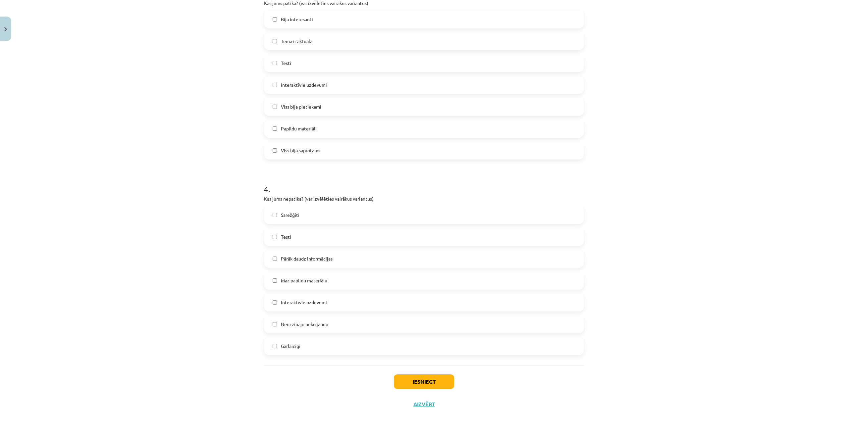
click at [276, 256] on label "Pārāk daudz informācijas" at bounding box center [424, 259] width 319 height 17
click at [407, 379] on button "Iesniegt" at bounding box center [424, 382] width 60 height 15
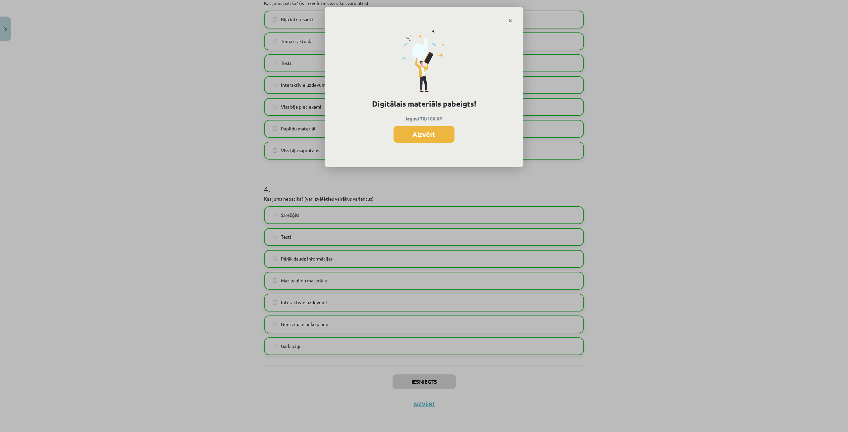
click at [441, 136] on button "Aizvērt" at bounding box center [423, 134] width 61 height 17
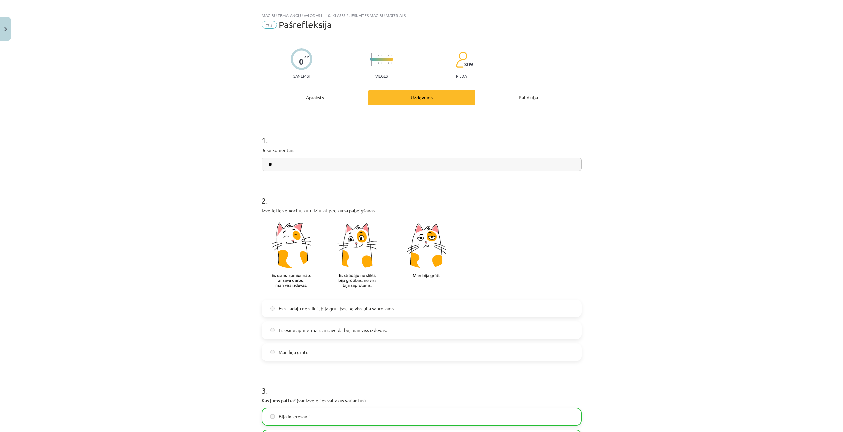
scroll to position [0, 0]
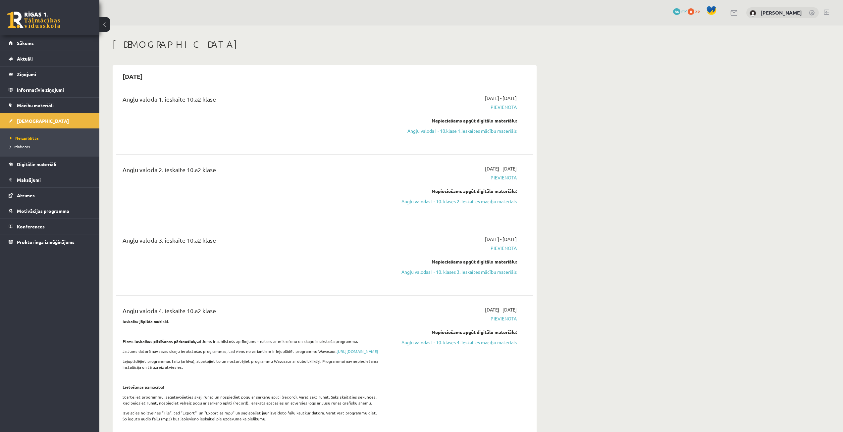
drag, startPoint x: 493, startPoint y: 202, endPoint x: 452, endPoint y: 36, distance: 171.1
click at [493, 202] on link "Angļu valodas I - 10. klases 2. ieskaites mācību materiāls" at bounding box center [454, 201] width 125 height 7
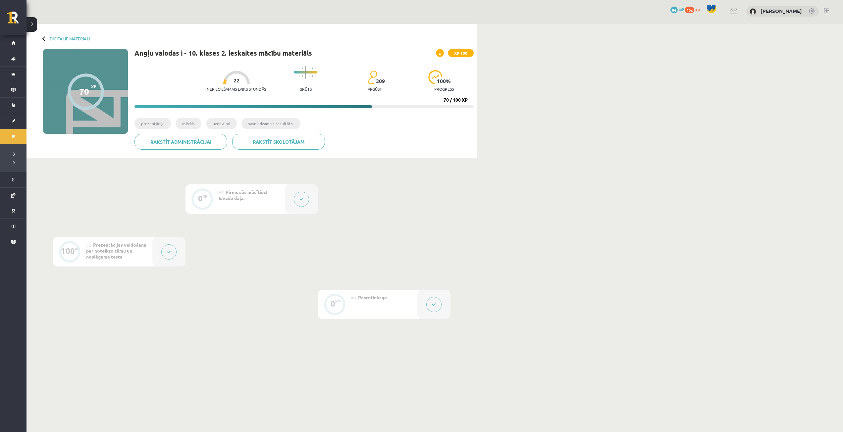
scroll to position [5, 0]
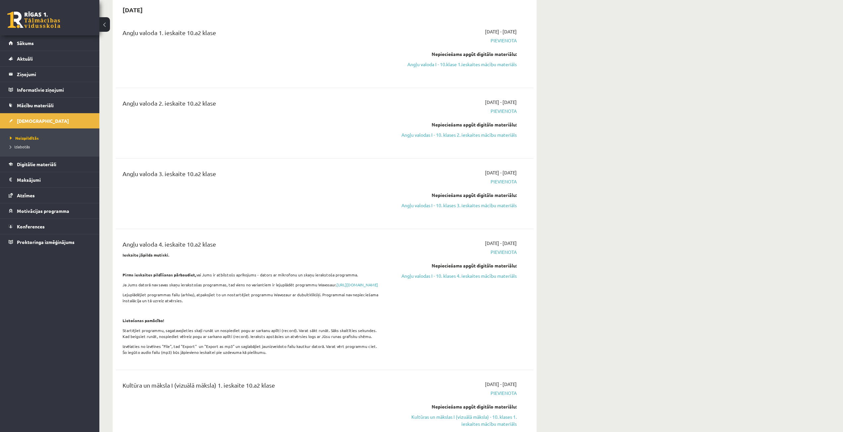
scroll to position [66, 0]
click at [454, 202] on link "Angļu valodas I - 10. klases 3. ieskaites mācību materiāls" at bounding box center [454, 205] width 125 height 7
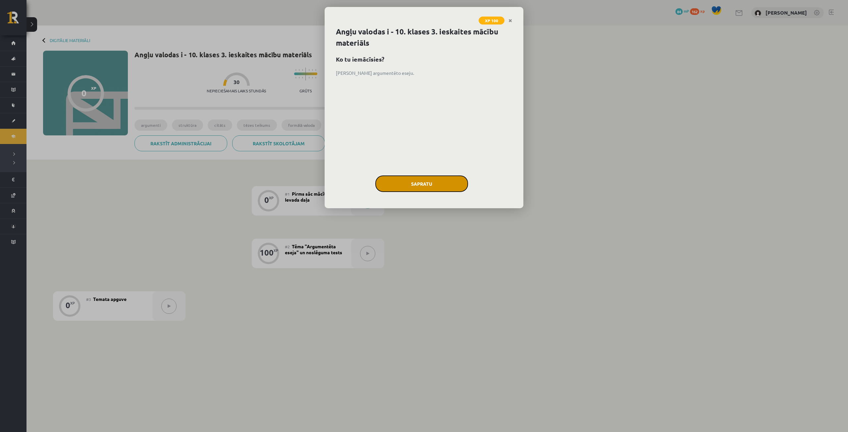
click at [423, 188] on button "Sapratu" at bounding box center [421, 184] width 93 height 17
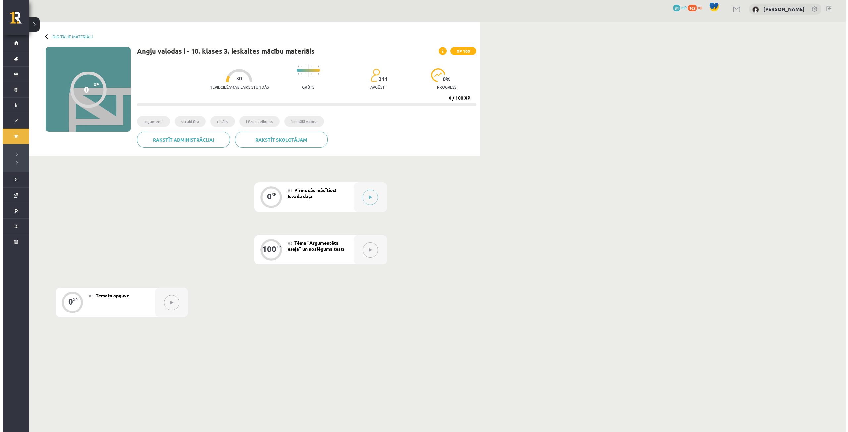
scroll to position [5, 0]
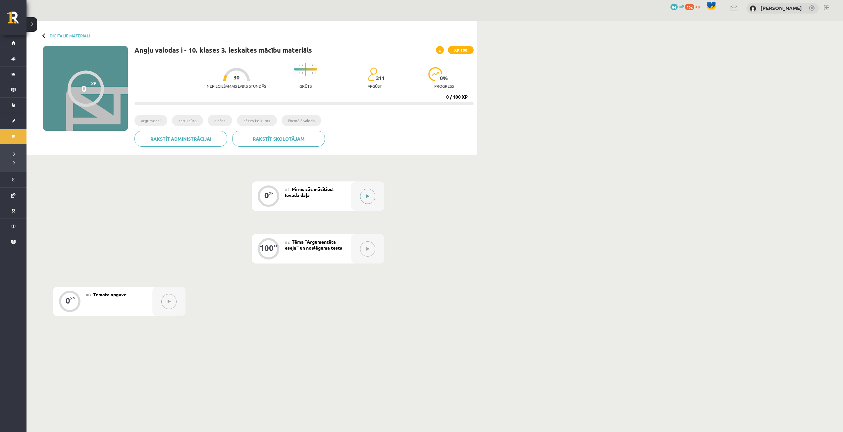
click at [363, 196] on button at bounding box center [367, 196] width 15 height 15
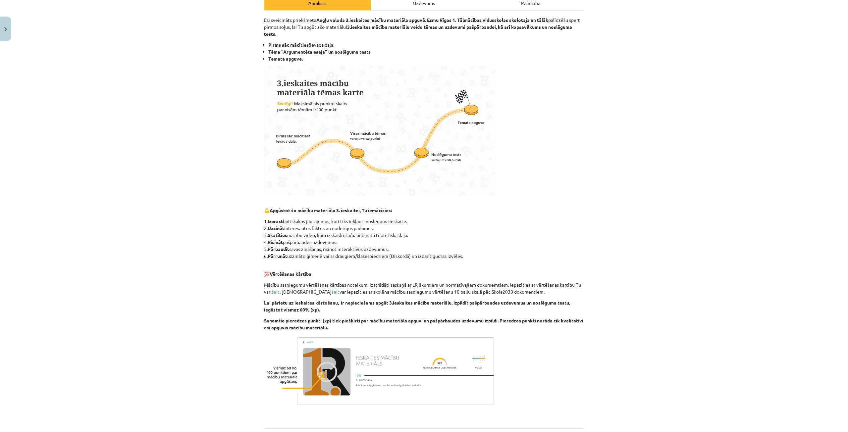
scroll to position [33, 0]
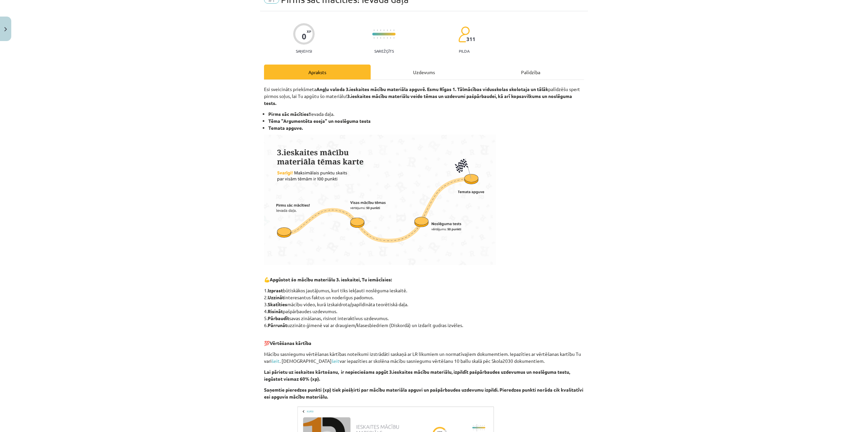
click at [418, 74] on div "Uzdevums" at bounding box center [424, 72] width 107 height 15
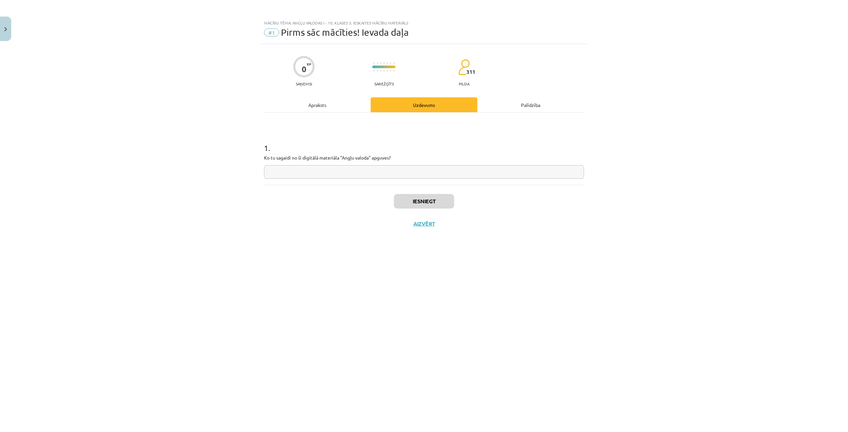
click at [331, 172] on input "text" at bounding box center [424, 172] width 320 height 14
type input "**********"
click at [420, 198] on button "Iesniegt" at bounding box center [424, 201] width 60 height 15
click at [439, 229] on button "Nākamā nodarbība" at bounding box center [423, 228] width 65 height 15
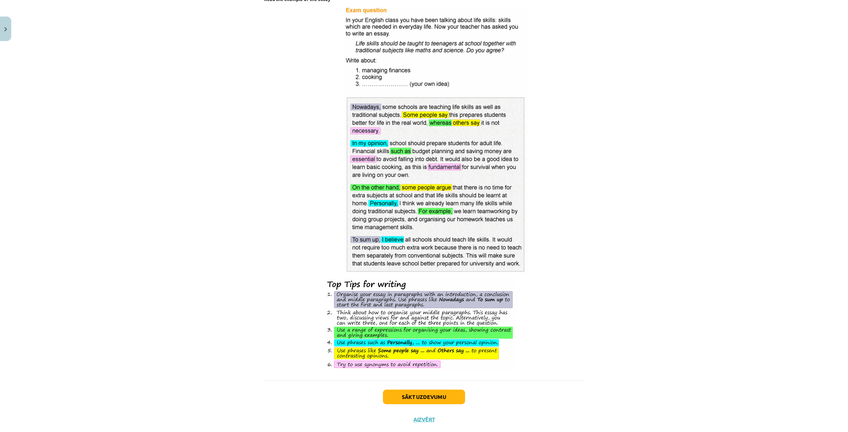
scroll to position [751, 0]
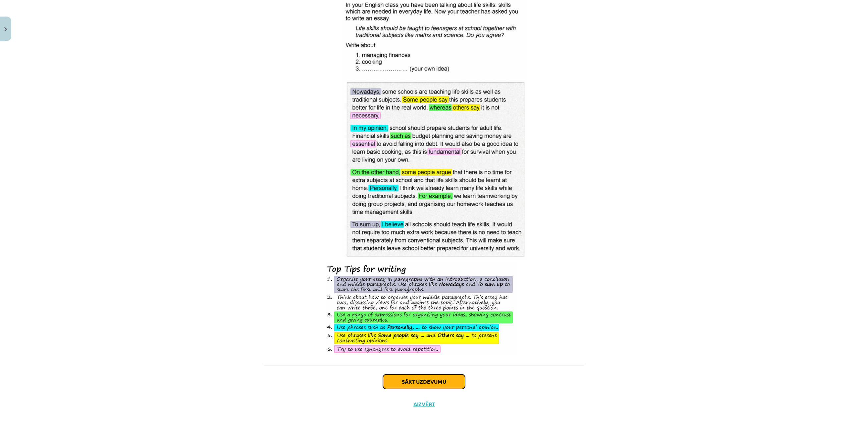
click at [419, 386] on button "Sākt uzdevumu" at bounding box center [424, 382] width 82 height 15
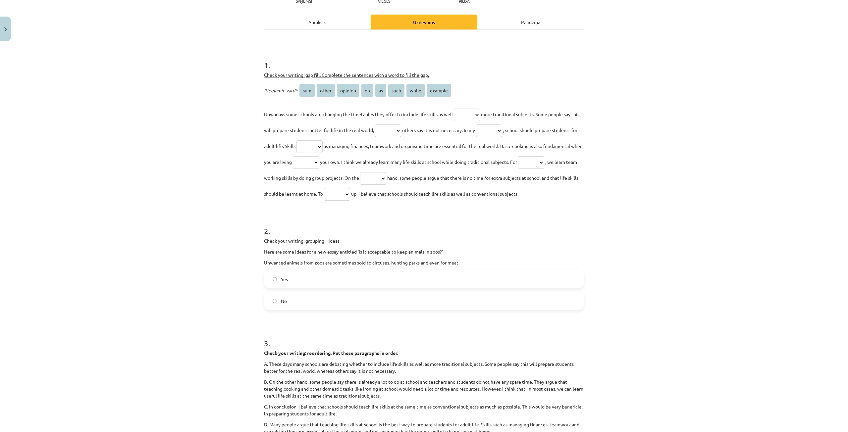
scroll to position [116, 0]
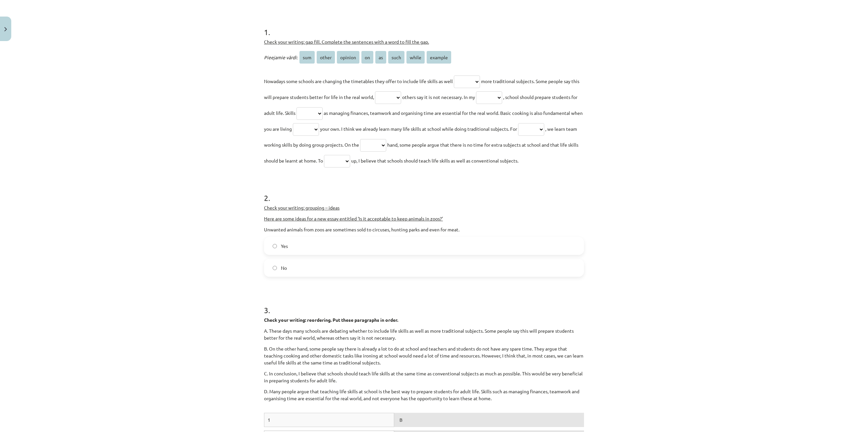
click at [480, 81] on select "*** ***** ******* ** ** **** ***** *******" at bounding box center [467, 82] width 26 height 13
click at [609, 120] on div "Mācību tēma: Angļu valodas i - 10. klases 3. ieskaites mācību materiāls #2 Tēma…" at bounding box center [424, 216] width 848 height 432
click at [480, 82] on select "*** ***** ******* ** ** **** ***** *******" at bounding box center [467, 82] width 26 height 13
select select "**"
click at [454, 76] on select "*** ***** ******* ** ** **** ***** *******" at bounding box center [467, 82] width 26 height 13
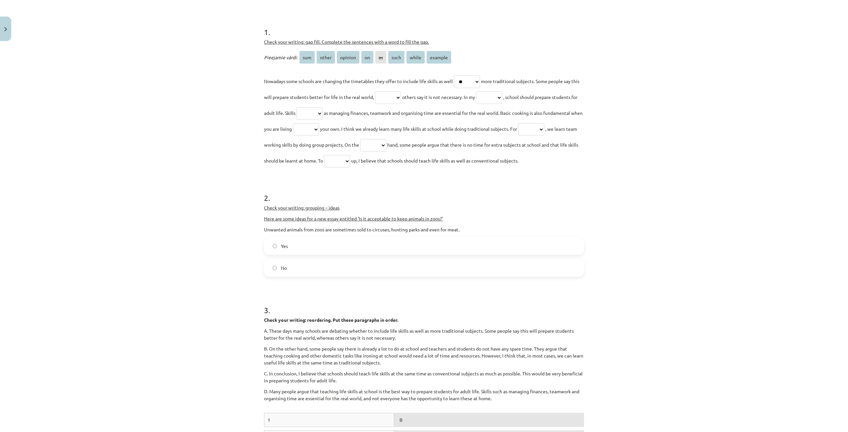
click at [401, 96] on select "*** ***** ******* ** ** **** ***** *******" at bounding box center [388, 97] width 26 height 13
select select "*****"
click at [383, 91] on select "*** ***** ******* ** ** **** ***** *******" at bounding box center [388, 97] width 26 height 13
click at [502, 98] on select "*** ***** ******* ** ** **** ***** *******" at bounding box center [489, 97] width 26 height 13
select select "*******"
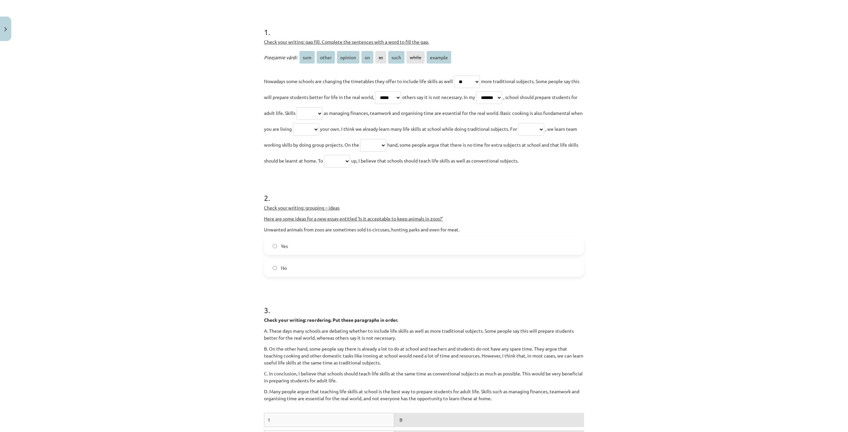
click at [493, 91] on select "*** ***** ******* ** ** **** ***** *******" at bounding box center [489, 97] width 26 height 13
click at [323, 112] on select "*** ***** ******* ** ** **** ***** *******" at bounding box center [309, 113] width 26 height 13
select select "****"
click at [322, 107] on select "*** ***** ******* ** ** **** ***** *******" at bounding box center [309, 113] width 26 height 13
click at [319, 127] on select "*** ***** ******* ** ** **** ***** *******" at bounding box center [306, 129] width 26 height 13
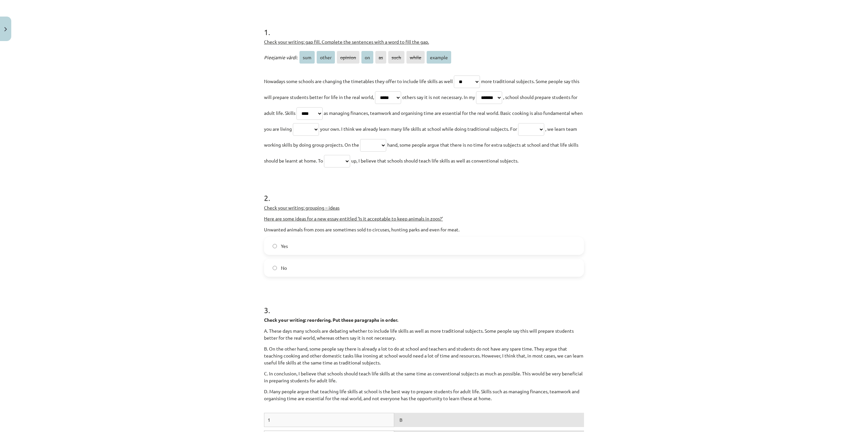
select select "**"
click at [319, 123] on select "*** ***** ******* ** ** **** ***** *******" at bounding box center [306, 129] width 26 height 13
click at [518, 136] on select "*** ***** ******* ** ** **** ***** *******" at bounding box center [531, 129] width 26 height 13
select select "*******"
click at [518, 136] on select "*** ***** ******* ** ** **** ***** *******" at bounding box center [531, 129] width 26 height 13
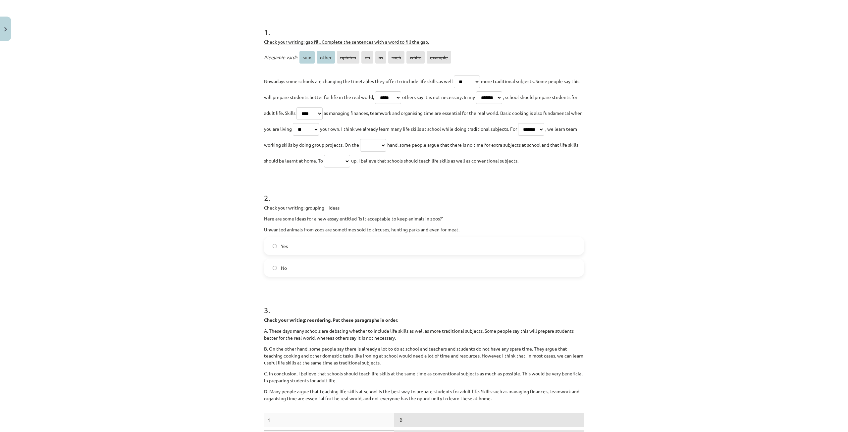
click at [386, 145] on select "*** ***** ******* ** ** **** ***** *******" at bounding box center [373, 145] width 26 height 13
select select "*****"
click at [386, 139] on select "*** ***** ******* ** ** **** ***** *******" at bounding box center [373, 145] width 26 height 13
click at [350, 161] on select "*** ***** ******* ** ** **** ***** *******" at bounding box center [337, 161] width 26 height 13
select select "***"
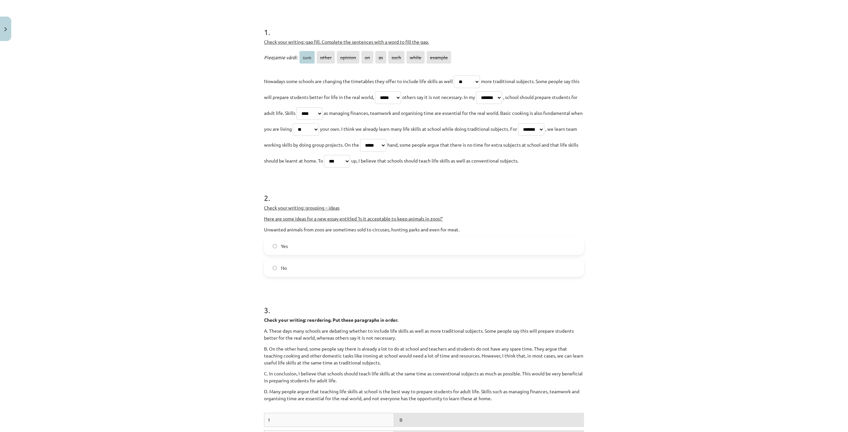
click at [350, 155] on select "*** ***** ******* ** ** **** ***** *******" at bounding box center [337, 161] width 26 height 13
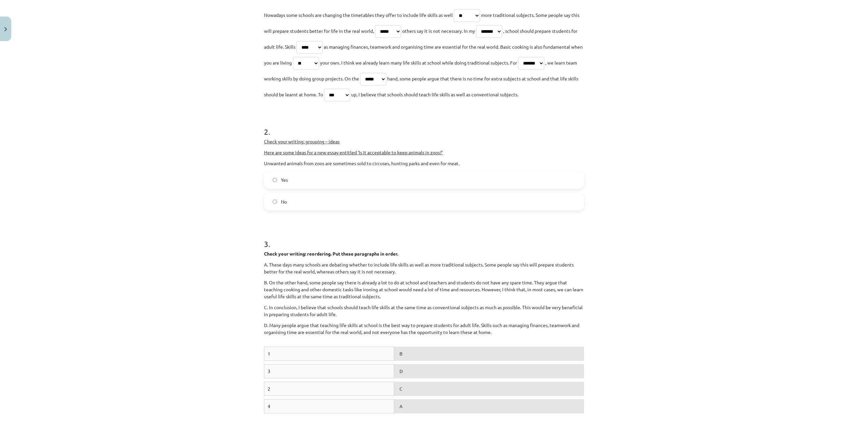
scroll to position [215, 0]
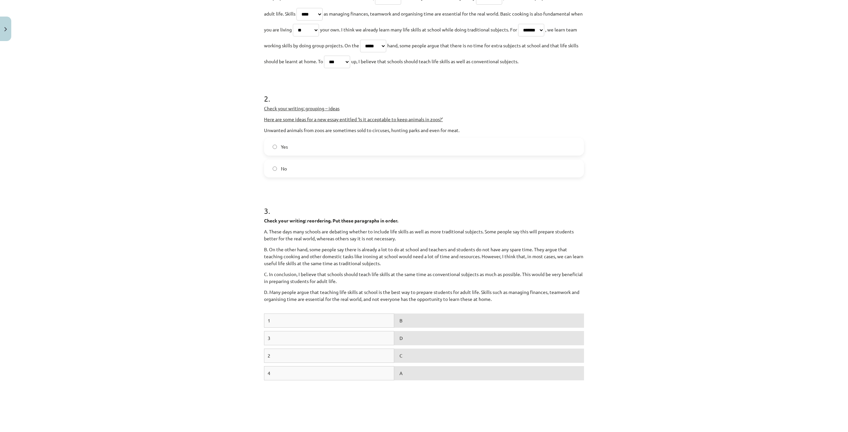
click at [319, 134] on p "Unwanted animals from zoos are sometimes sold to circuses, hunting parks and ev…" at bounding box center [424, 130] width 320 height 7
click at [310, 155] on label "Yes" at bounding box center [424, 146] width 319 height 17
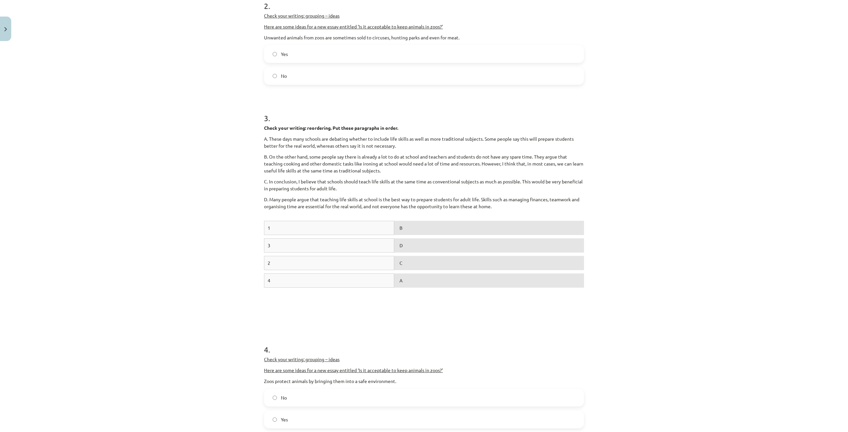
scroll to position [320, 0]
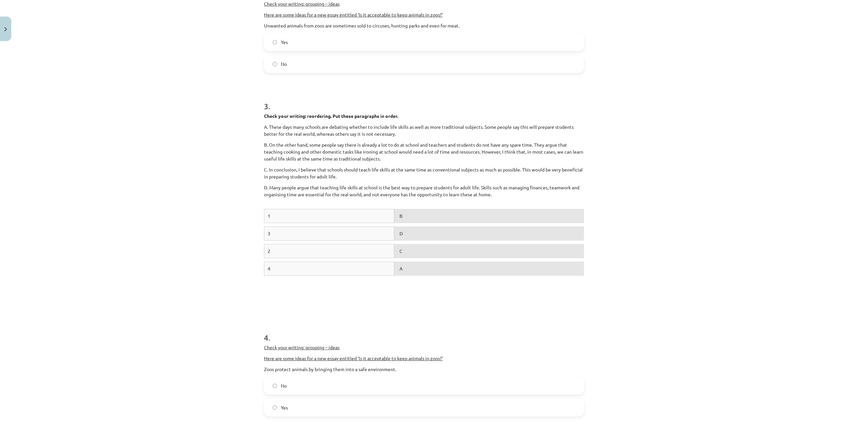
click at [308, 223] on div "1" at bounding box center [329, 216] width 130 height 14
click at [406, 223] on div "B" at bounding box center [489, 216] width 190 height 14
click at [398, 223] on div "B" at bounding box center [489, 216] width 190 height 14
drag, startPoint x: 364, startPoint y: 235, endPoint x: 508, endPoint y: 326, distance: 170.3
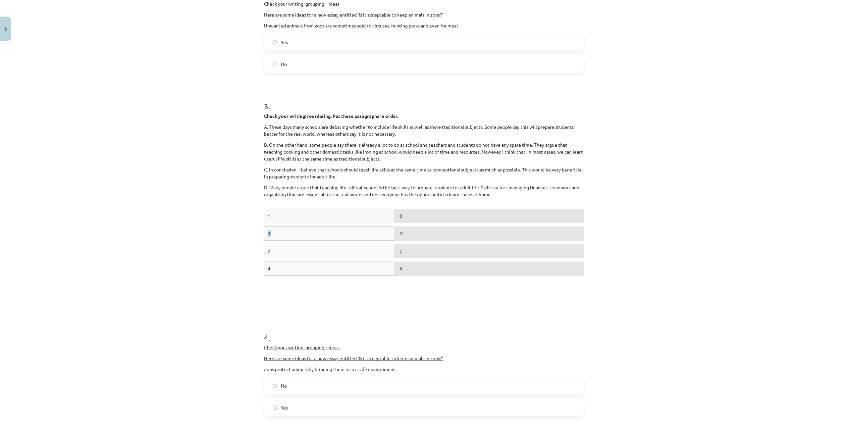
drag, startPoint x: 362, startPoint y: 234, endPoint x: 379, endPoint y: 232, distance: 17.3
click at [379, 223] on div "1" at bounding box center [329, 216] width 130 height 14
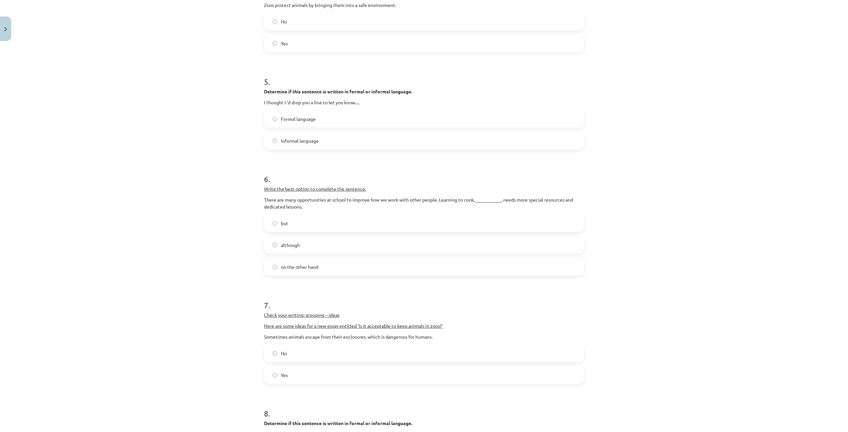
scroll to position [651, 0]
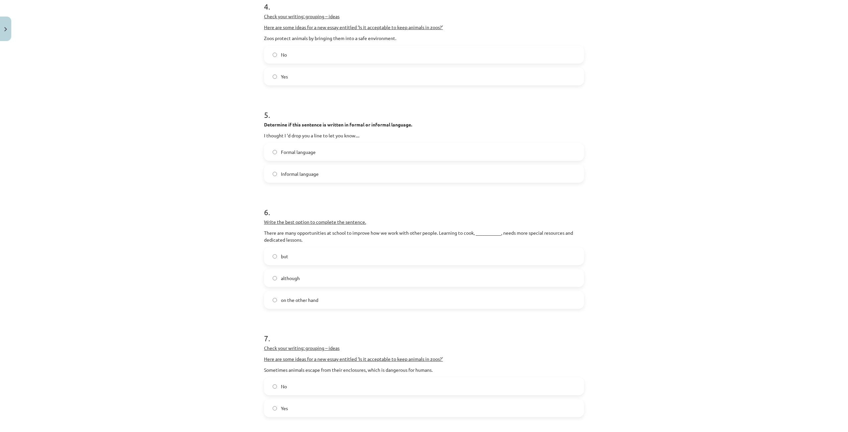
click at [299, 85] on label "Yes" at bounding box center [424, 76] width 319 height 17
click at [328, 182] on label "Informal language" at bounding box center [424, 174] width 319 height 17
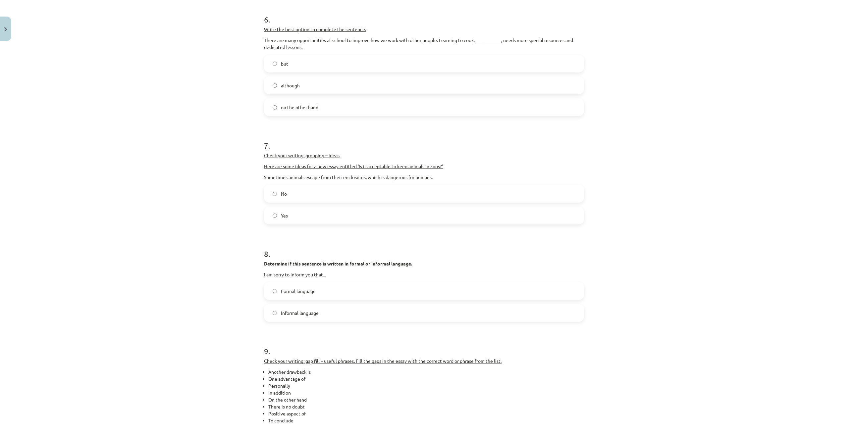
scroll to position [850, 0]
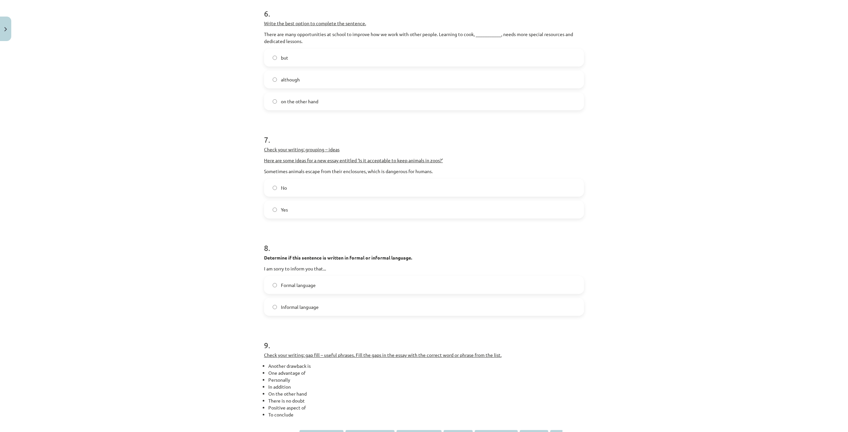
click at [330, 66] on label "but" at bounding box center [424, 57] width 319 height 17
click at [322, 196] on label "No" at bounding box center [424, 187] width 319 height 17
click at [315, 293] on label "Formal language" at bounding box center [424, 285] width 319 height 17
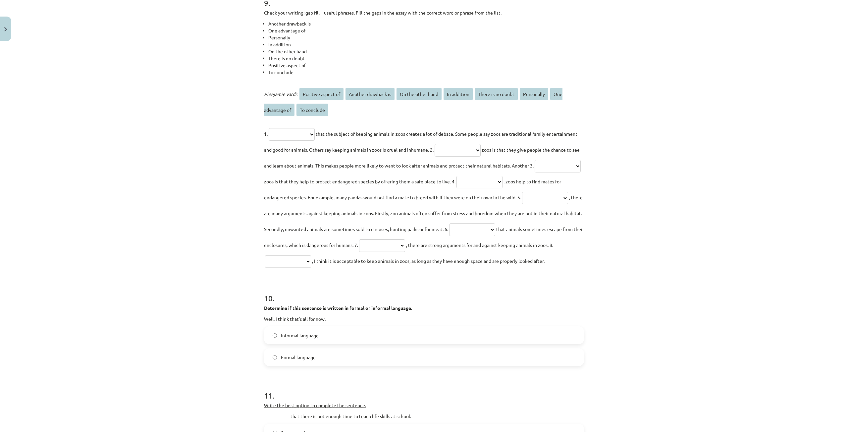
scroll to position [1181, 0]
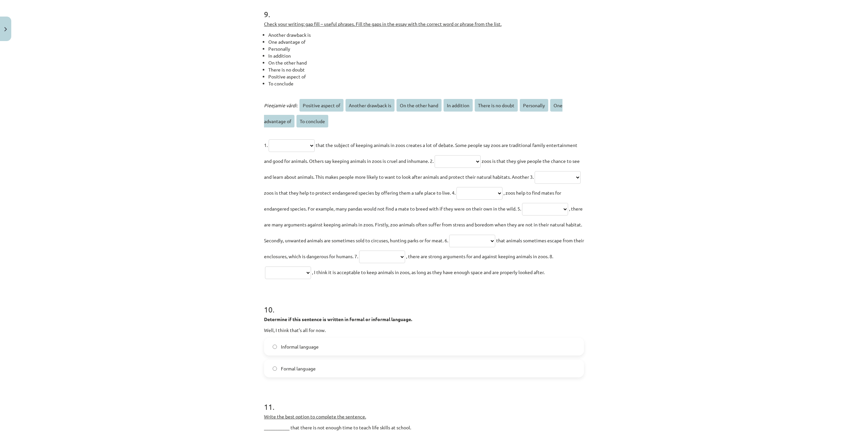
click at [315, 152] on select "**********" at bounding box center [292, 145] width 46 height 13
select select "**********"
click at [269, 152] on select "**********" at bounding box center [292, 145] width 46 height 13
click at [480, 168] on select "**********" at bounding box center [457, 161] width 46 height 13
select select "**********"
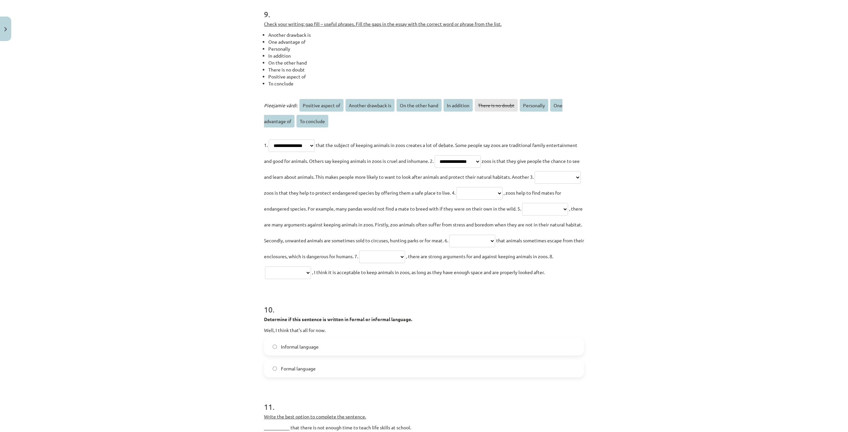
click at [467, 168] on select "**********" at bounding box center [457, 161] width 46 height 13
click at [534, 184] on select "**********" at bounding box center [557, 177] width 46 height 13
click at [461, 314] on h1 "10 ." at bounding box center [424, 303] width 320 height 21
click at [456, 200] on select "**********" at bounding box center [479, 193] width 46 height 13
select select "**********"
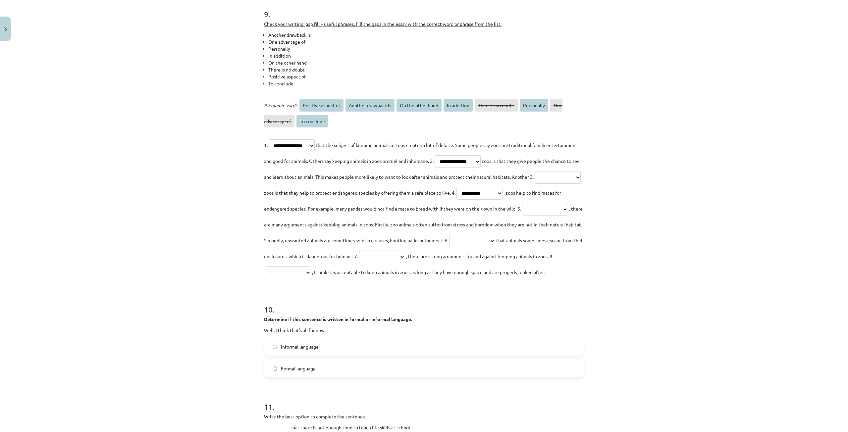
click at [456, 200] on select "**********" at bounding box center [479, 193] width 46 height 13
click at [522, 216] on select "**********" at bounding box center [545, 209] width 46 height 13
select select "**********"
click at [522, 216] on select "**********" at bounding box center [545, 209] width 46 height 13
click at [449, 247] on select "**********" at bounding box center [472, 241] width 46 height 13
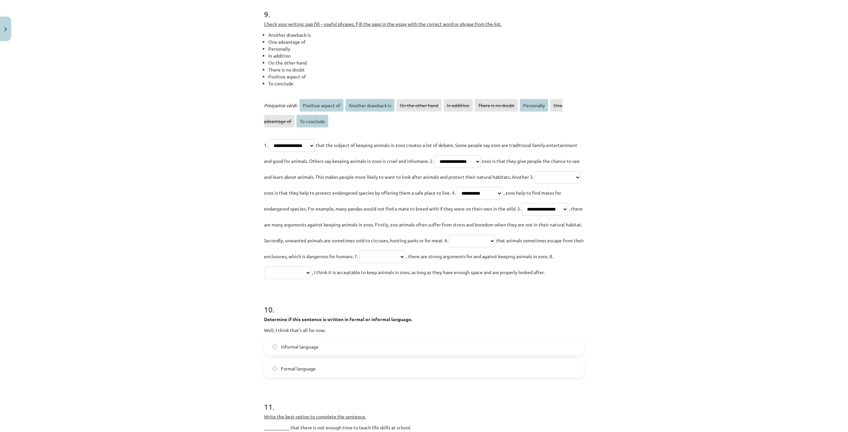
select select "**********"
click at [449, 247] on select "**********" at bounding box center [472, 241] width 46 height 13
click at [359, 263] on select "**********" at bounding box center [382, 257] width 46 height 13
select select "**********"
click at [359, 263] on select "**********" at bounding box center [382, 257] width 46 height 13
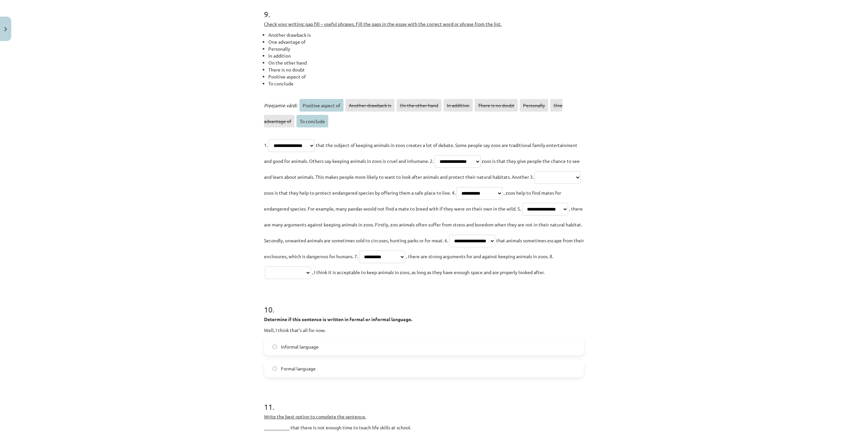
click at [311, 279] on select "**********" at bounding box center [288, 273] width 46 height 13
select select "**********"
click at [311, 279] on select "**********" at bounding box center [288, 273] width 46 height 13
click at [534, 184] on select "**********" at bounding box center [557, 177] width 46 height 13
select select "**********"
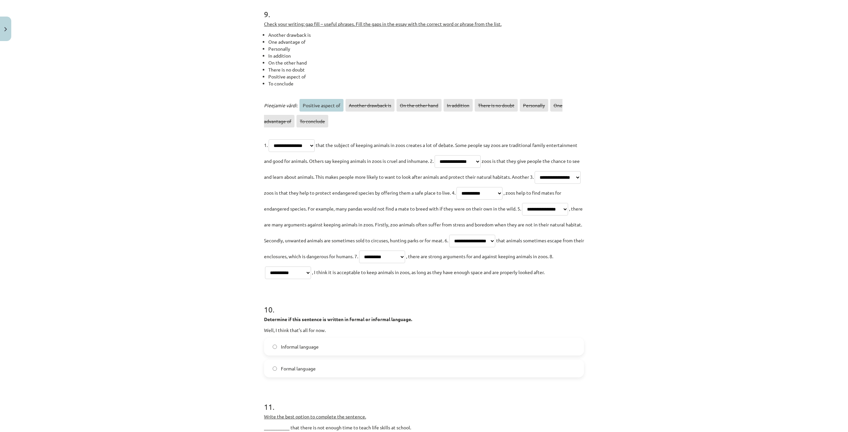
click at [534, 184] on select "**********" at bounding box center [557, 177] width 46 height 13
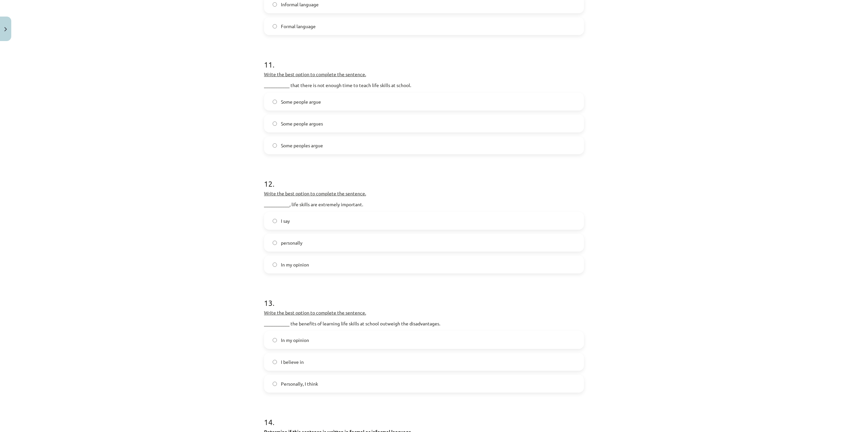
scroll to position [1512, 0]
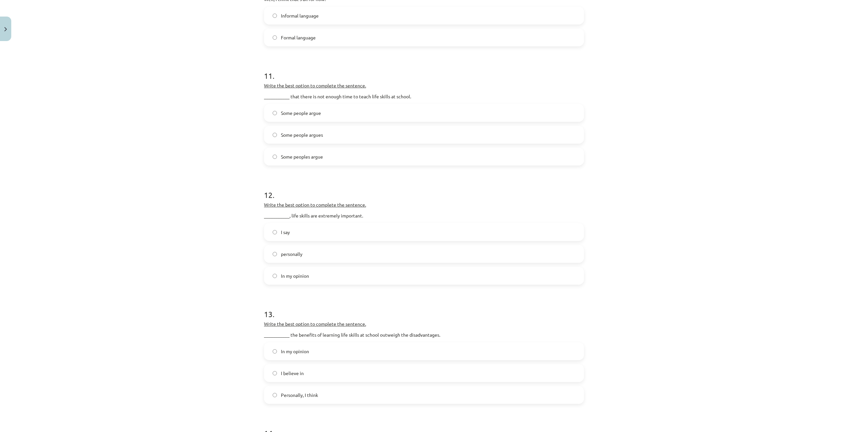
click at [331, 24] on label "Informal language" at bounding box center [424, 15] width 319 height 17
click at [332, 121] on label "Some people argue" at bounding box center [424, 113] width 319 height 17
click at [327, 284] on label "In my opinion" at bounding box center [424, 276] width 319 height 17
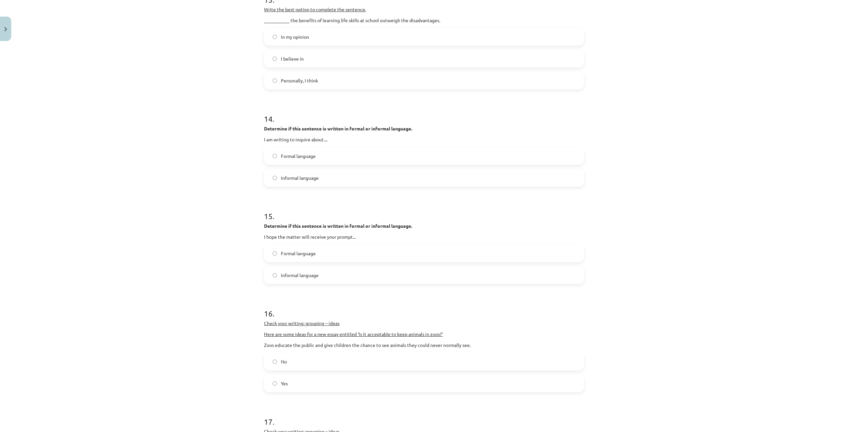
scroll to position [1843, 0]
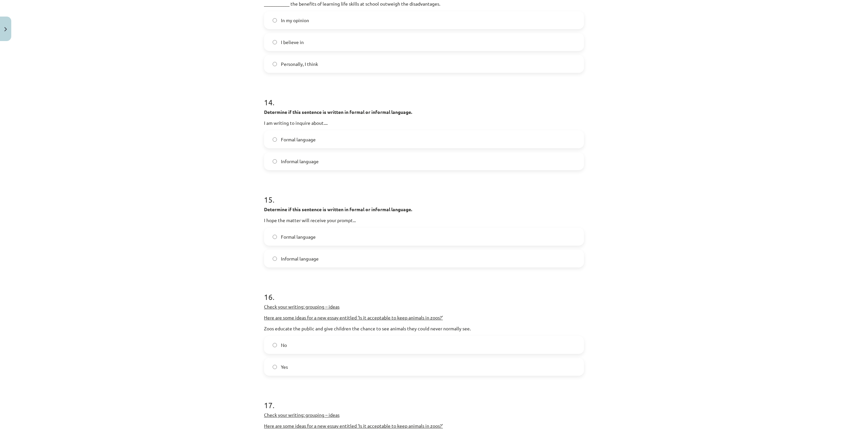
click at [286, 375] on label "Yes" at bounding box center [424, 367] width 319 height 17
click at [357, 245] on label "Formal language" at bounding box center [424, 236] width 319 height 17
click at [325, 148] on label "Formal language" at bounding box center [424, 139] width 319 height 17
click at [317, 72] on label "Personally, I think" at bounding box center [424, 64] width 319 height 17
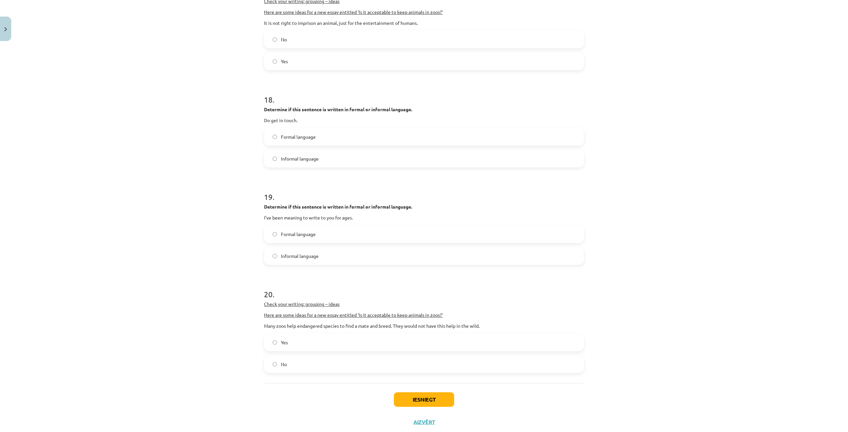
scroll to position [2274, 0]
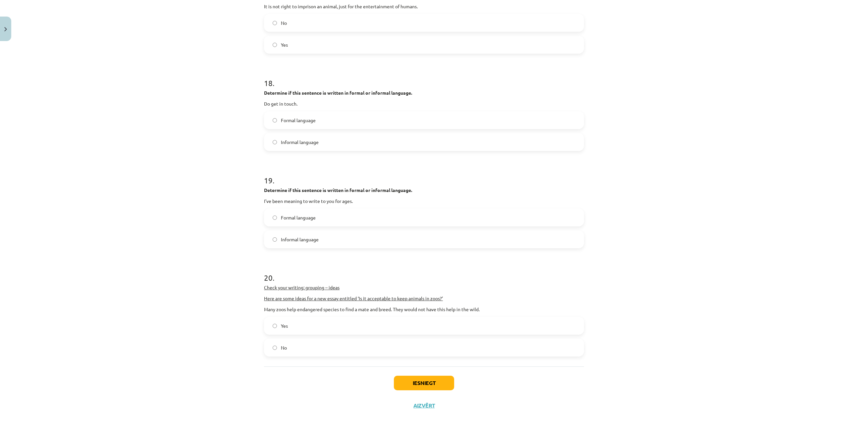
click at [314, 53] on label "Yes" at bounding box center [424, 44] width 319 height 17
drag, startPoint x: 321, startPoint y: 175, endPoint x: 322, endPoint y: 181, distance: 6.4
click at [322, 150] on label "Informal language" at bounding box center [424, 142] width 319 height 17
drag, startPoint x: 316, startPoint y: 269, endPoint x: 316, endPoint y: 278, distance: 8.9
click at [316, 243] on span "Informal language" at bounding box center [300, 239] width 38 height 7
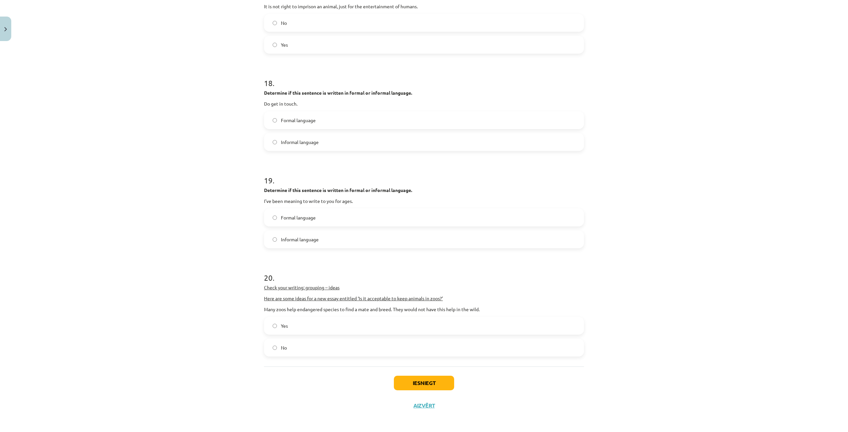
click at [289, 334] on label "Yes" at bounding box center [424, 326] width 319 height 17
click at [412, 383] on button "Iesniegt" at bounding box center [424, 382] width 60 height 15
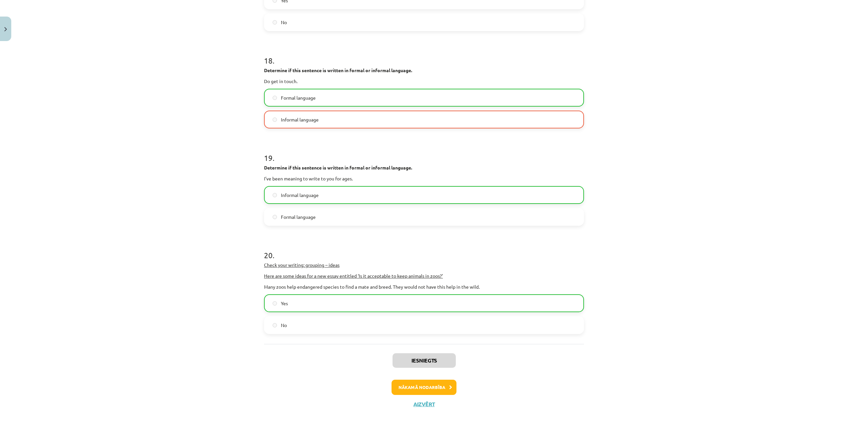
scroll to position [2328, 0]
click at [421, 387] on button "Nākamā nodarbība" at bounding box center [423, 387] width 65 height 15
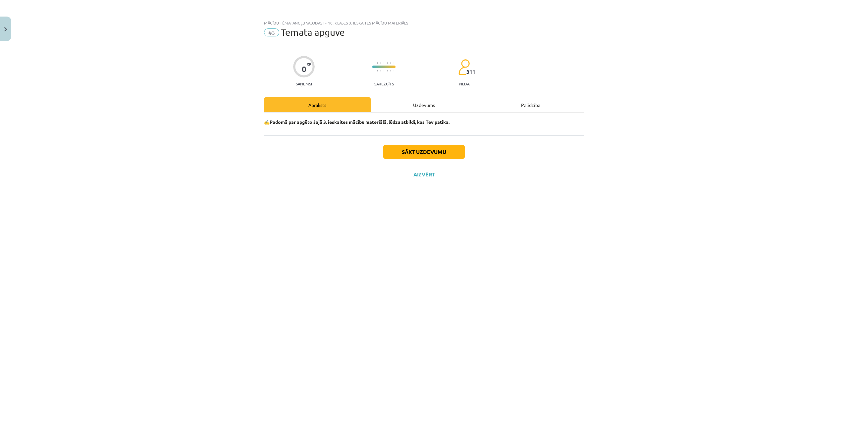
scroll to position [0, 0]
click at [405, 154] on button "Sākt uzdevumu" at bounding box center [424, 152] width 82 height 15
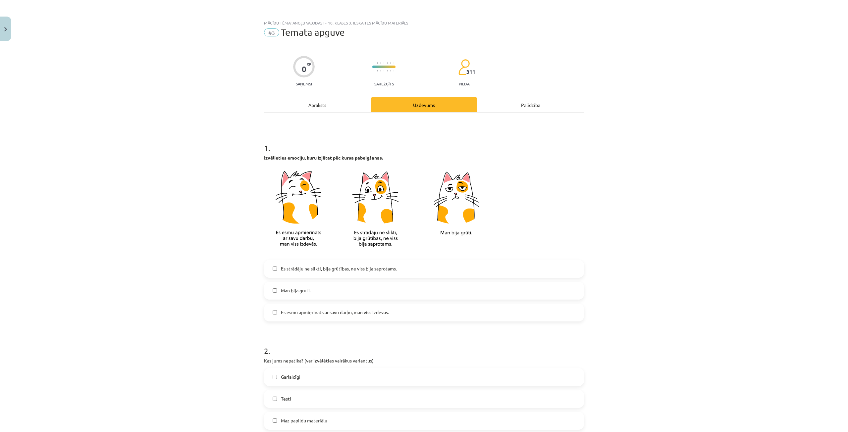
click at [375, 291] on label "Man bija grūti." at bounding box center [424, 290] width 319 height 17
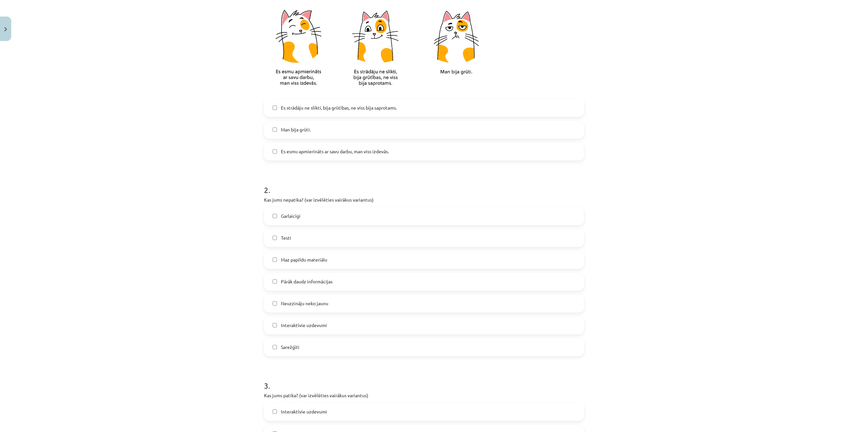
scroll to position [166, 0]
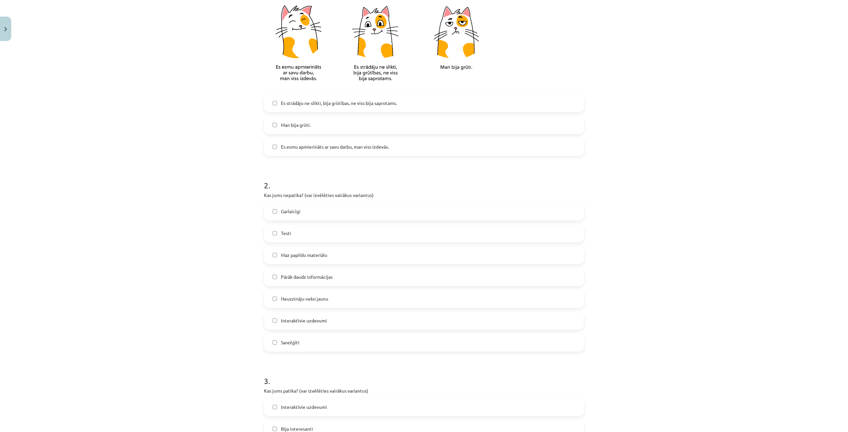
click at [348, 214] on label "Garlaicīgi" at bounding box center [424, 211] width 319 height 17
click at [348, 231] on label "Testi" at bounding box center [424, 233] width 319 height 17
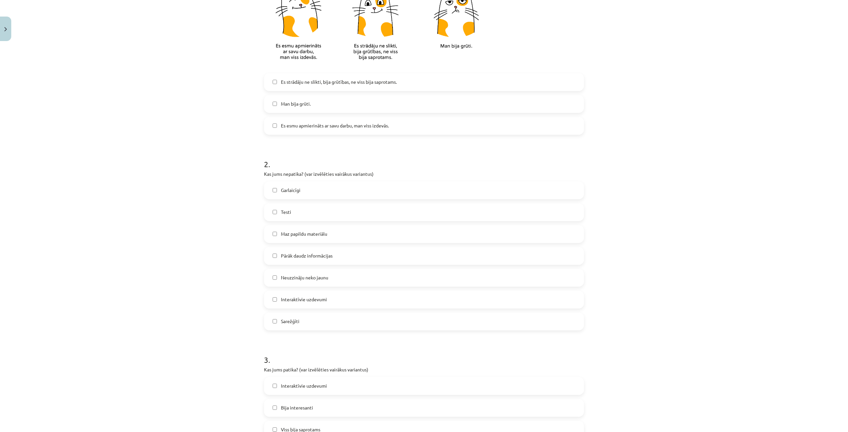
scroll to position [199, 0]
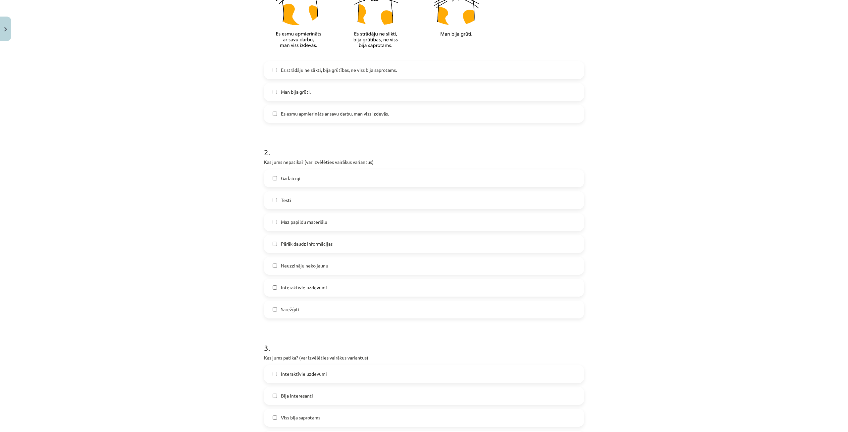
click at [344, 221] on label "Maz papildu materiālu" at bounding box center [424, 222] width 319 height 17
click at [338, 223] on label "Maz papildu materiālu" at bounding box center [424, 222] width 319 height 17
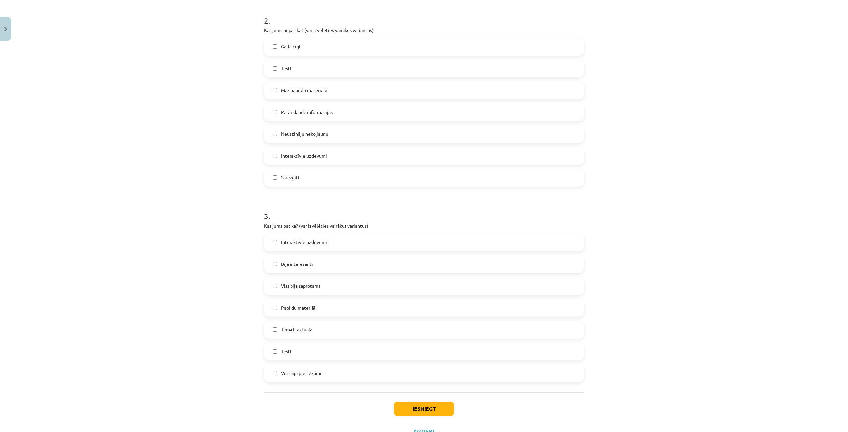
scroll to position [331, 0]
click at [331, 329] on label "Tēma ir aktuāla" at bounding box center [424, 329] width 319 height 17
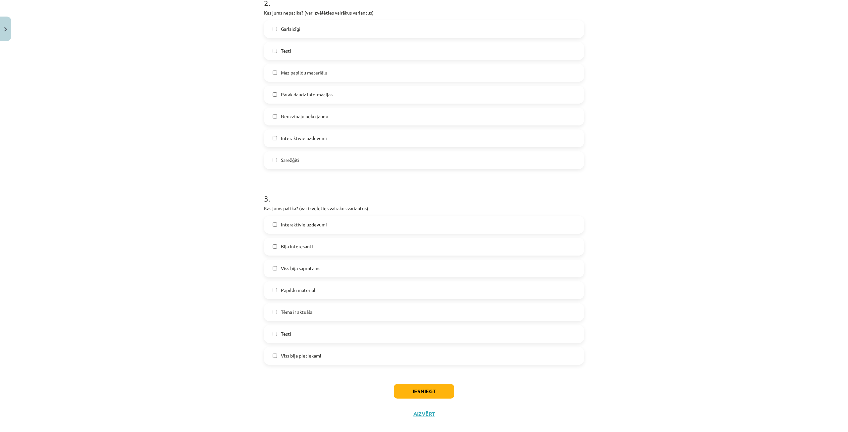
scroll to position [358, 0]
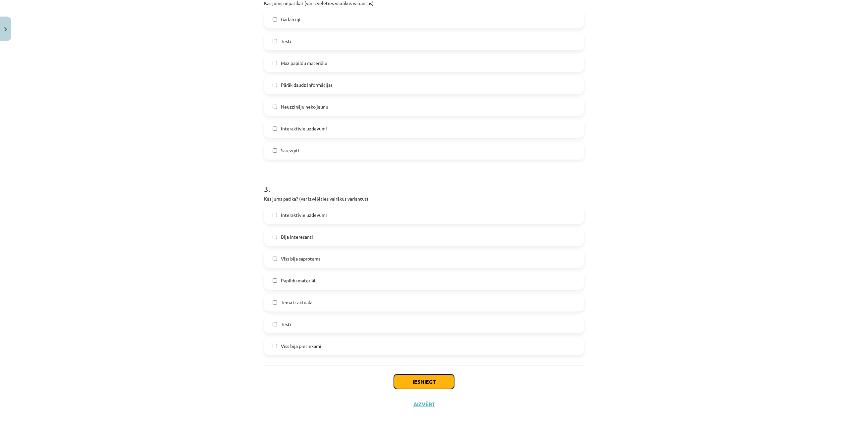
click at [412, 386] on button "Iesniegt" at bounding box center [424, 382] width 60 height 15
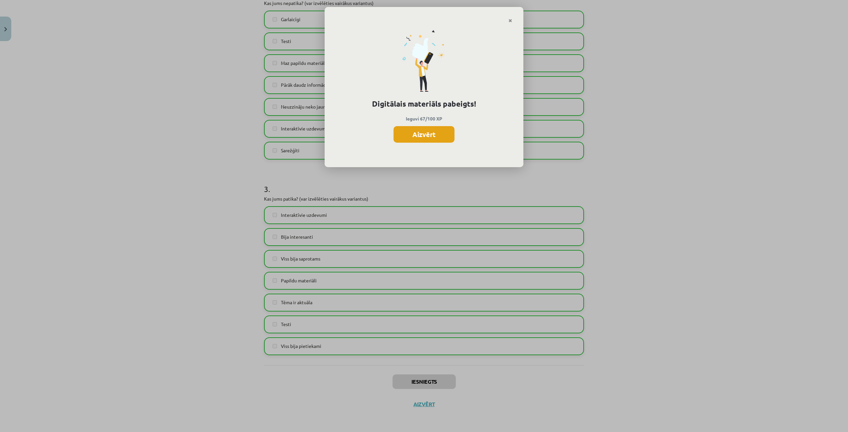
click at [430, 134] on button "Aizvērt" at bounding box center [423, 134] width 61 height 17
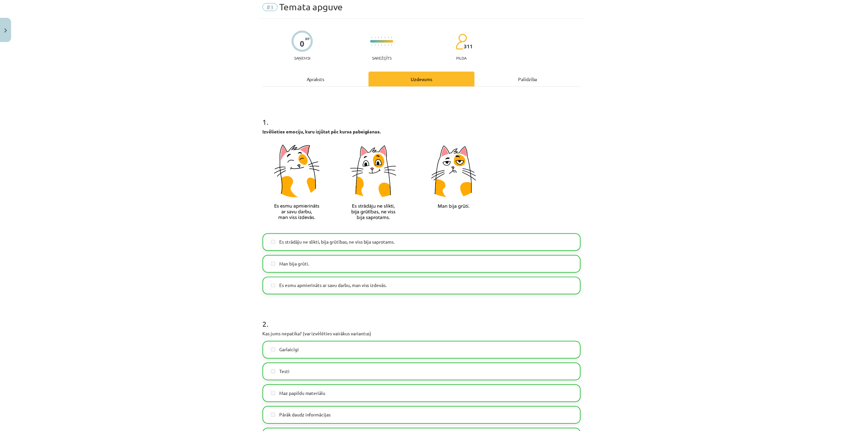
scroll to position [0, 0]
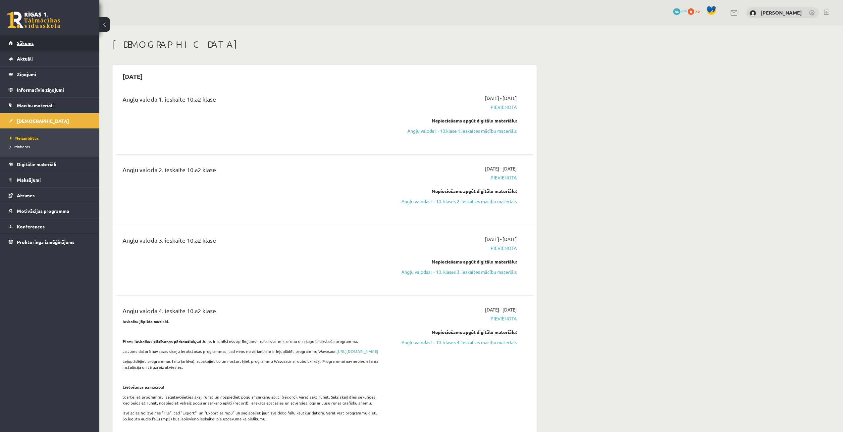
click at [35, 41] on link "Sākums" at bounding box center [50, 42] width 82 height 15
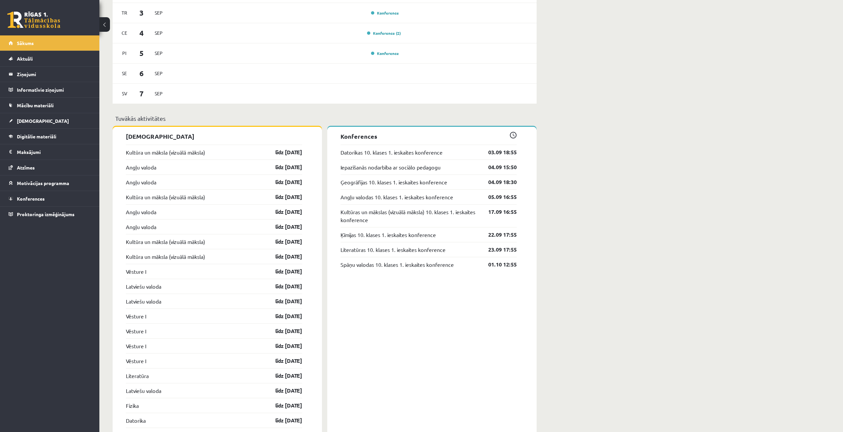
scroll to position [477, 0]
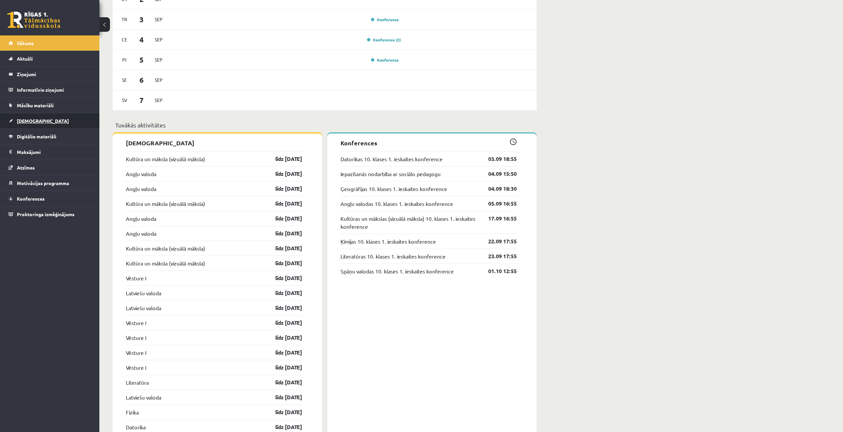
click at [47, 124] on link "[DEMOGRAPHIC_DATA]" at bounding box center [50, 120] width 82 height 15
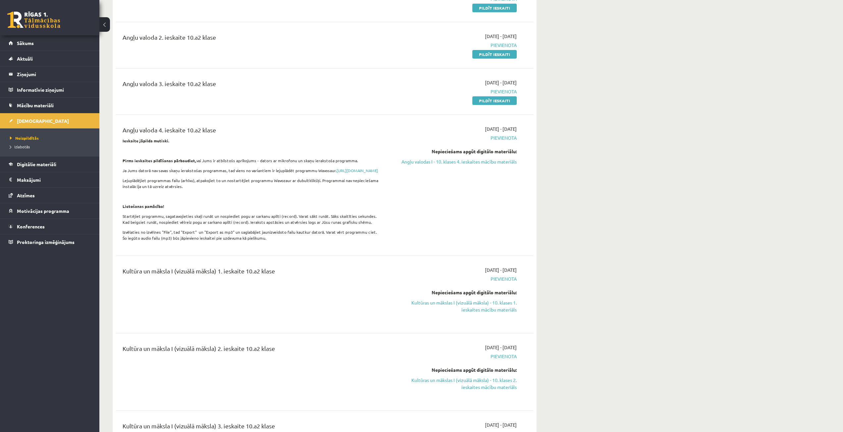
scroll to position [47, 0]
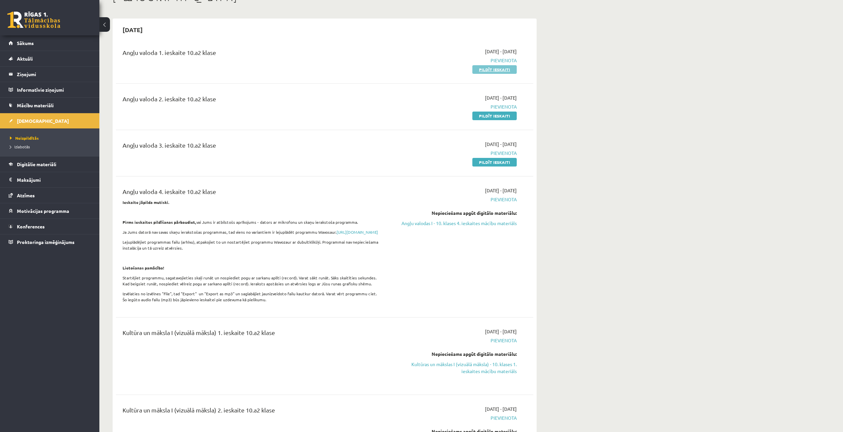
click at [493, 72] on link "Pildīt ieskaiti" at bounding box center [494, 69] width 44 height 9
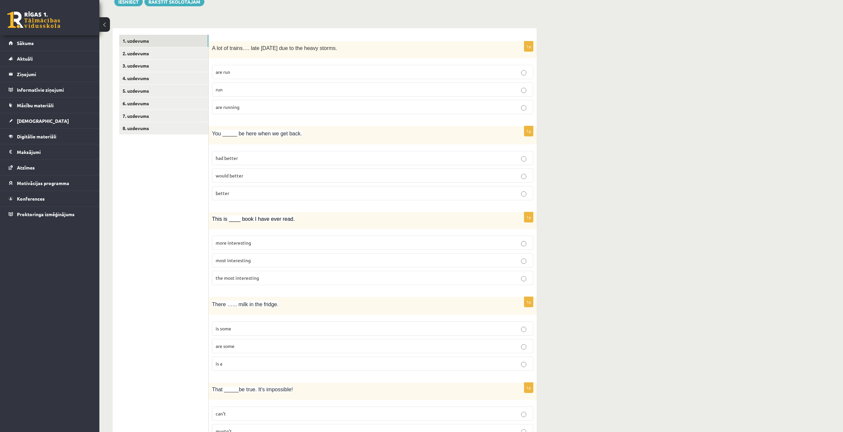
scroll to position [123, 0]
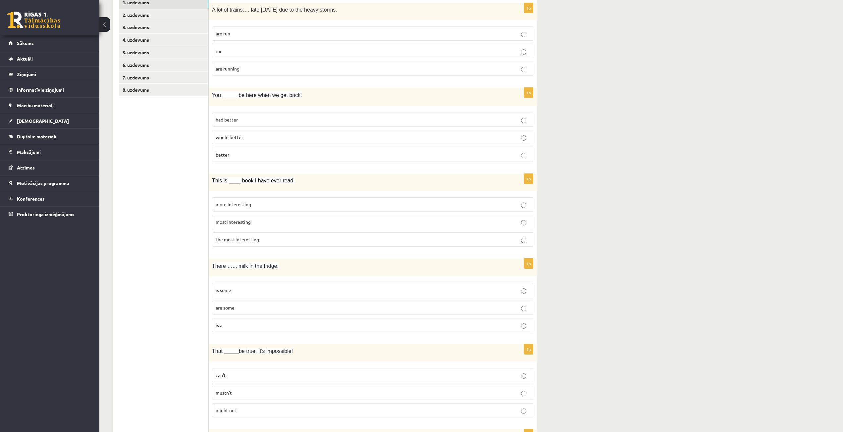
click at [418, 71] on p "are running" at bounding box center [373, 68] width 314 height 7
click at [445, 120] on p "had better" at bounding box center [373, 119] width 314 height 7
click at [403, 238] on p "the most interesting" at bounding box center [373, 239] width 314 height 7
click at [352, 290] on p "is some" at bounding box center [373, 290] width 314 height 7
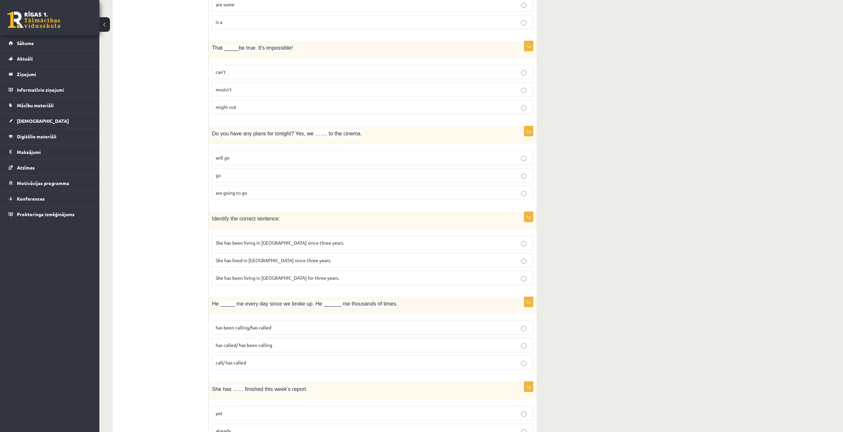
scroll to position [454, 0]
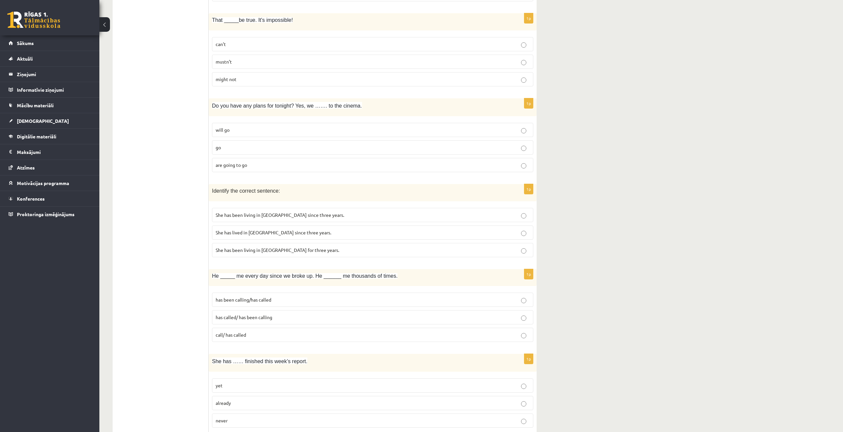
click at [424, 41] on p "can’t" at bounding box center [373, 44] width 314 height 7
click at [282, 166] on p "are going to go" at bounding box center [373, 165] width 314 height 7
click at [319, 215] on p "She has been living in [GEOGRAPHIC_DATA] since three years." at bounding box center [373, 215] width 314 height 7
click at [314, 249] on p "She has been living in [GEOGRAPHIC_DATA] for three years." at bounding box center [373, 250] width 314 height 7
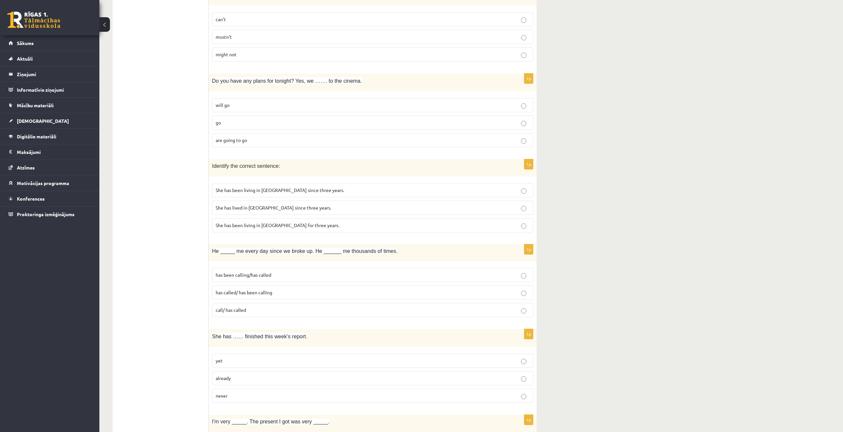
scroll to position [520, 0]
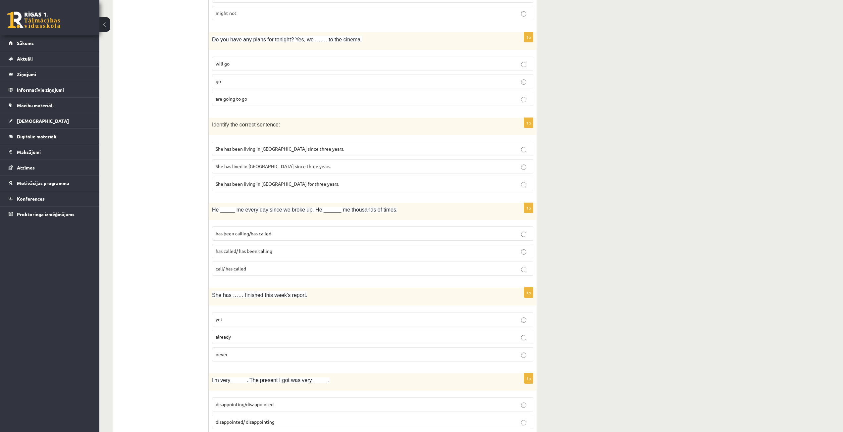
click at [286, 233] on p "has been calling/has called" at bounding box center [373, 233] width 314 height 7
click at [260, 333] on label "already" at bounding box center [372, 337] width 321 height 14
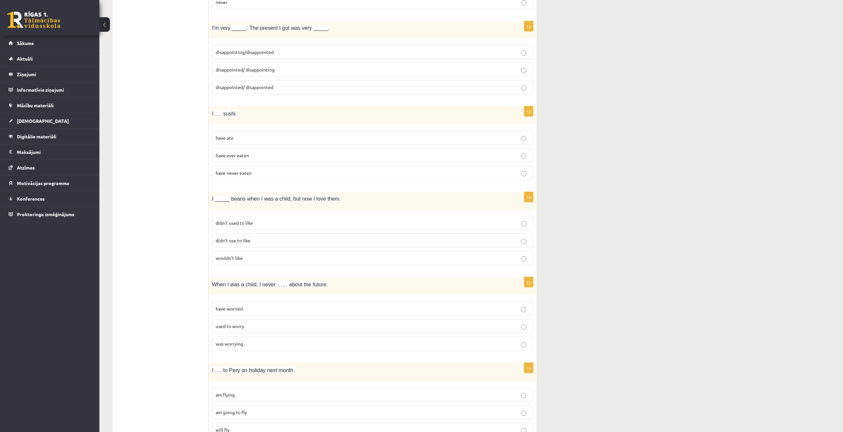
scroll to position [884, 0]
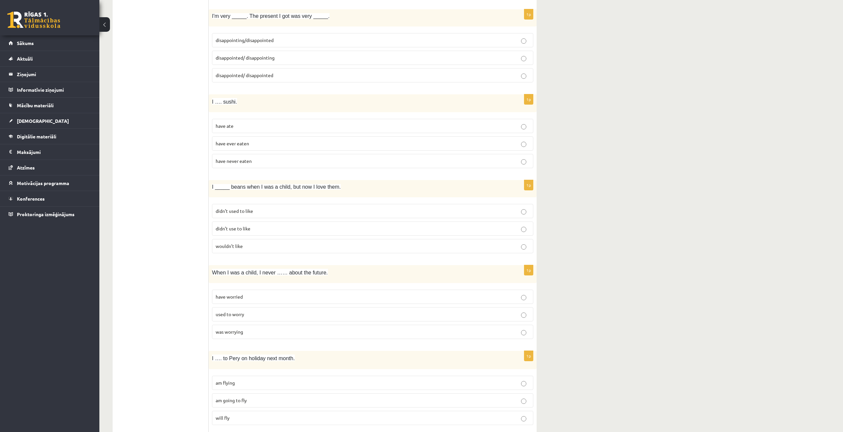
click at [283, 57] on p "disappointed/ disappointing" at bounding box center [373, 57] width 314 height 7
click at [294, 137] on label "have ever eaten" at bounding box center [372, 143] width 321 height 14
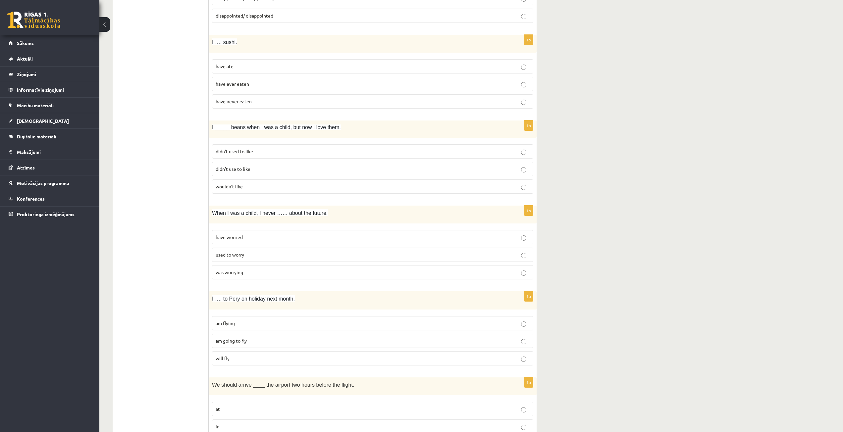
scroll to position [950, 0]
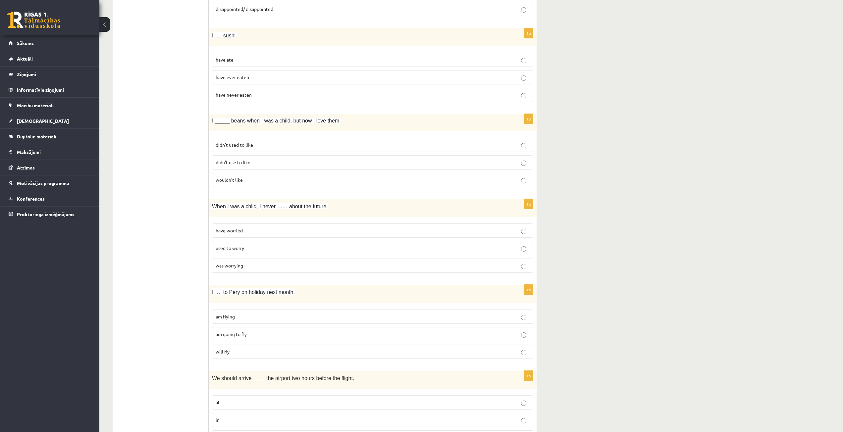
click at [275, 158] on label "didn’t use to like" at bounding box center [372, 162] width 321 height 14
click at [269, 247] on p "used to worry" at bounding box center [373, 248] width 314 height 7
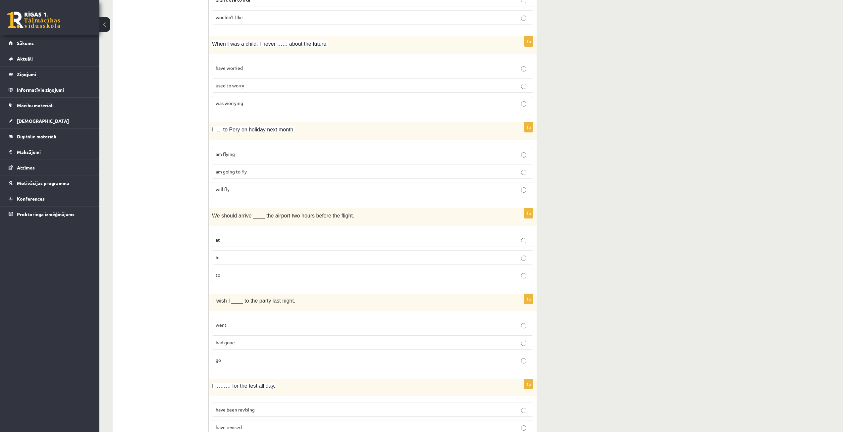
scroll to position [1116, 0]
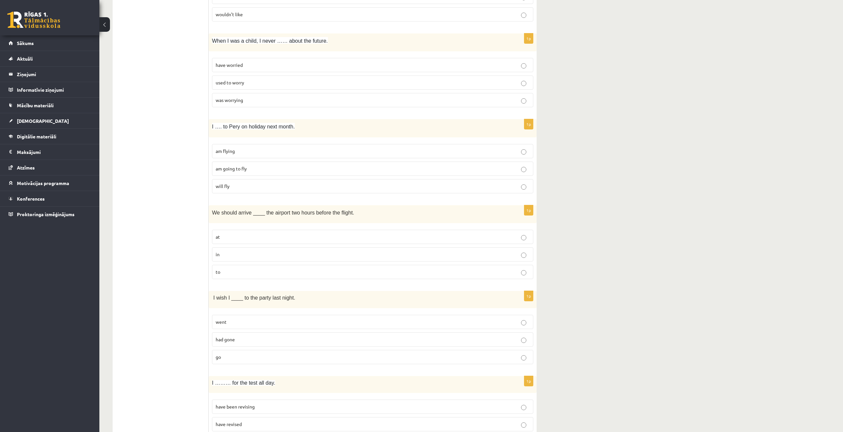
click at [272, 150] on p "am flying" at bounding box center [373, 151] width 314 height 7
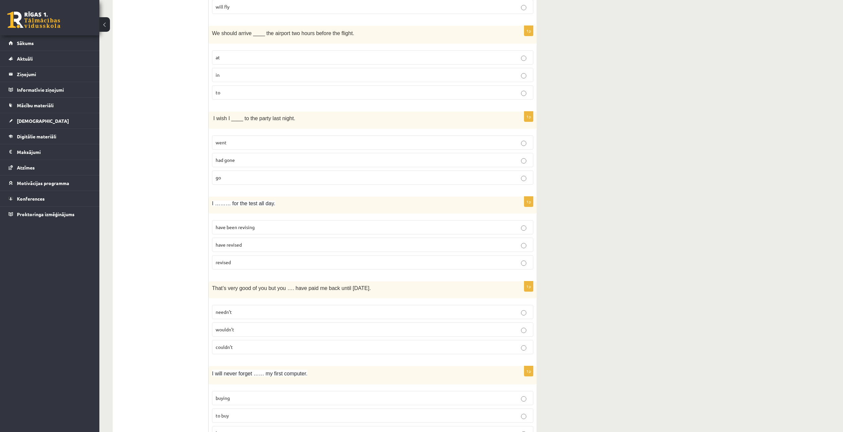
scroll to position [1315, 0]
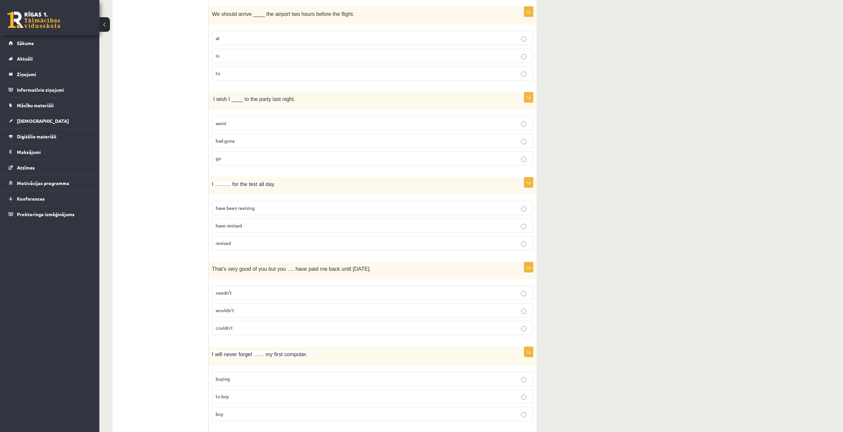
click at [228, 36] on p "at" at bounding box center [373, 38] width 314 height 7
click at [240, 145] on label "had gone" at bounding box center [372, 141] width 321 height 14
click at [261, 210] on p "have been revising" at bounding box center [373, 208] width 314 height 7
click at [255, 295] on p "needn’t" at bounding box center [373, 292] width 314 height 7
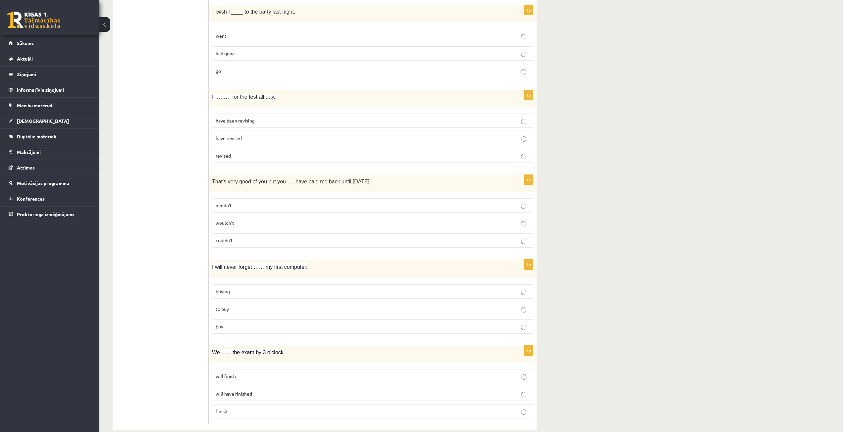
scroll to position [1414, 0]
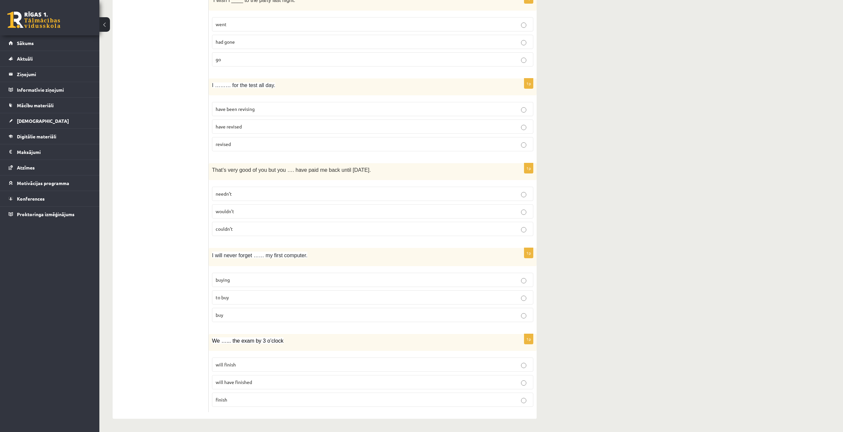
click at [265, 283] on p "buying" at bounding box center [373, 280] width 314 height 7
click at [279, 384] on p "will have finished" at bounding box center [373, 382] width 314 height 7
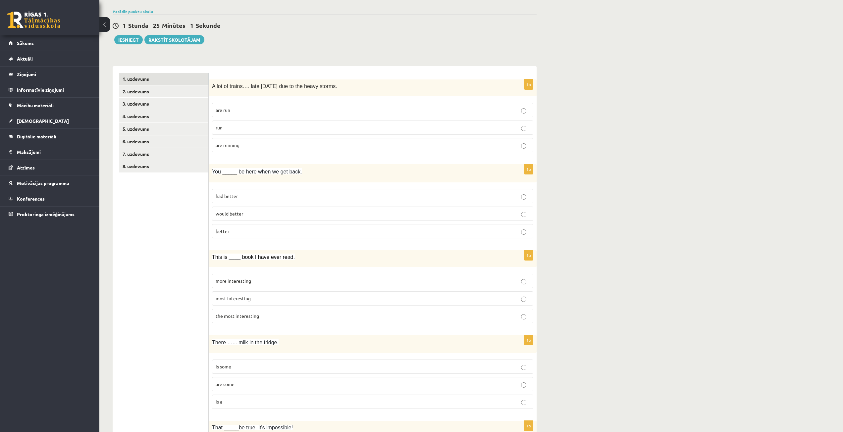
scroll to position [23, 0]
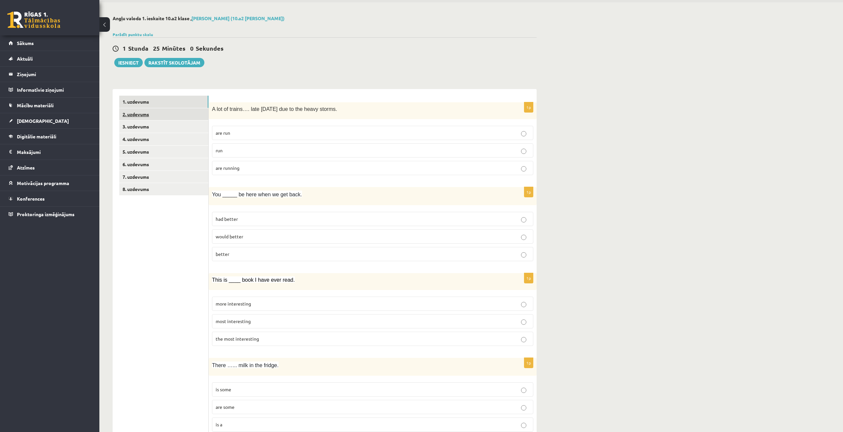
click at [177, 114] on link "2. uzdevums" at bounding box center [163, 114] width 89 height 12
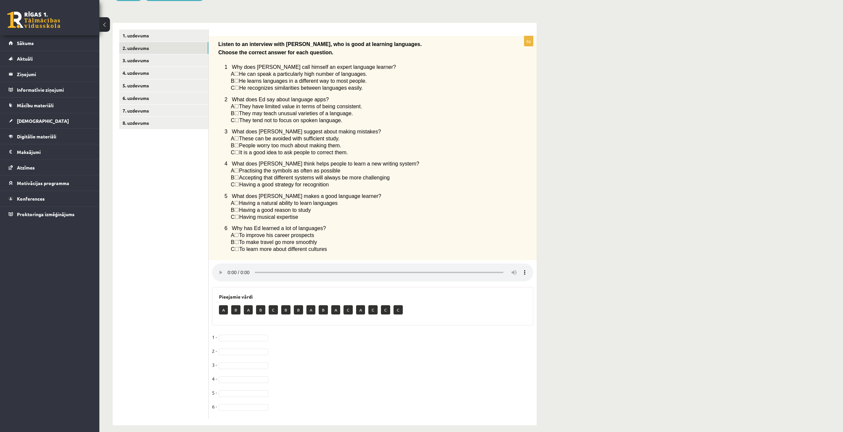
scroll to position [99, 0]
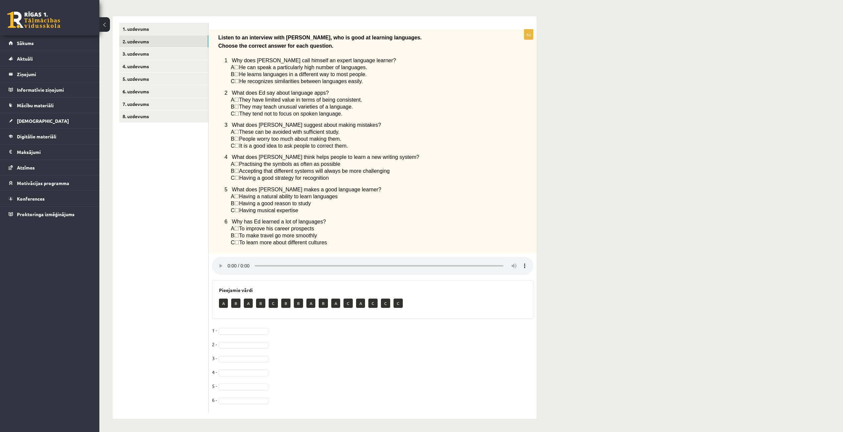
click at [221, 303] on p "A" at bounding box center [223, 303] width 9 height 9
click at [231, 303] on div "A B A B C B B A B A C A C C C" at bounding box center [372, 304] width 307 height 16
click at [139, 52] on link "3. uzdevums" at bounding box center [163, 54] width 89 height 12
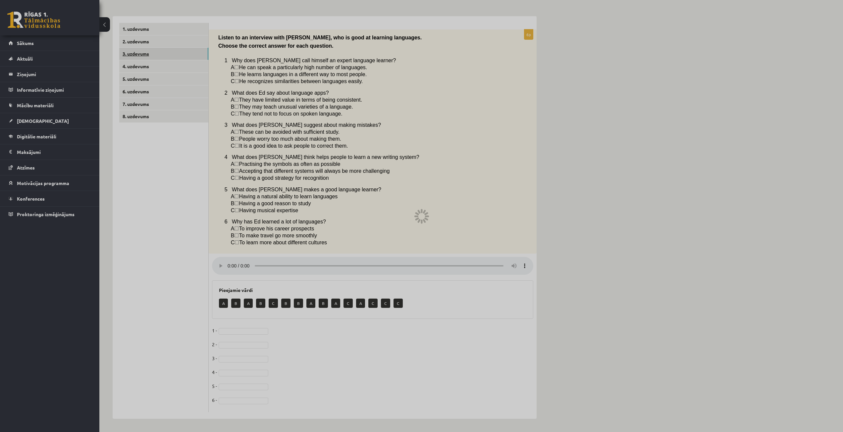
scroll to position [0, 0]
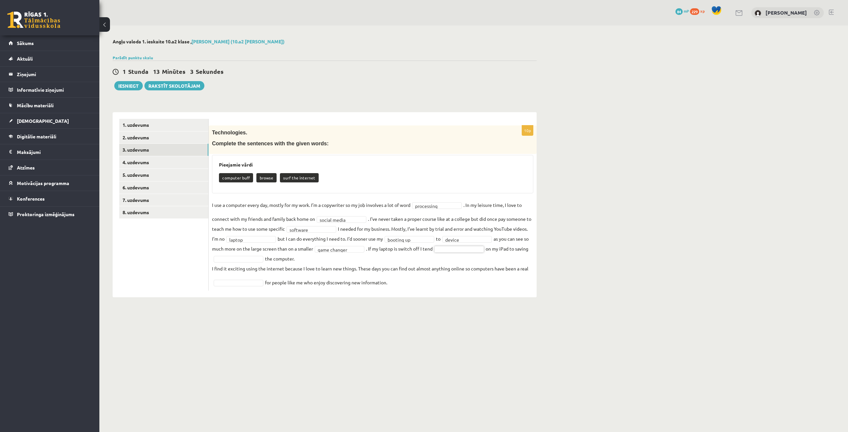
click at [477, 246] on fieldset "**********" at bounding box center [372, 243] width 321 height 87
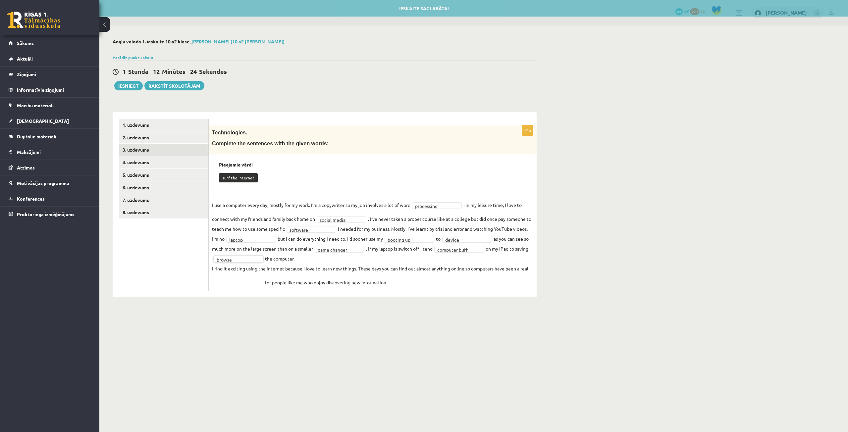
click at [236, 279] on fieldset "**********" at bounding box center [372, 243] width 321 height 87
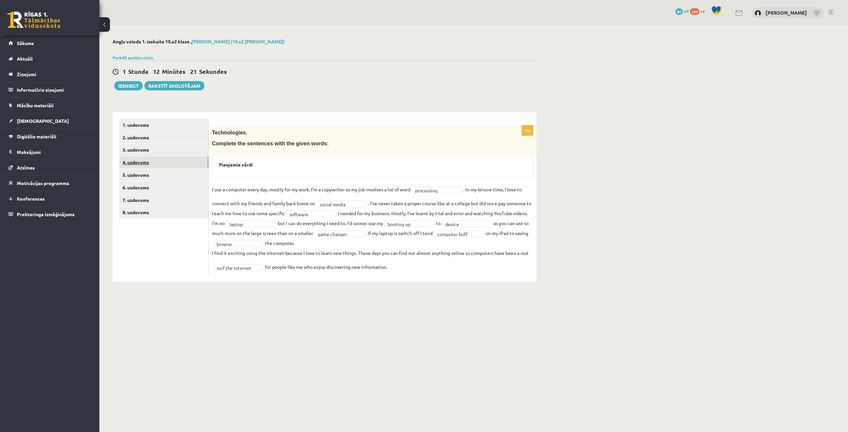
click at [132, 159] on link "4. uzdevums" at bounding box center [163, 162] width 89 height 12
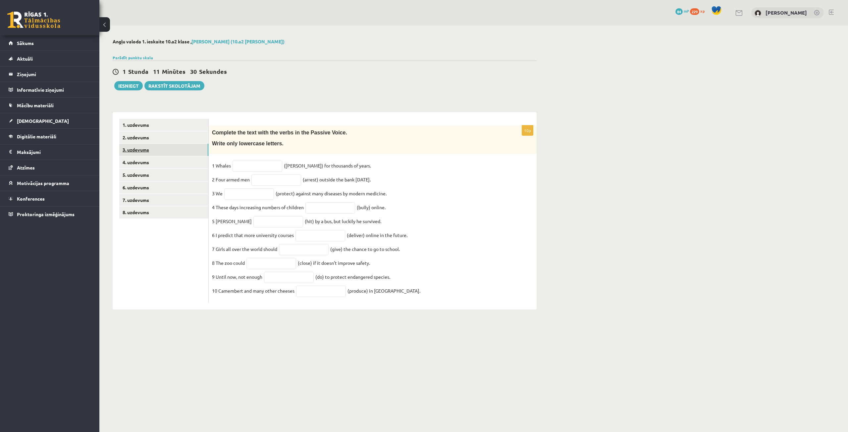
click at [133, 153] on link "3. uzdevums" at bounding box center [163, 150] width 89 height 12
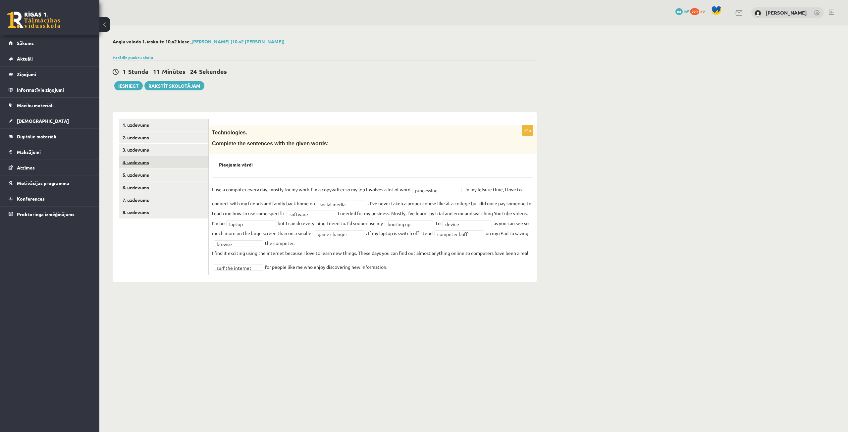
click at [141, 160] on link "4. uzdevums" at bounding box center [163, 162] width 89 height 12
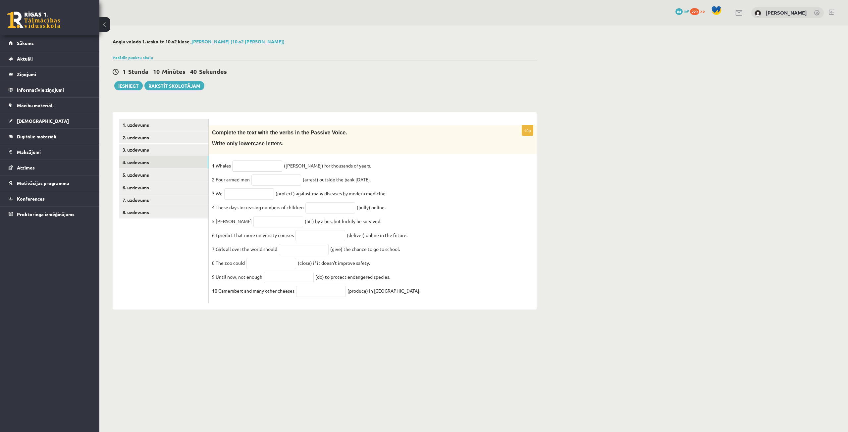
click at [253, 166] on input "text" at bounding box center [257, 166] width 50 height 11
type input "**********"
click at [261, 181] on input "text" at bounding box center [276, 180] width 50 height 11
type input "**********"
click at [253, 197] on input "text" at bounding box center [249, 193] width 50 height 11
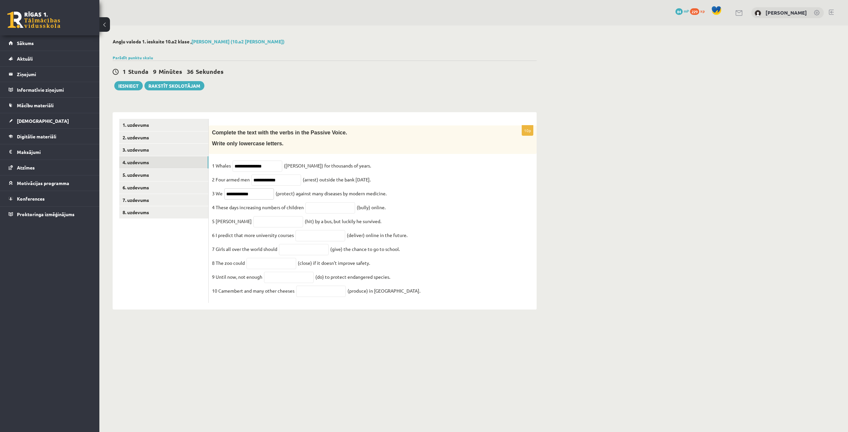
type input "**********"
click at [324, 210] on input "text" at bounding box center [330, 207] width 50 height 11
type input "**********"
click at [253, 227] on input "text" at bounding box center [278, 221] width 50 height 11
type input "*******"
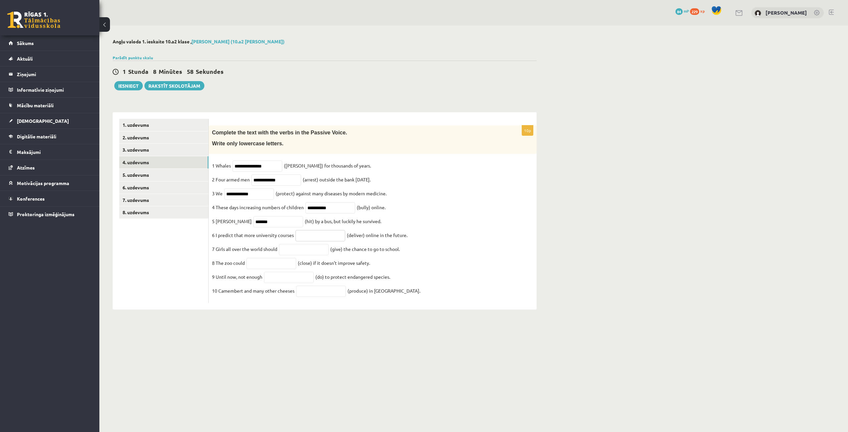
click at [298, 236] on input "text" at bounding box center [320, 235] width 50 height 11
type input "**********"
click at [307, 255] on input "text" at bounding box center [304, 249] width 50 height 11
type input "********"
click at [249, 269] on input "text" at bounding box center [271, 263] width 50 height 11
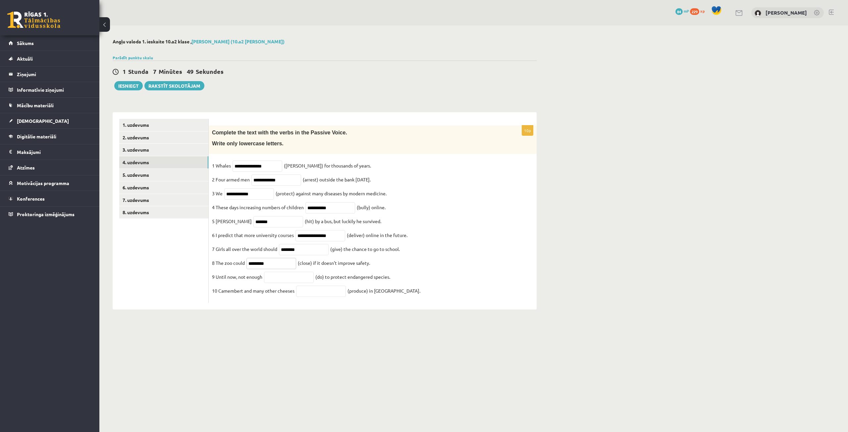
type input "*********"
click at [288, 283] on input "text" at bounding box center [289, 277] width 50 height 11
type input "*********"
click at [306, 297] on input "text" at bounding box center [321, 291] width 50 height 11
type input "**********"
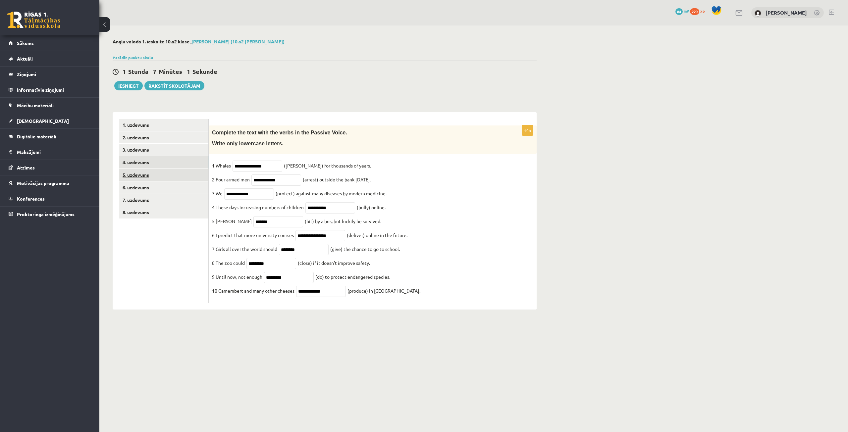
click at [165, 173] on link "5. uzdevums" at bounding box center [163, 175] width 89 height 12
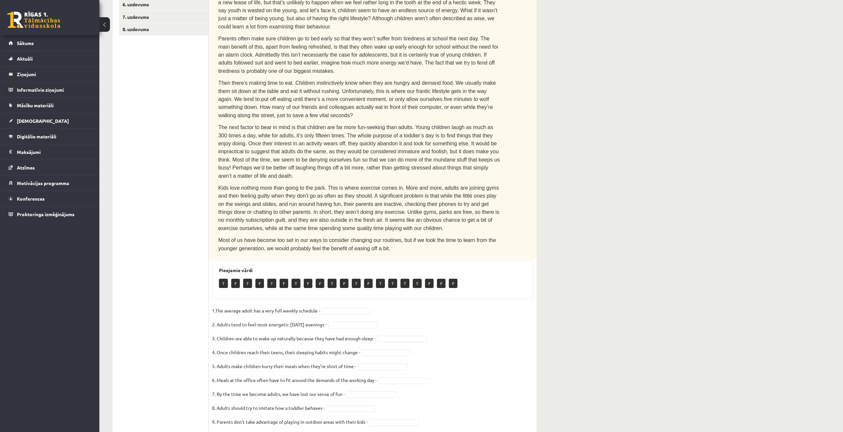
scroll to position [193, 0]
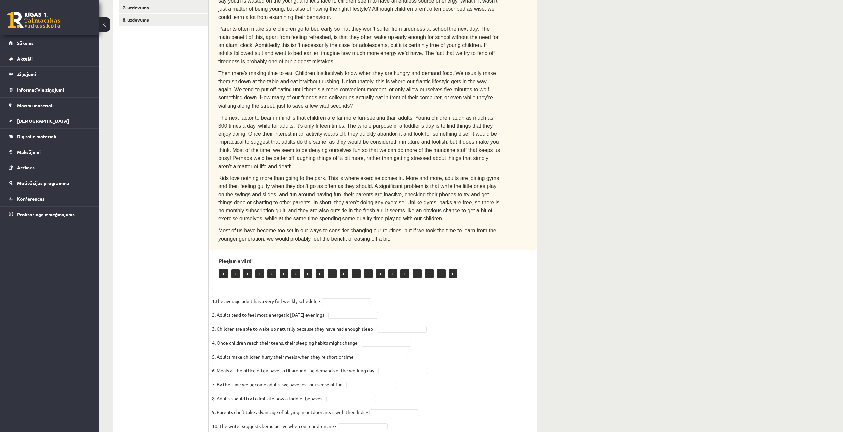
click at [220, 269] on p "T" at bounding box center [223, 273] width 9 height 9
drag, startPoint x: 220, startPoint y: 245, endPoint x: 246, endPoint y: 259, distance: 29.9
click at [246, 259] on div "Pieejamie vārdi T F T F T F T F F T F T F T T T T F F F" at bounding box center [372, 270] width 321 height 38
click at [470, 267] on div "T F T F T F T F F T F T F T T T T F F F" at bounding box center [372, 275] width 307 height 16
type input "*"
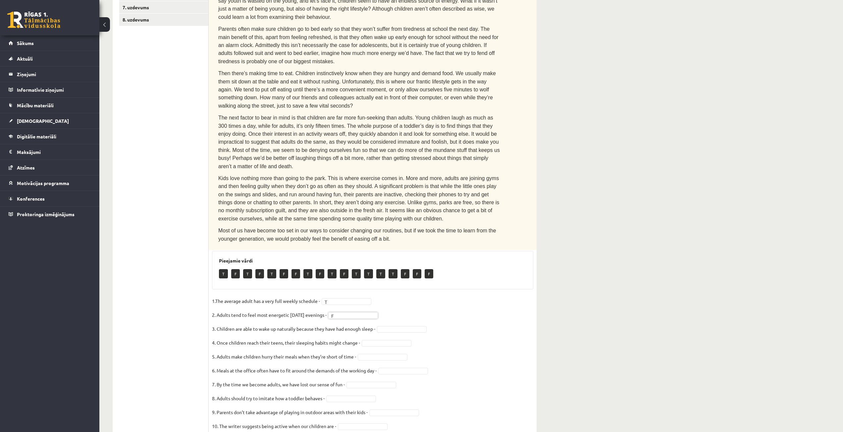
click at [386, 299] on fieldset "1.The average adult has a very full weekly schedule - T * 2. Adults tend to fee…" at bounding box center [372, 365] width 321 height 139
click at [363, 397] on fieldset "1.The average adult has a very full weekly schedule - T * 2. Adults tend to fee…" at bounding box center [372, 365] width 321 height 139
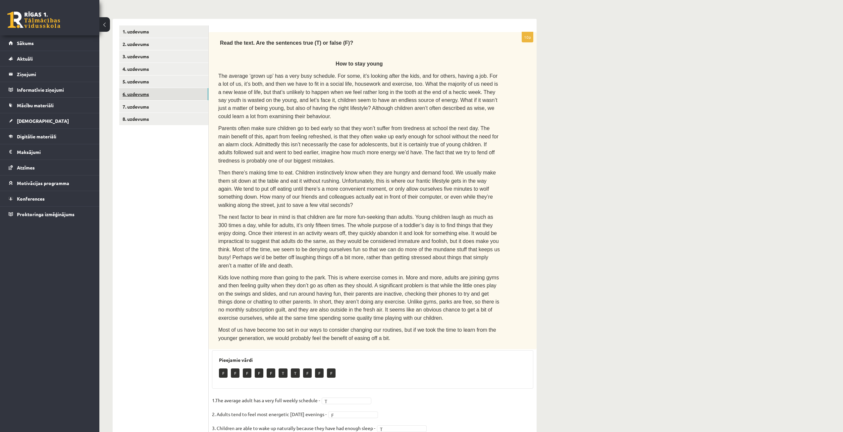
click at [169, 92] on link "6. uzdevums" at bounding box center [163, 94] width 89 height 12
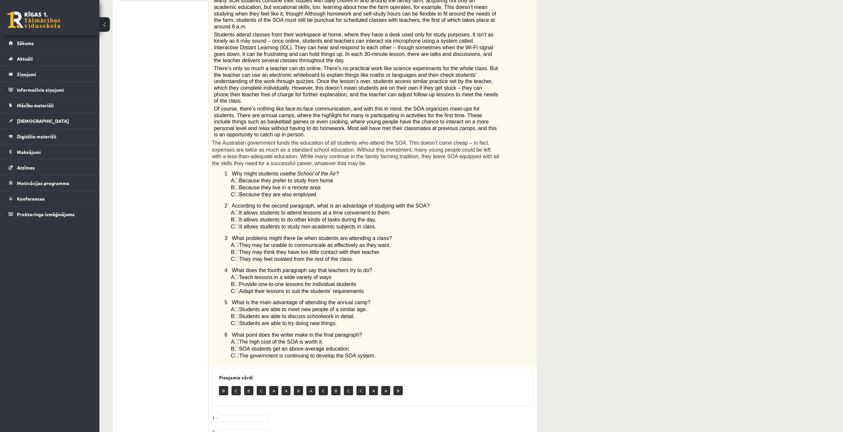
scroll to position [259, 0]
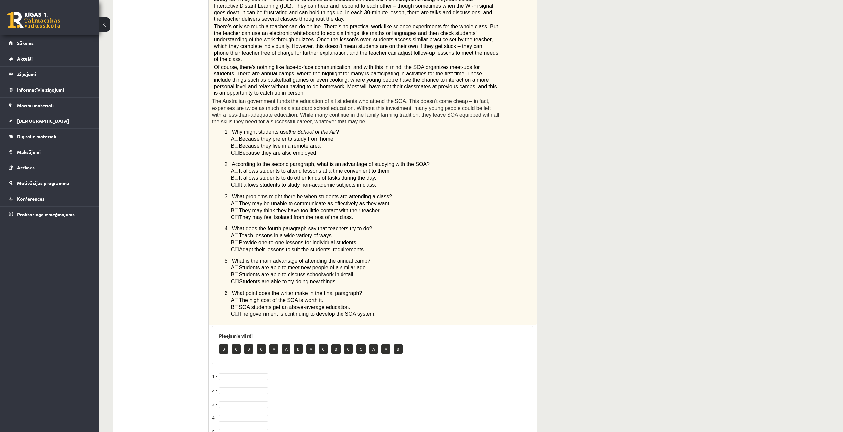
click at [242, 136] on span "Because they prefer to study from home" at bounding box center [286, 139] width 94 height 6
click at [238, 136] on span "☐" at bounding box center [236, 139] width 5 height 6
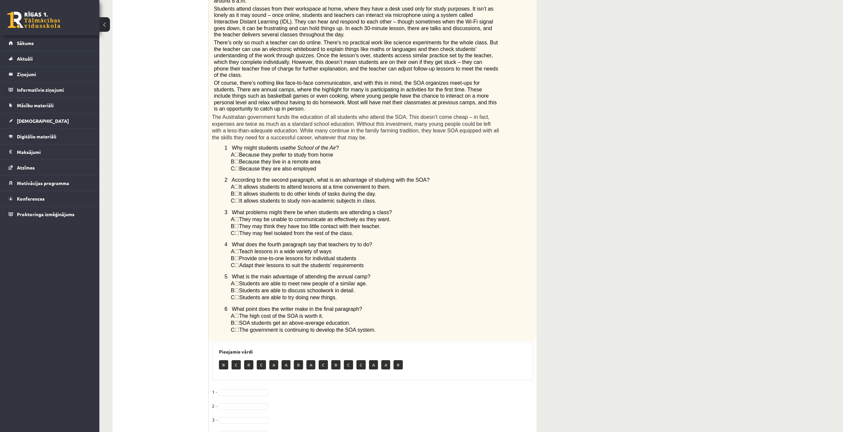
scroll to position [268, 0]
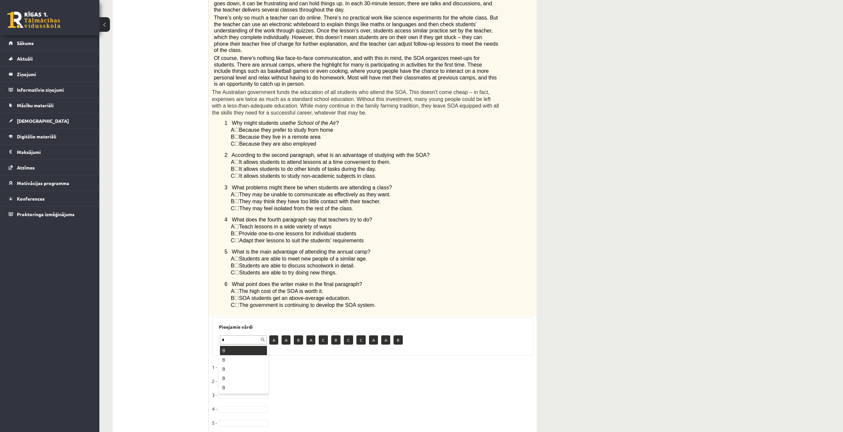
type input "*"
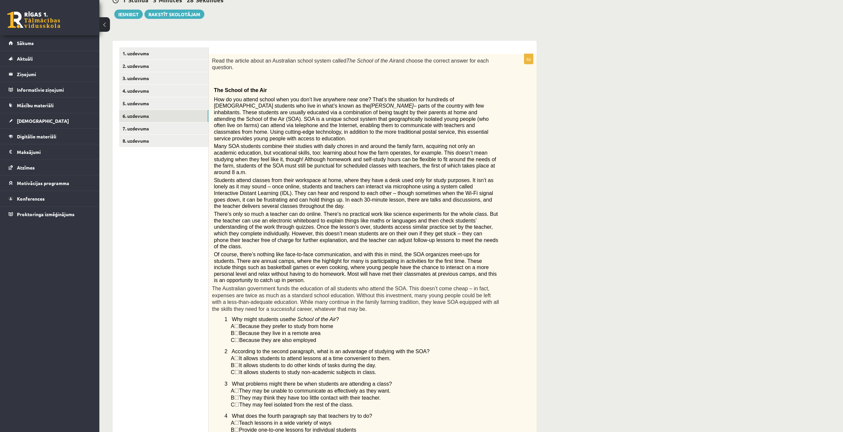
scroll to position [36, 0]
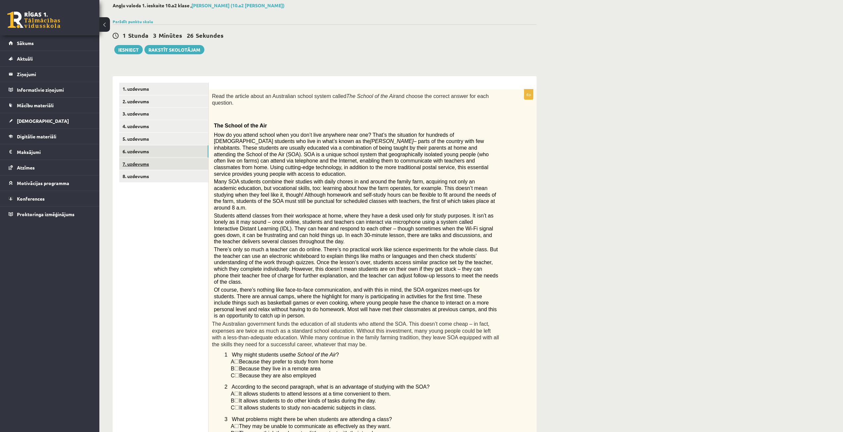
click at [147, 161] on link "7. uzdevums" at bounding box center [163, 164] width 89 height 12
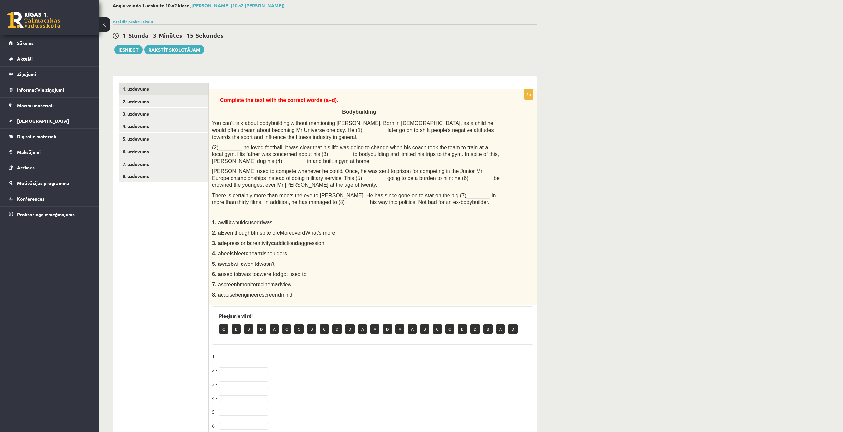
click at [184, 94] on link "1. uzdevums" at bounding box center [163, 89] width 89 height 12
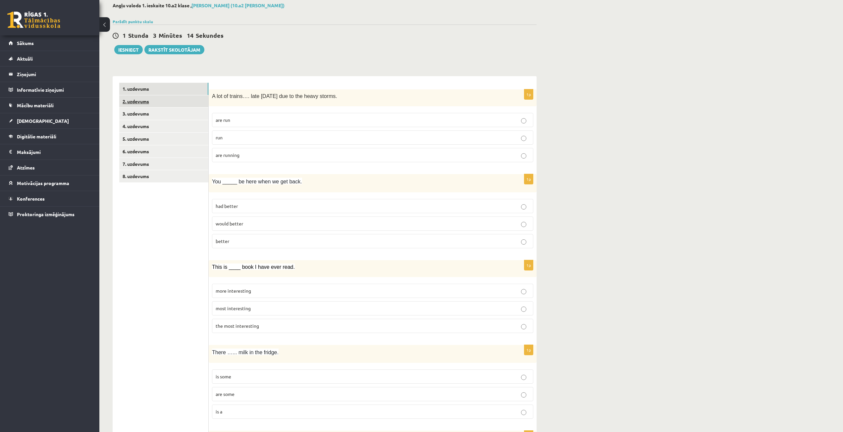
click at [137, 104] on link "2. uzdevums" at bounding box center [163, 101] width 89 height 12
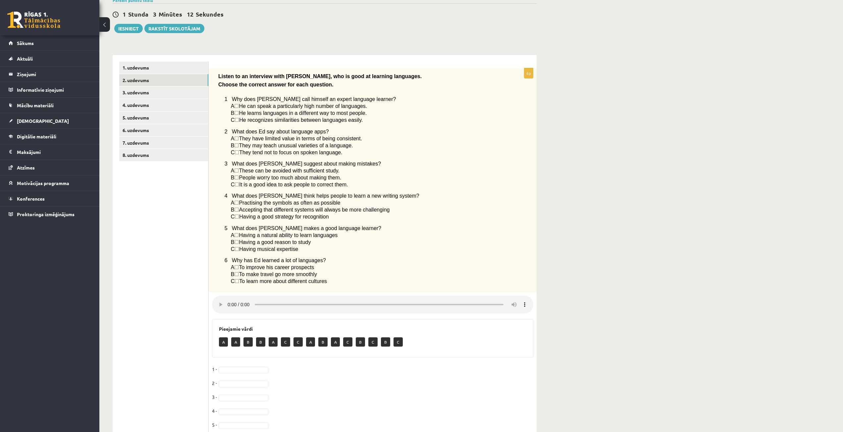
scroll to position [69, 0]
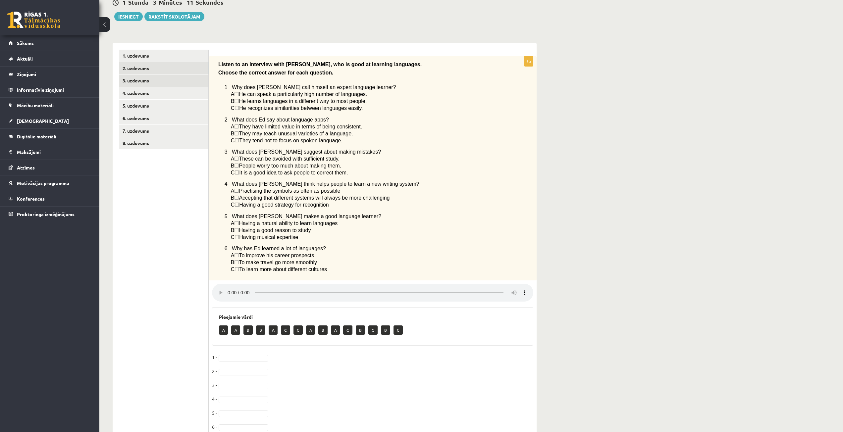
click at [146, 83] on link "3. uzdevums" at bounding box center [163, 81] width 89 height 12
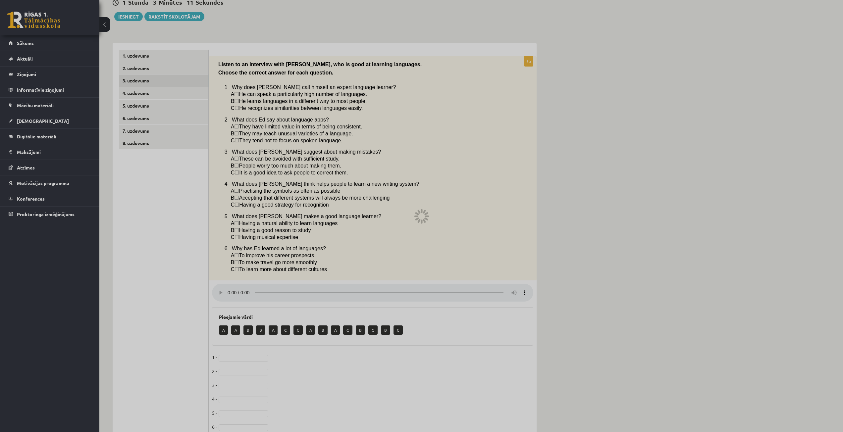
scroll to position [0, 0]
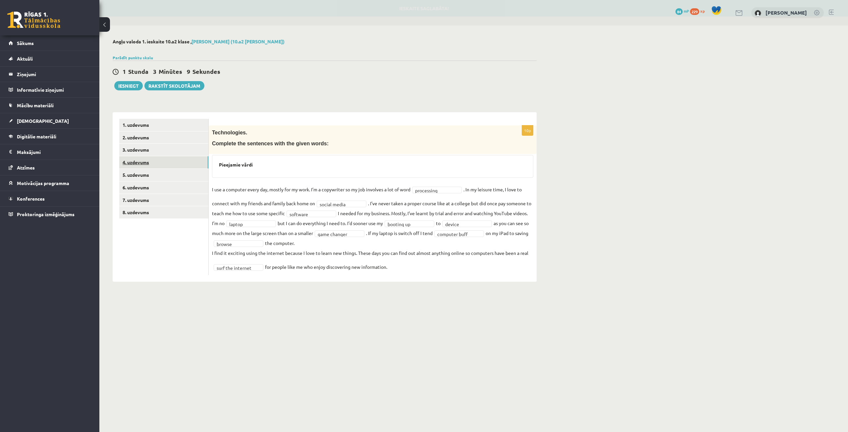
click at [169, 161] on link "4. uzdevums" at bounding box center [163, 162] width 89 height 12
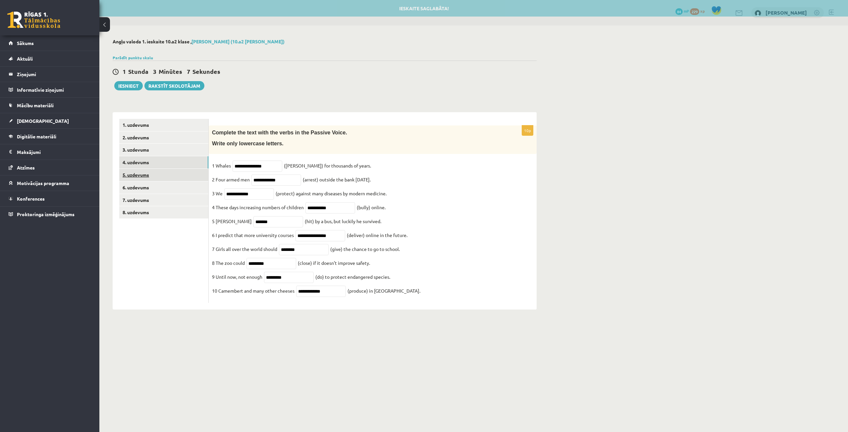
click at [160, 178] on link "5. uzdevums" at bounding box center [163, 175] width 89 height 12
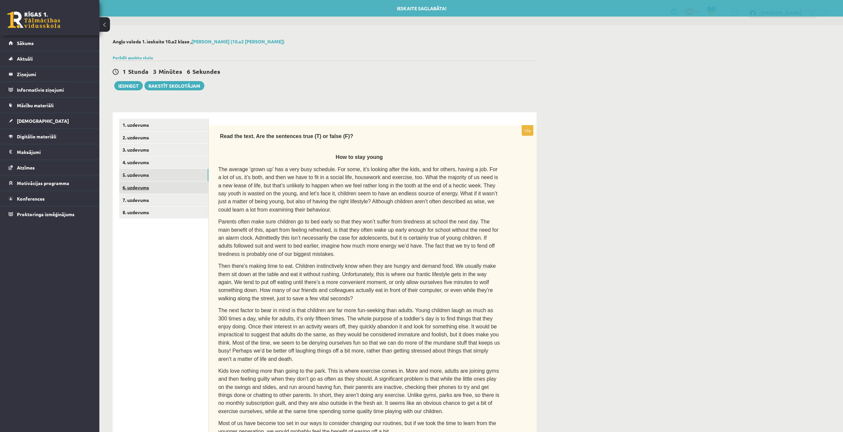
click at [161, 189] on link "6. uzdevums" at bounding box center [163, 187] width 89 height 12
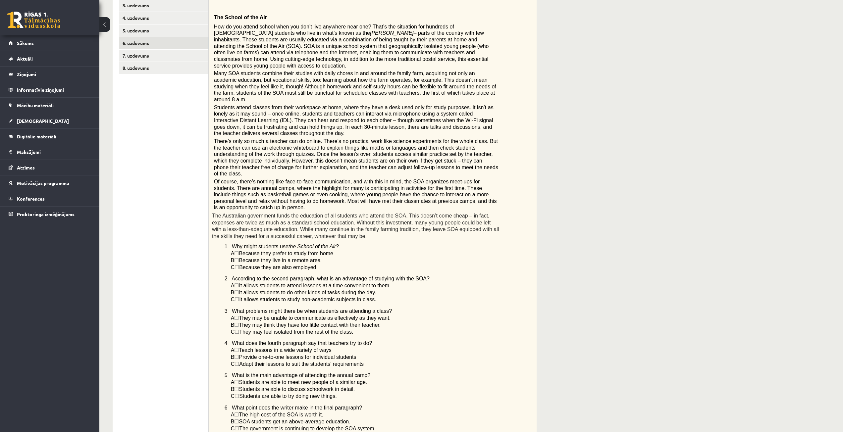
scroll to position [132, 0]
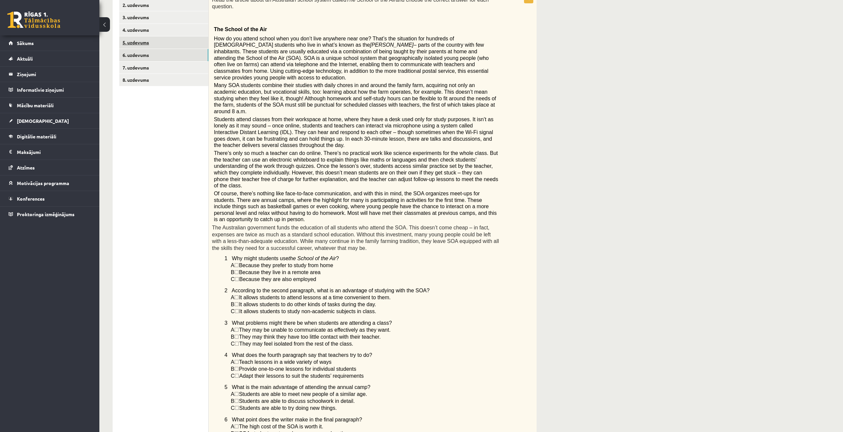
click at [175, 45] on link "5. uzdevums" at bounding box center [163, 42] width 89 height 12
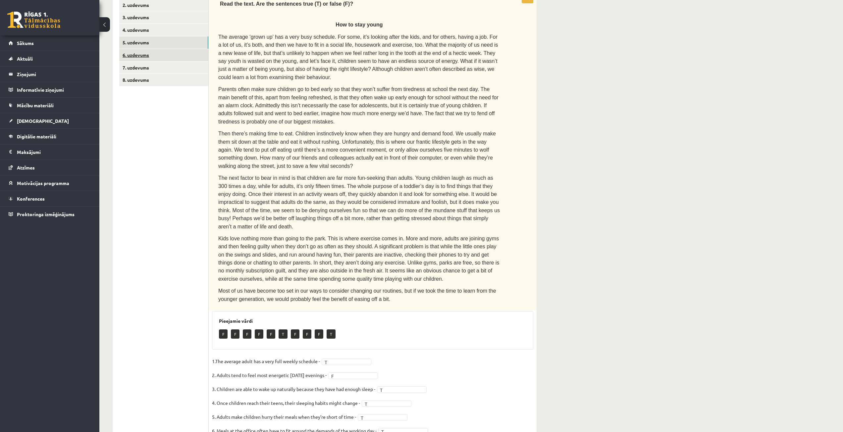
click at [165, 55] on link "6. uzdevums" at bounding box center [163, 55] width 89 height 12
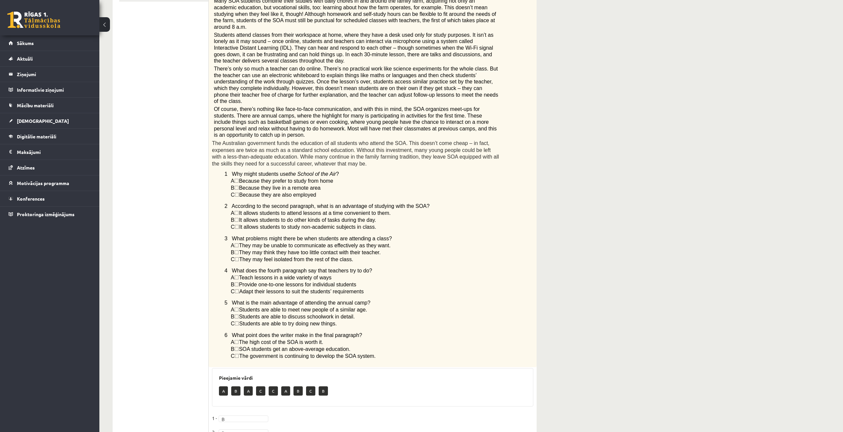
scroll to position [169, 0]
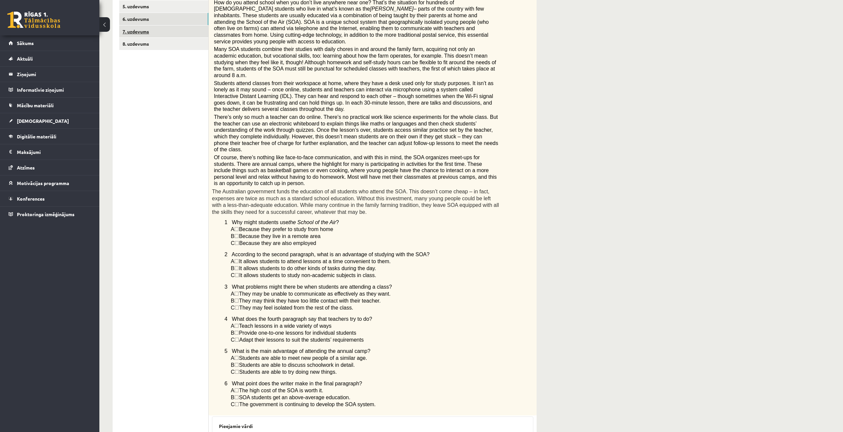
click at [132, 28] on link "7. uzdevums" at bounding box center [163, 31] width 89 height 12
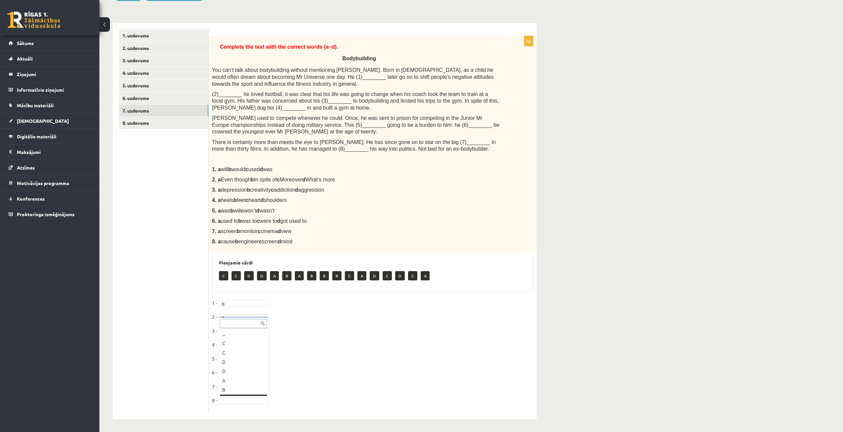
scroll to position [8, 0]
click at [156, 126] on link "8. uzdevums" at bounding box center [163, 123] width 89 height 12
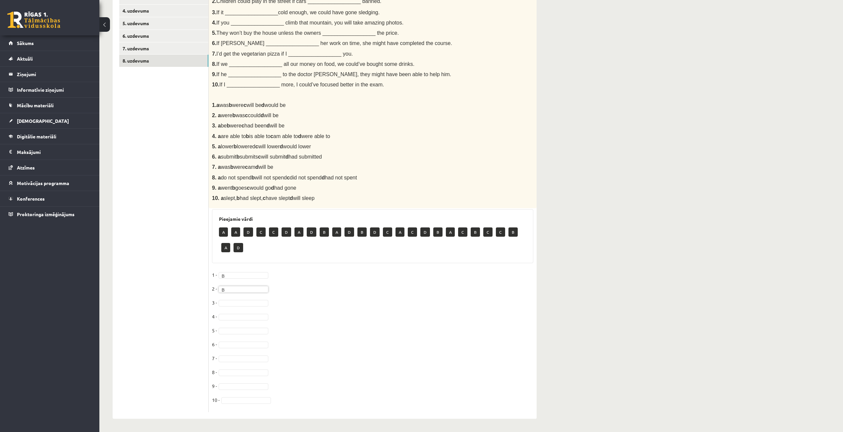
scroll to position [152, 0]
drag, startPoint x: 227, startPoint y: 359, endPoint x: 233, endPoint y: 346, distance: 13.8
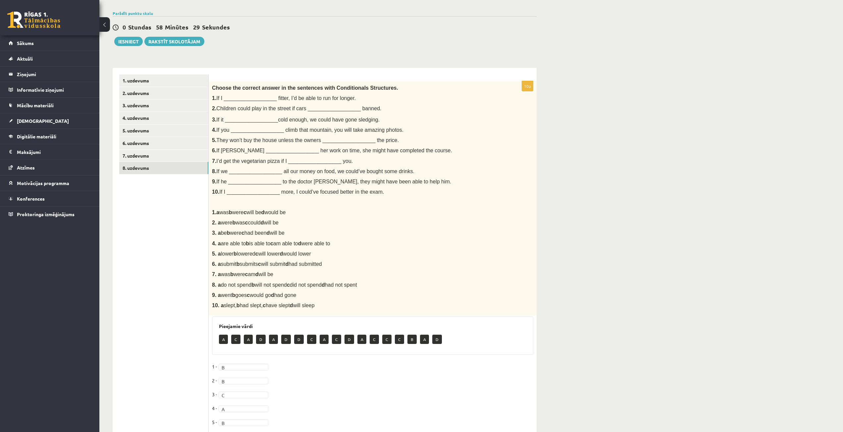
scroll to position [37, 0]
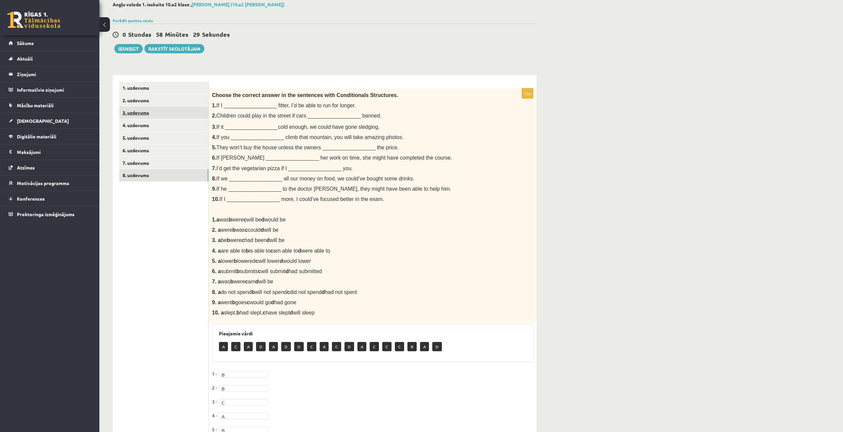
click at [144, 115] on link "3. uzdevums" at bounding box center [163, 113] width 89 height 12
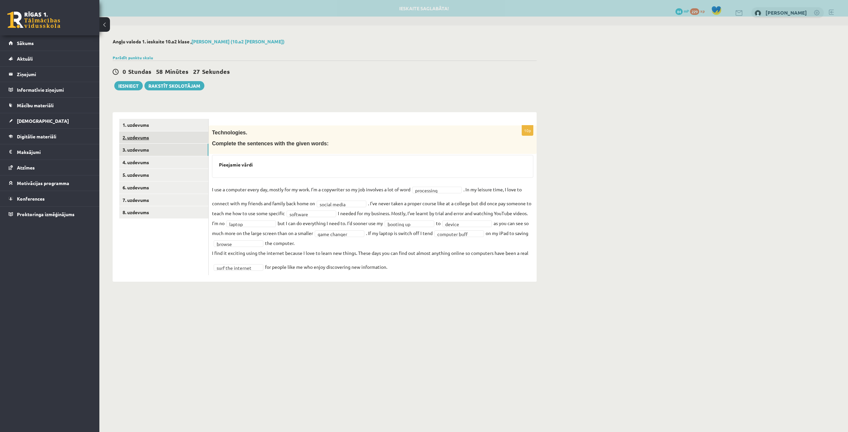
click at [144, 135] on link "2. uzdevums" at bounding box center [163, 137] width 89 height 12
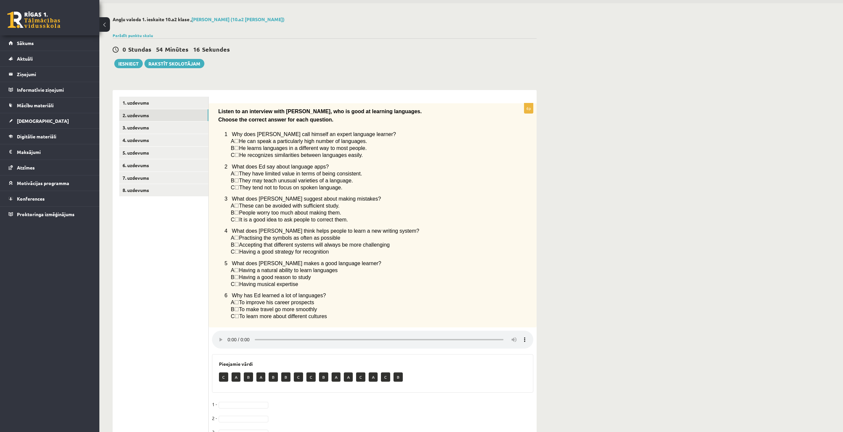
scroll to position [33, 0]
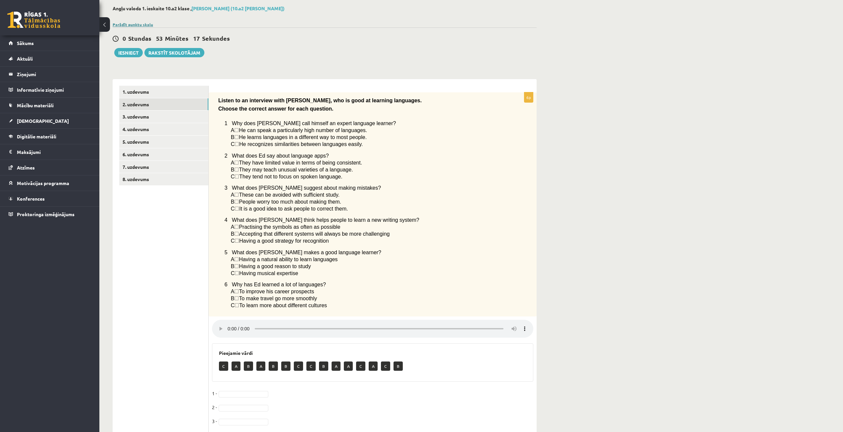
click at [130, 24] on link "Parādīt punktu skalu" at bounding box center [133, 24] width 40 height 5
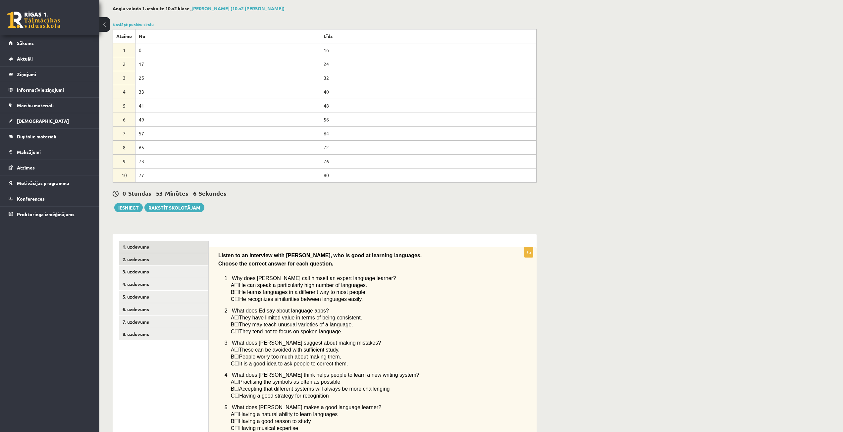
click at [152, 248] on link "1. uzdevums" at bounding box center [163, 247] width 89 height 12
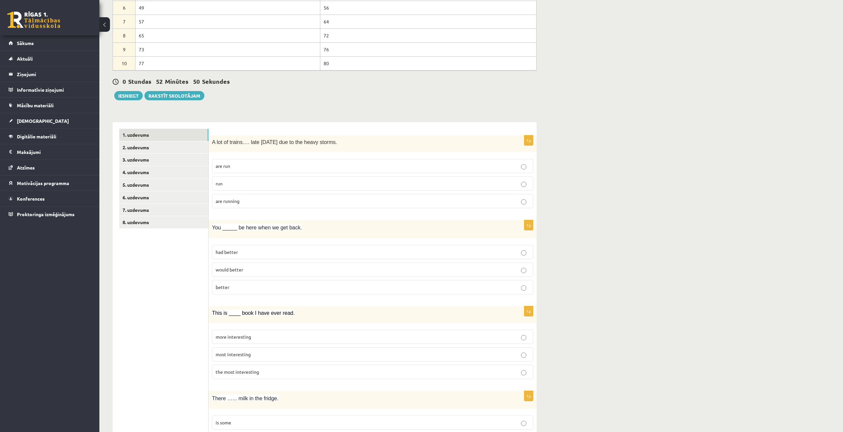
scroll to position [46, 0]
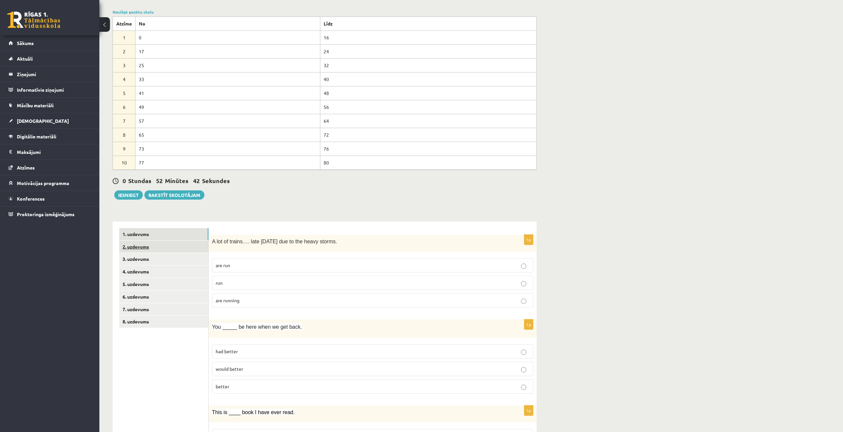
click at [144, 243] on link "2. uzdevums" at bounding box center [163, 247] width 89 height 12
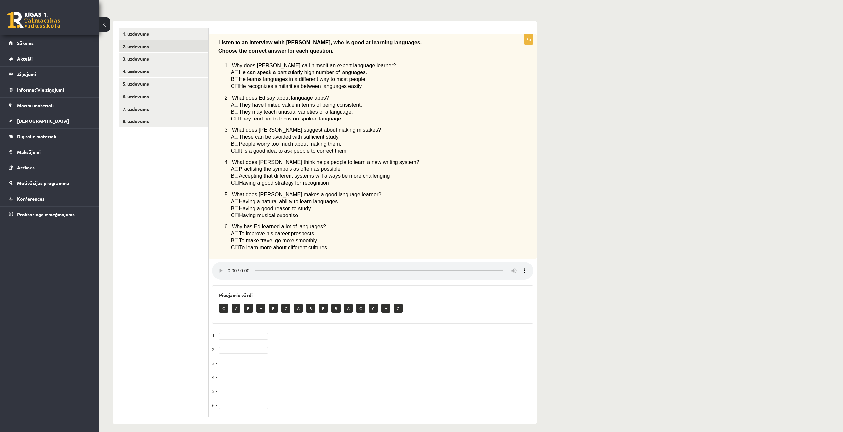
scroll to position [254, 0]
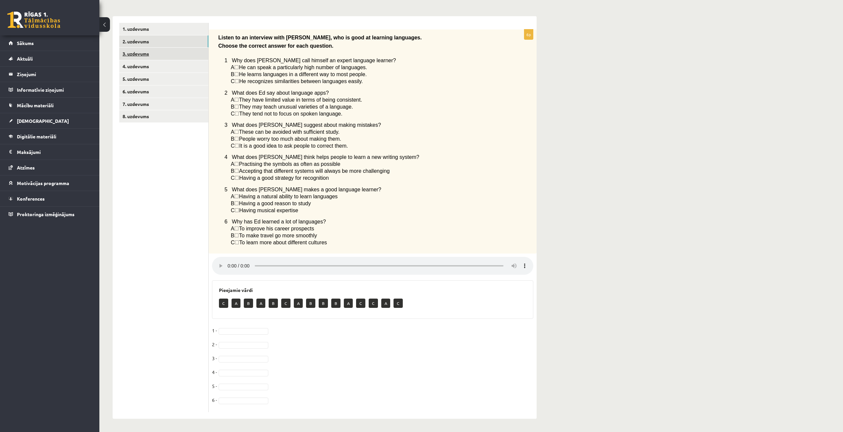
click at [130, 48] on link "3. uzdevums" at bounding box center [163, 54] width 89 height 12
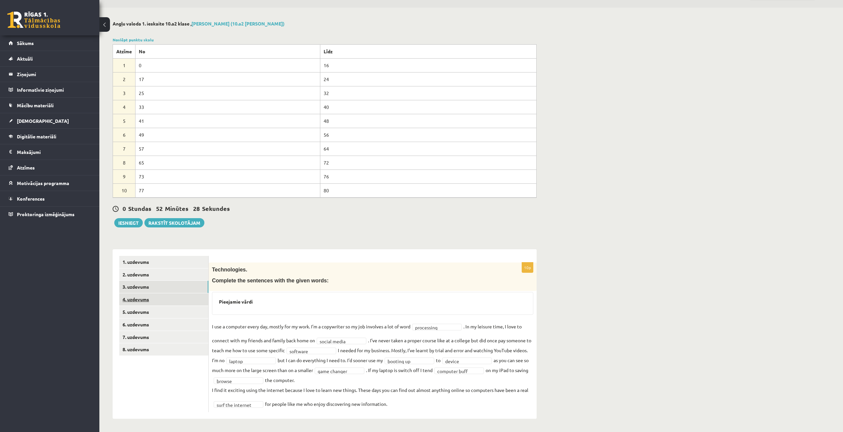
click at [139, 297] on link "4. uzdevums" at bounding box center [163, 299] width 89 height 12
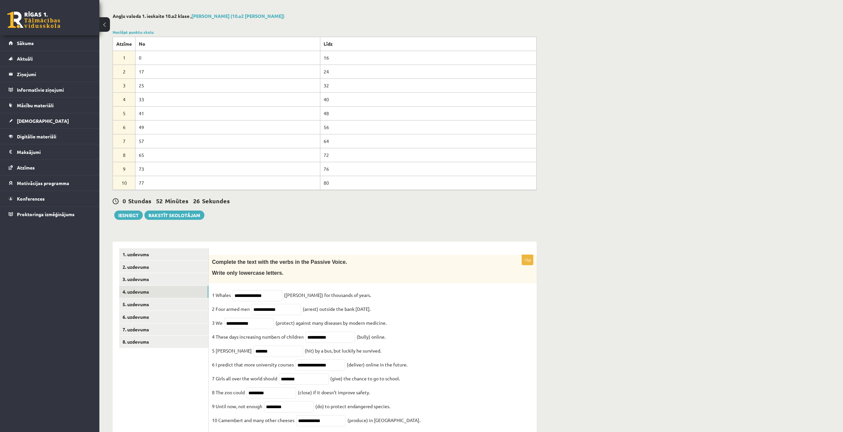
scroll to position [0, 0]
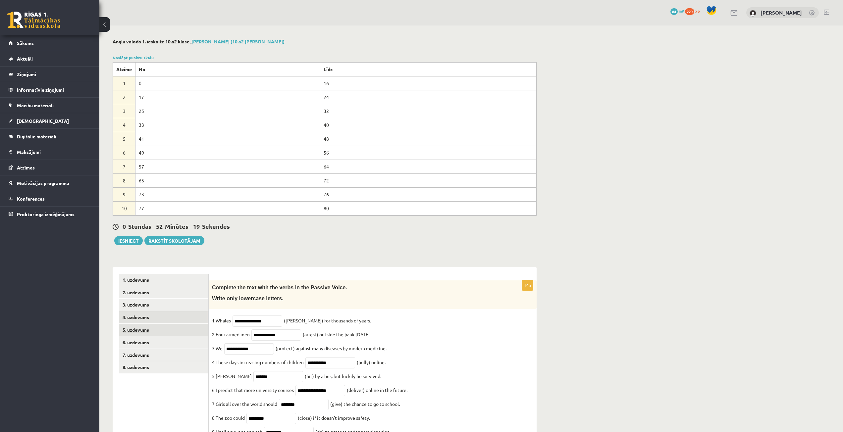
click at [138, 328] on link "5. uzdevums" at bounding box center [163, 330] width 89 height 12
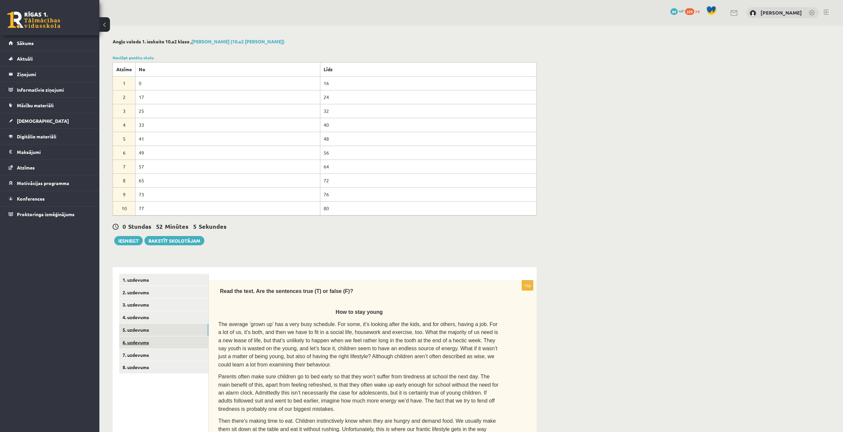
click at [149, 343] on link "6. uzdevums" at bounding box center [163, 342] width 89 height 12
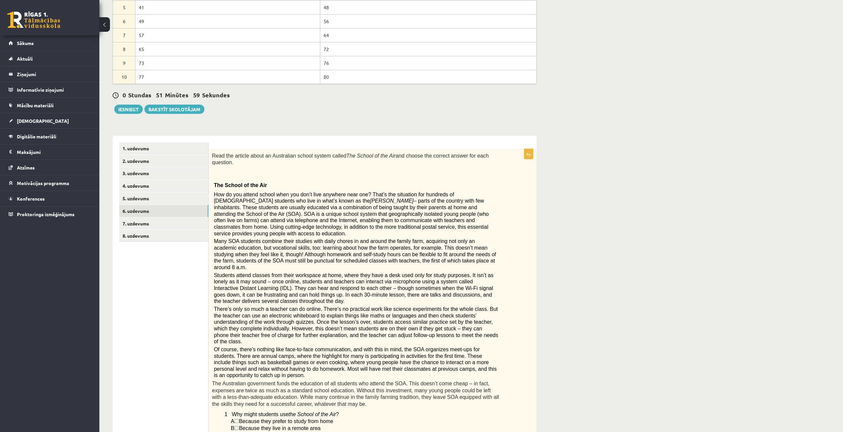
scroll to position [59, 0]
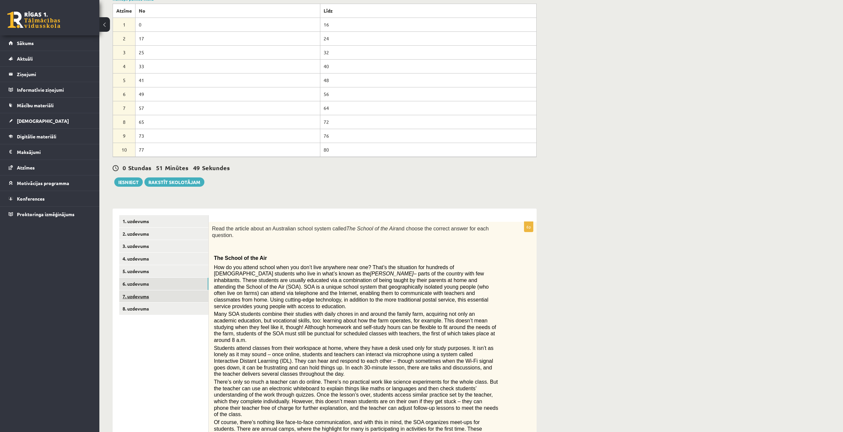
click at [148, 293] on link "7. uzdevums" at bounding box center [163, 296] width 89 height 12
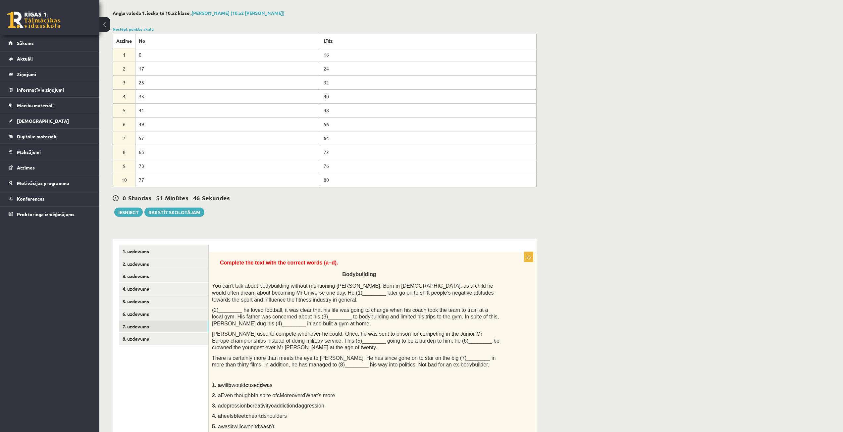
scroll to position [0, 0]
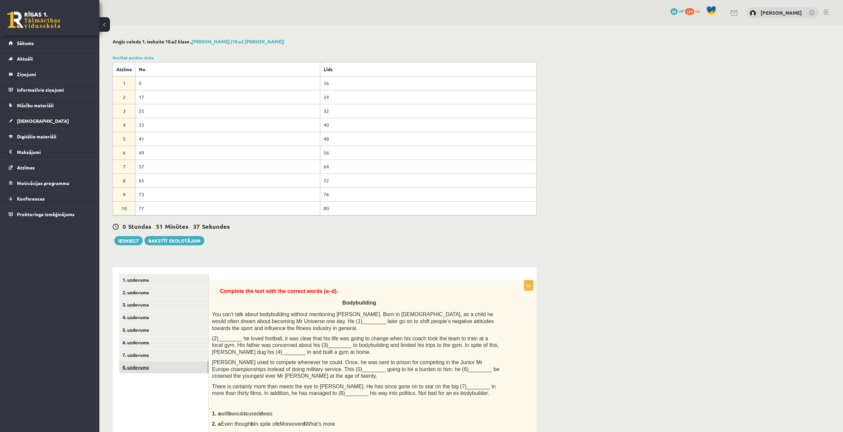
click at [147, 365] on link "8. uzdevums" at bounding box center [163, 367] width 89 height 12
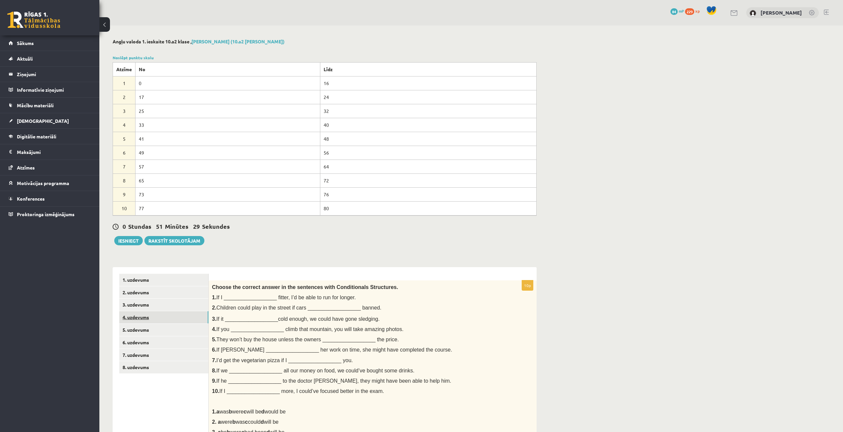
click at [156, 317] on link "4. uzdevums" at bounding box center [163, 317] width 89 height 12
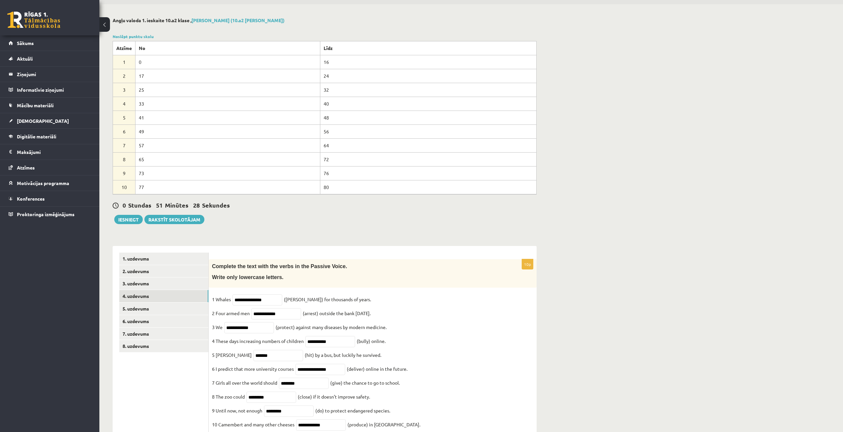
scroll to position [33, 0]
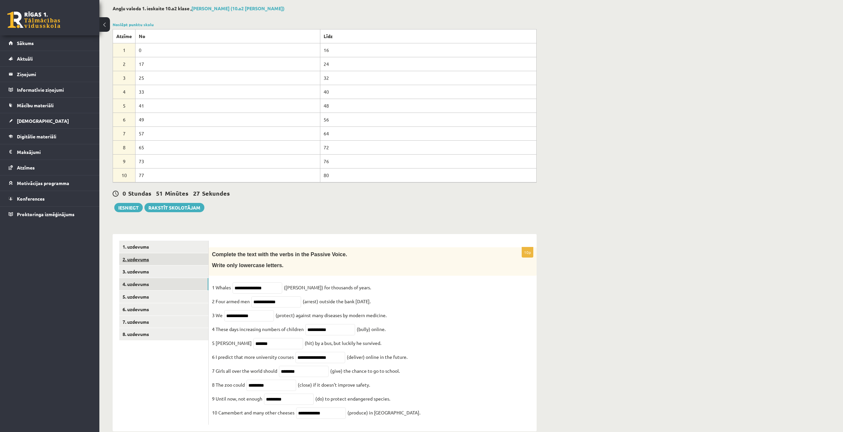
click at [136, 258] on link "2. uzdevums" at bounding box center [163, 259] width 89 height 12
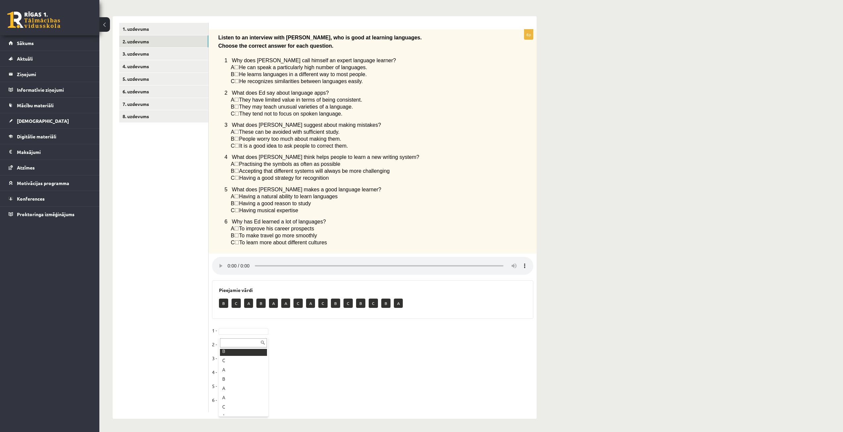
scroll to position [0, 0]
drag, startPoint x: 242, startPoint y: 360, endPoint x: 239, endPoint y: 356, distance: 4.9
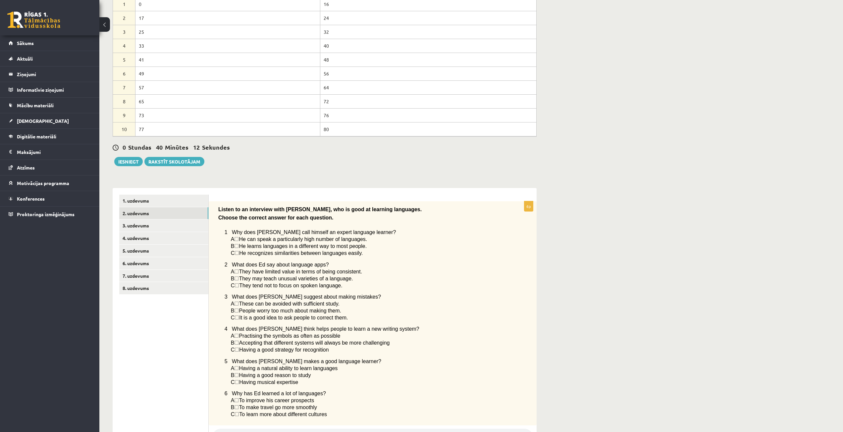
scroll to position [23, 0]
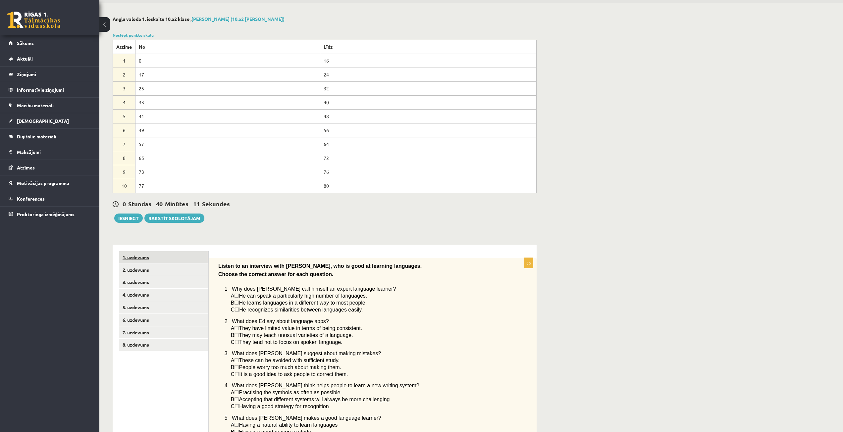
click at [141, 260] on link "1. uzdevums" at bounding box center [163, 257] width 89 height 12
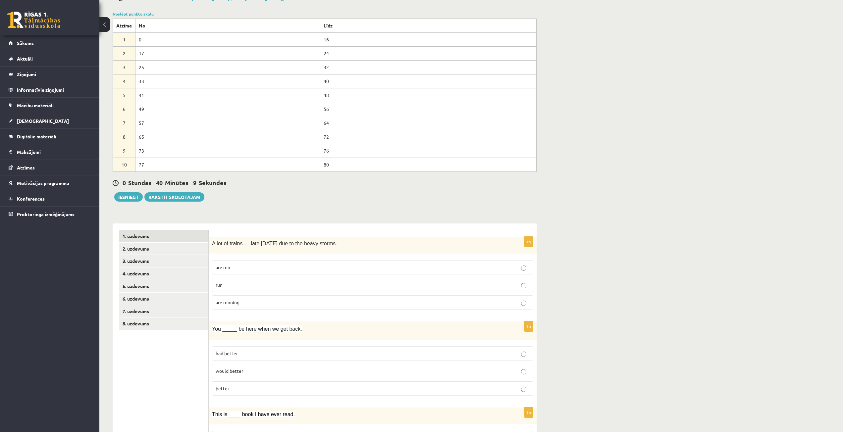
scroll to position [56, 0]
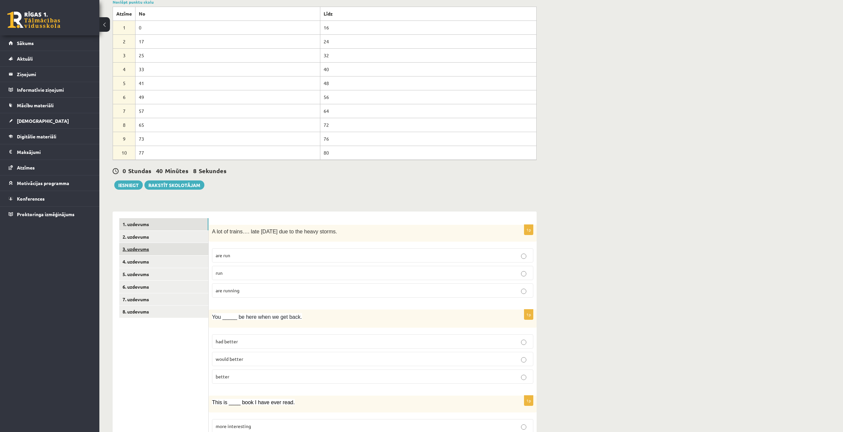
click at [149, 248] on link "3. uzdevums" at bounding box center [163, 249] width 89 height 12
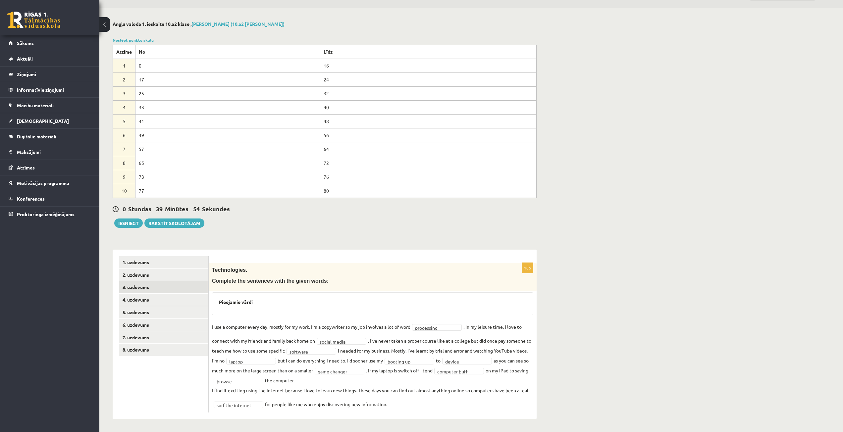
scroll to position [18, 0]
click at [432, 369] on input "text" at bounding box center [429, 369] width 47 height 9
click at [419, 371] on input "text" at bounding box center [429, 369] width 47 height 9
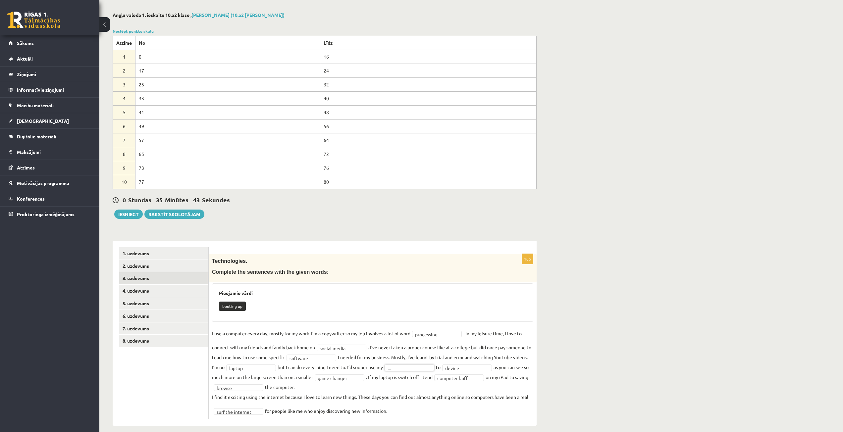
scroll to position [34, 0]
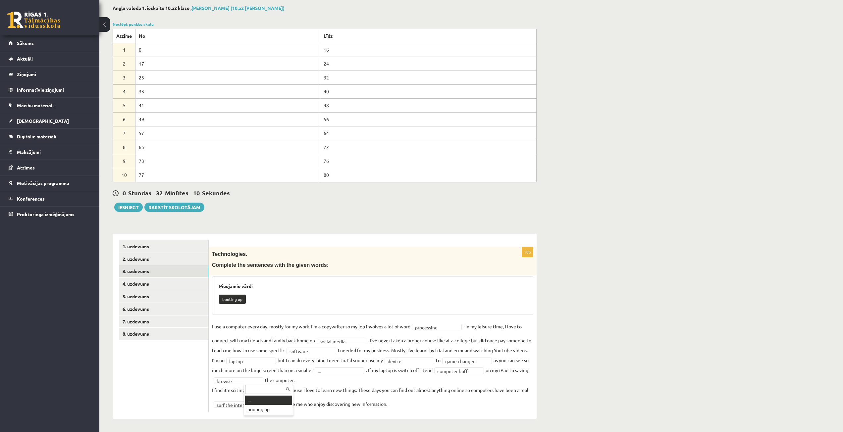
drag, startPoint x: 272, startPoint y: 401, endPoint x: 304, endPoint y: 379, distance: 38.1
click at [235, 300] on \} "booting up" at bounding box center [232, 299] width 27 height 9
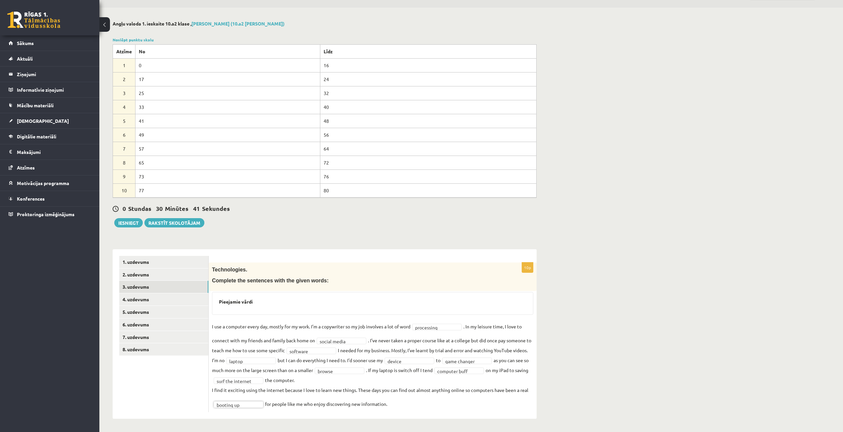
scroll to position [18, 0]
click at [130, 221] on button "Iesniegt" at bounding box center [128, 222] width 28 height 9
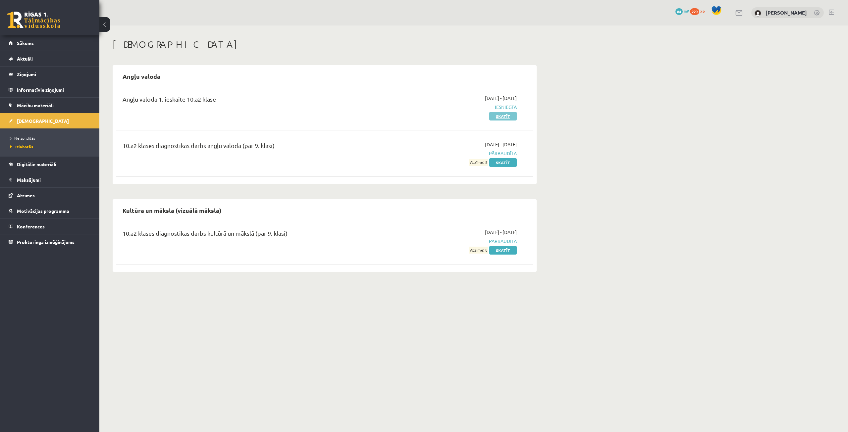
click at [501, 116] on link "Skatīt" at bounding box center [502, 116] width 27 height 9
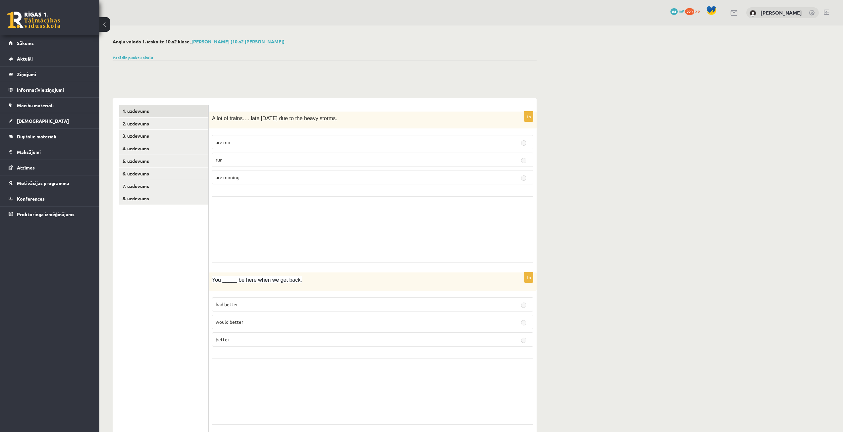
click at [103, 23] on button at bounding box center [104, 24] width 11 height 15
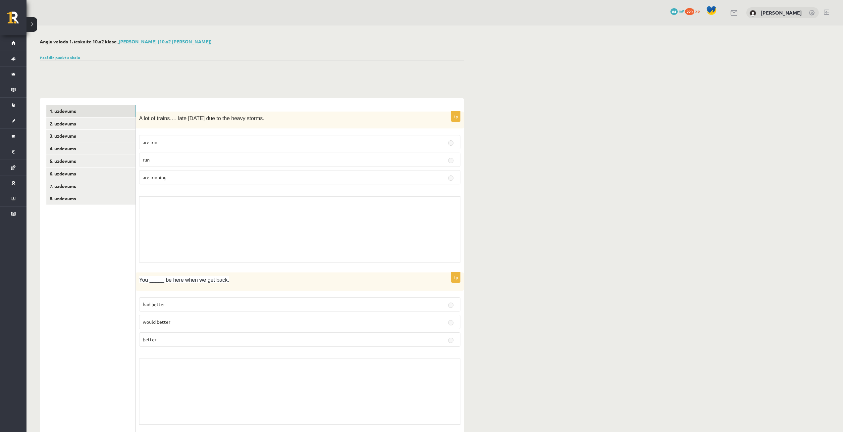
click at [31, 21] on button at bounding box center [31, 24] width 11 height 15
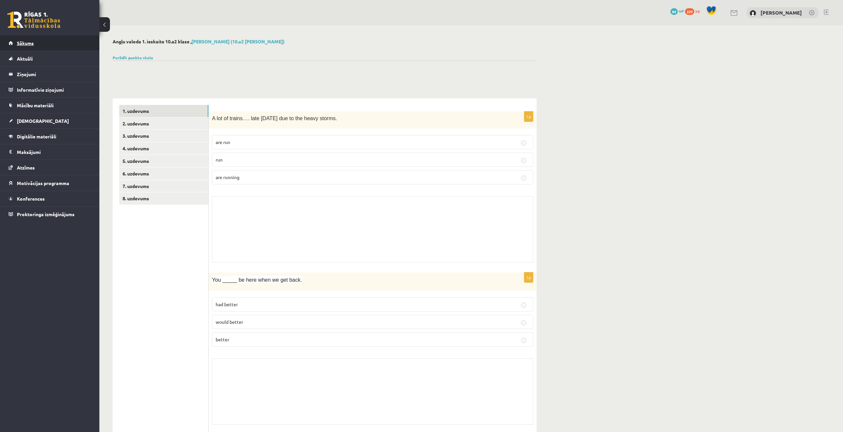
click at [30, 39] on link "Sākums" at bounding box center [50, 42] width 82 height 15
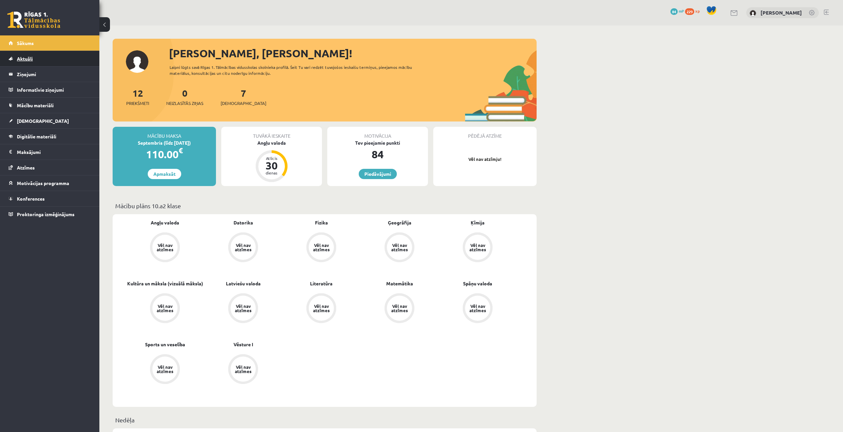
click at [36, 61] on link "Aktuāli" at bounding box center [50, 58] width 82 height 15
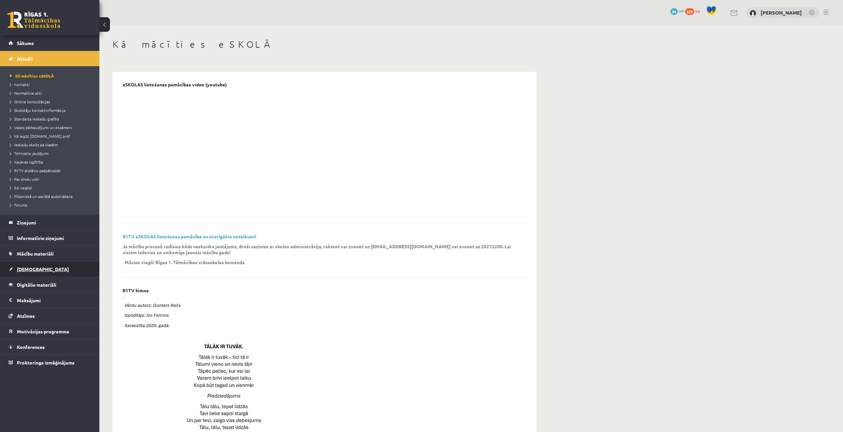
click at [25, 268] on span "[DEMOGRAPHIC_DATA]" at bounding box center [43, 269] width 52 height 6
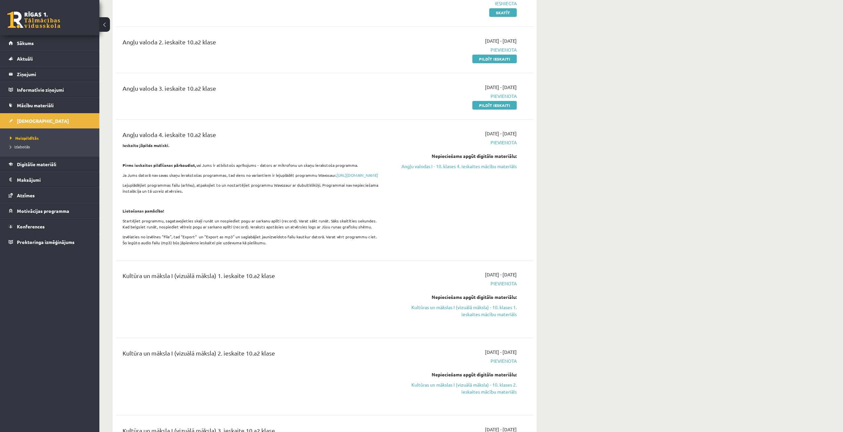
scroll to position [33, 0]
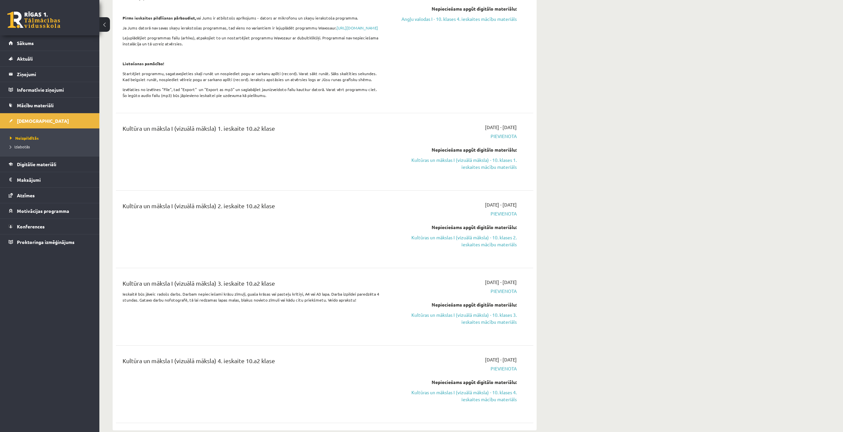
drag, startPoint x: 458, startPoint y: 243, endPoint x: 470, endPoint y: 231, distance: 17.3
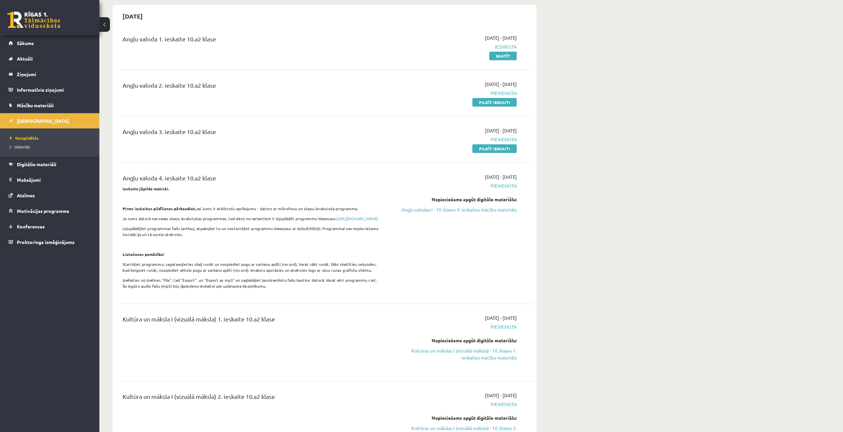
scroll to position [66, 0]
